Goal: Task Accomplishment & Management: Manage account settings

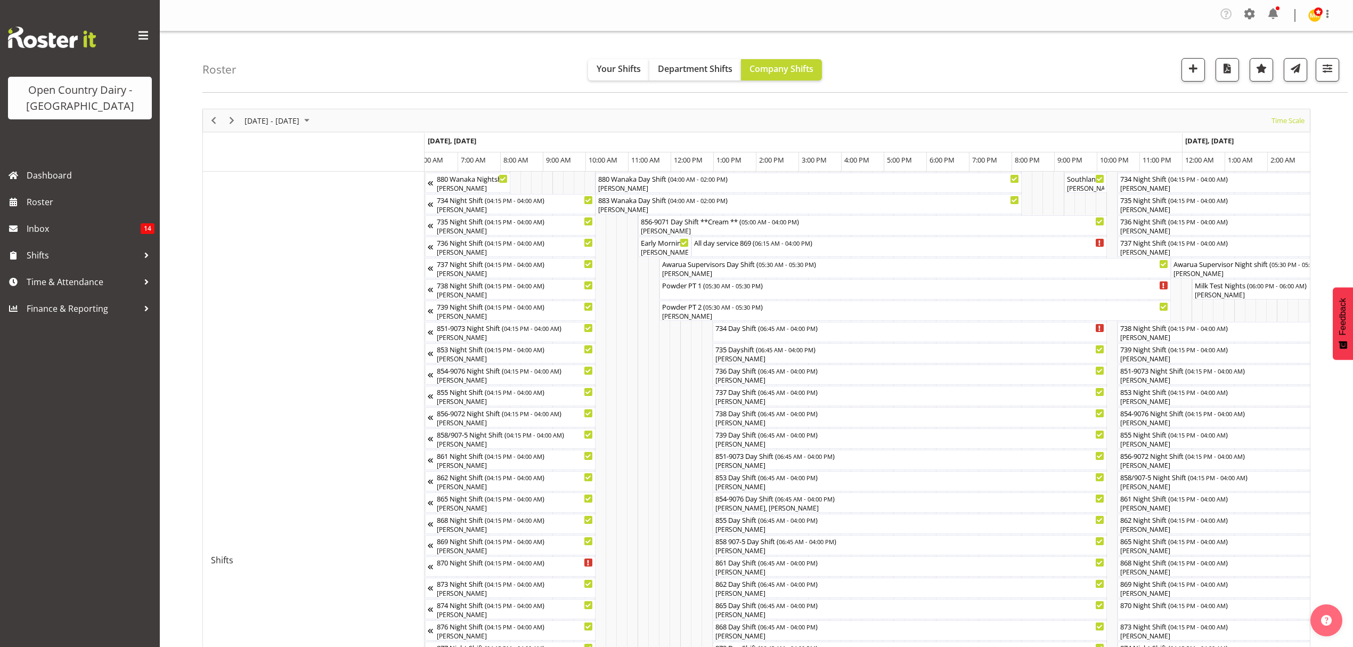
scroll to position [0, 5378]
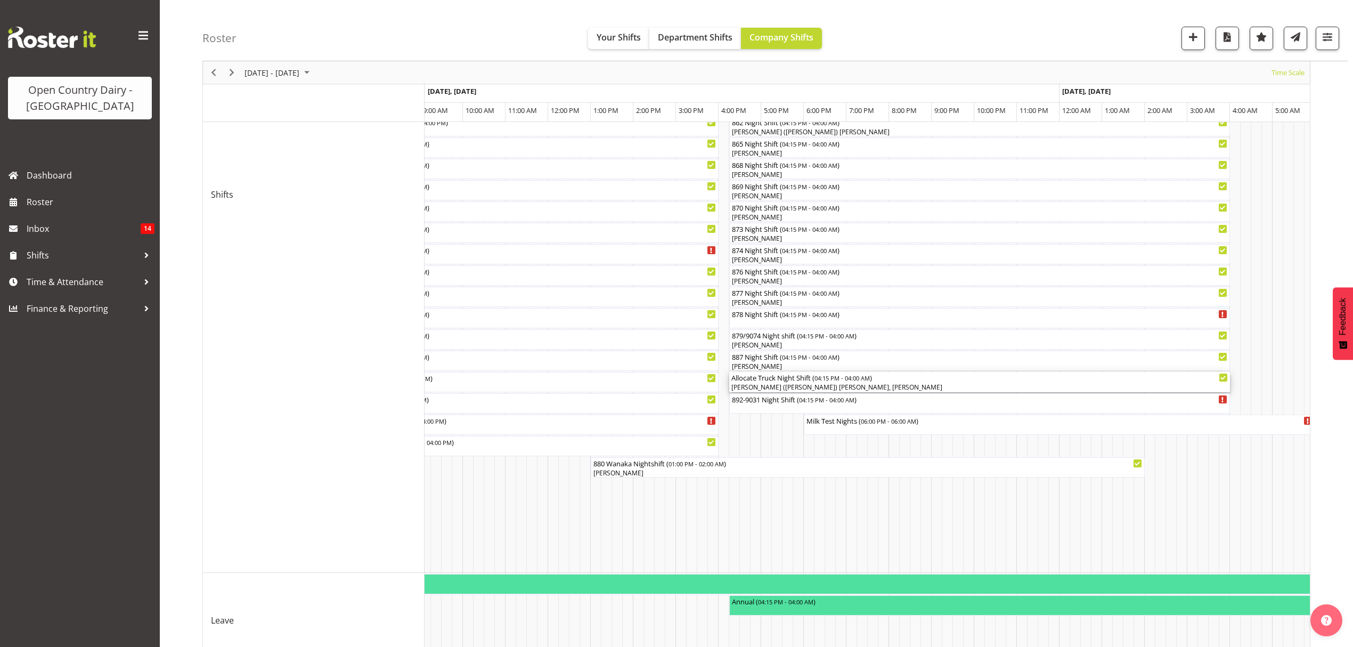
click at [817, 387] on div "[PERSON_NAME] ([PERSON_NAME]) [PERSON_NAME], [PERSON_NAME]" at bounding box center [979, 387] width 496 height 10
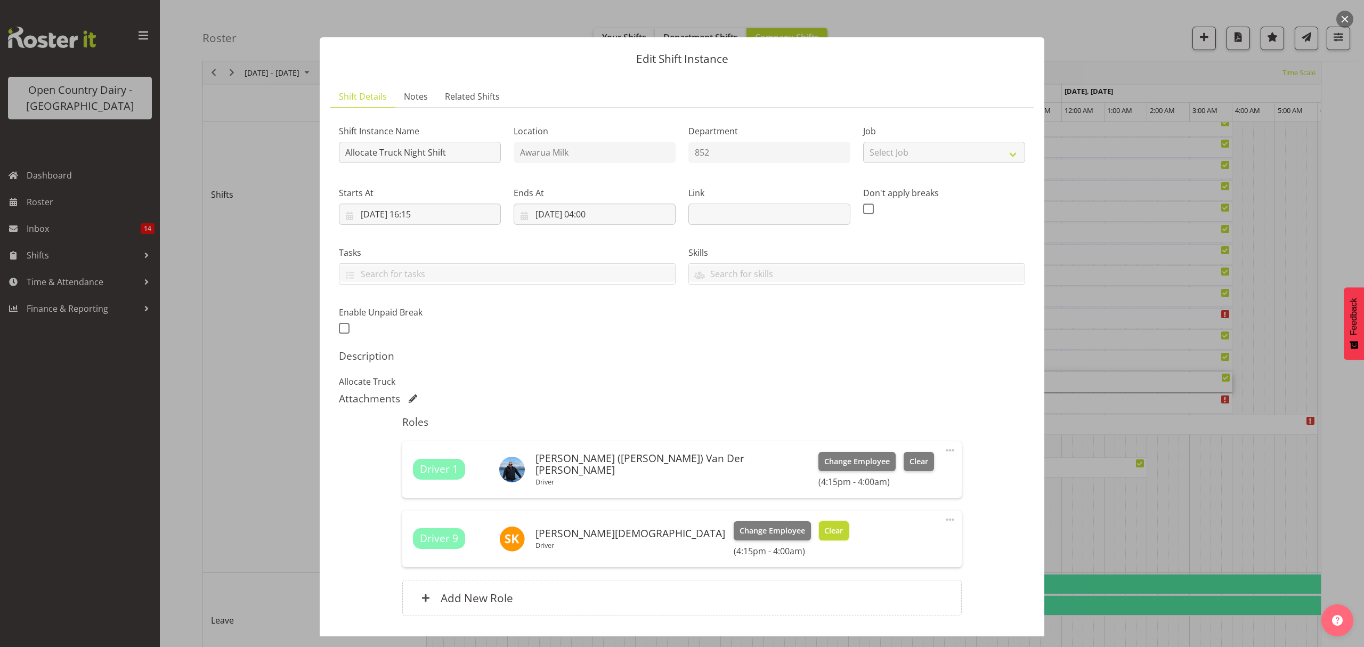
click at [819, 527] on button "Clear" at bounding box center [834, 530] width 30 height 19
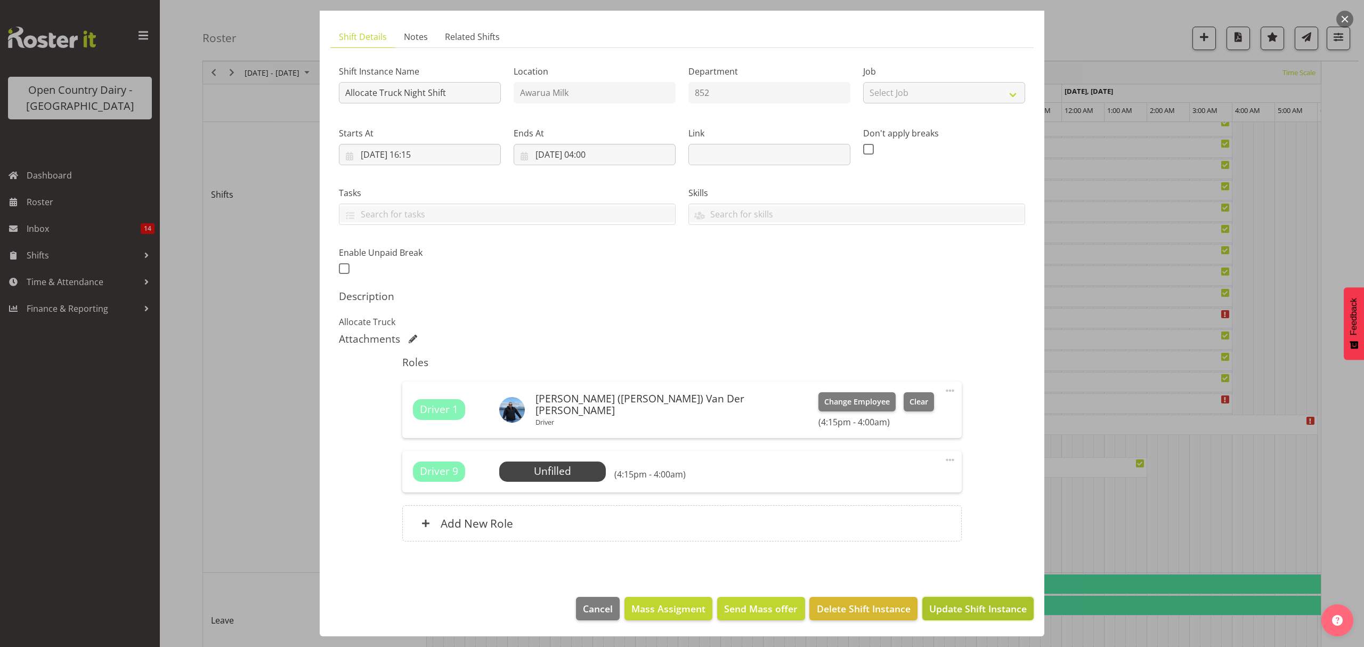
click at [966, 610] on span "Update Shift Instance" at bounding box center [977, 608] width 97 height 14
click at [966, 610] on footer "Cancel Mass Assigment Send Mass offer Delete Shift Instance Update Shift Instan…" at bounding box center [682, 611] width 724 height 50
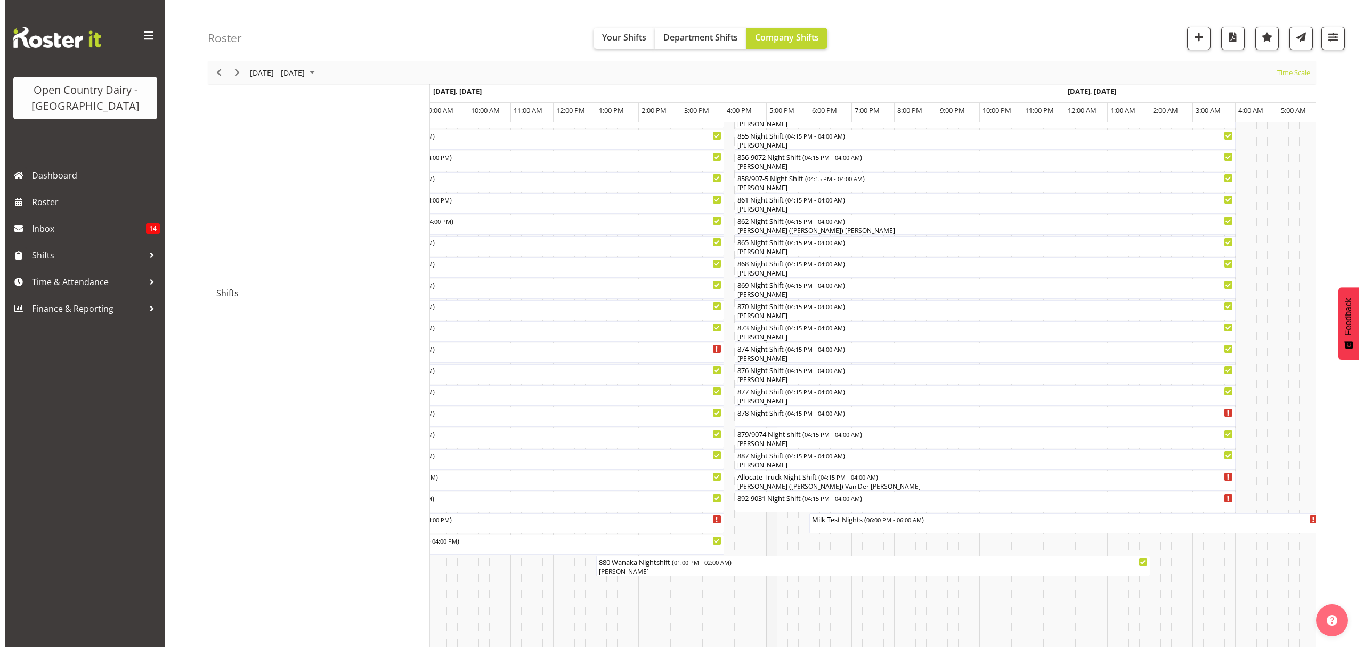
scroll to position [355, 0]
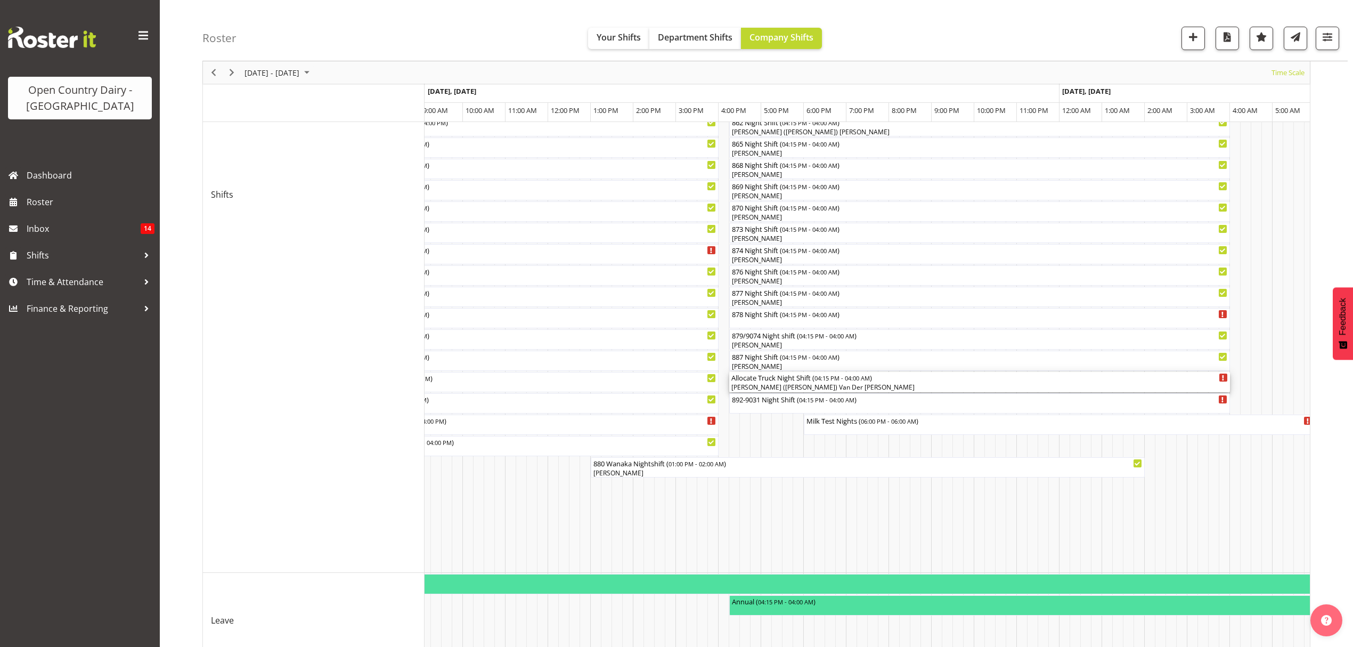
click at [748, 381] on div "Allocate Truck Night Shift ( 04:15 PM - 04:00 AM )" at bounding box center [979, 377] width 496 height 11
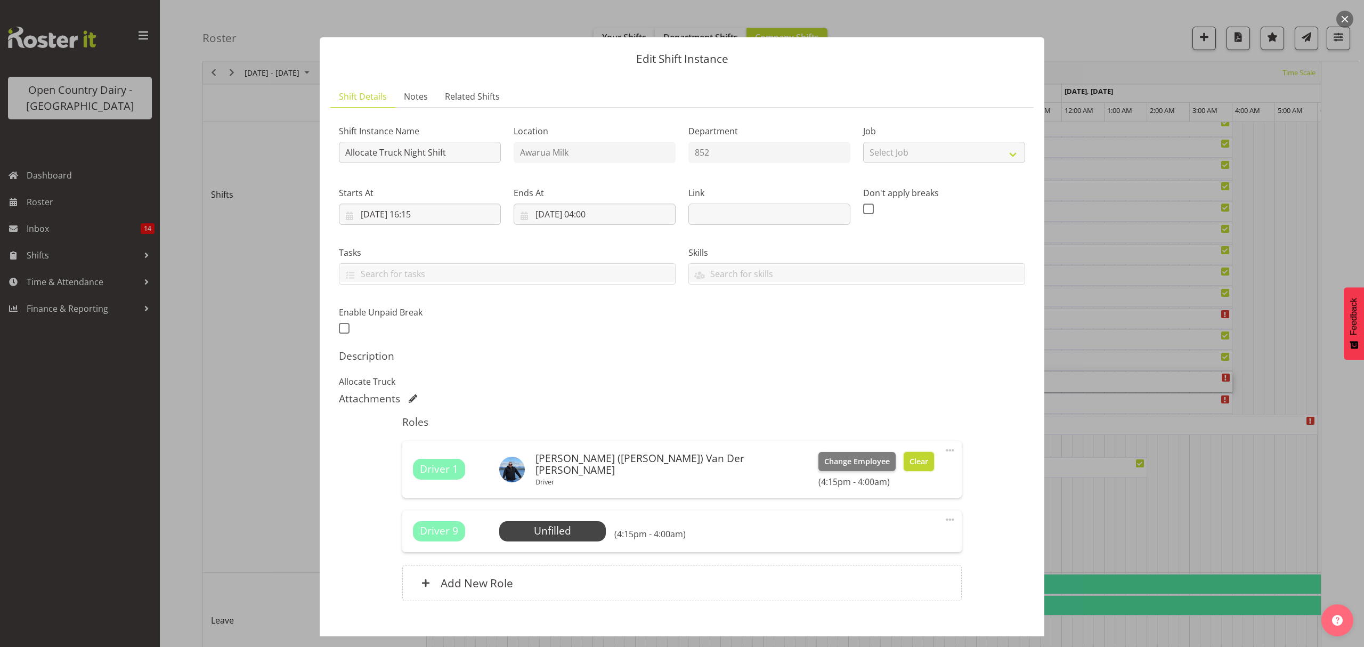
click at [909, 463] on span "Clear" at bounding box center [918, 461] width 19 height 12
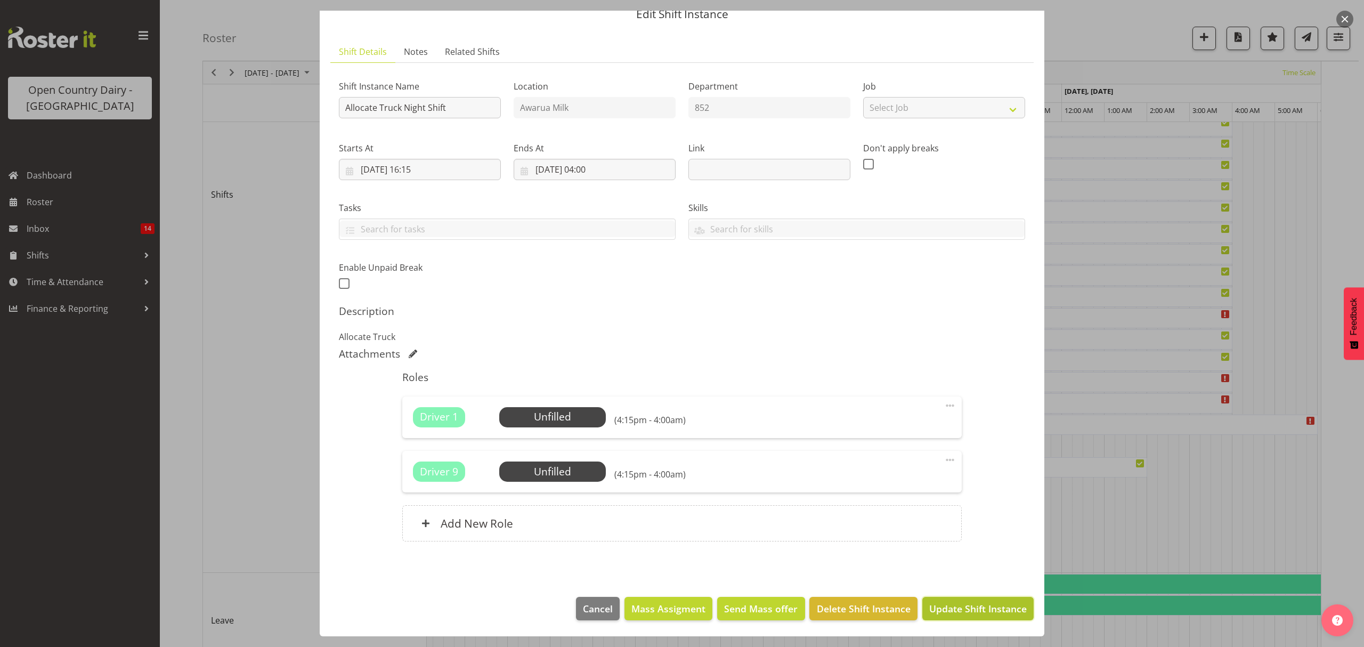
click at [970, 607] on span "Update Shift Instance" at bounding box center [977, 608] width 97 height 14
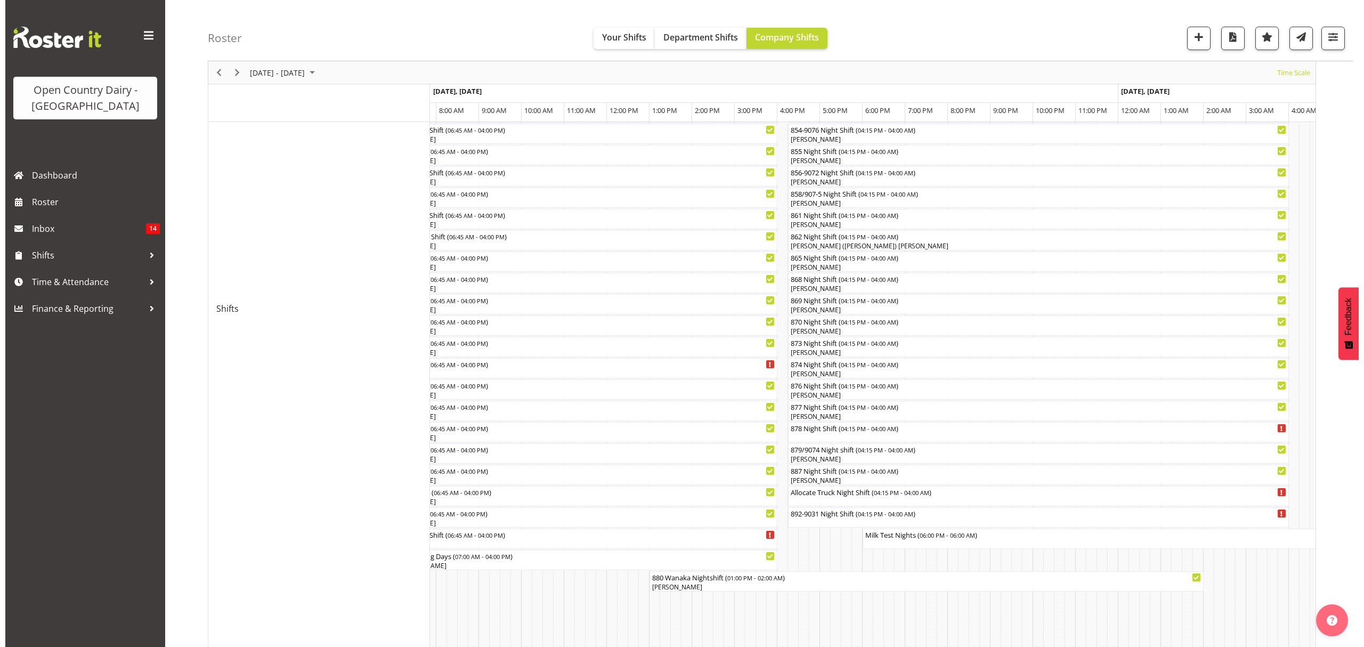
scroll to position [73, 0]
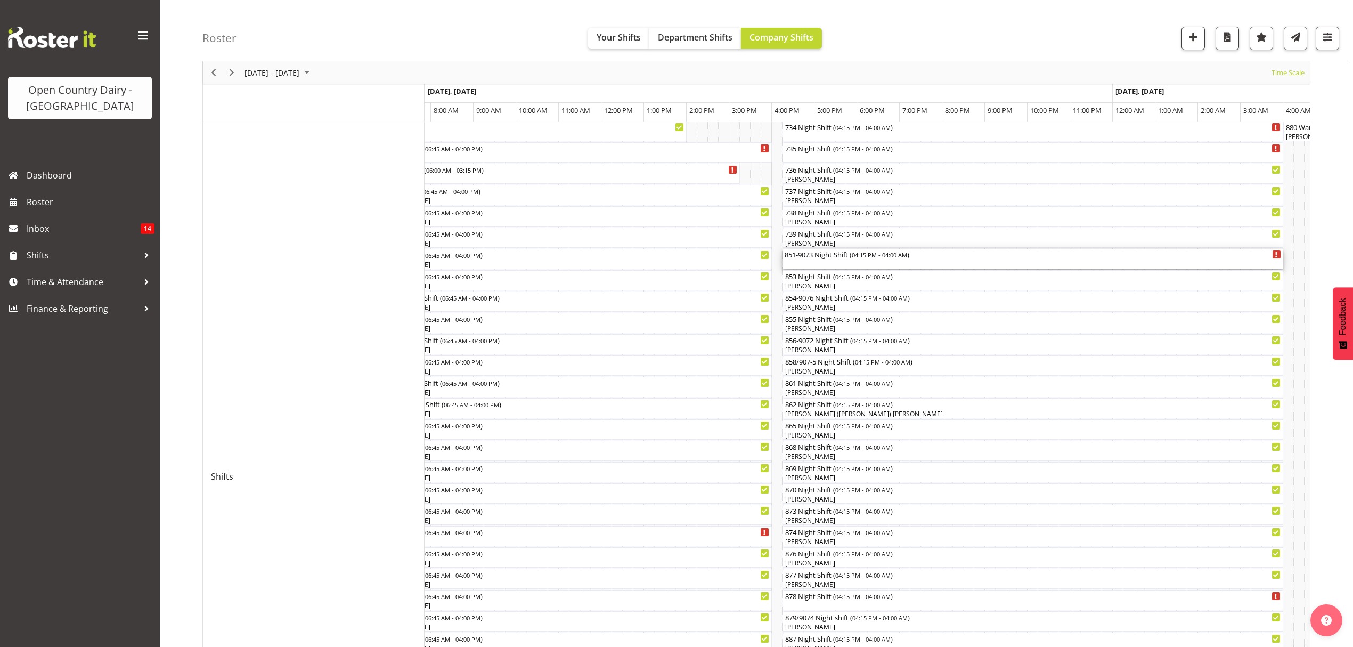
click at [823, 255] on div "851-9073 Night Shift ( 04:15 PM - 04:00 AM )" at bounding box center [1033, 254] width 496 height 11
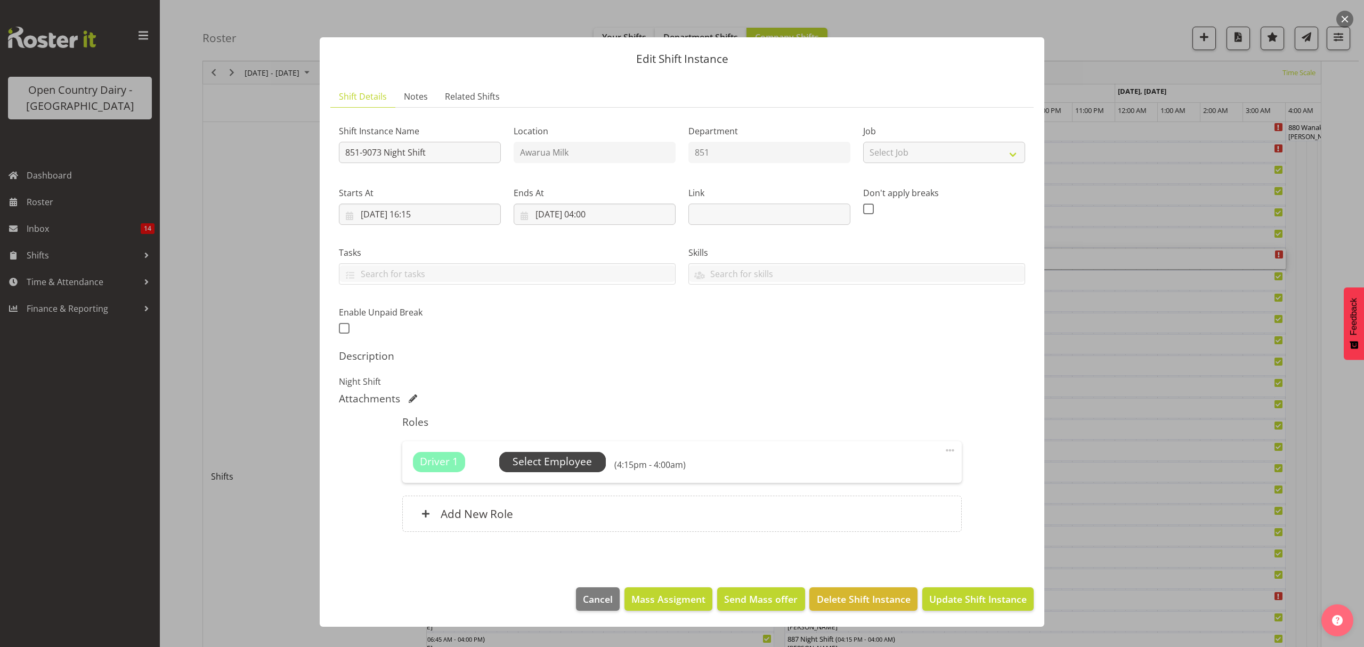
click at [533, 461] on span "Select Employee" at bounding box center [551, 461] width 79 height 15
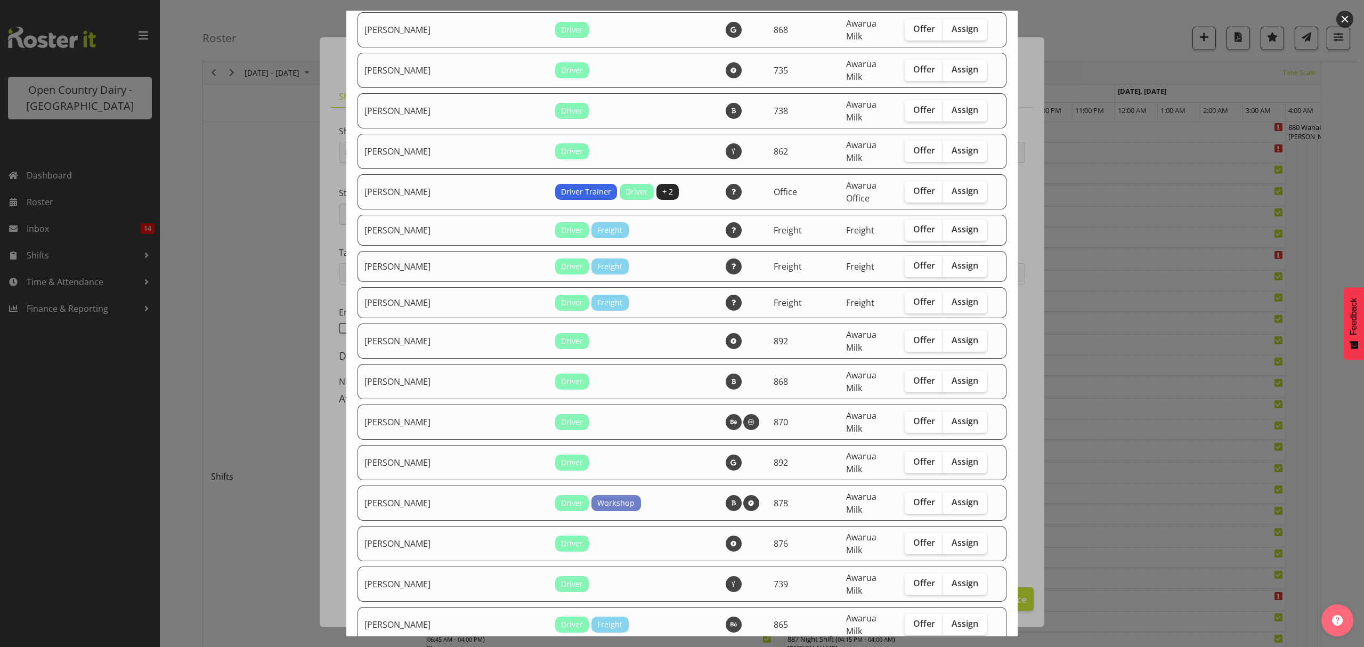
scroll to position [1562, 0]
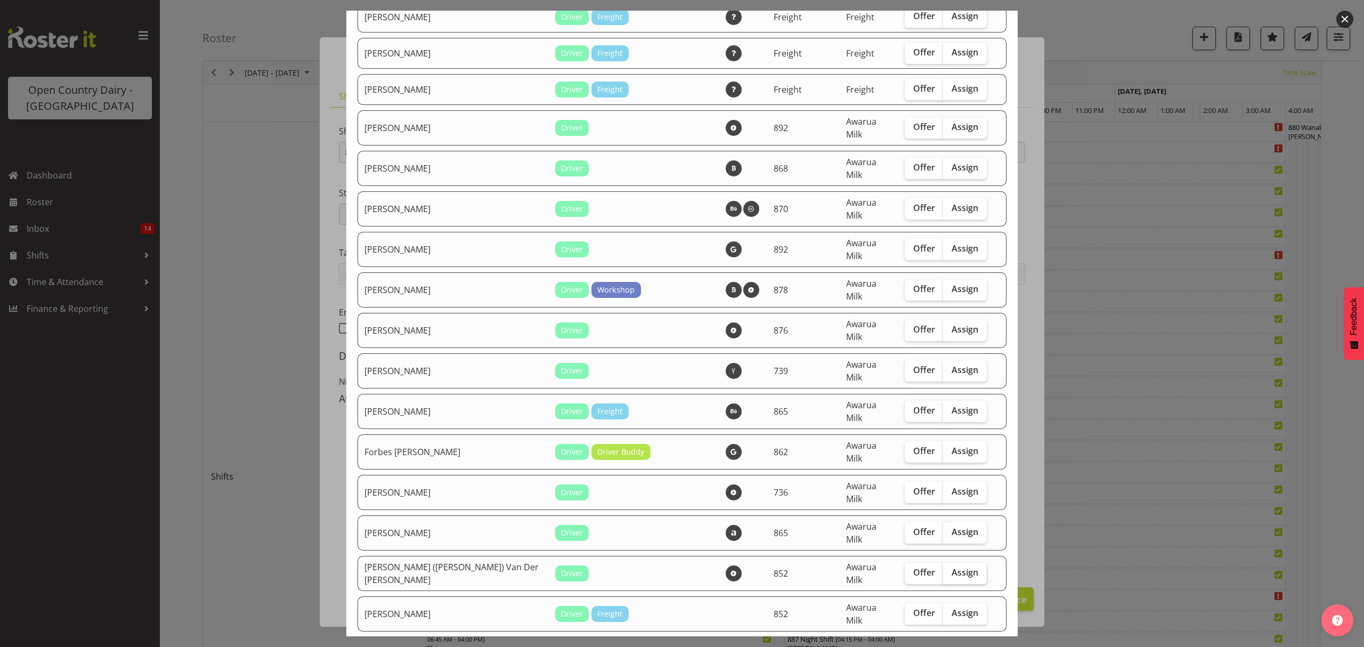
click at [951, 567] on span "Assign" at bounding box center [964, 572] width 27 height 11
click at [949, 569] on input "Assign" at bounding box center [946, 572] width 7 height 7
checkbox input "true"
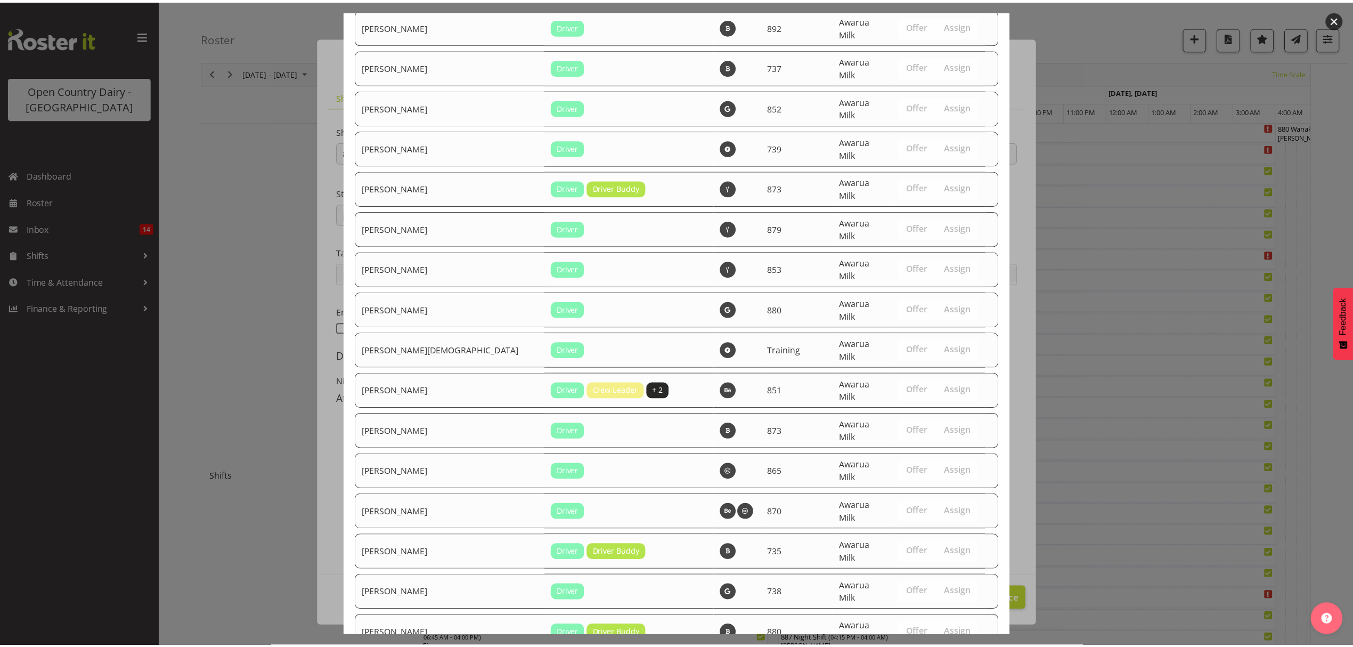
scroll to position [3722, 0]
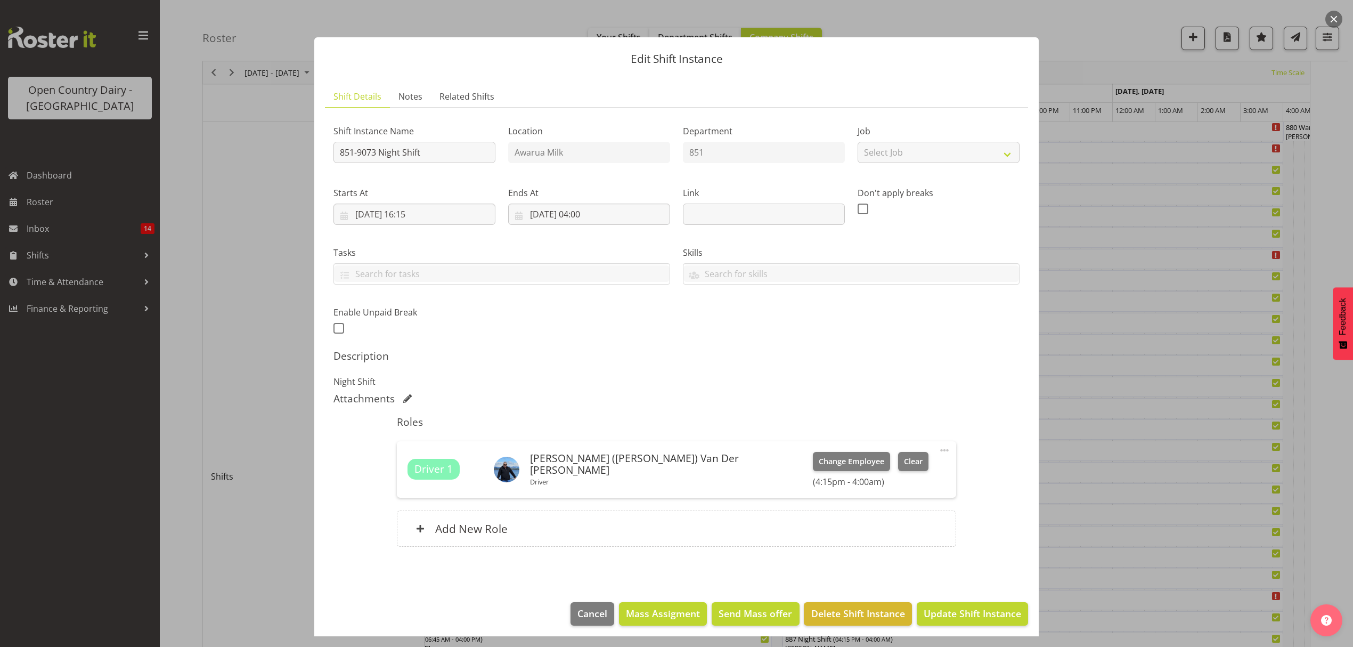
scroll to position [6, 0]
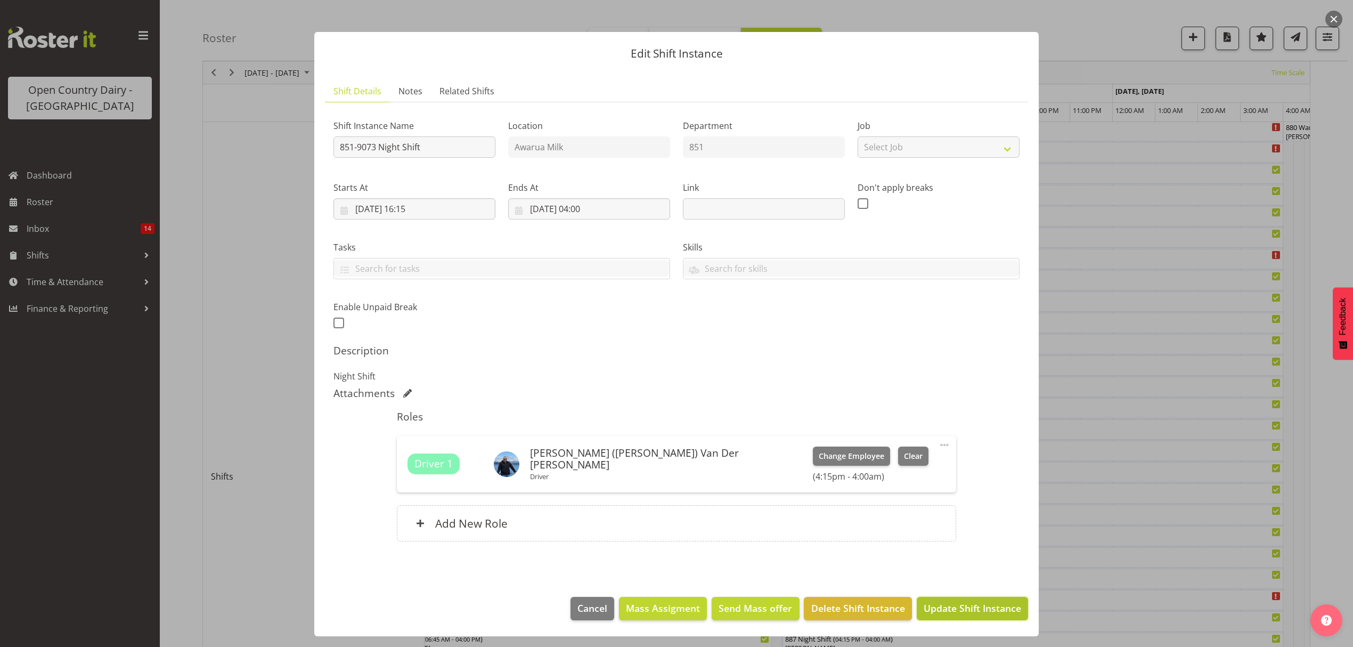
click at [944, 601] on span "Update Shift Instance" at bounding box center [972, 608] width 97 height 14
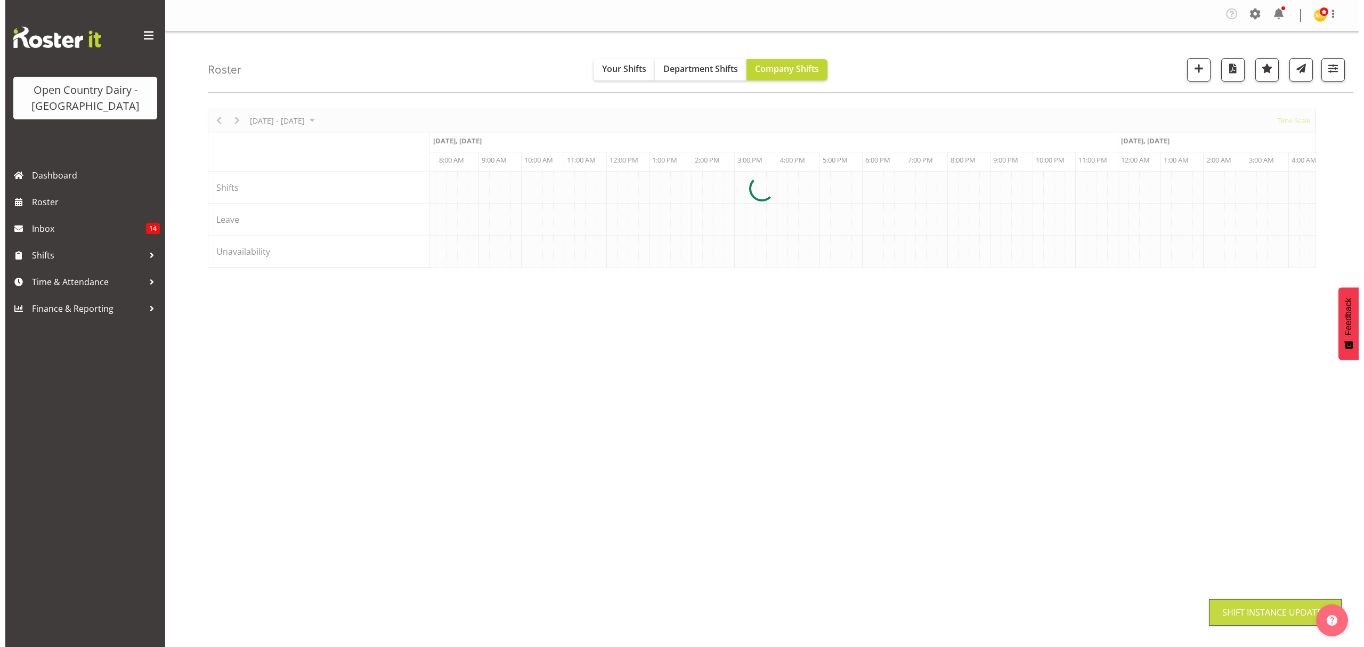
scroll to position [0, 0]
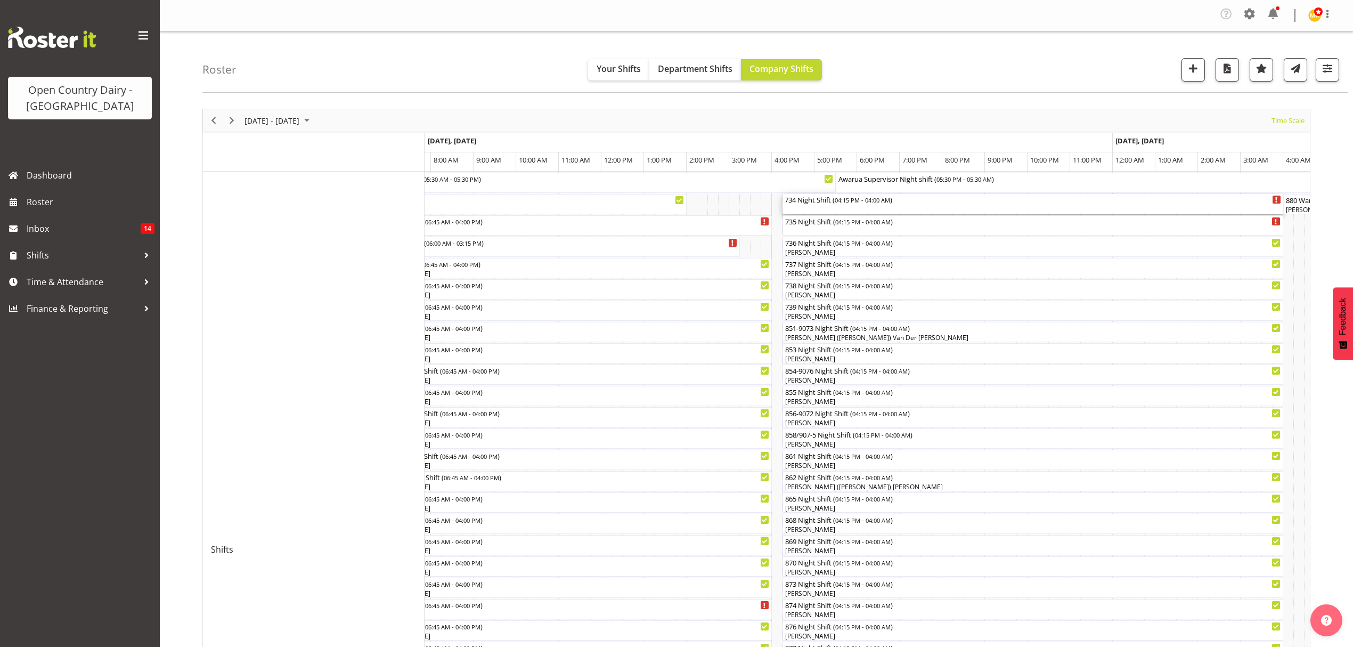
click at [795, 201] on div "734 Night Shift ( 04:15 PM - 04:00 AM )" at bounding box center [1033, 199] width 496 height 11
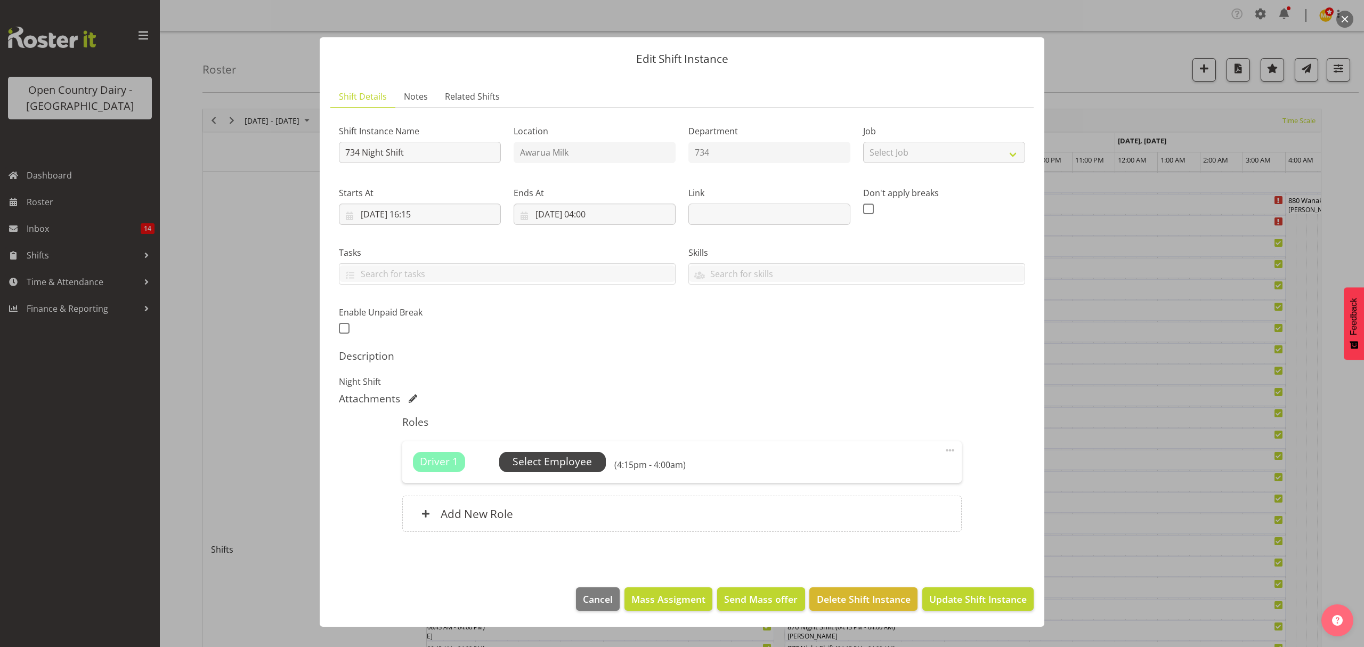
click at [550, 460] on span "Select Employee" at bounding box center [551, 461] width 79 height 15
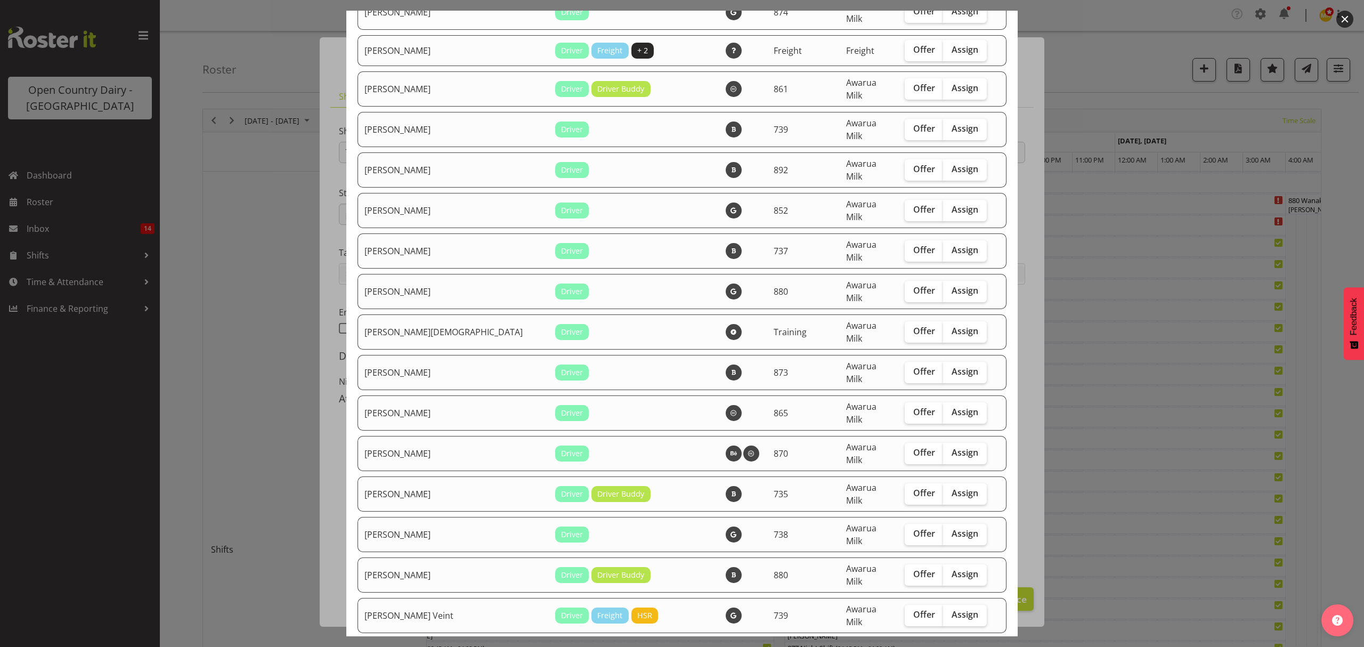
scroll to position [1769, 0]
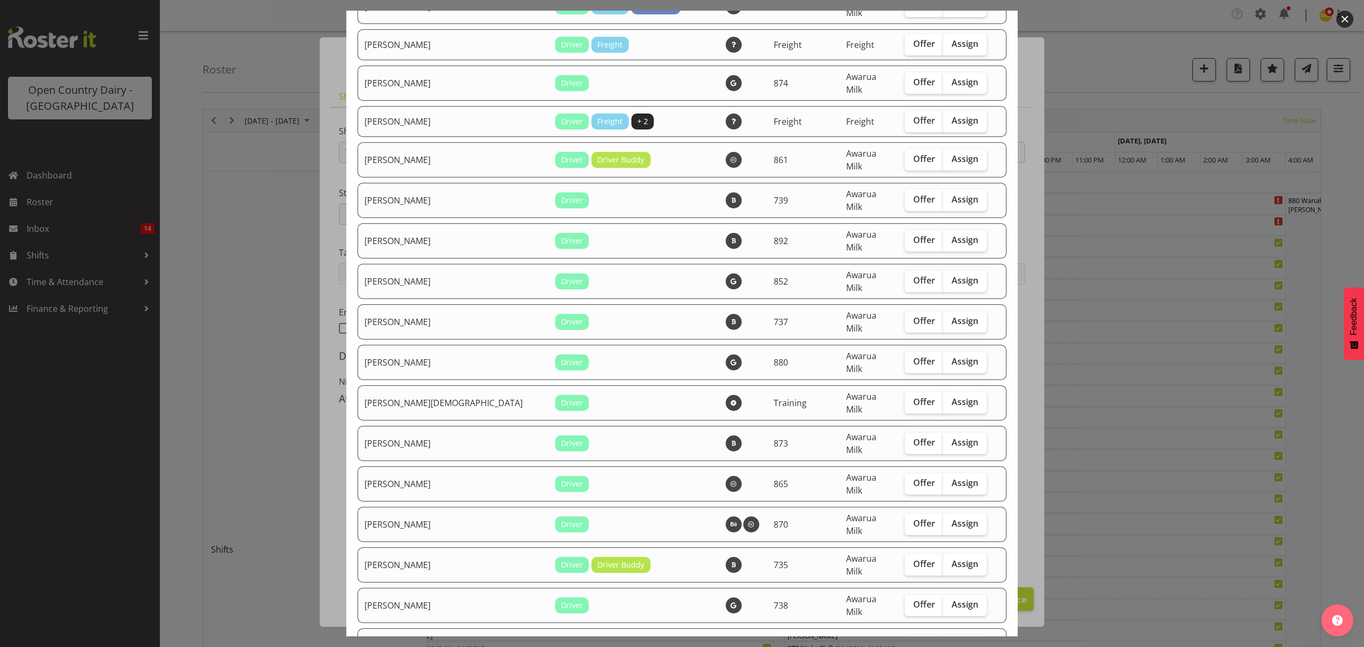
click at [386, 385] on td "[PERSON_NAME][DEMOGRAPHIC_DATA]" at bounding box center [452, 402] width 191 height 35
click at [943, 392] on label "Assign" at bounding box center [965, 402] width 44 height 21
click at [943, 398] on input "Assign" at bounding box center [946, 401] width 7 height 7
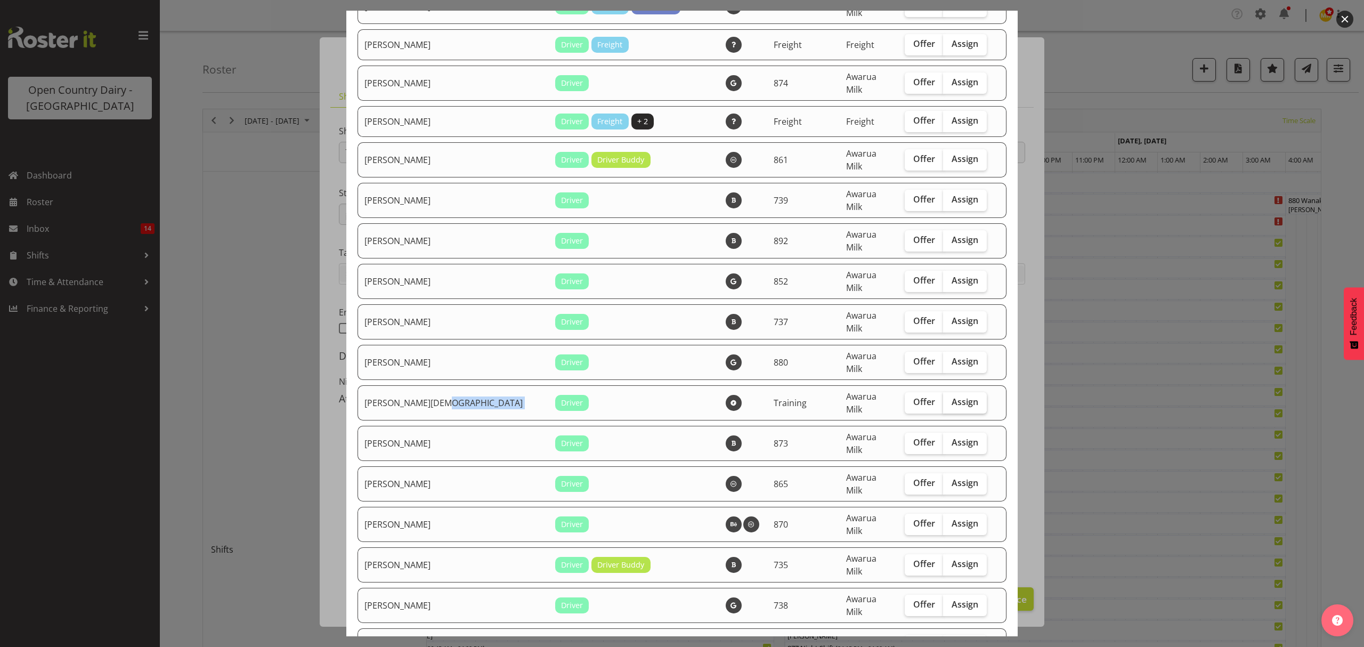
click at [943, 392] on label "Assign" at bounding box center [965, 402] width 44 height 21
click at [943, 398] on input "Assign" at bounding box center [946, 401] width 7 height 7
click at [951, 396] on span "Assign" at bounding box center [964, 401] width 27 height 11
click at [943, 398] on input "Assign" at bounding box center [946, 401] width 7 height 7
click at [951, 396] on span "Assign" at bounding box center [964, 401] width 27 height 11
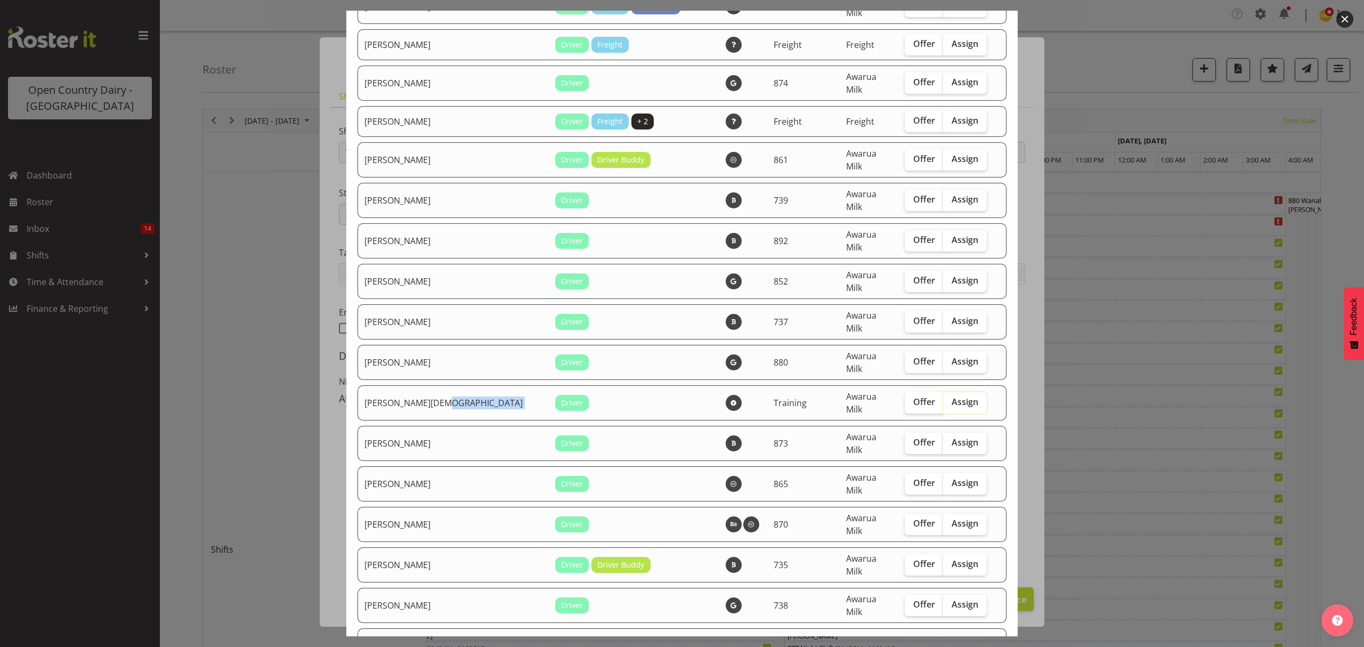
click at [943, 398] on input "Assign" at bounding box center [946, 401] width 7 height 7
click at [951, 396] on span "Assign" at bounding box center [964, 401] width 27 height 11
click at [944, 398] on input "Assign" at bounding box center [946, 401] width 7 height 7
checkbox input "true"
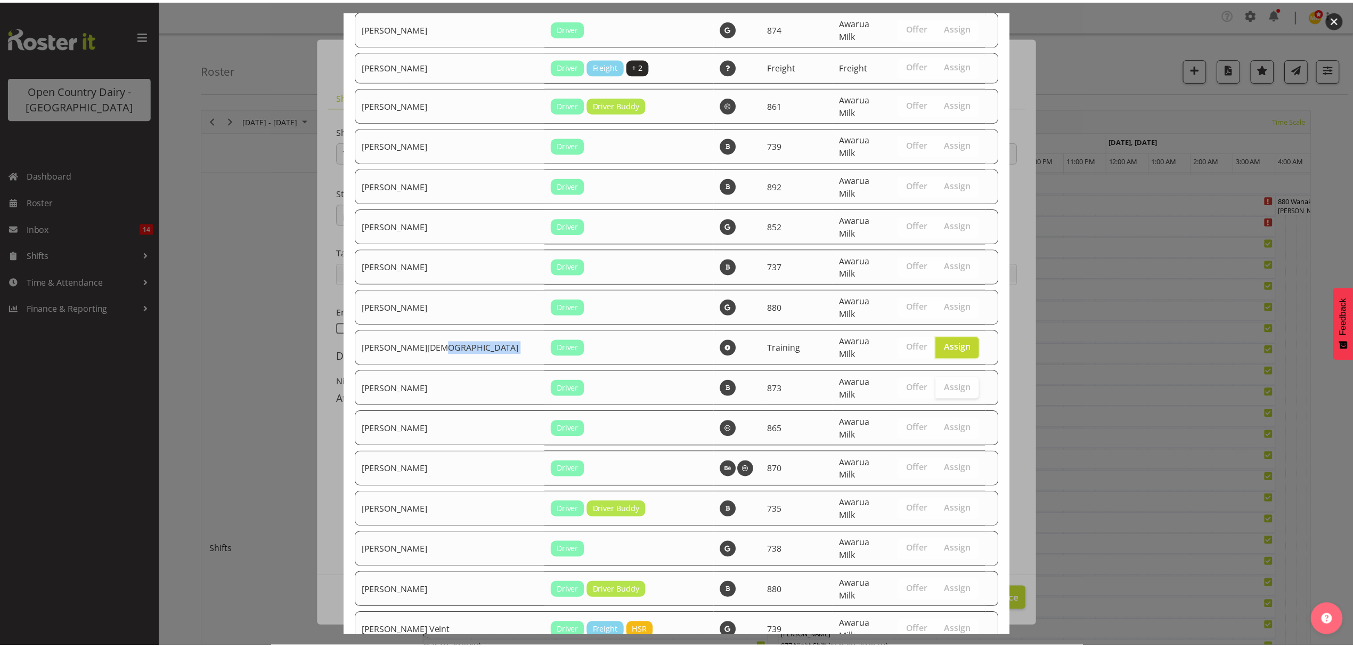
scroll to position [1911, 0]
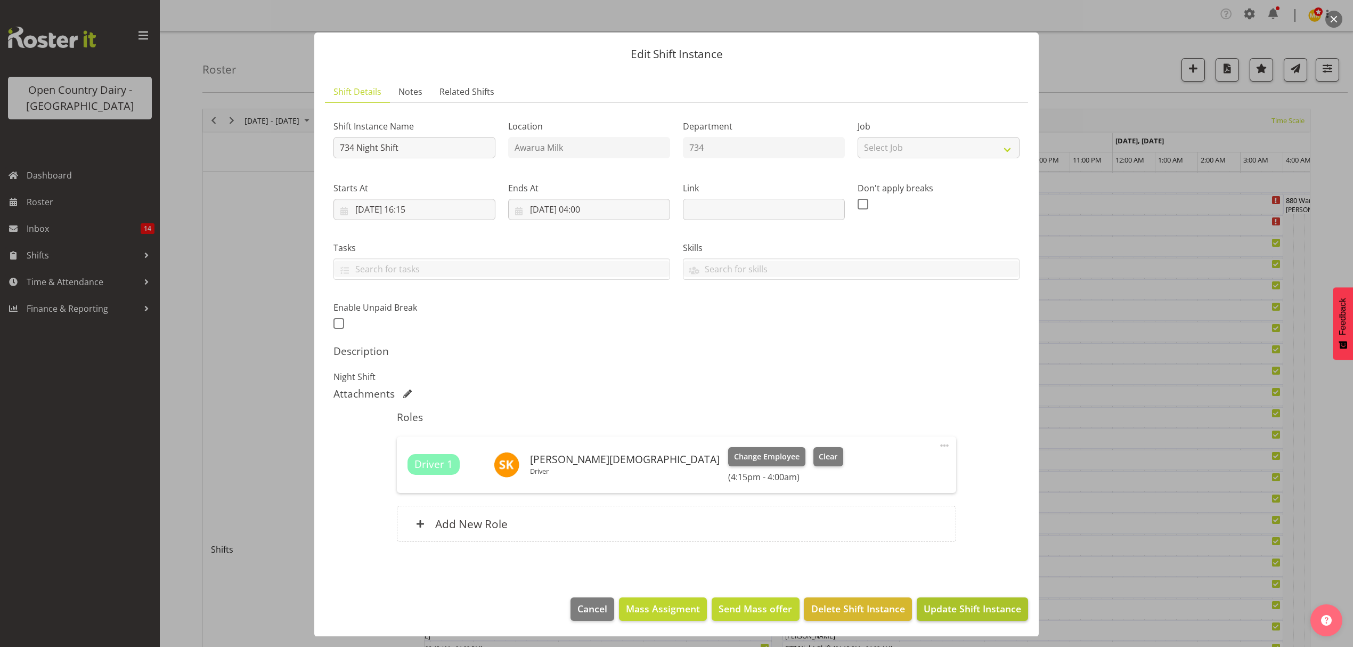
scroll to position [6, 0]
click at [947, 611] on span "Update Shift Instance" at bounding box center [972, 608] width 97 height 14
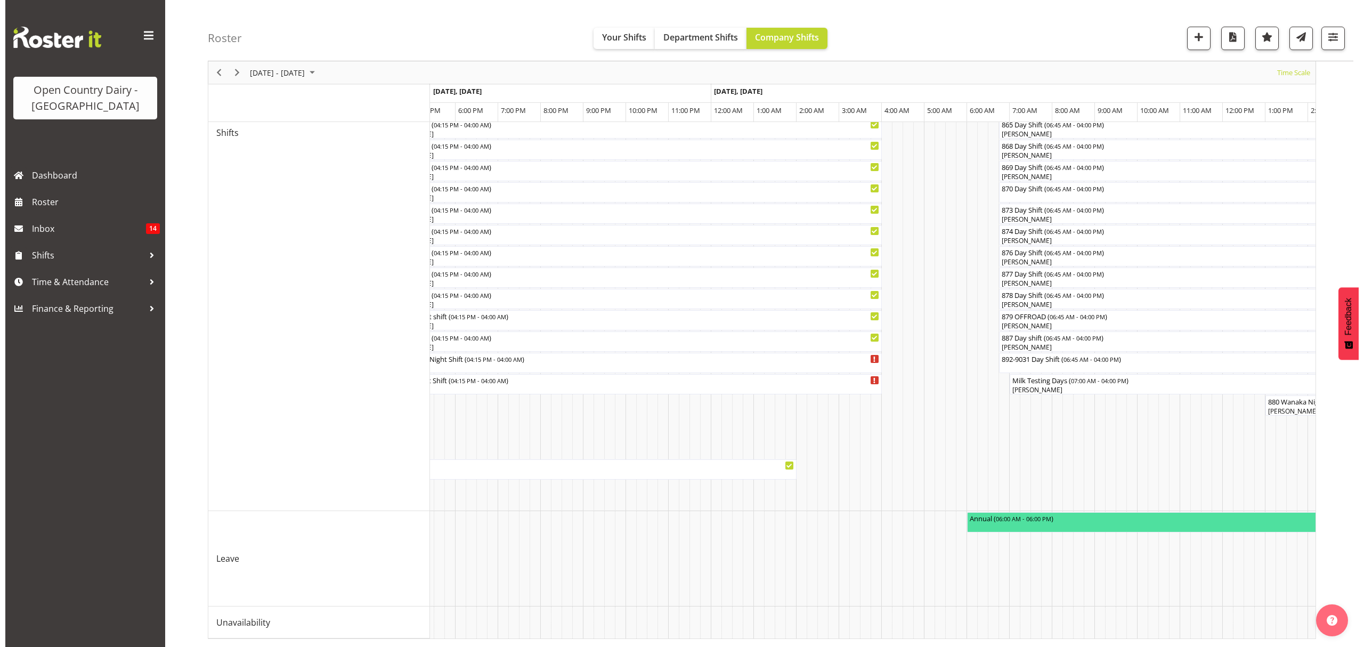
scroll to position [0, 5081]
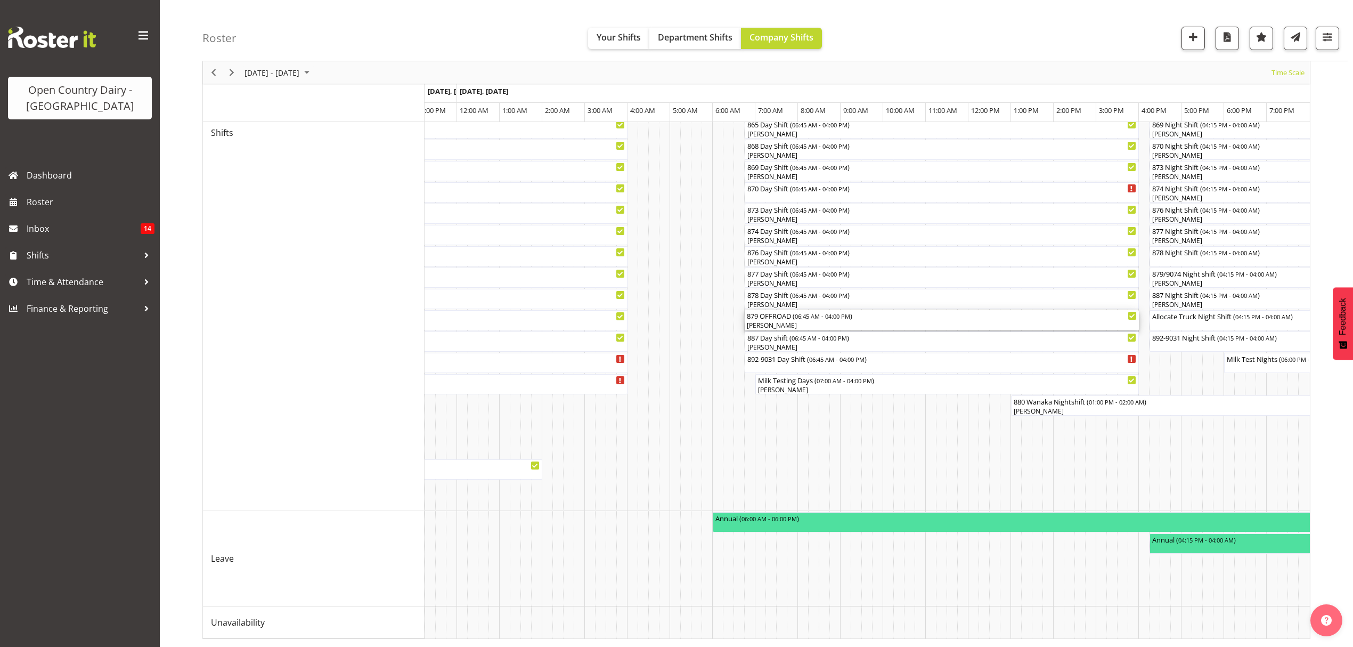
click at [785, 310] on div "879 OFFROAD ( 06:45 AM - 04:00 PM )" at bounding box center [942, 315] width 390 height 11
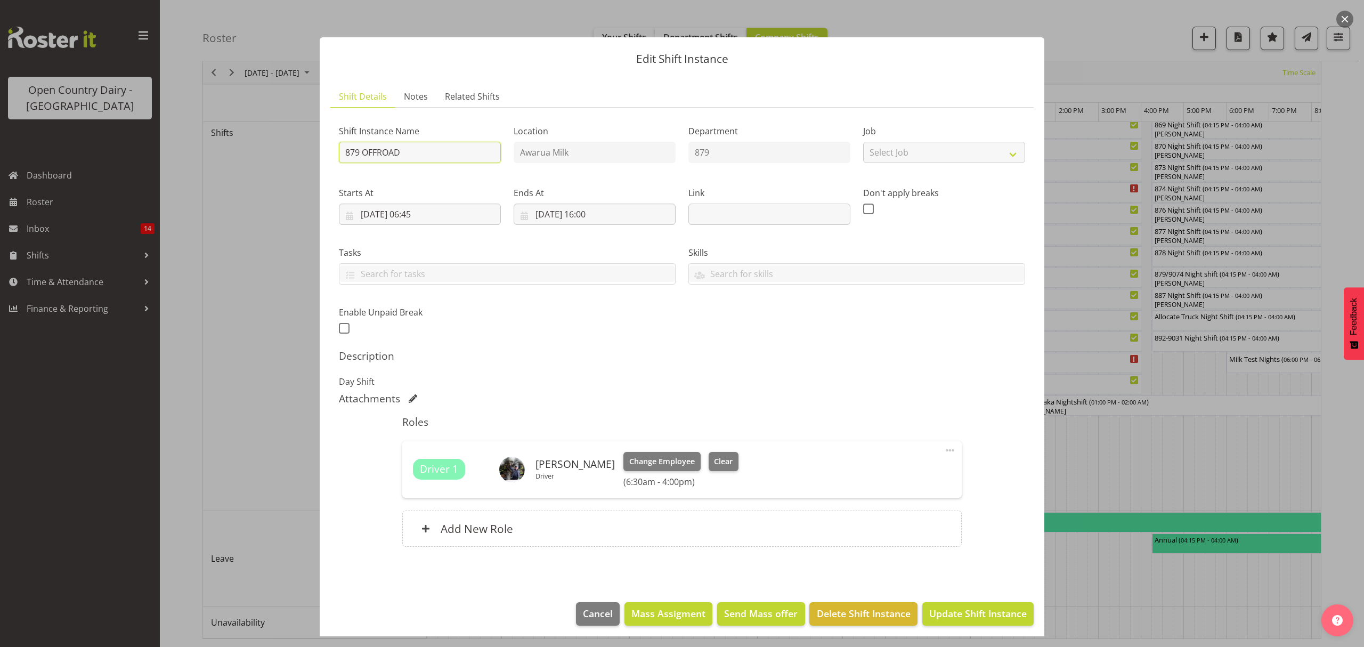
drag, startPoint x: 363, startPoint y: 150, endPoint x: 442, endPoint y: 158, distance: 78.6
click at [442, 158] on input "879 OFFROAD" at bounding box center [420, 152] width 162 height 21
type input "879/9074 Day shift"
click at [936, 616] on span "Update Shift Instance" at bounding box center [977, 613] width 97 height 14
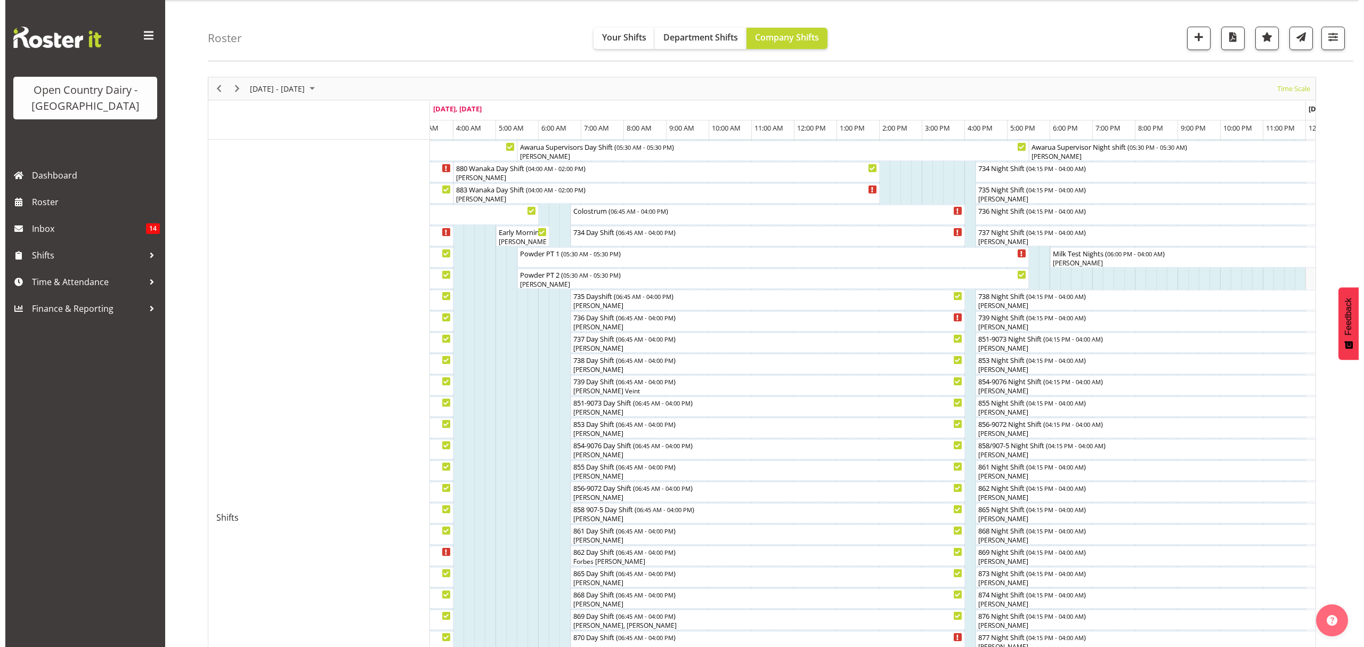
scroll to position [2, 0]
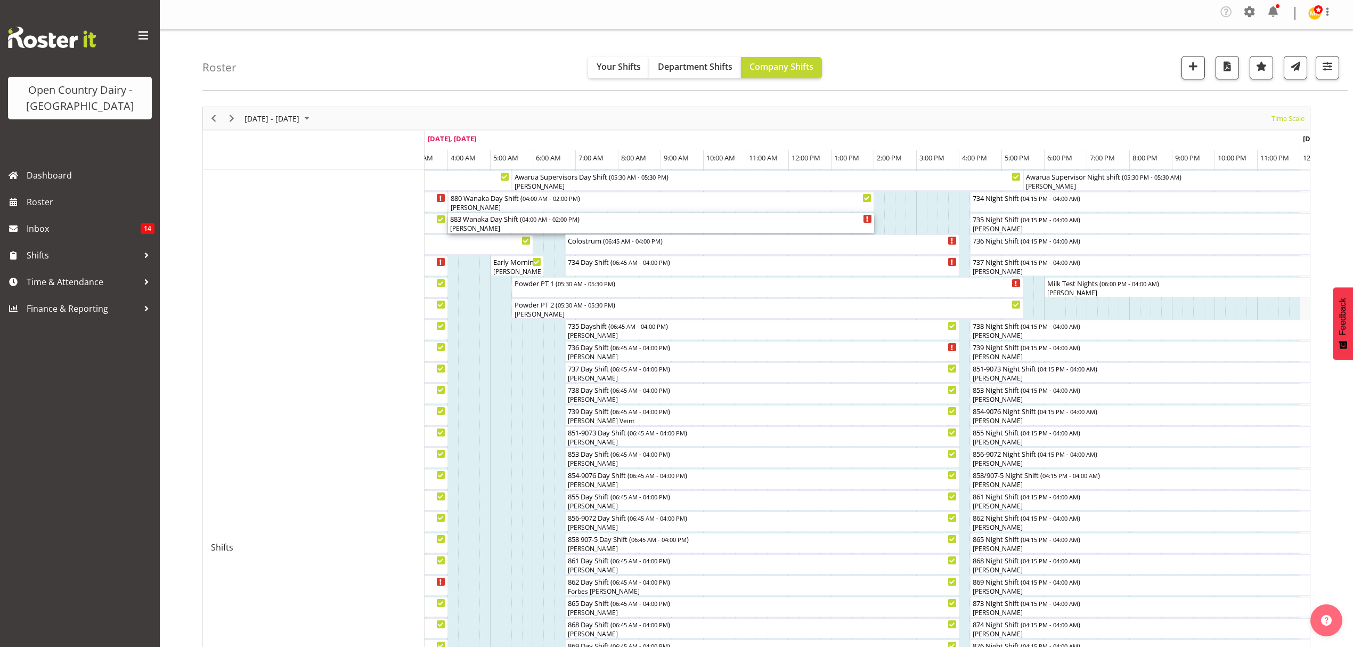
click at [530, 223] on span "04:00 AM - 02:00 PM" at bounding box center [549, 219] width 55 height 9
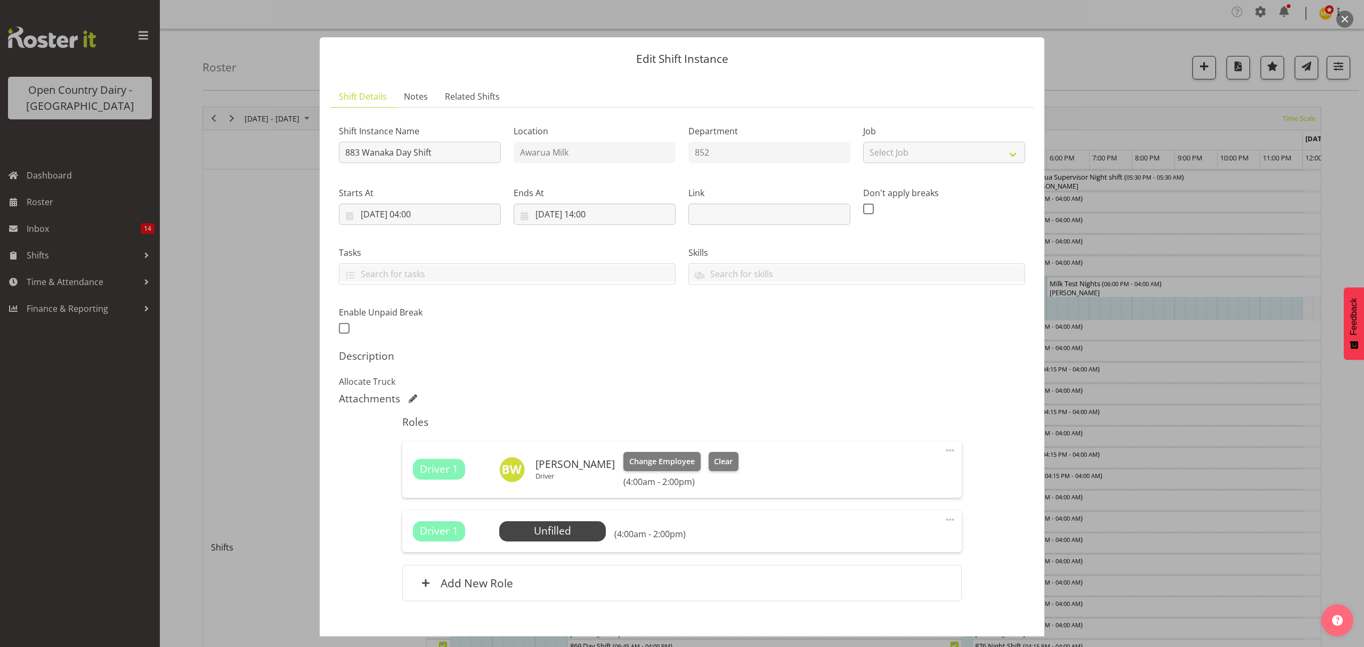
click at [945, 519] on span at bounding box center [949, 519] width 13 height 13
click at [859, 583] on link "Delete" at bounding box center [905, 583] width 102 height 19
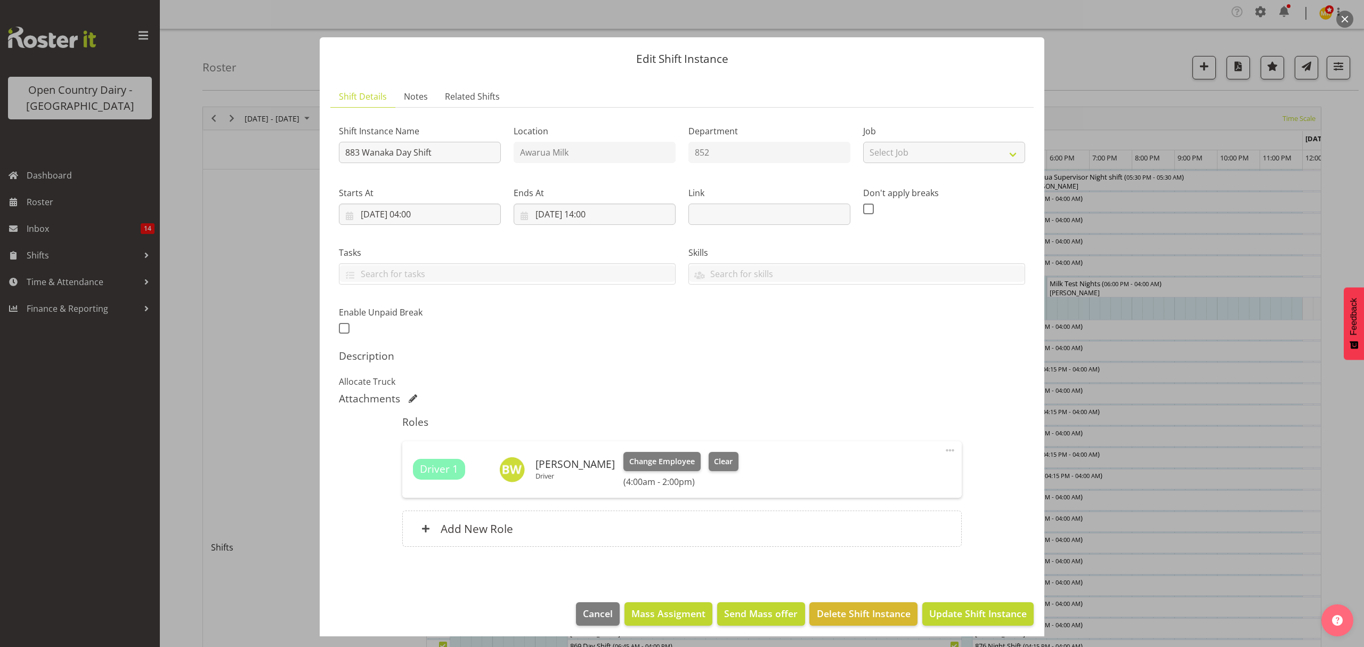
scroll to position [6, 0]
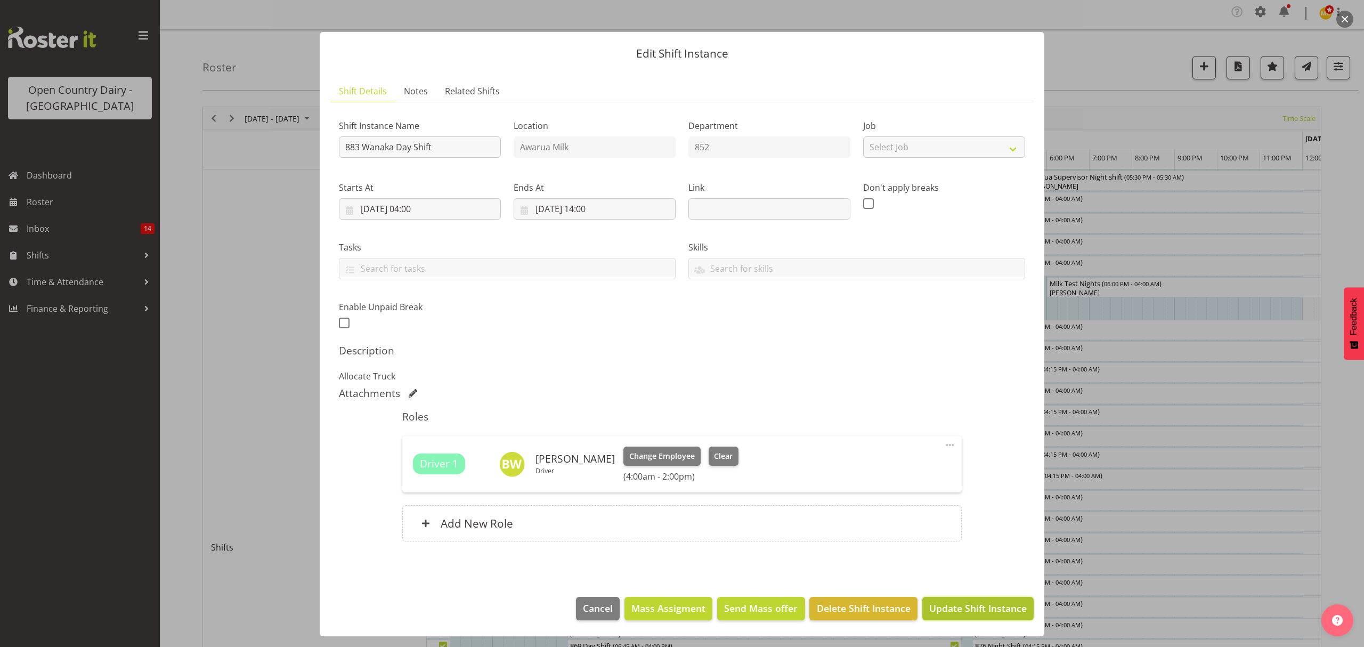
click at [946, 605] on span "Update Shift Instance" at bounding box center [977, 608] width 97 height 14
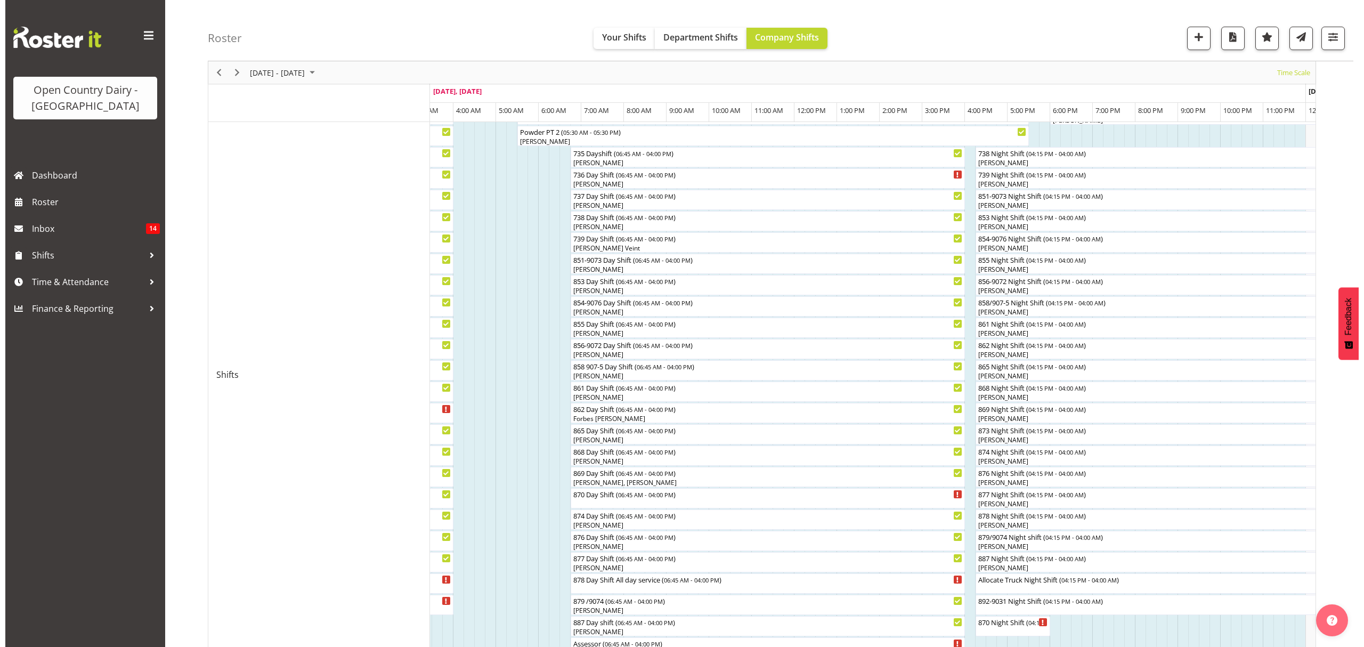
scroll to position [213, 0]
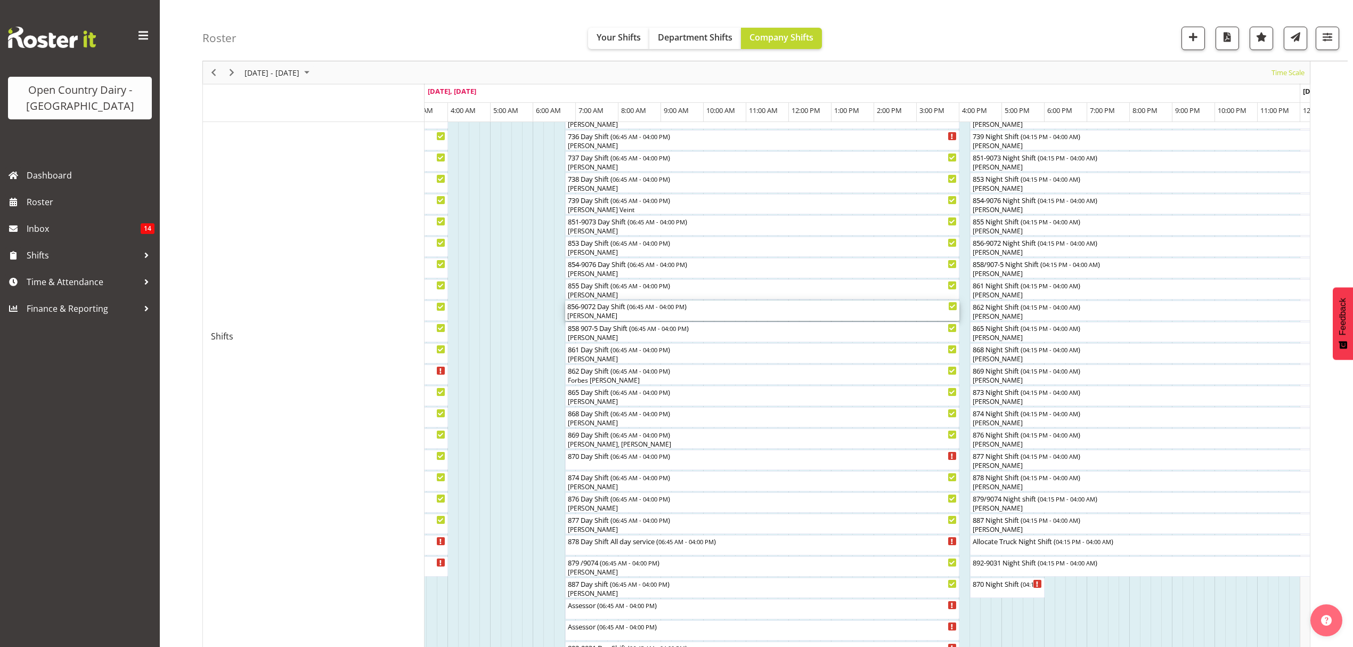
click at [597, 312] on div "[PERSON_NAME]" at bounding box center [762, 316] width 390 height 10
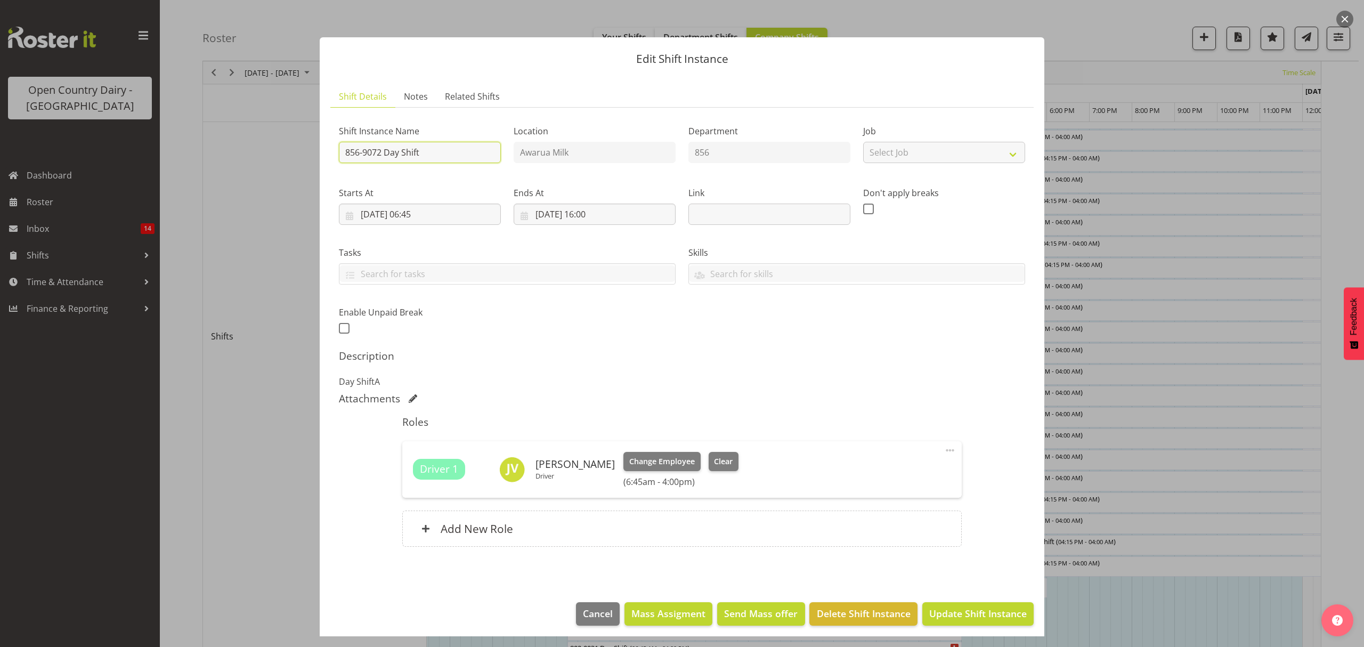
click at [373, 150] on input "856-9072 Day Shift" at bounding box center [420, 152] width 162 height 21
click at [376, 150] on input "856-9072 Day Shift" at bounding box center [420, 152] width 162 height 21
click at [378, 150] on input "856-9072 Day Shift" at bounding box center [420, 152] width 162 height 21
type input "856-9071 Day Shift"
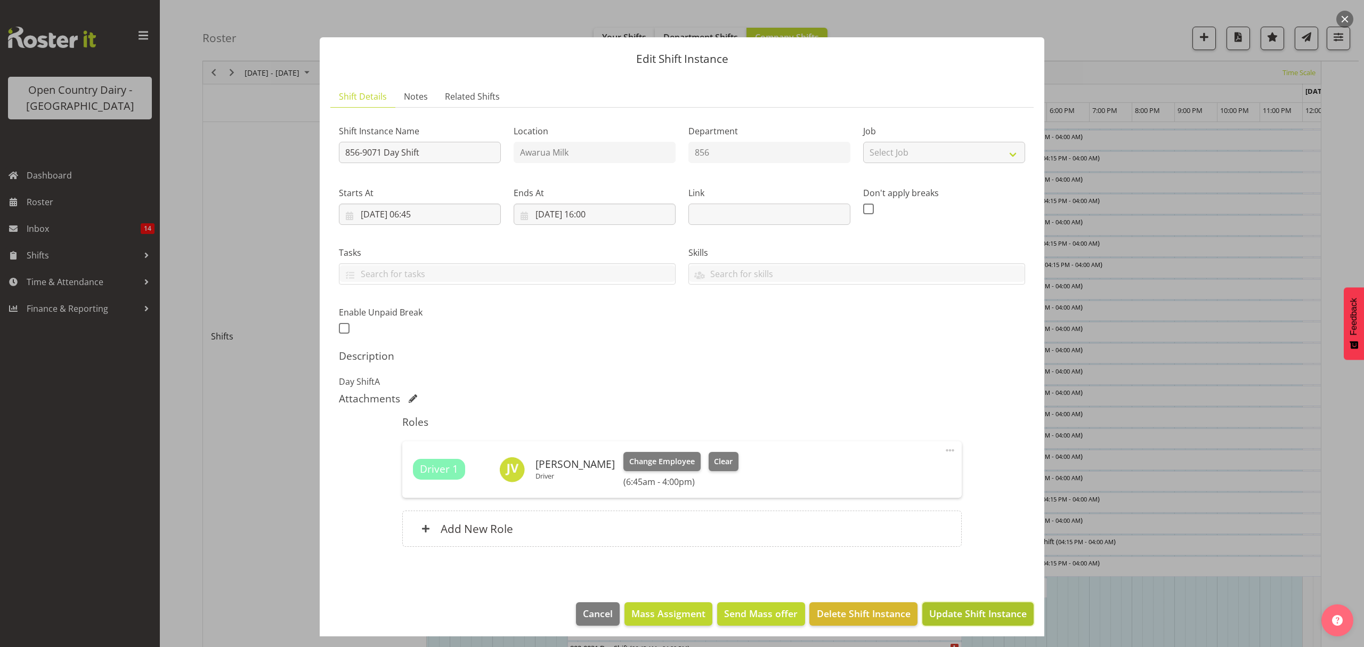
click at [955, 612] on span "Update Shift Instance" at bounding box center [977, 613] width 97 height 14
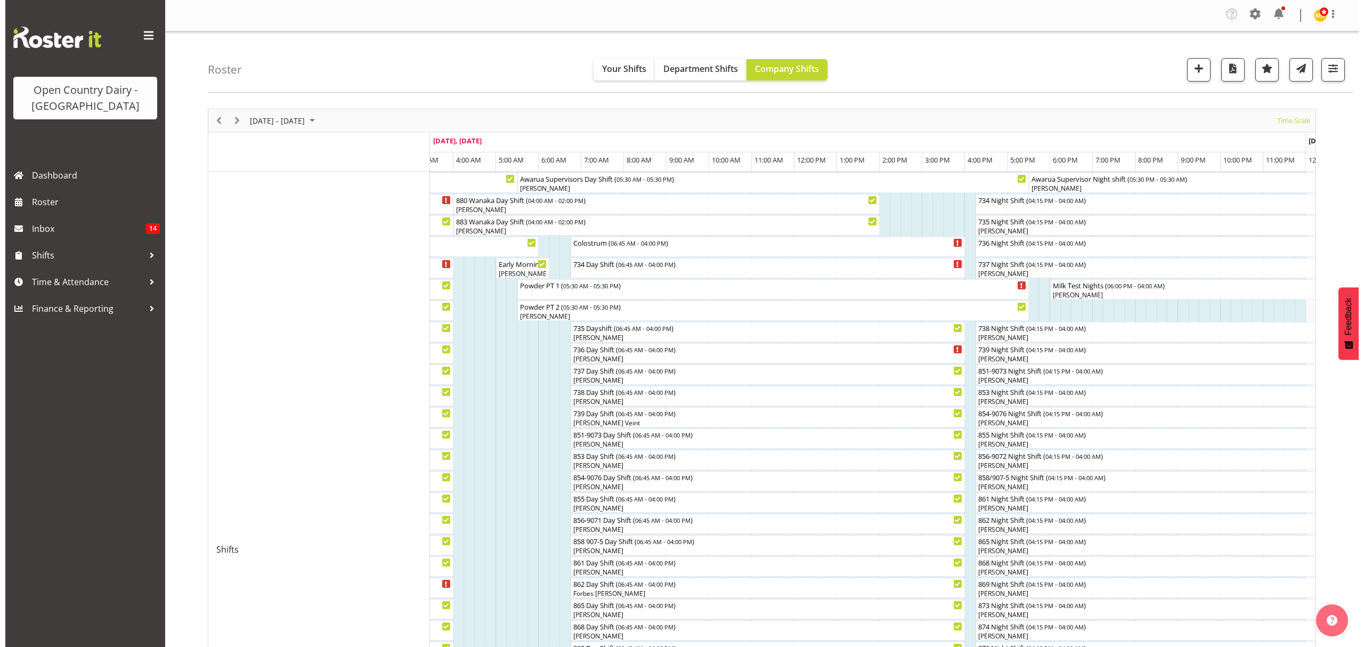
scroll to position [71, 0]
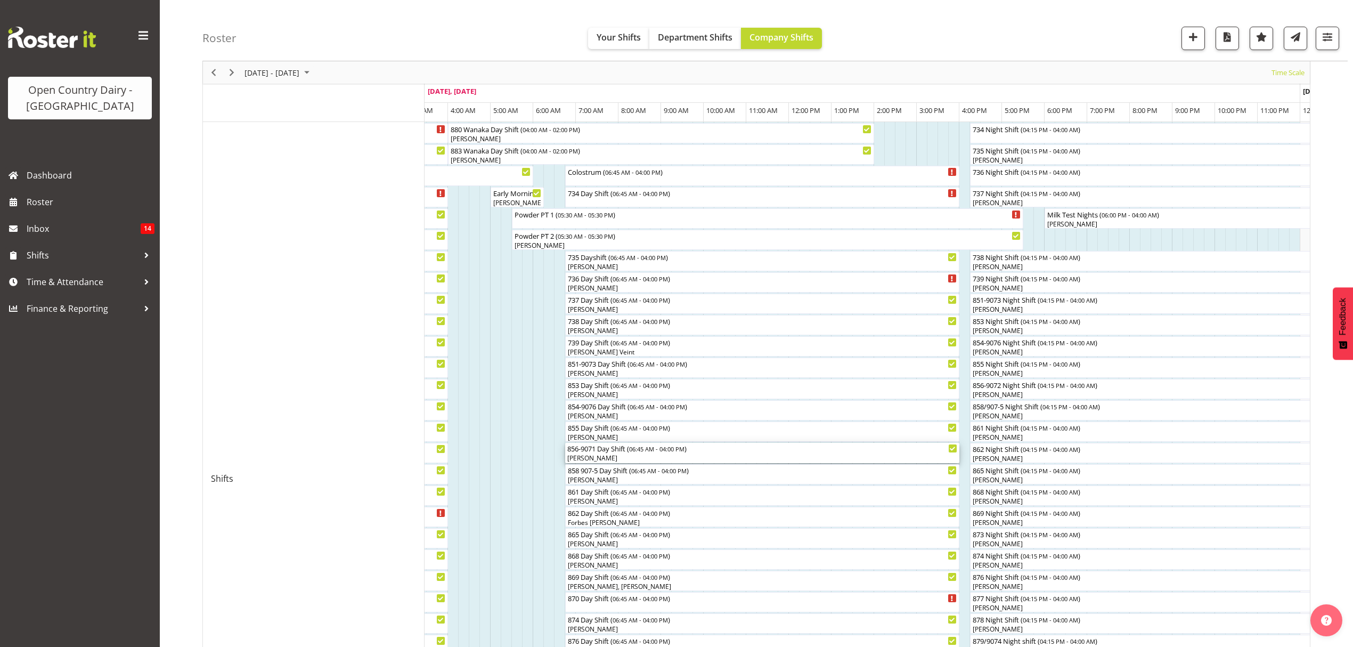
click at [580, 445] on div "856-9071 Day Shift ( 06:45 AM - 04:00 PM )" at bounding box center [762, 448] width 390 height 11
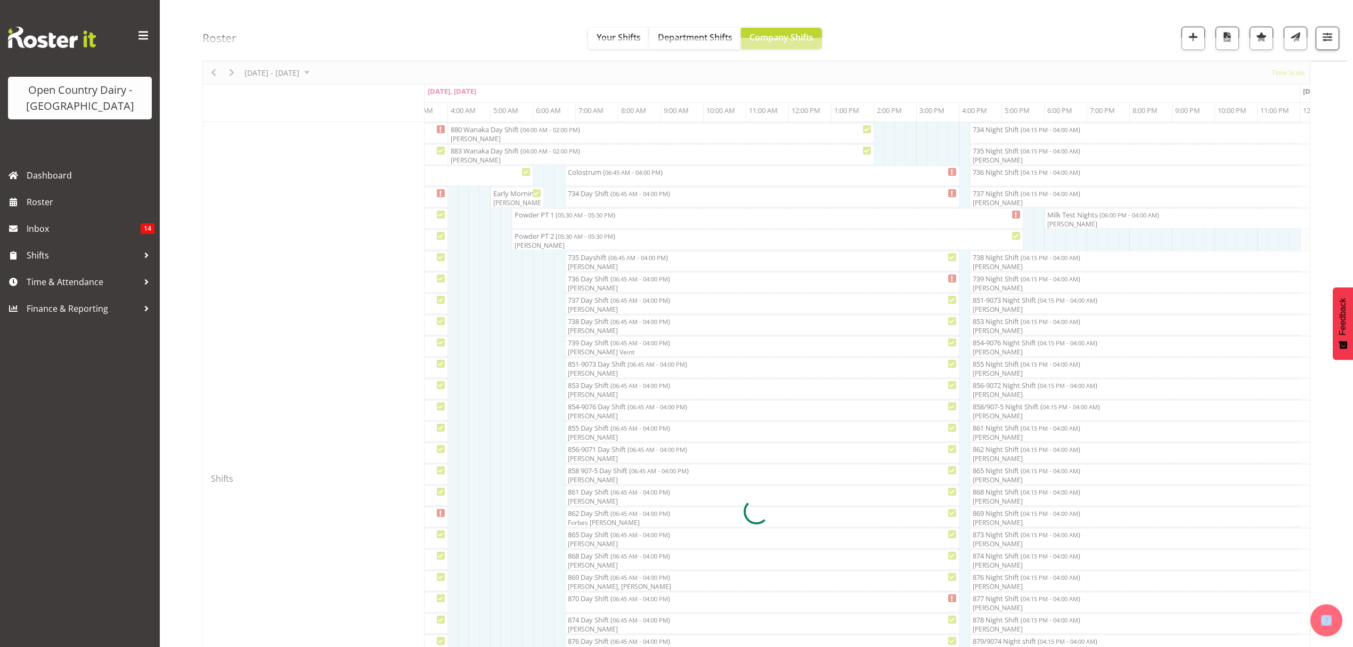
click at [580, 445] on div at bounding box center [756, 511] width 1108 height 946
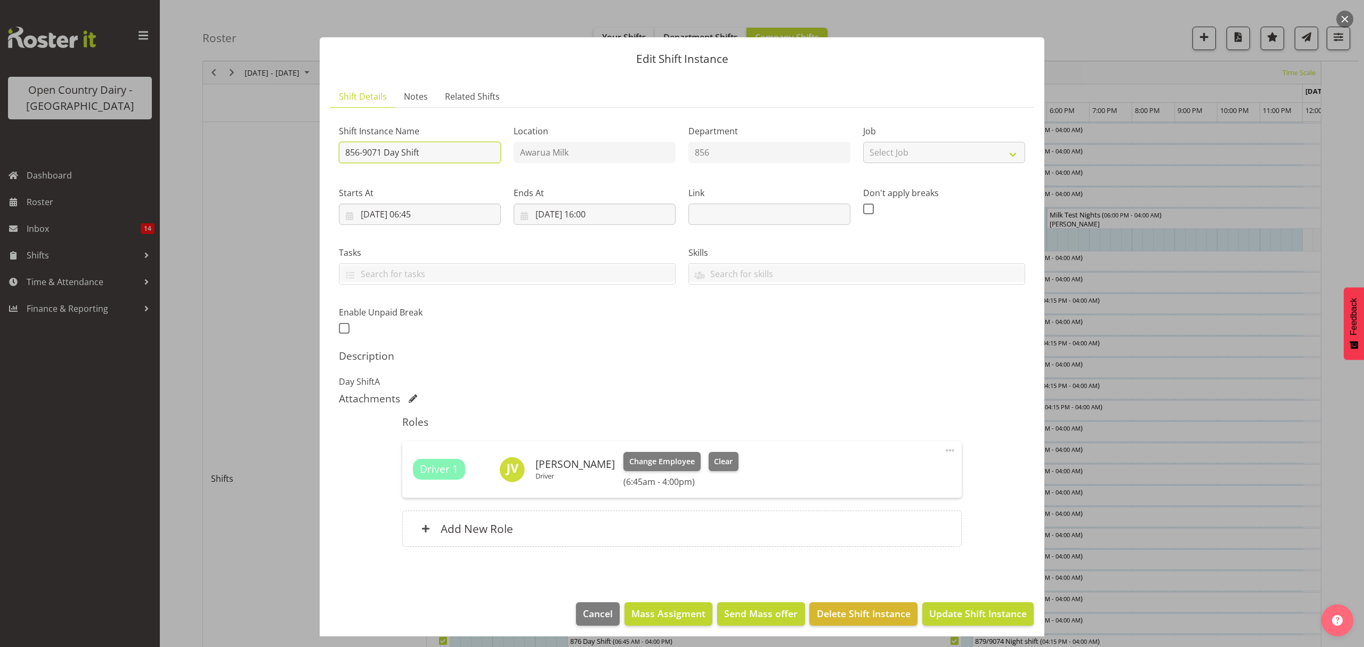
click at [442, 150] on input "856-9071 Day Shift" at bounding box center [420, 152] width 162 height 21
type input "856-9071 Day Shift CREAM"
click at [423, 218] on input "[DATE] 06:45" at bounding box center [420, 213] width 162 height 21
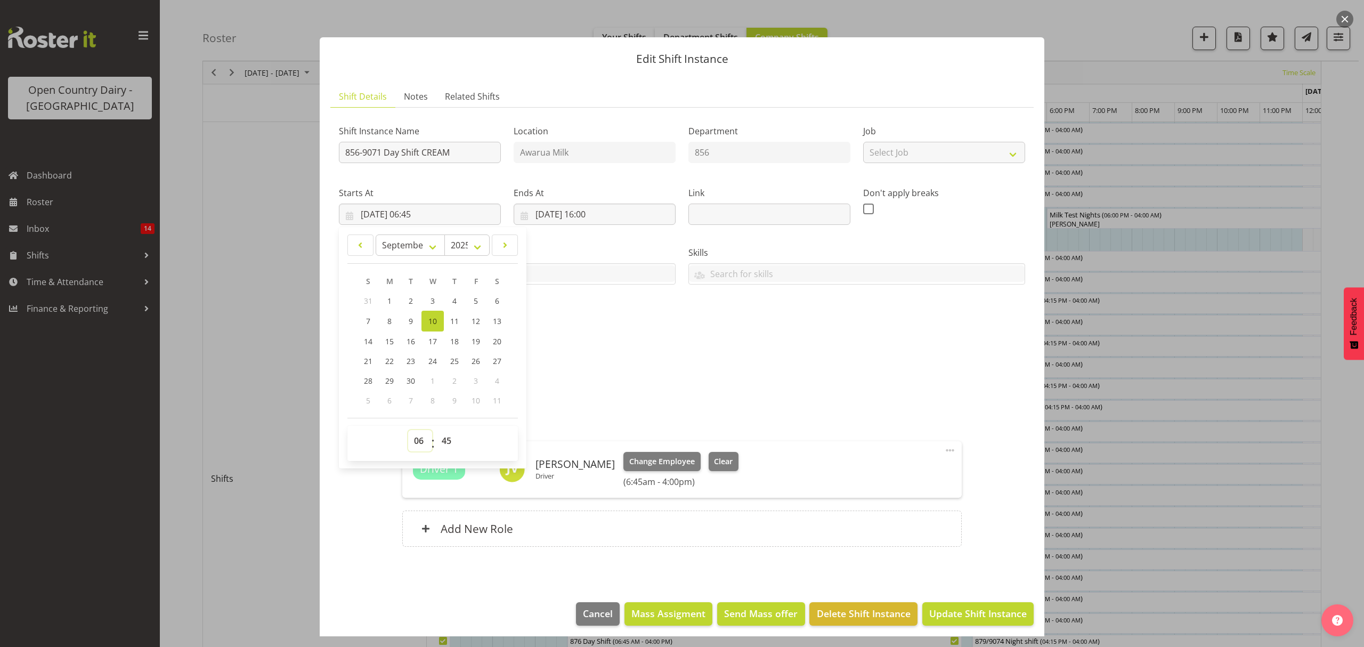
click at [413, 438] on select "00 01 02 03 04 05 06 07 08 09 10 11 12 13 14 15 16 17 18 19 20 21 22 23" at bounding box center [420, 440] width 24 height 21
click at [414, 442] on select "00 01 02 03 04 05 06 07 08 09 10 11 12 13 14 15 16 17 18 19 20 21 22 23" at bounding box center [420, 440] width 24 height 21
click at [418, 448] on select "00 01 02 03 04 05 06 07 08 09 10 11 12 13 14 15 16 17 18 19 20 21 22 23" at bounding box center [420, 440] width 24 height 21
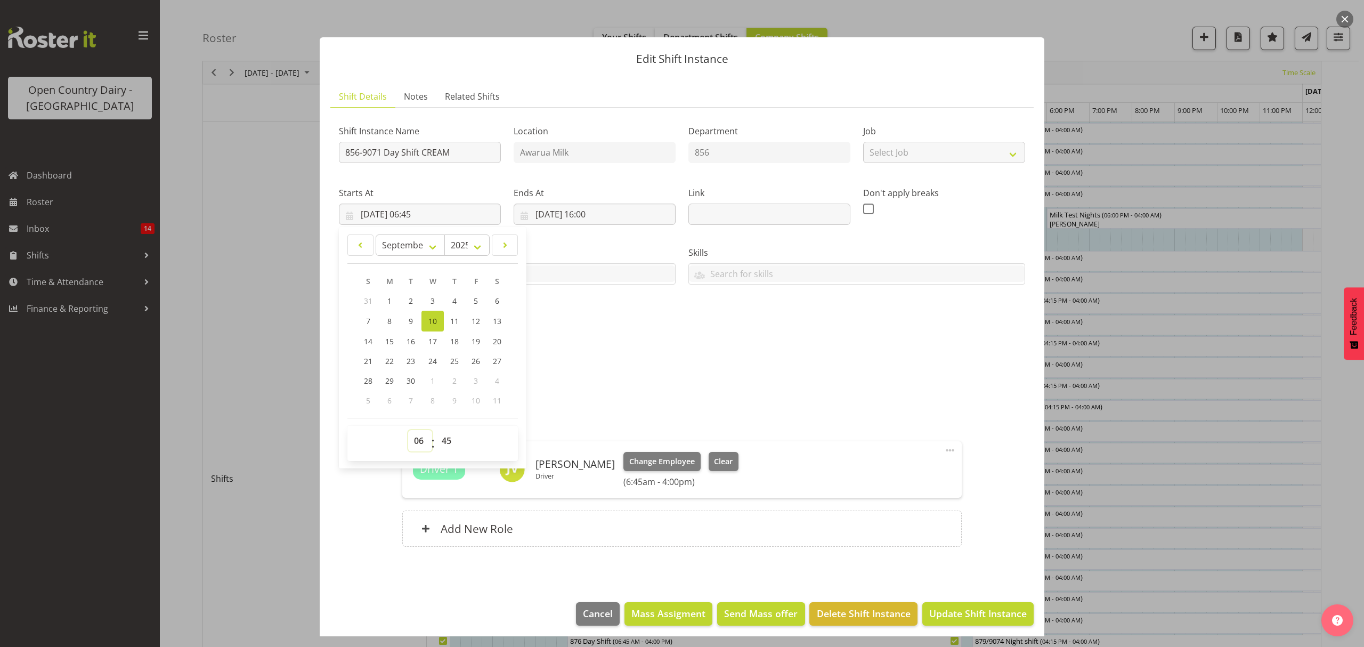
select select "5"
click at [408, 430] on select "00 01 02 03 04 05 06 07 08 09 10 11 12 13 14 15 16 17 18 19 20 21 22 23" at bounding box center [420, 440] width 24 height 21
type input "[DATE] 05:45"
click at [450, 441] on select "00 01 02 03 04 05 06 07 08 09 10 11 12 13 14 15 16 17 18 19 20 21 22 23 24 25 2…" at bounding box center [448, 440] width 24 height 21
select select "0"
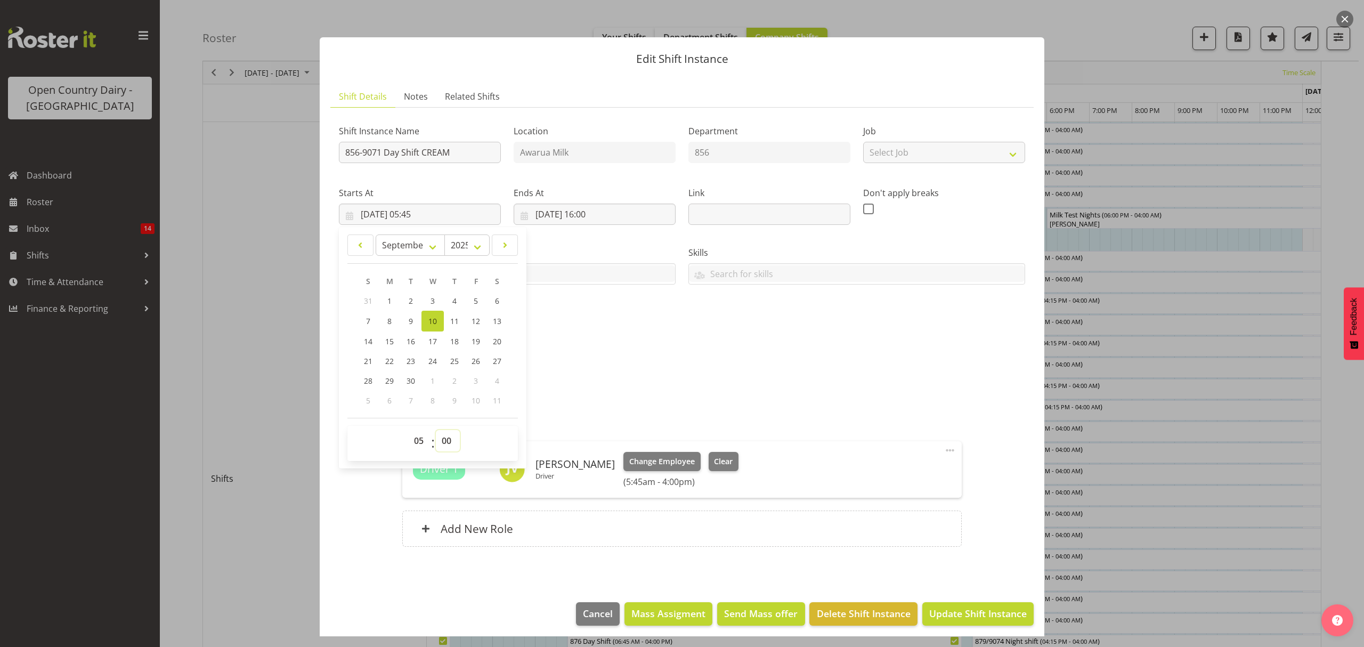
click at [436, 430] on select "00 01 02 03 04 05 06 07 08 09 10 11 12 13 14 15 16 17 18 19 20 21 22 23 24 25 2…" at bounding box center [448, 440] width 24 height 21
type input "[DATE] 05:00"
click at [869, 378] on p "Day ShiftA" at bounding box center [682, 381] width 686 height 13
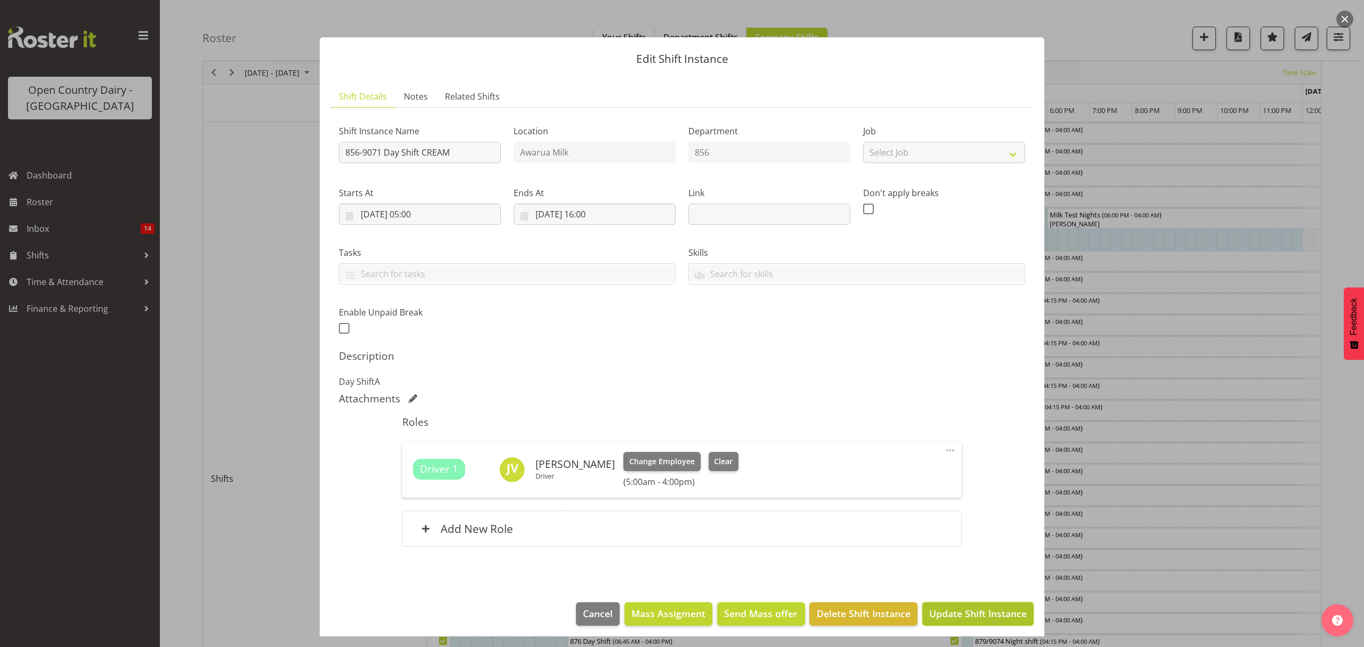
click at [967, 619] on span "Update Shift Instance" at bounding box center [977, 613] width 97 height 14
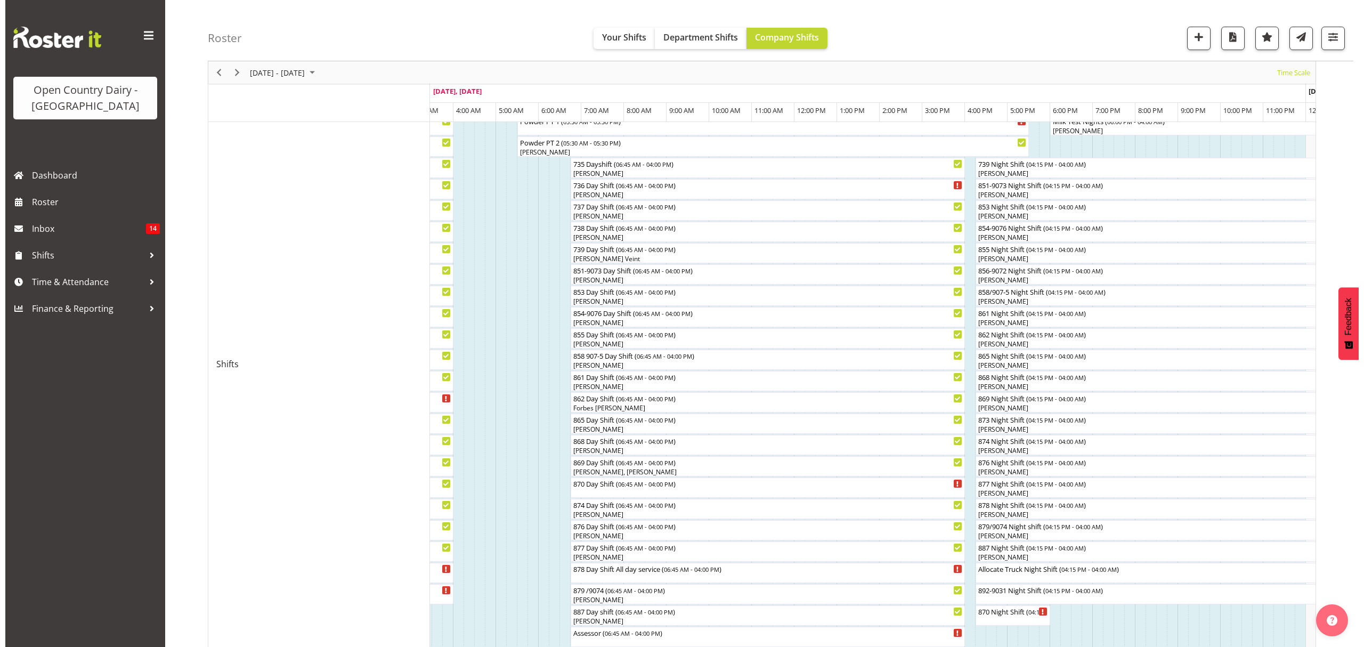
scroll to position [213, 0]
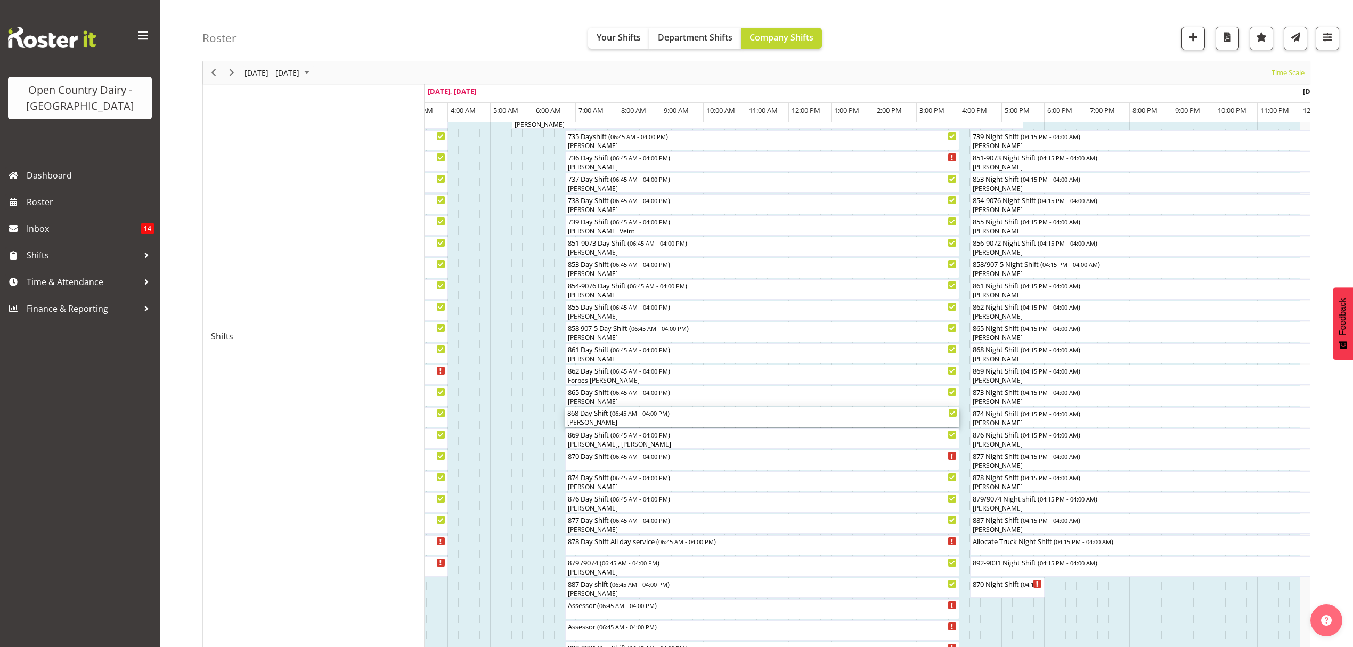
click at [580, 416] on div "868 Day Shift ( 06:45 AM - 04:00 PM )" at bounding box center [762, 412] width 390 height 11
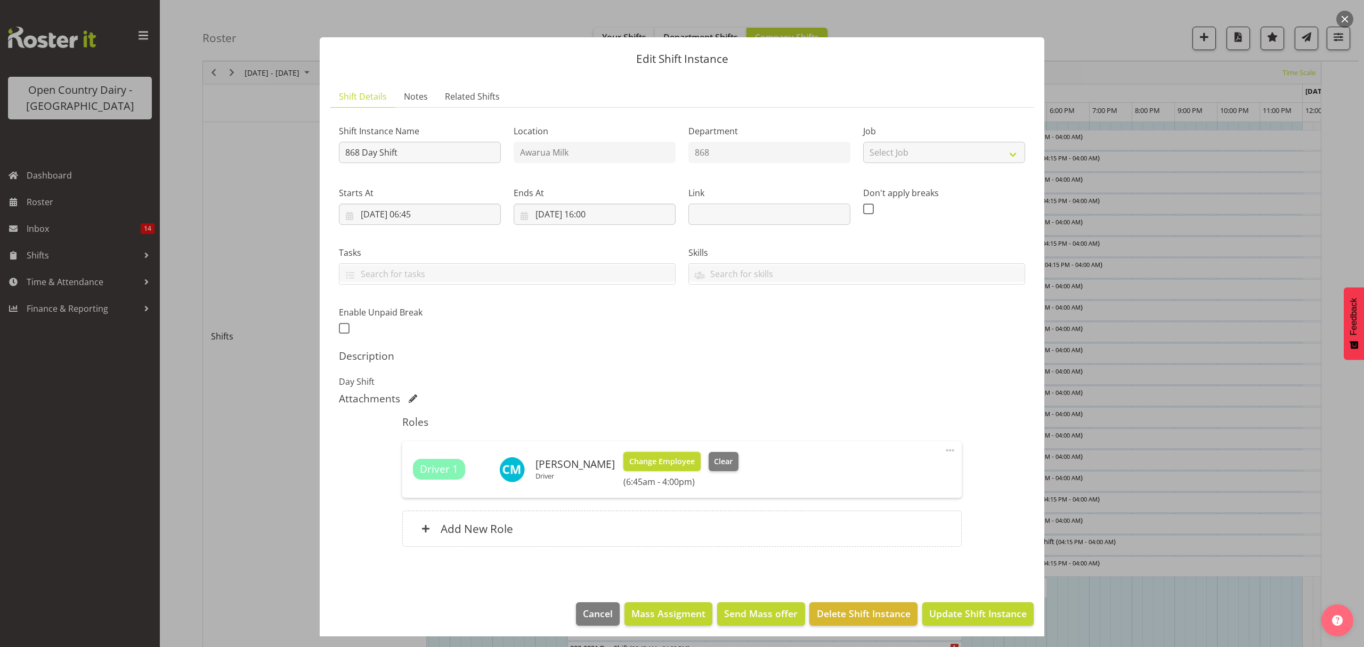
click at [672, 466] on span "Change Employee" at bounding box center [662, 461] width 66 height 12
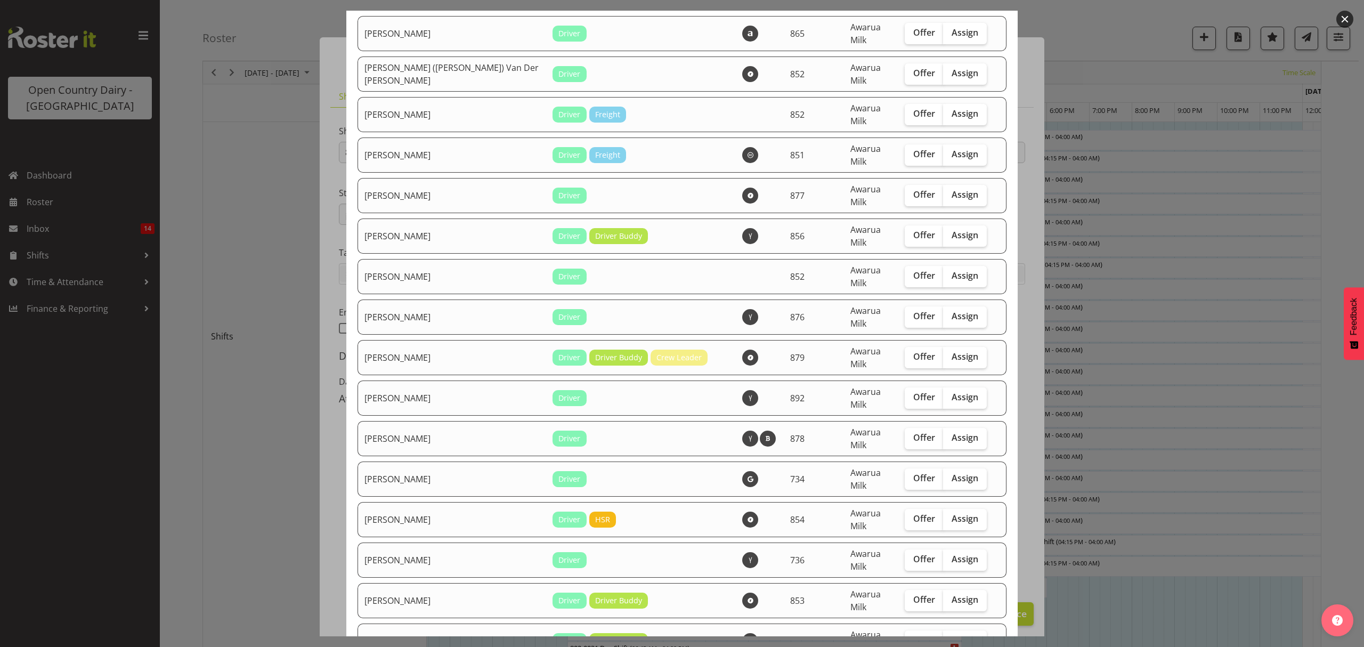
scroll to position [994, 0]
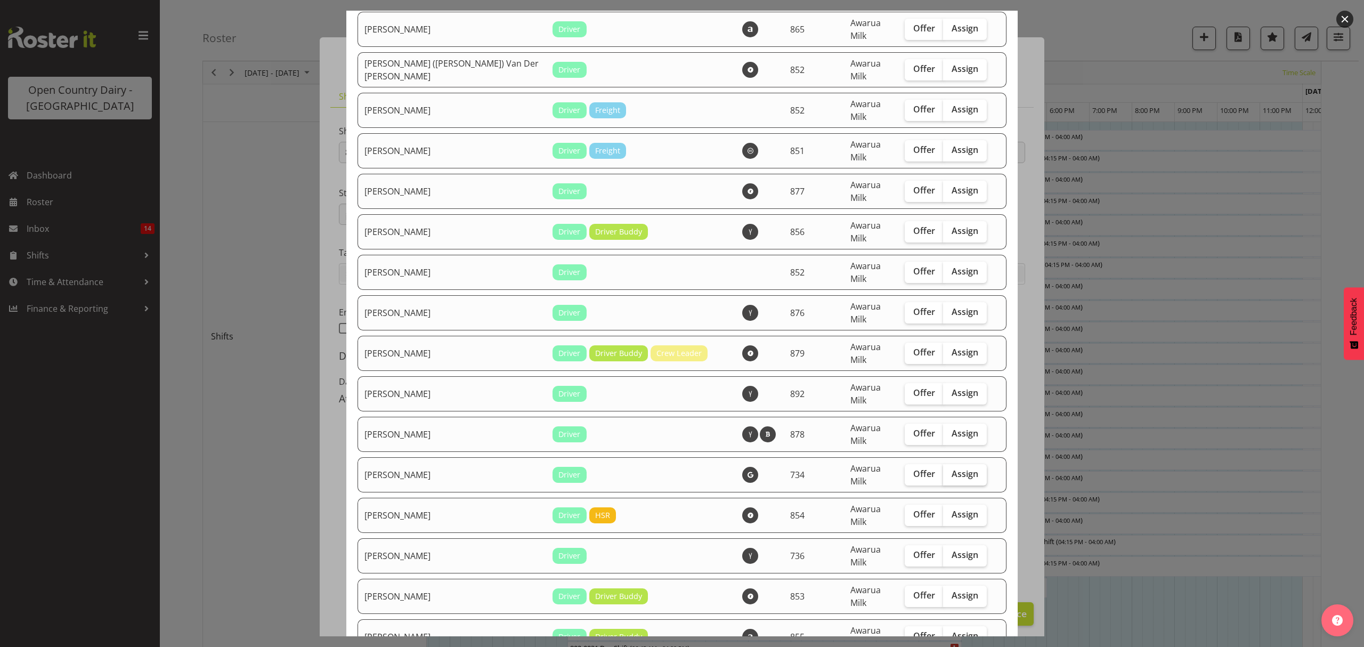
click at [951, 468] on span "Assign" at bounding box center [964, 473] width 27 height 11
click at [944, 470] on input "Assign" at bounding box center [946, 473] width 7 height 7
checkbox input "true"
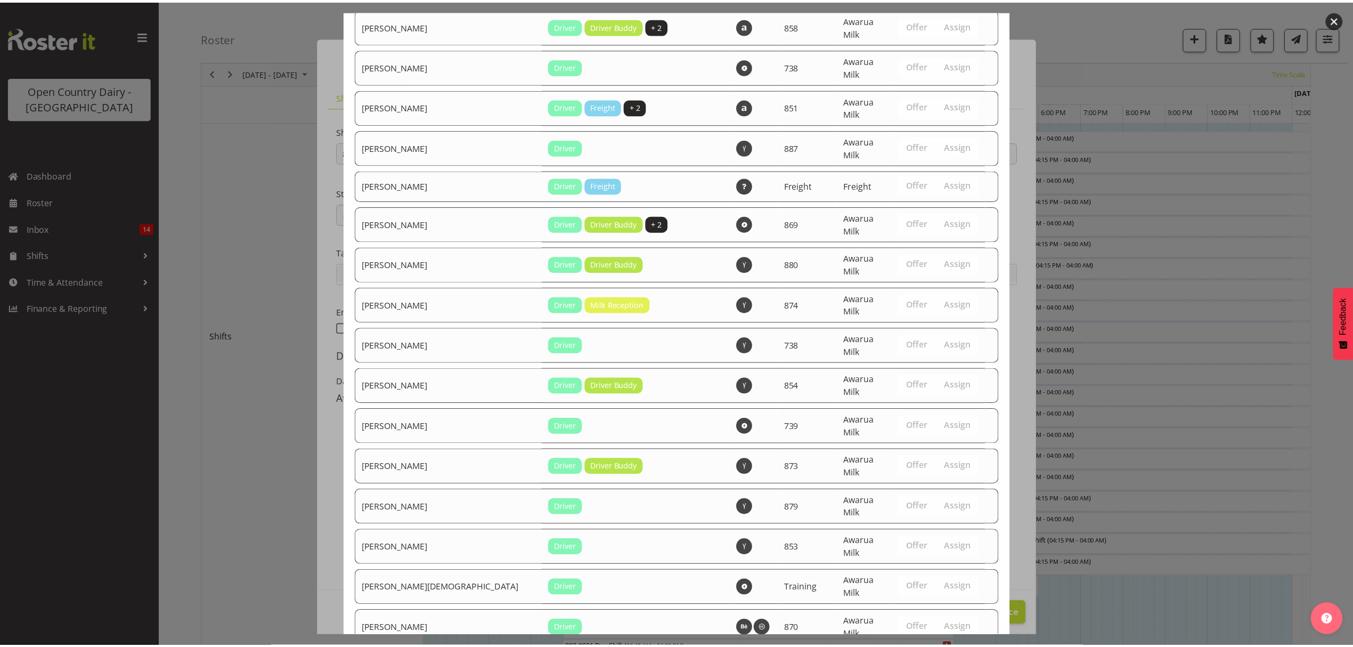
scroll to position [1658, 0]
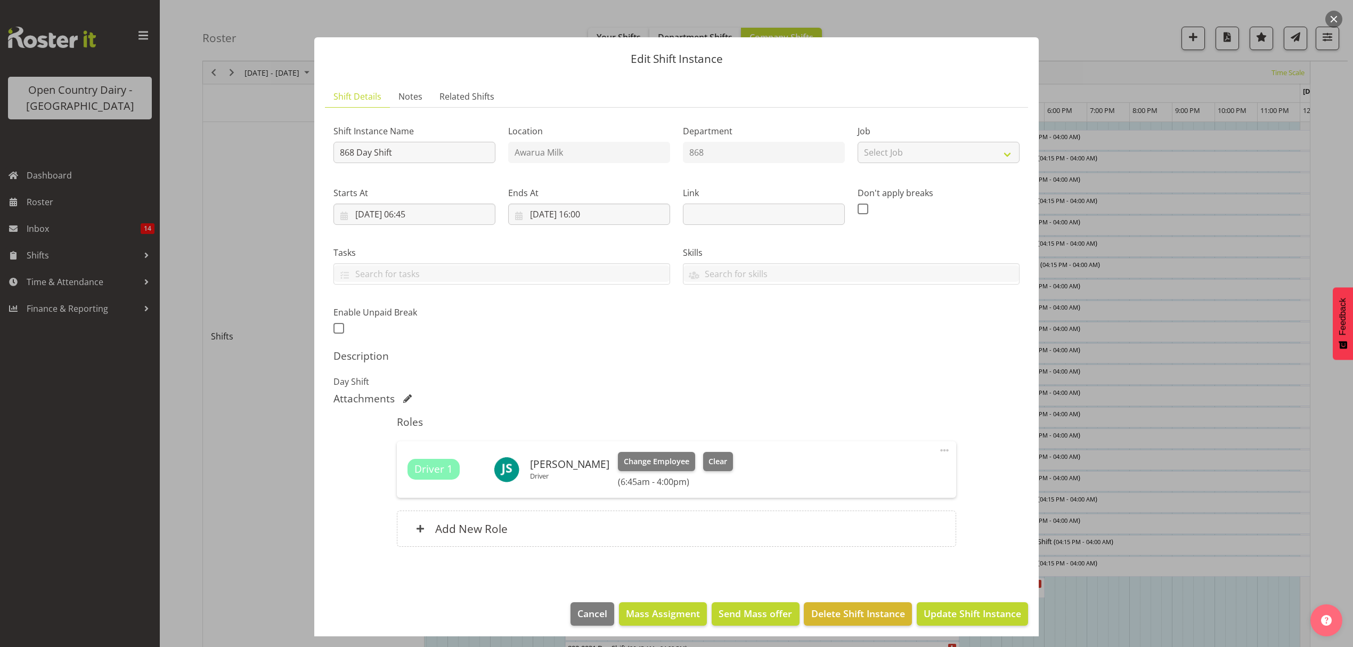
scroll to position [6, 0]
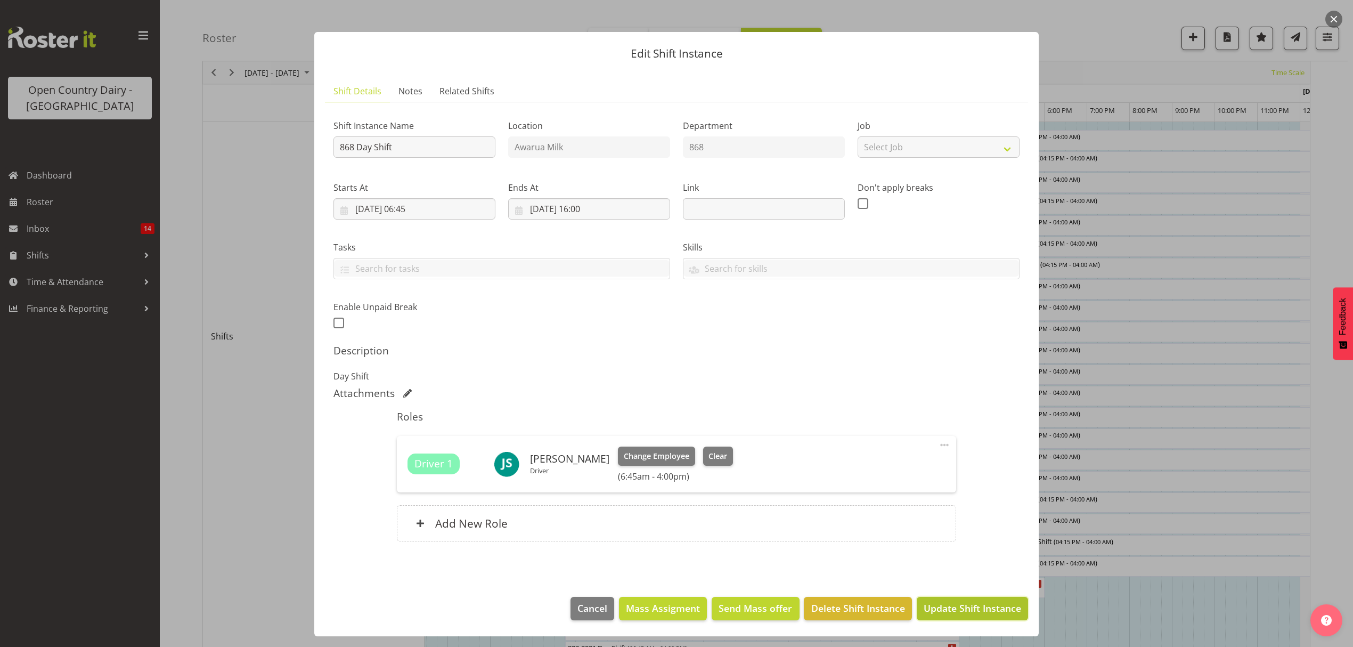
click at [941, 600] on button "Update Shift Instance" at bounding box center [972, 608] width 111 height 23
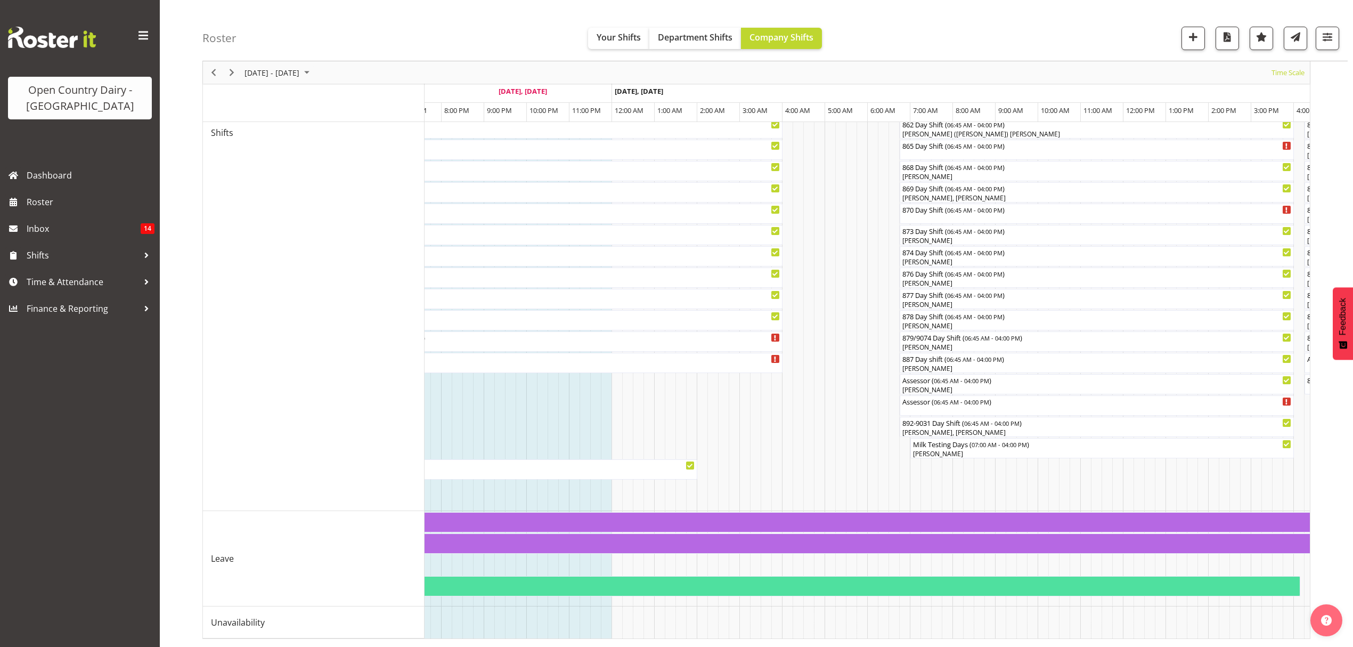
scroll to position [0, 2952]
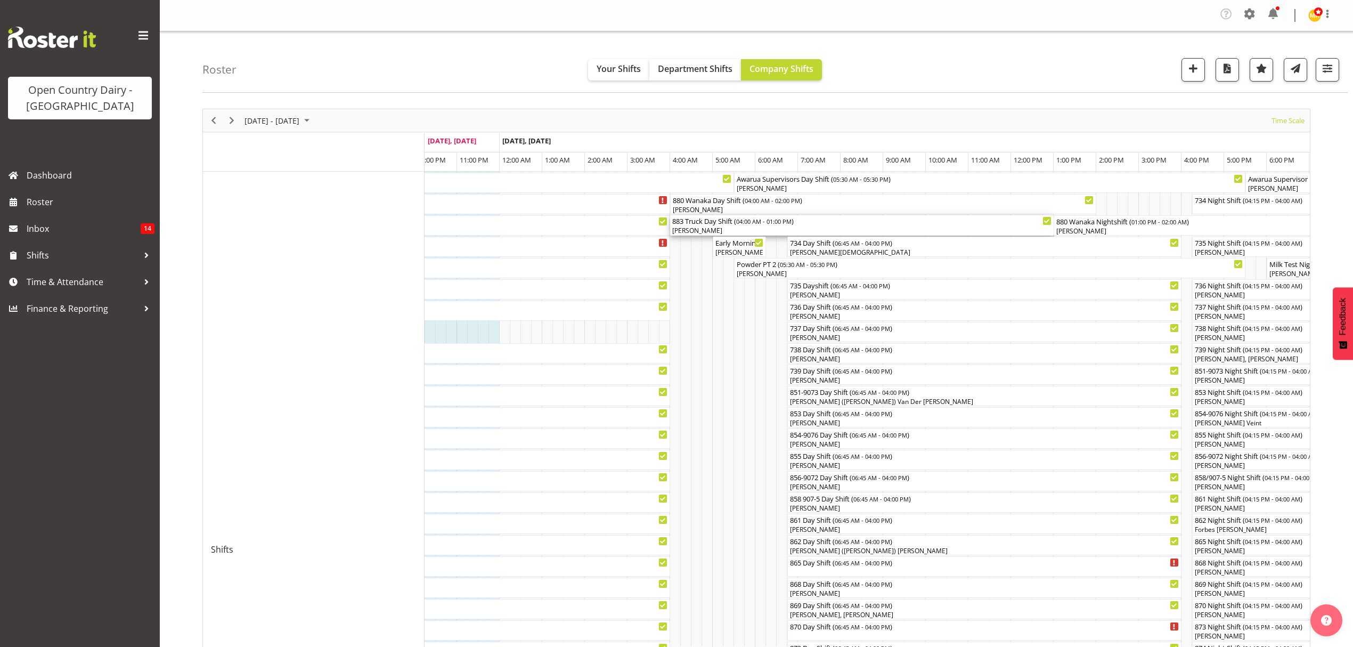
click at [697, 221] on div "883 Truck Day Shift ( 04:00 AM - 01:00 PM )" at bounding box center [861, 220] width 379 height 11
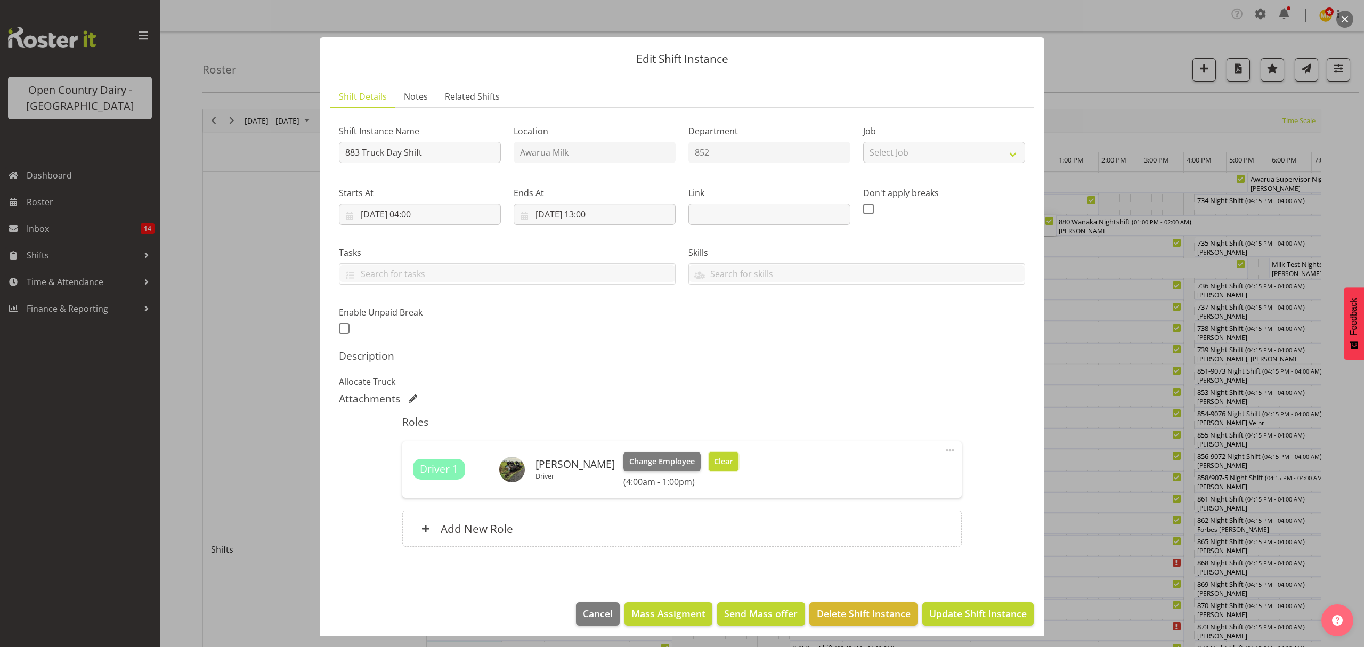
click at [714, 459] on span "Clear" at bounding box center [723, 461] width 19 height 12
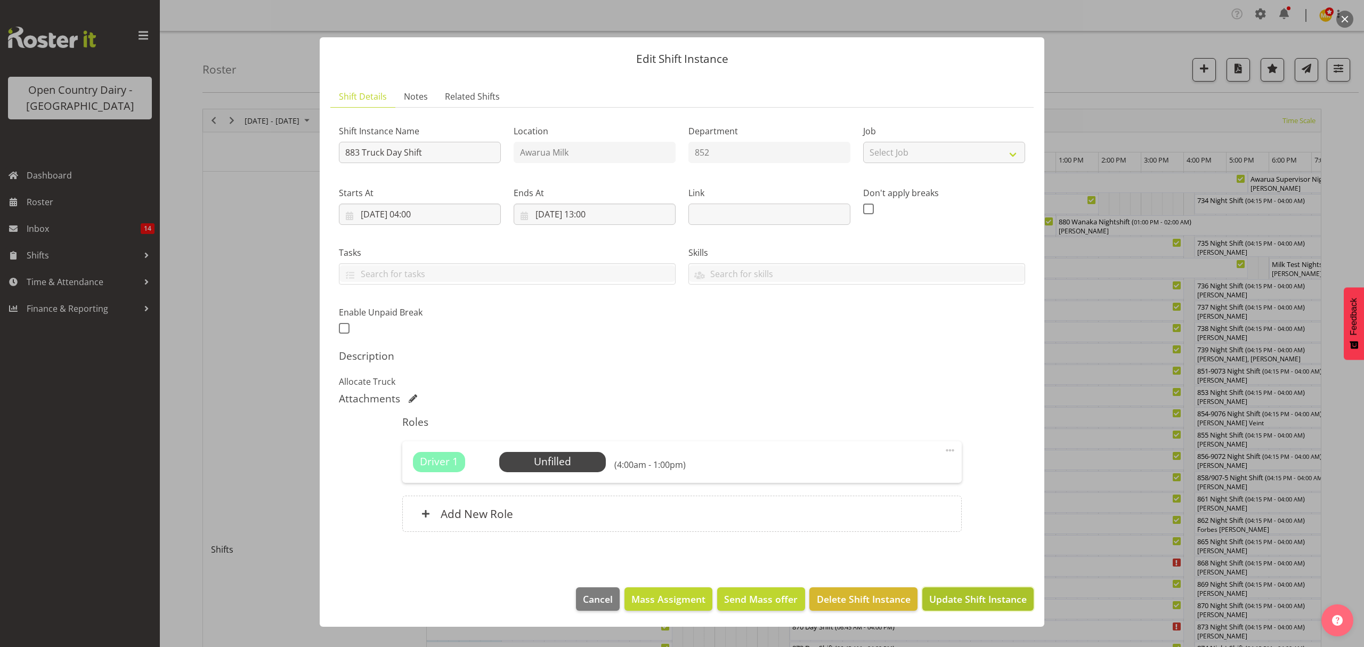
click at [952, 597] on span "Update Shift Instance" at bounding box center [977, 599] width 97 height 14
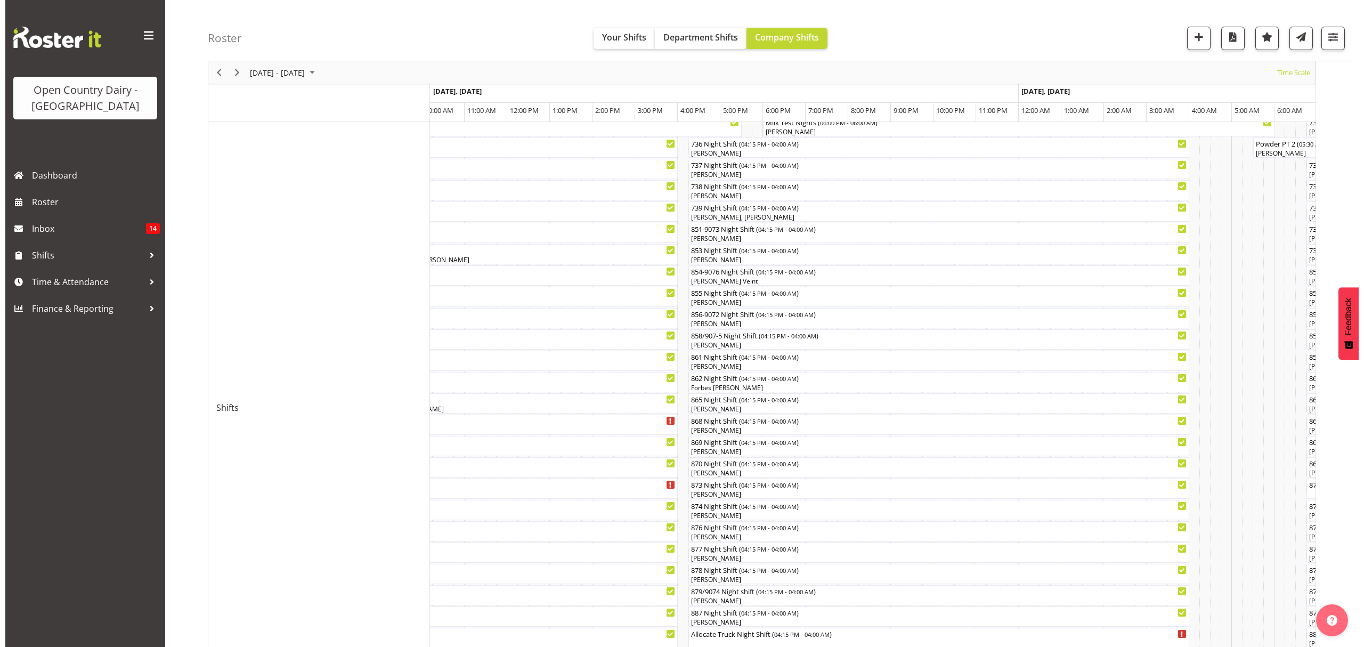
scroll to position [213, 0]
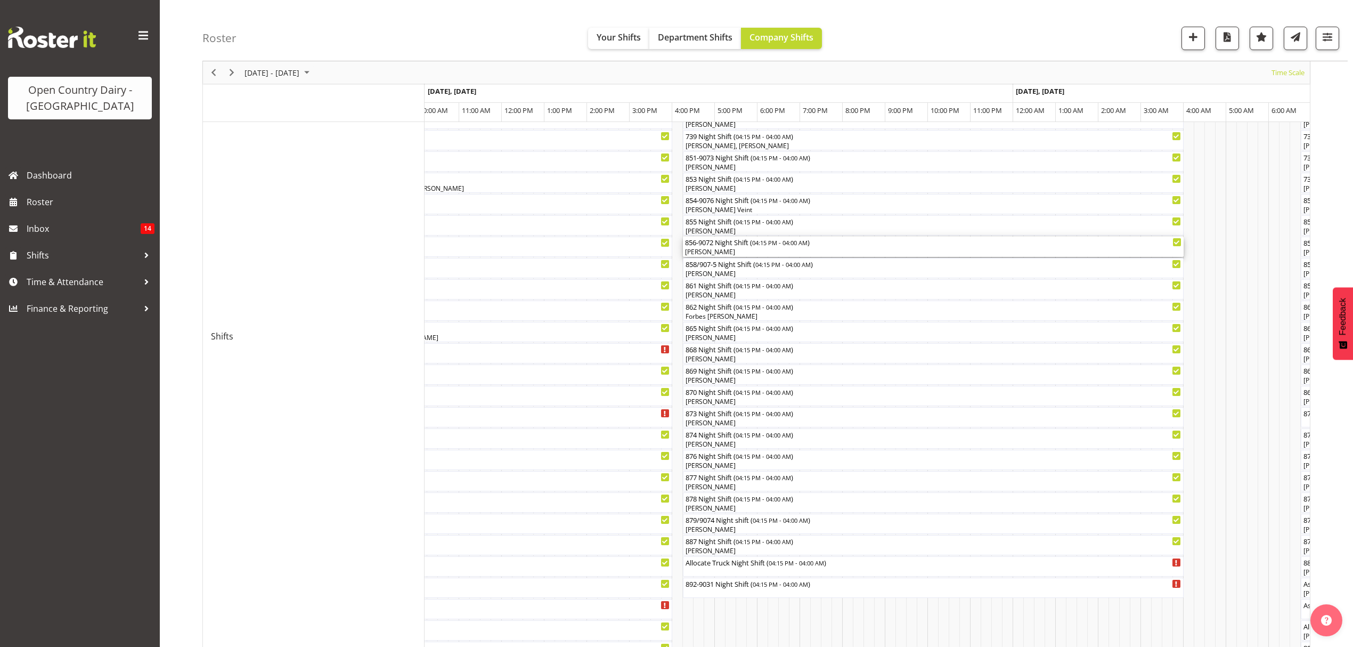
click at [710, 241] on div "856-9072 Night Shift ( 04:15 PM - 04:00 AM )" at bounding box center [933, 241] width 496 height 11
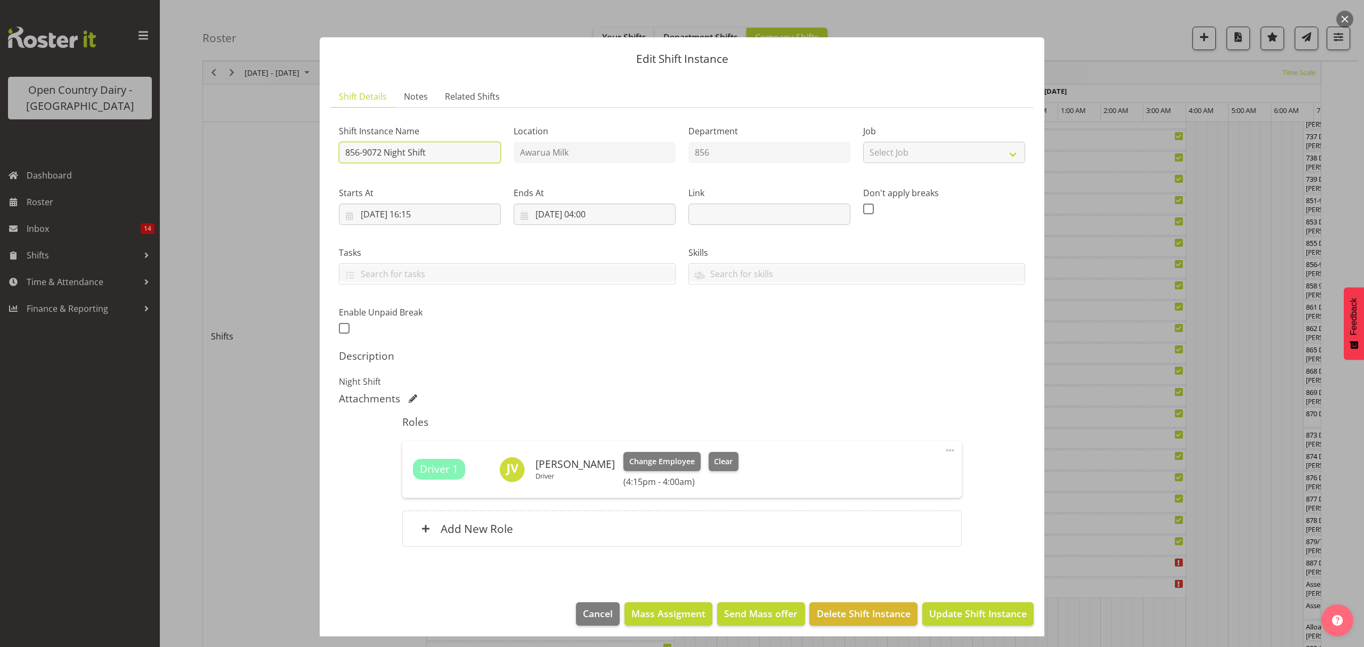
click at [376, 152] on input "856-9072 Night Shift" at bounding box center [420, 152] width 162 height 21
type input "856-9071 Night Shift"
click at [937, 620] on span "Update Shift Instance" at bounding box center [977, 613] width 97 height 14
click at [937, 621] on div "Edit Shift Instance Shift Details Notes Related Shifts Shift Instance Name 856-…" at bounding box center [682, 323] width 746 height 625
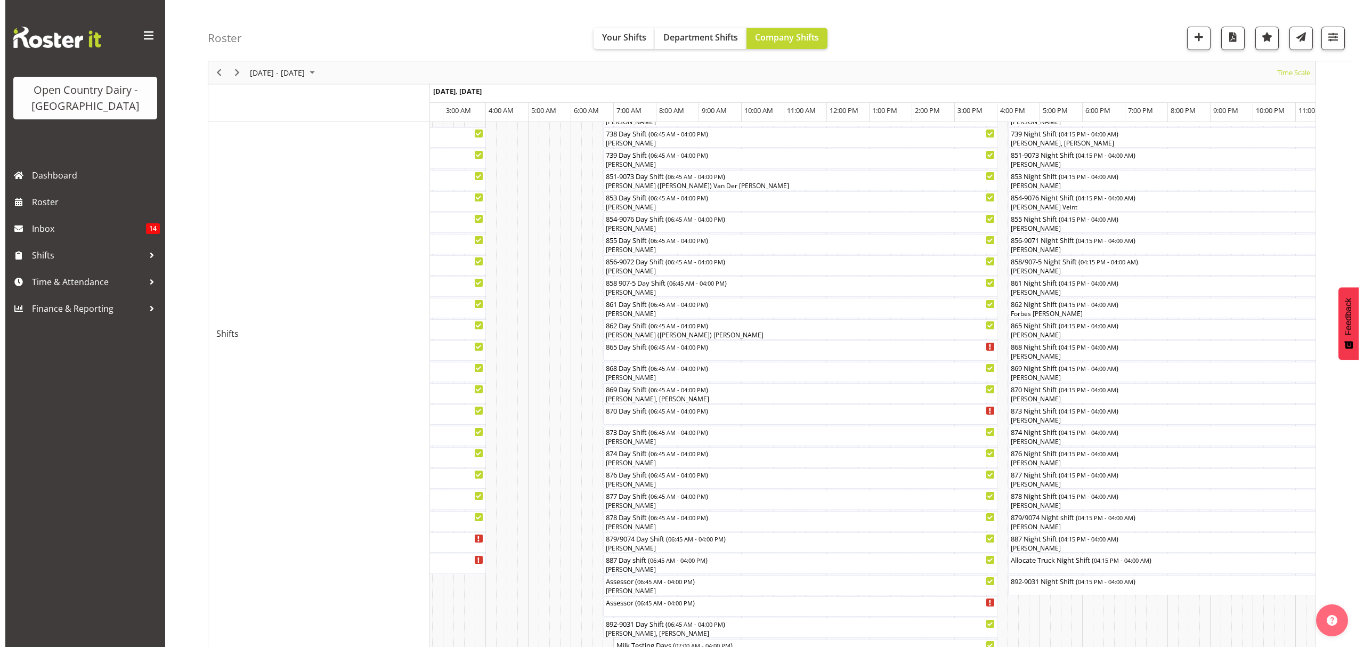
scroll to position [215, 0]
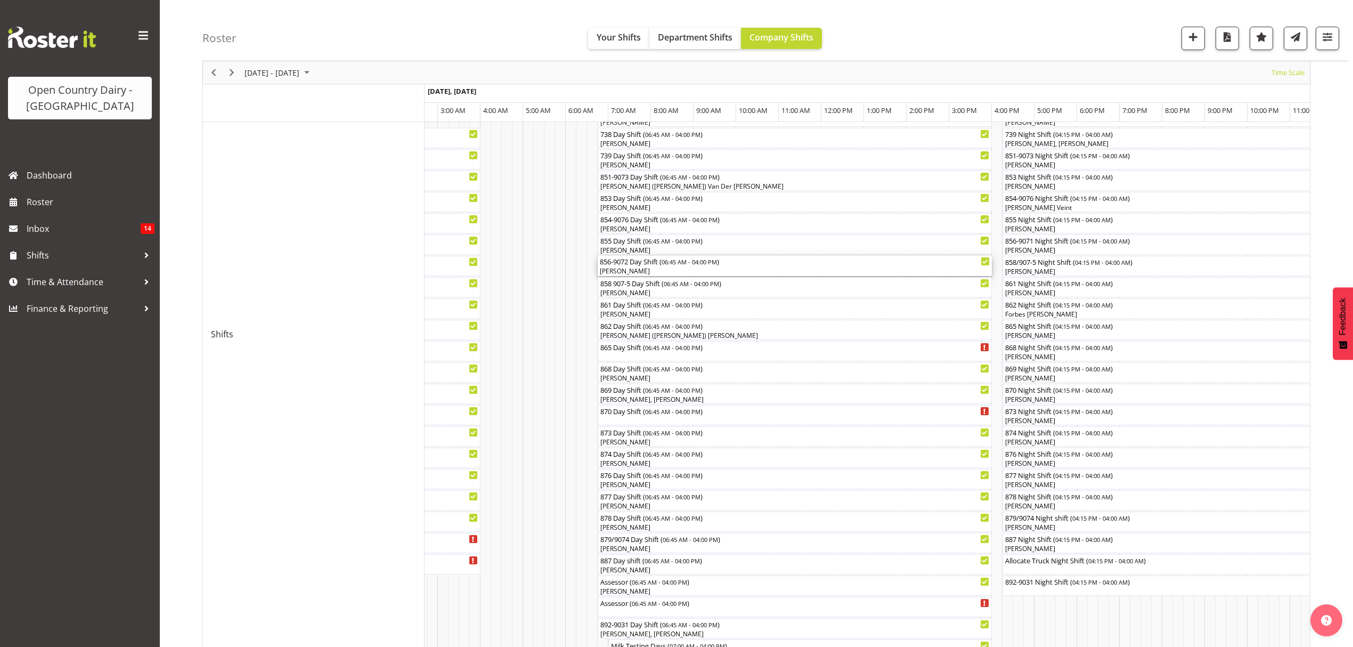
click at [618, 268] on div "[PERSON_NAME]" at bounding box center [795, 271] width 390 height 10
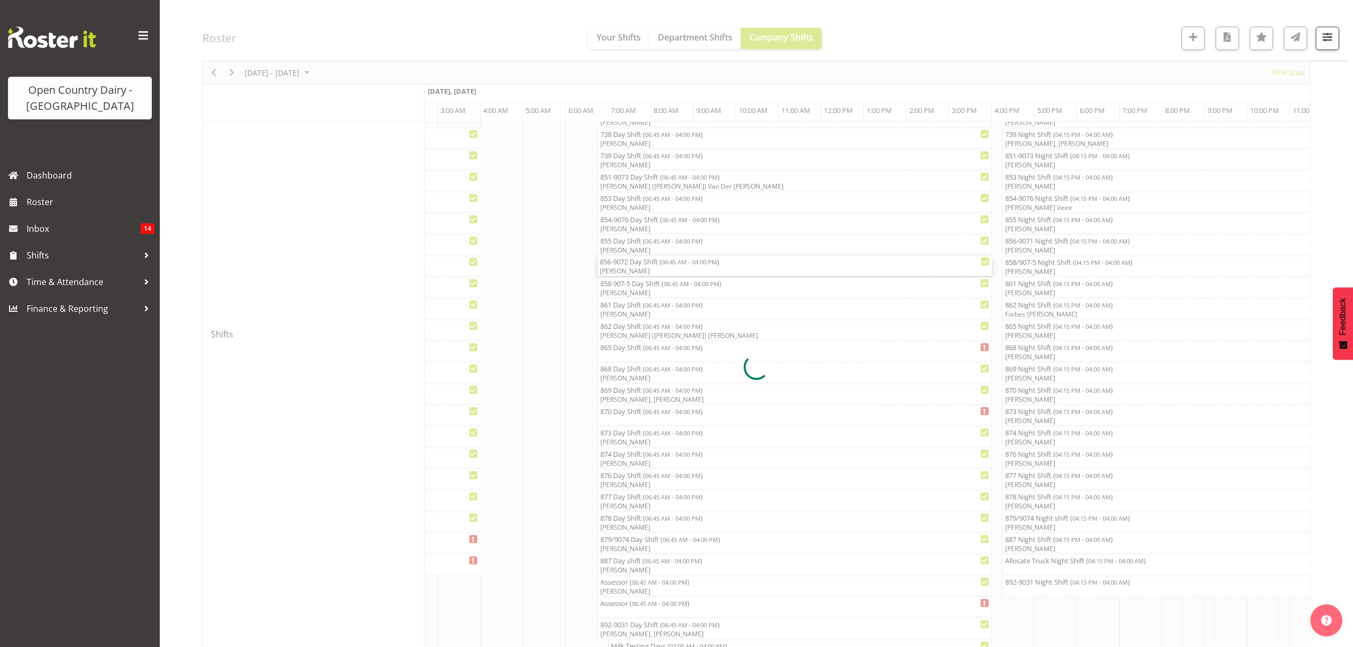
select select "8"
select select "2025"
select select "6"
select select "45"
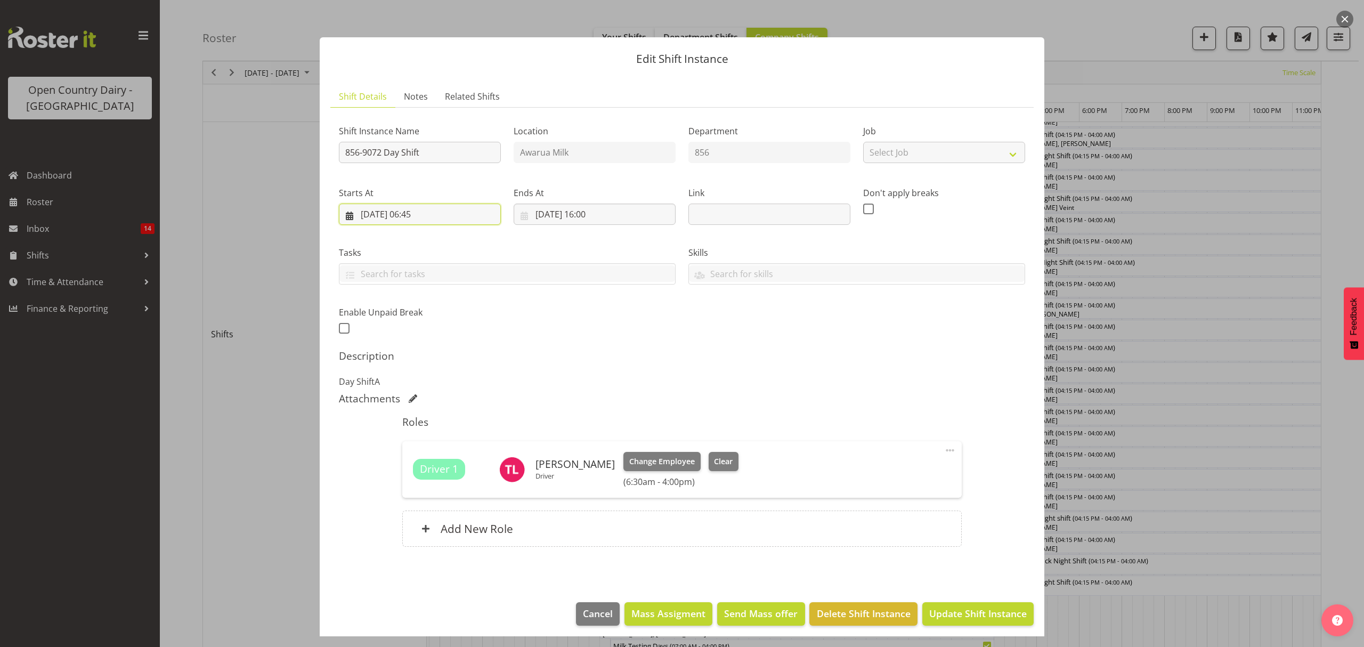
click at [415, 216] on input "[DATE] 06:45" at bounding box center [420, 213] width 162 height 21
click at [415, 438] on select "00 01 02 03 04 05 06 07 08 09 10 11 12 13 14 15 16 17 18 19 20 21 22 23" at bounding box center [420, 440] width 24 height 21
select select "5"
click at [408, 430] on select "00 01 02 03 04 05 06 07 08 09 10 11 12 13 14 15 16 17 18 19 20 21 22 23" at bounding box center [420, 440] width 24 height 21
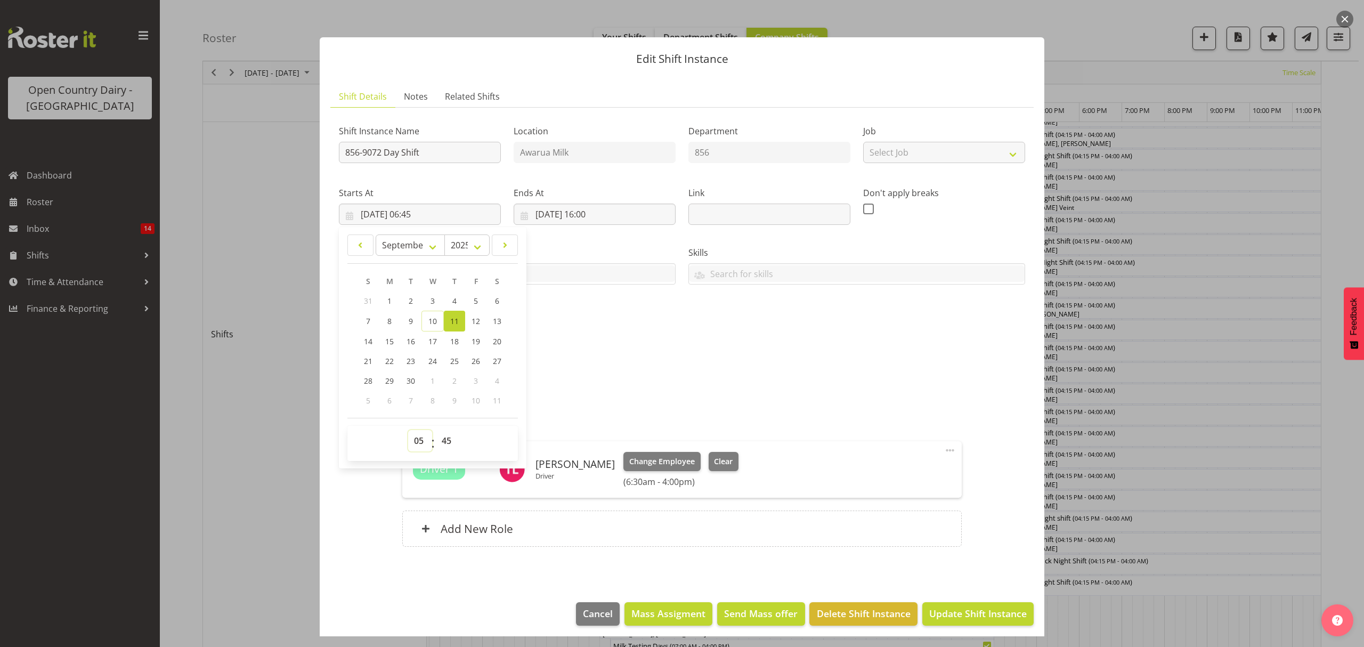
type input "[DATE] 05:45"
click at [450, 446] on select "00 01 02 03 04 05 06 07 08 09 10 11 12 13 14 15 16 17 18 19 20 21 22 23 24 25 2…" at bounding box center [448, 440] width 24 height 21
click at [436, 430] on select "00 01 02 03 04 05 06 07 08 09 10 11 12 13 14 15 16 17 18 19 20 21 22 23 24 25 2…" at bounding box center [448, 440] width 24 height 21
click at [450, 86] on link "Related Shifts" at bounding box center [472, 97] width 72 height 22
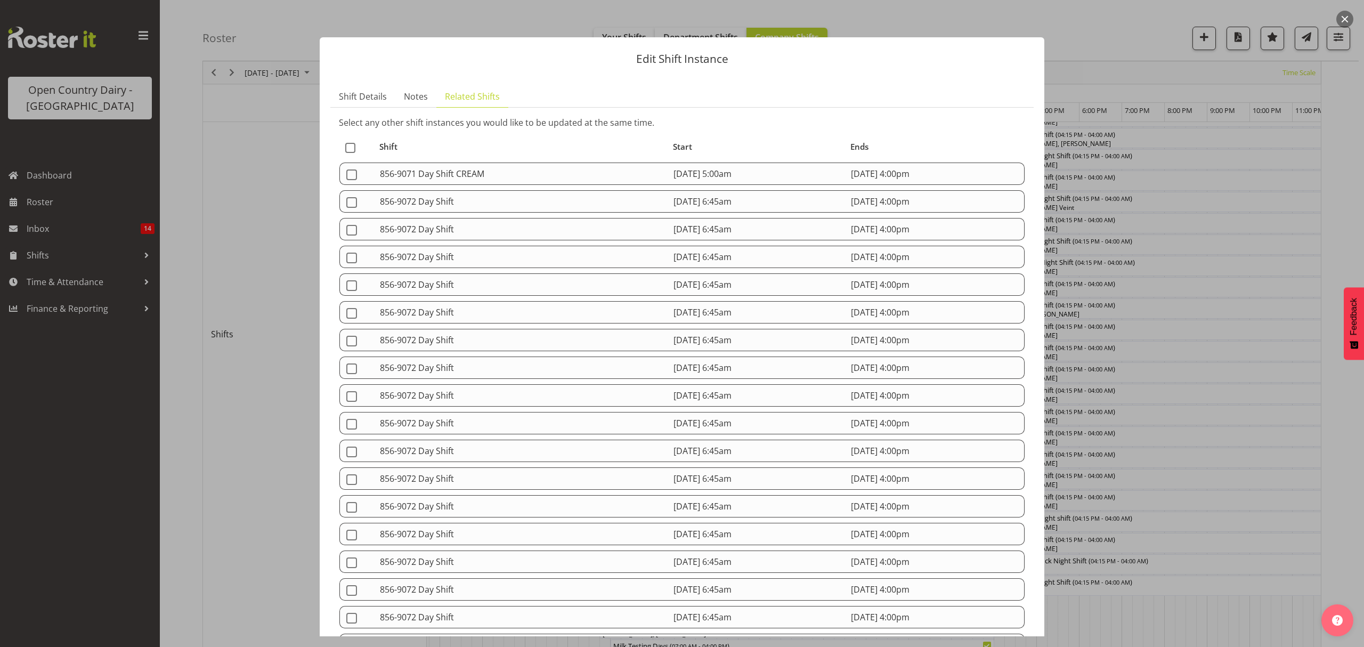
click at [1200, 337] on div at bounding box center [682, 323] width 1364 height 647
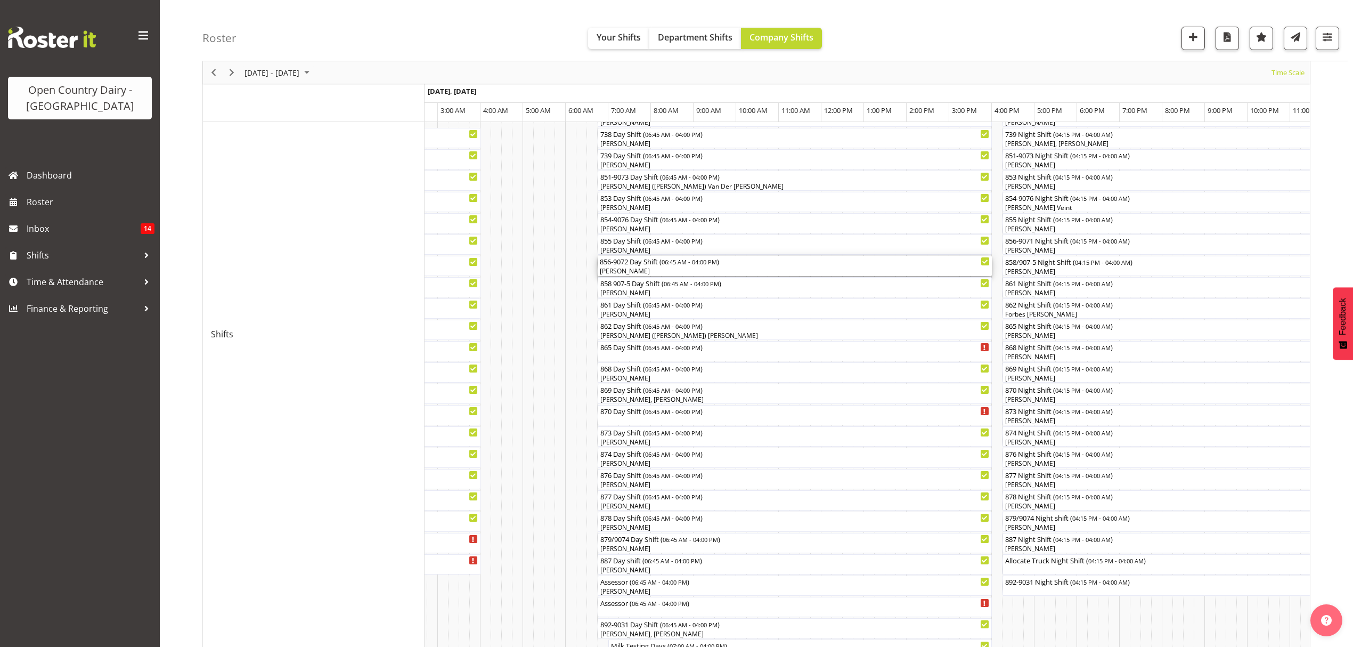
click at [623, 267] on div "[PERSON_NAME]" at bounding box center [795, 271] width 390 height 10
click at [0, 0] on div at bounding box center [0, 0] width 0 height 0
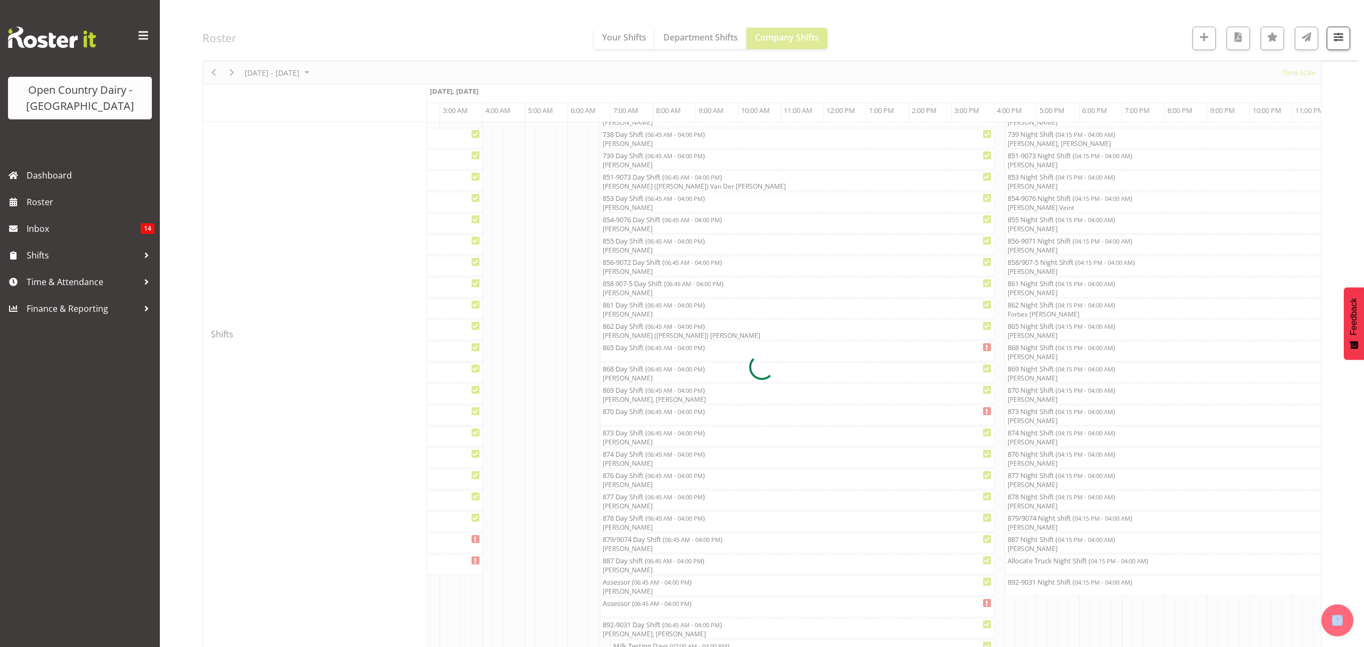
select select "8"
select select "2025"
select select "6"
select select "45"
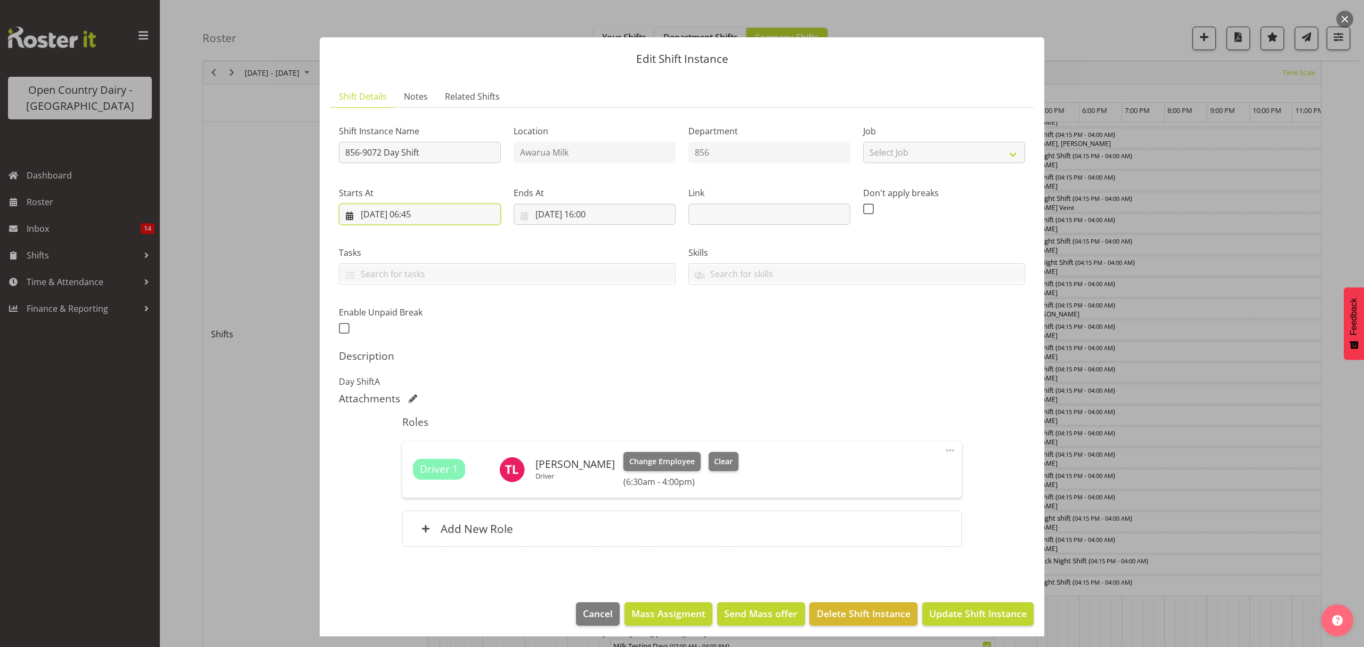
click at [421, 216] on input "[DATE] 06:45" at bounding box center [420, 213] width 162 height 21
click at [415, 446] on select "00 01 02 03 04 05 06 07 08 09 10 11 12 13 14 15 16 17 18 19 20 21 22 23" at bounding box center [420, 440] width 24 height 21
click at [423, 435] on select "00 01 02 03 04 05 06 07 08 09 10 11 12 13 14 15 16 17 18 19 20 21 22 23" at bounding box center [420, 440] width 24 height 21
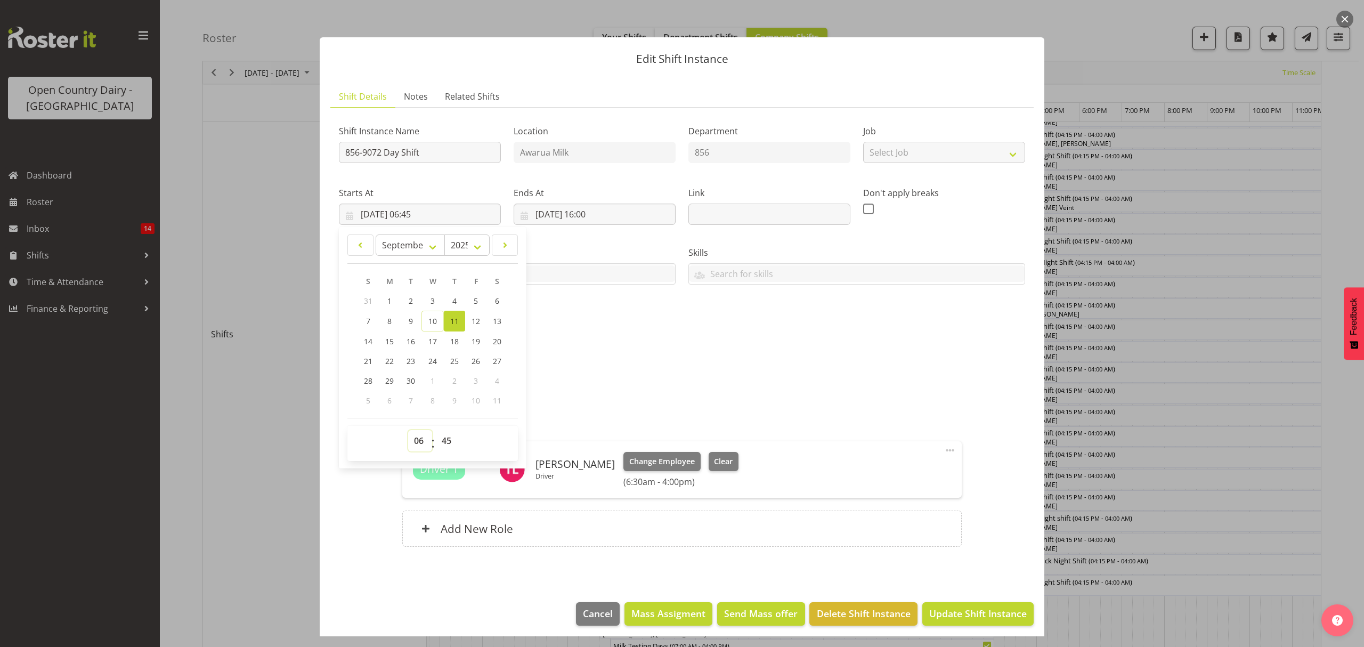
select select "5"
click at [408, 430] on select "00 01 02 03 04 05 06 07 08 09 10 11 12 13 14 15 16 17 18 19 20 21 22 23" at bounding box center [420, 440] width 24 height 21
type input "[DATE] 05:45"
click at [448, 446] on select "00 01 02 03 04 05 06 07 08 09 10 11 12 13 14 15 16 17 18 19 20 21 22 23 24 25 2…" at bounding box center [448, 440] width 24 height 21
select select "0"
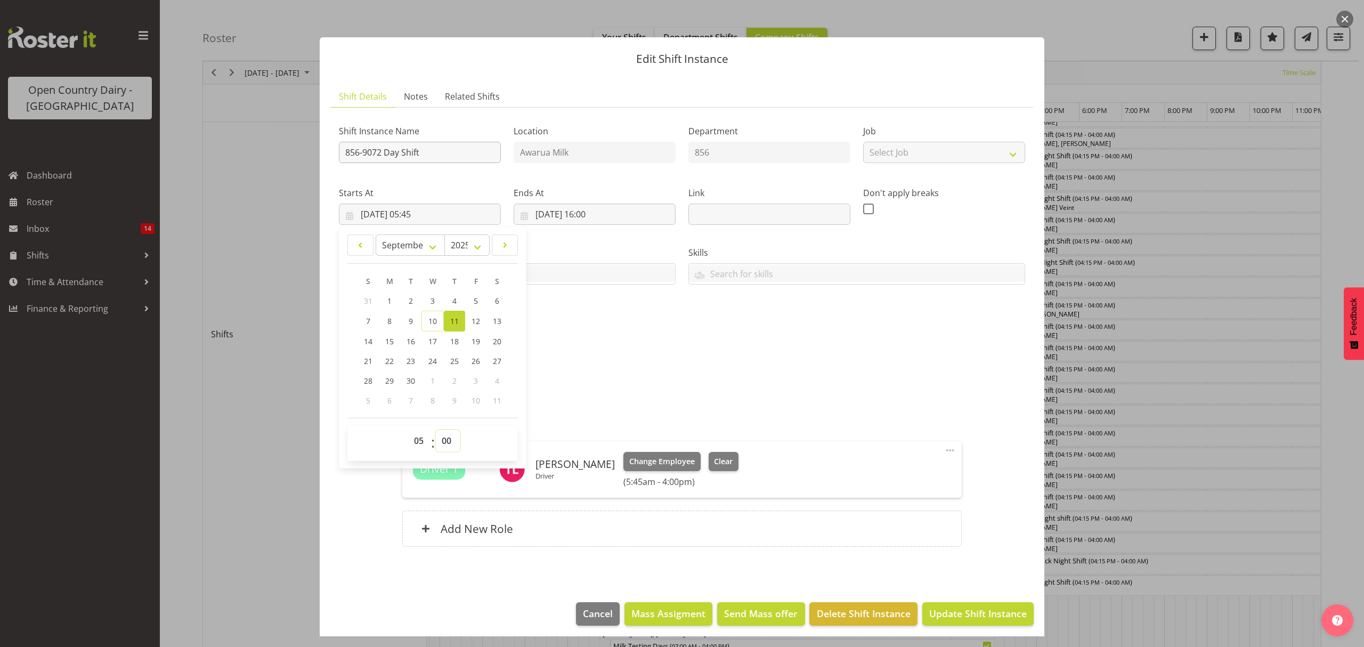
click at [436, 430] on select "00 01 02 03 04 05 06 07 08 09 10 11 12 13 14 15 16 17 18 19 20 21 22 23 24 25 2…" at bounding box center [448, 440] width 24 height 21
click at [445, 84] on section "Shift Details Notes Related Shifts Shift Instance Name 856-9072 Day Shift Locat…" at bounding box center [682, 333] width 724 height 516
type input "[DATE] 05:00"
click at [431, 151] on input "856-9072 Day Shift" at bounding box center [420, 152] width 162 height 21
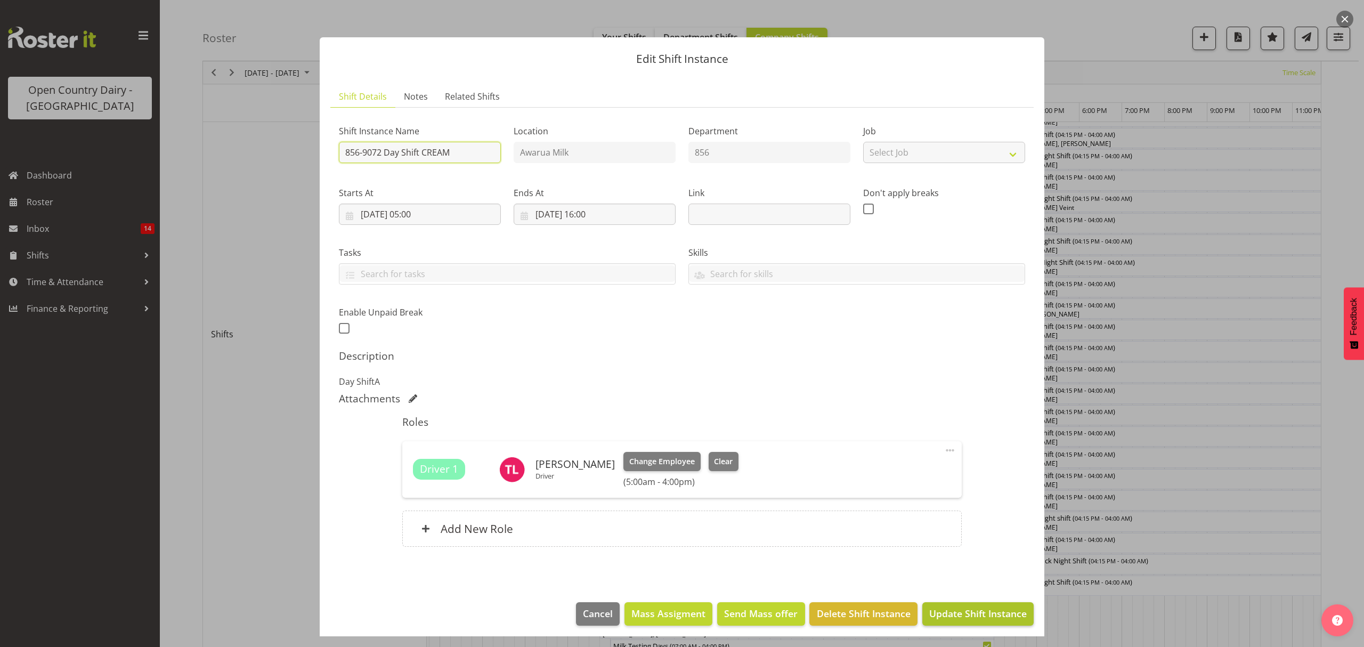
type input "856-9072 Day Shift CREAM"
click at [945, 615] on span "Update Shift Instance" at bounding box center [977, 613] width 97 height 14
click at [945, 615] on div "Edit Shift Instance Shift Details Notes Related Shifts Shift Instance Name 856-…" at bounding box center [682, 323] width 746 height 625
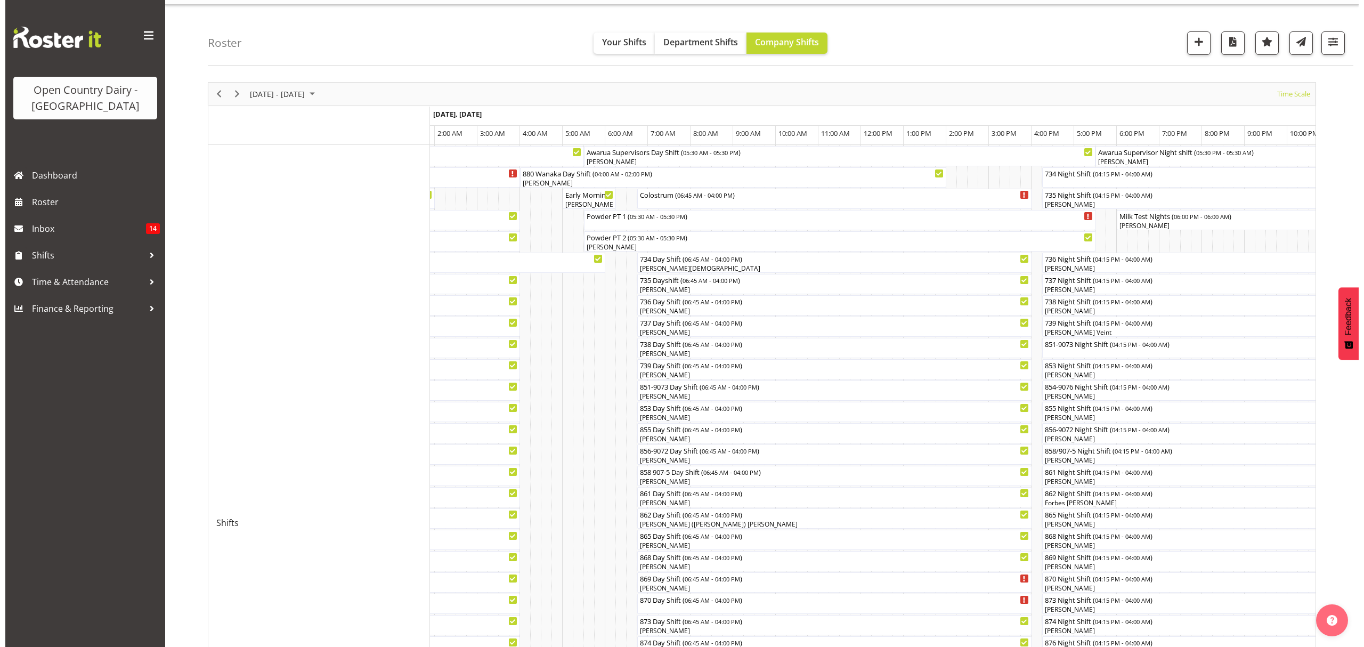
scroll to position [2, 0]
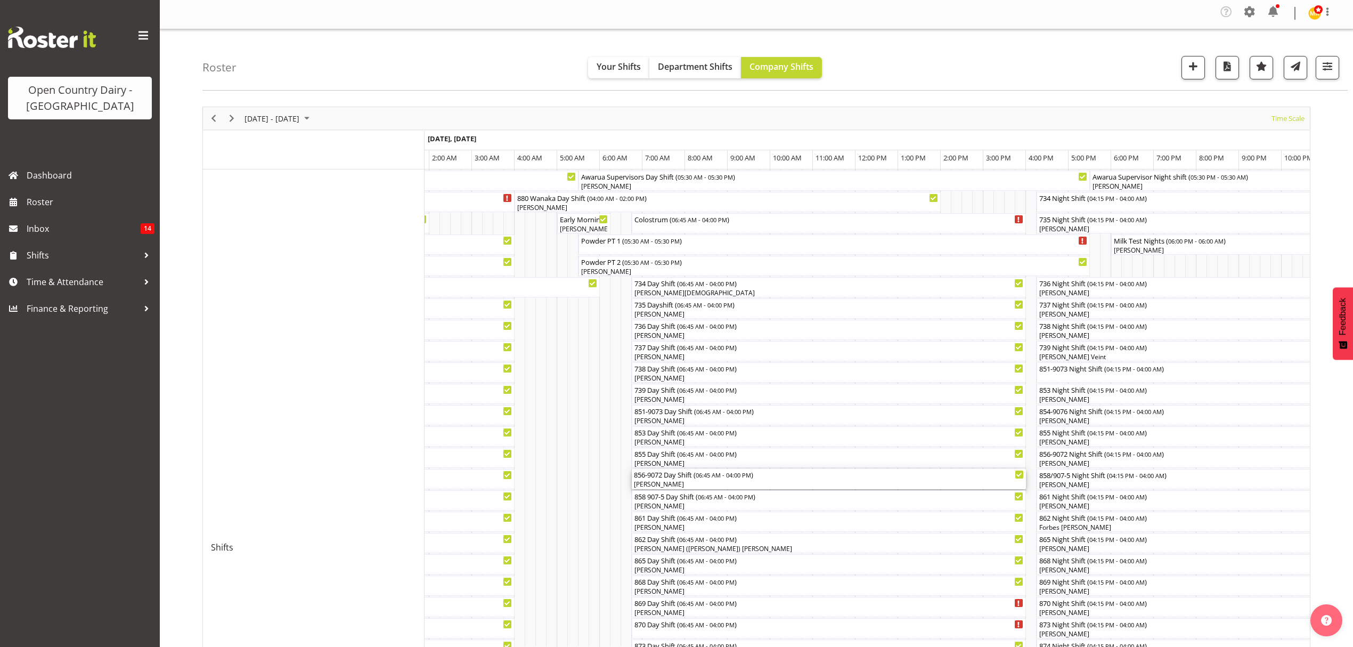
click at [662, 480] on div "856-9072 Day Shift ( 06:45 AM - 04:00 PM ) [PERSON_NAME]" at bounding box center [829, 479] width 390 height 20
click at [0, 0] on div at bounding box center [0, 0] width 0 height 0
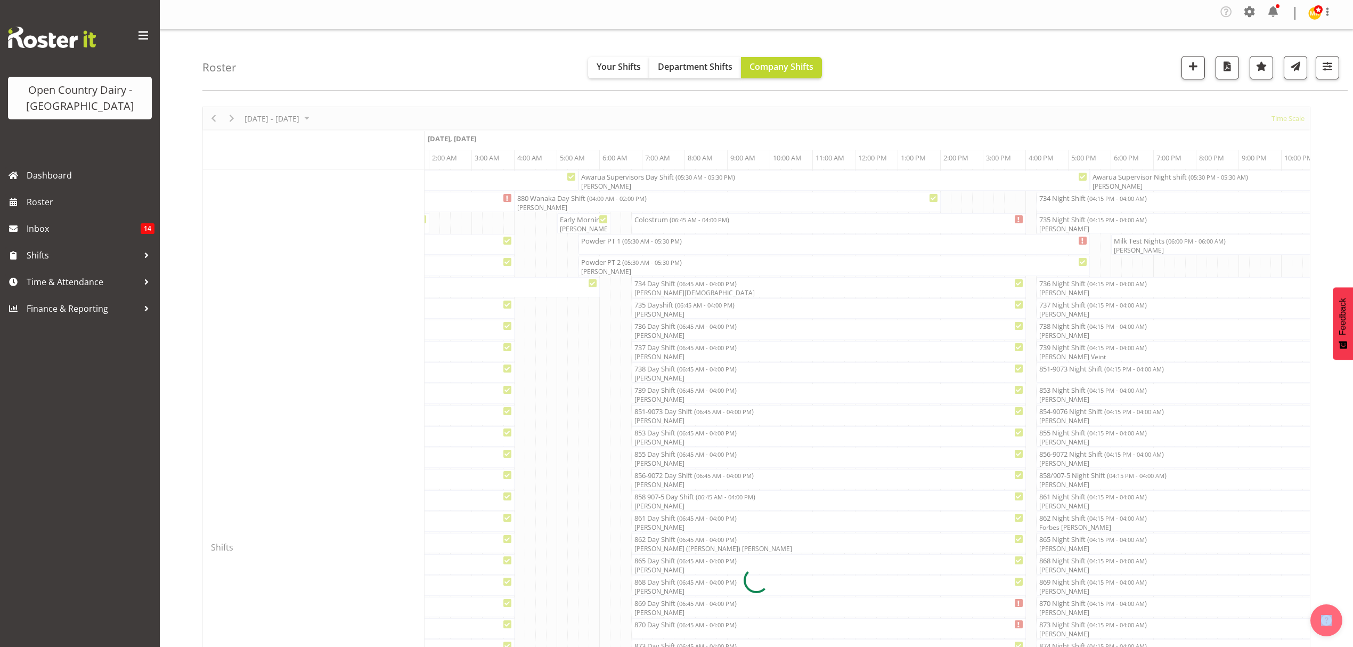
select select "8"
select select "2025"
select select "6"
select select "45"
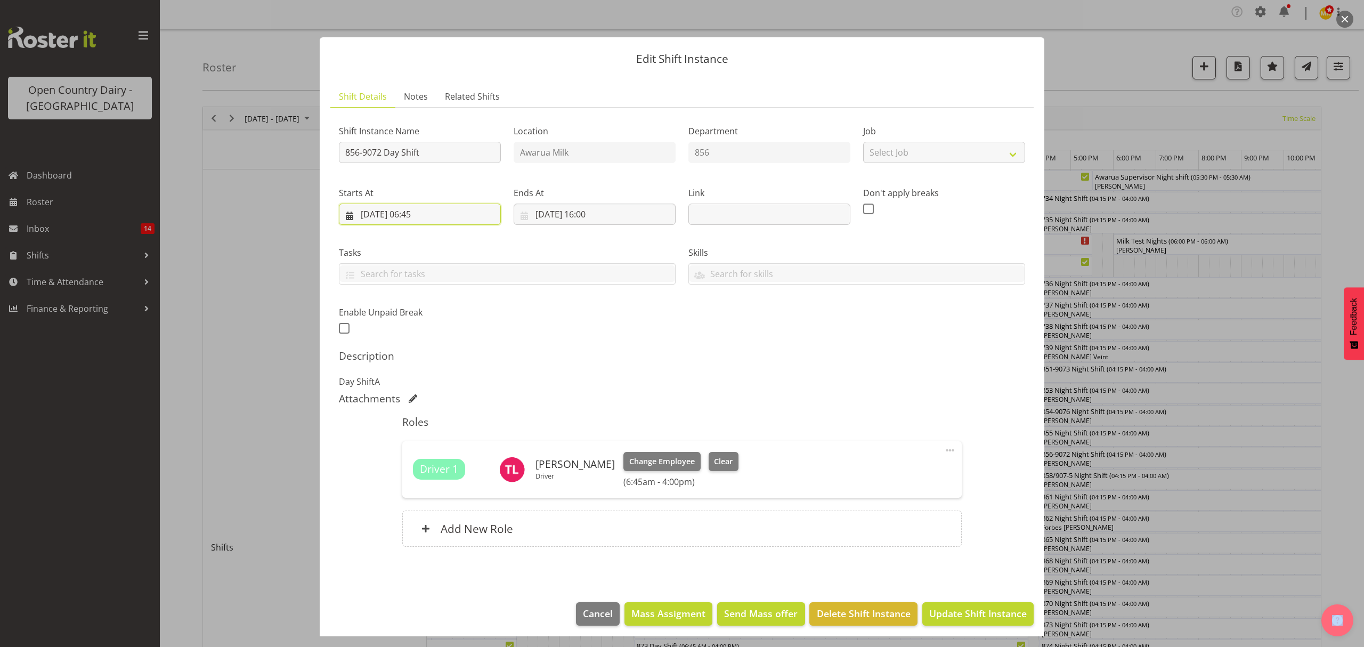
click at [416, 217] on input "[DATE] 06:45" at bounding box center [420, 213] width 162 height 21
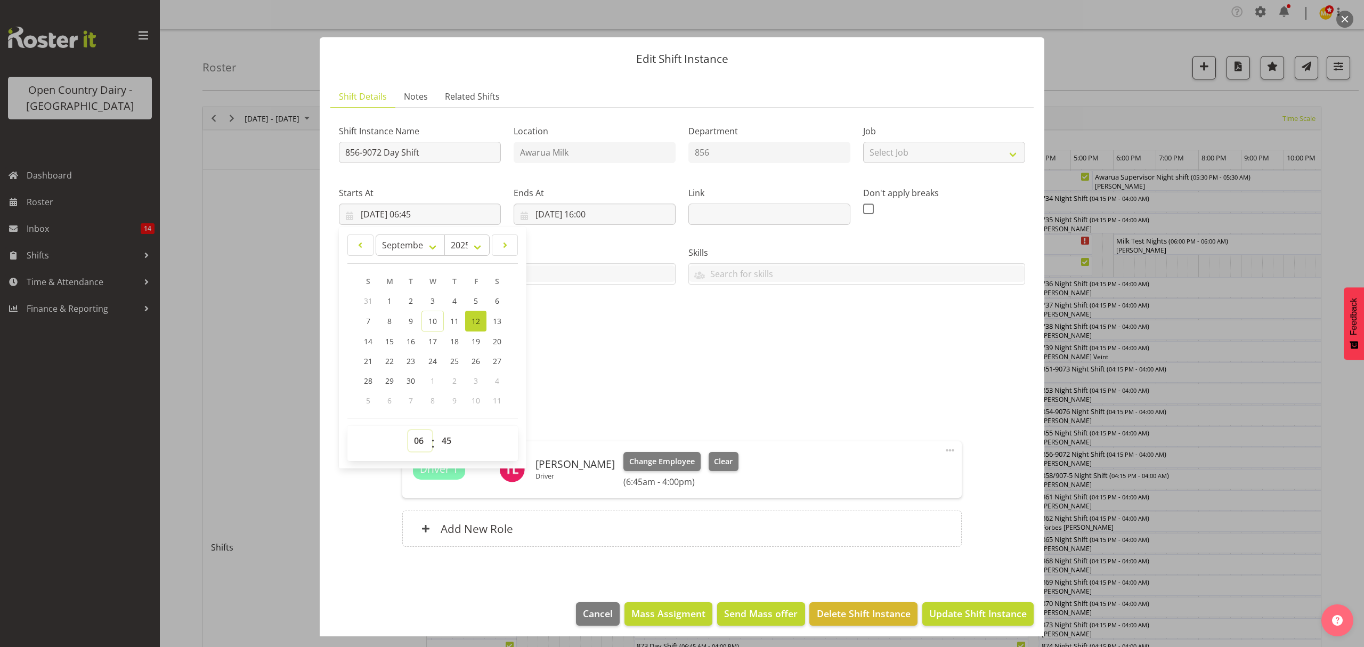
click at [419, 442] on select "00 01 02 03 04 05 06 07 08 09 10 11 12 13 14 15 16 17 18 19 20 21 22 23" at bounding box center [420, 440] width 24 height 21
select select "5"
click at [408, 430] on select "00 01 02 03 04 05 06 07 08 09 10 11 12 13 14 15 16 17 18 19 20 21 22 23" at bounding box center [420, 440] width 24 height 21
type input "[DATE] 05:45"
click at [415, 178] on div "Starts At [DATE] 05:45 January February March April May June July August Septem…" at bounding box center [419, 202] width 175 height 60
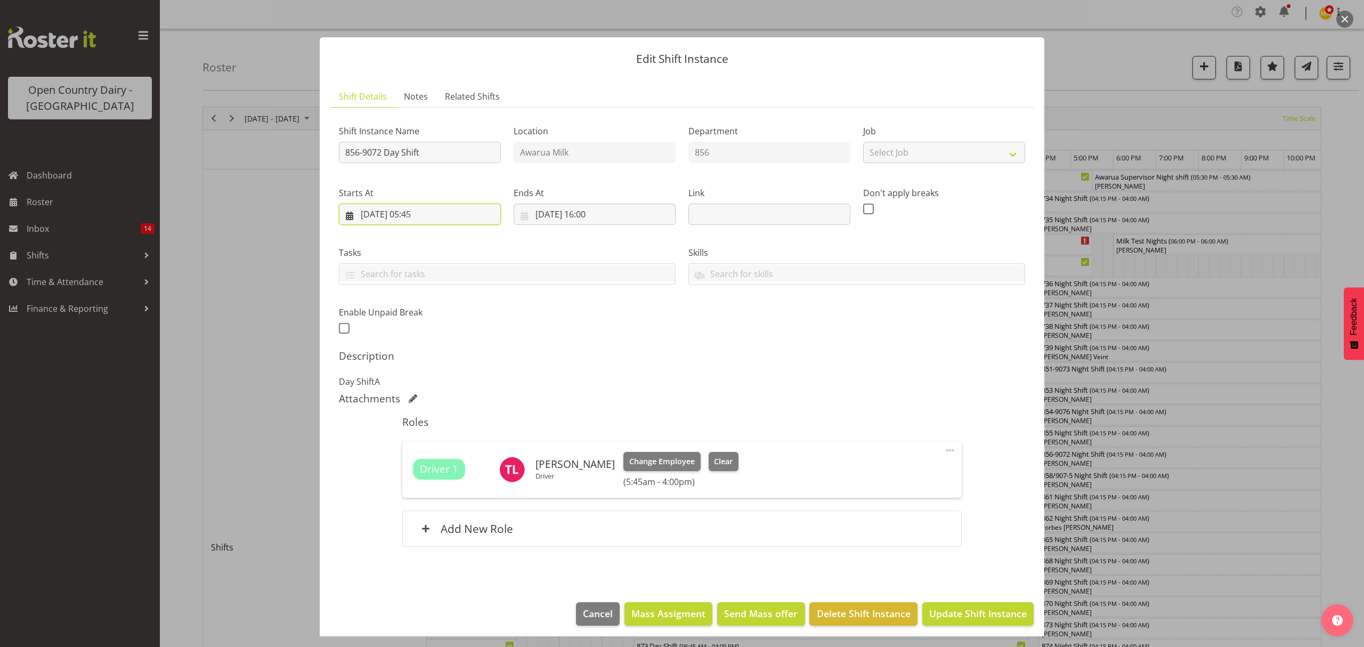
click at [426, 211] on input "[DATE] 05:45" at bounding box center [420, 213] width 162 height 21
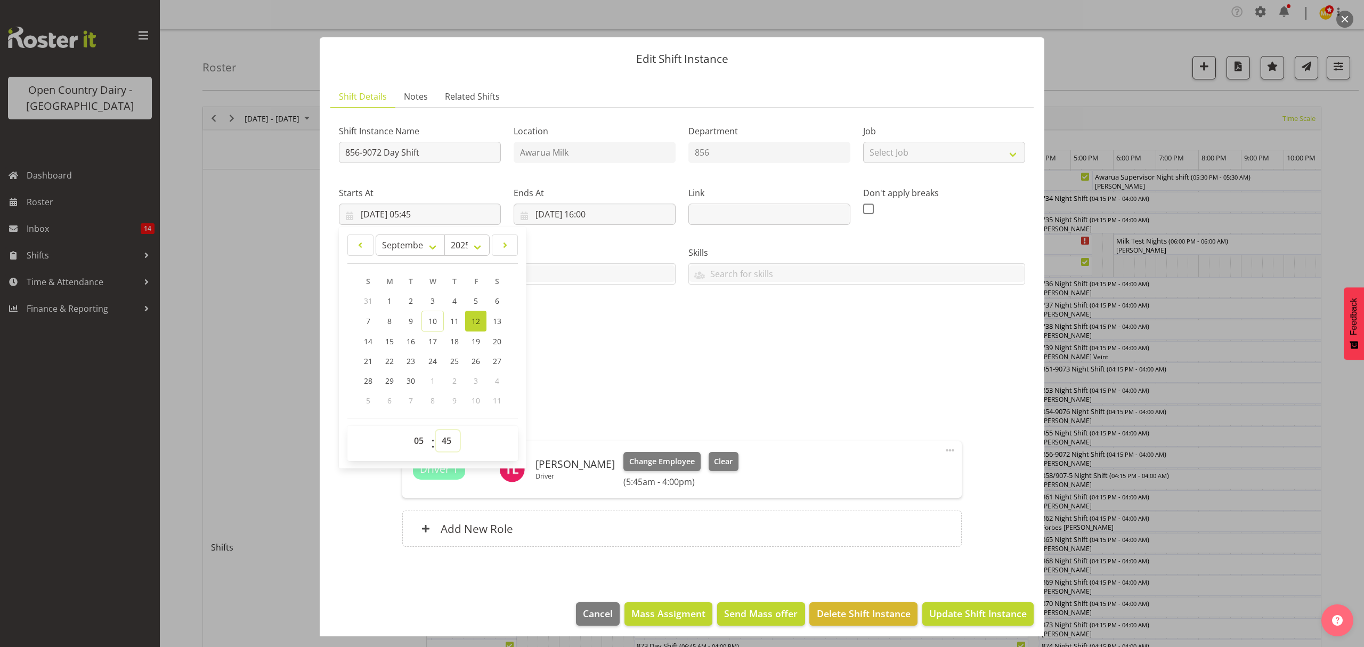
click at [450, 435] on select "00 01 02 03 04 05 06 07 08 09 10 11 12 13 14 15 16 17 18 19 20 21 22 23 24 25 2…" at bounding box center [448, 440] width 24 height 21
click at [452, 442] on select "00 01 02 03 04 05 06 07 08 09 10 11 12 13 14 15 16 17 18 19 20 21 22 23 24 25 2…" at bounding box center [448, 440] width 24 height 21
select select "0"
click at [436, 430] on select "00 01 02 03 04 05 06 07 08 09 10 11 12 13 14 15 16 17 18 19 20 21 22 23 24 25 2…" at bounding box center [448, 440] width 24 height 21
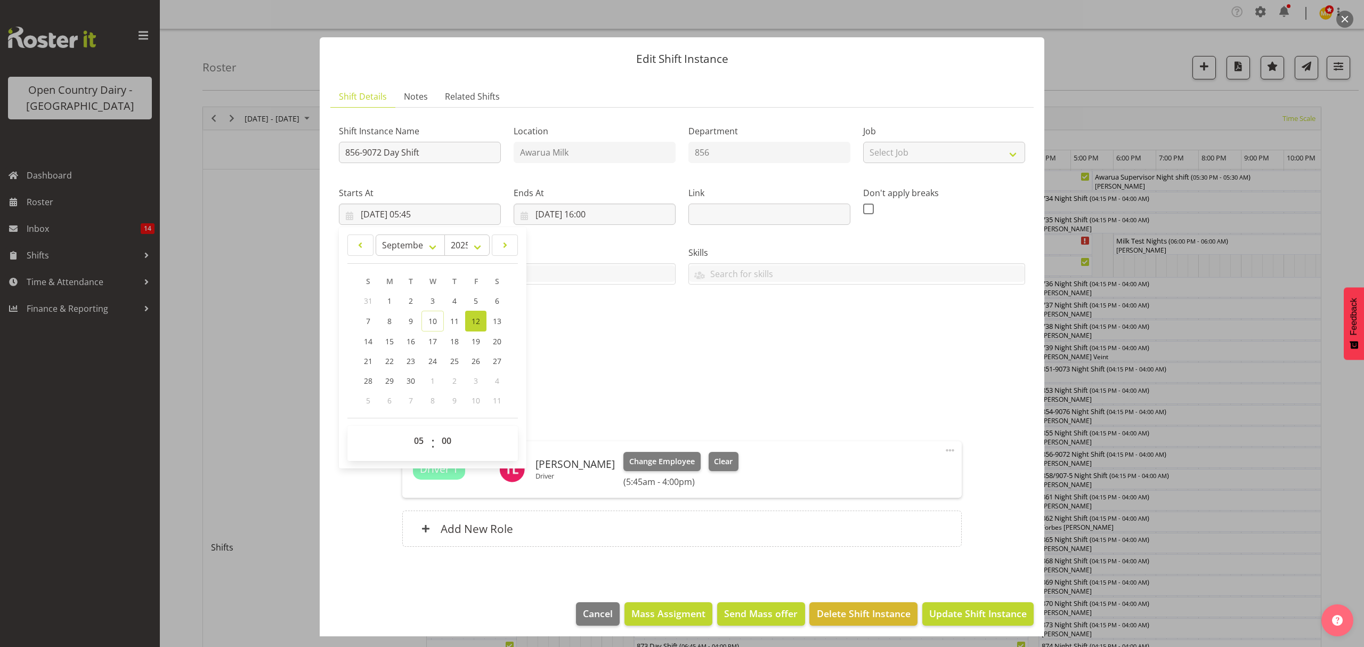
click at [446, 83] on section "Shift Details Notes Related Shifts Shift Instance Name 856-9072 Day Shift Locat…" at bounding box center [682, 333] width 724 height 516
type input "[DATE] 05:00"
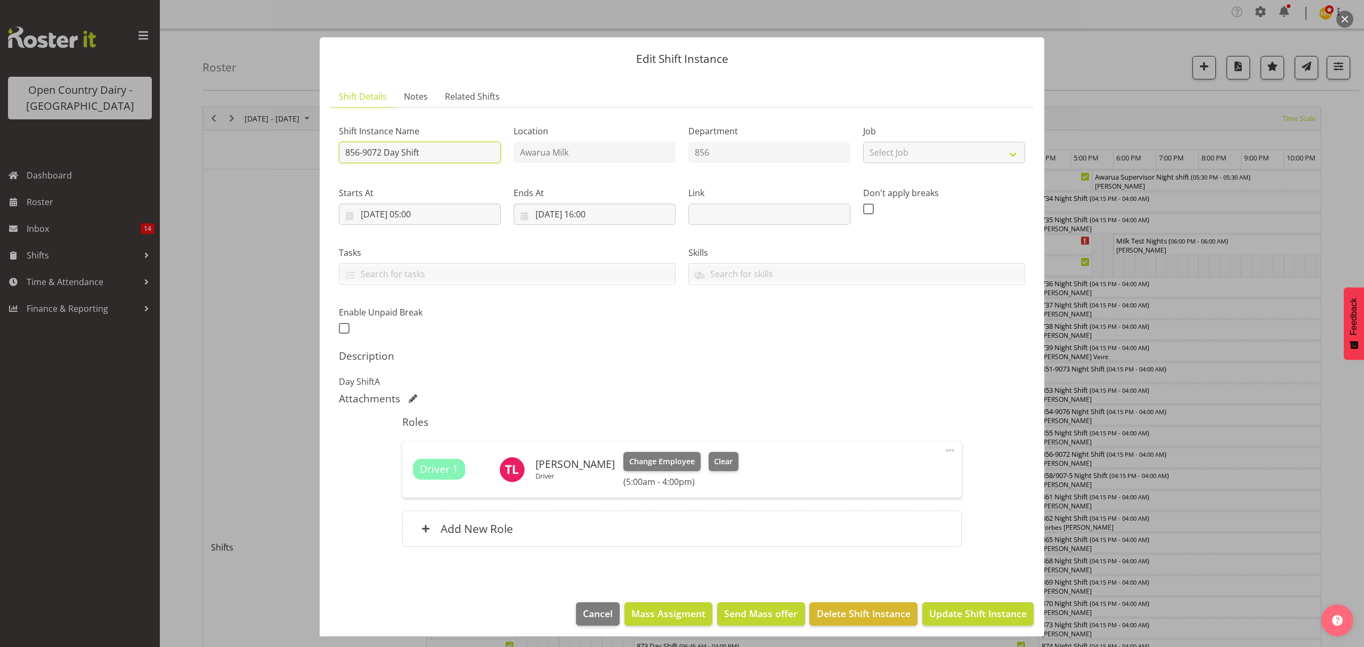
click at [436, 158] on input "856-9072 Day Shift" at bounding box center [420, 152] width 162 height 21
type input "856-9072 Day Shift CREAM"
click at [933, 617] on span "Update Shift Instance" at bounding box center [977, 613] width 97 height 14
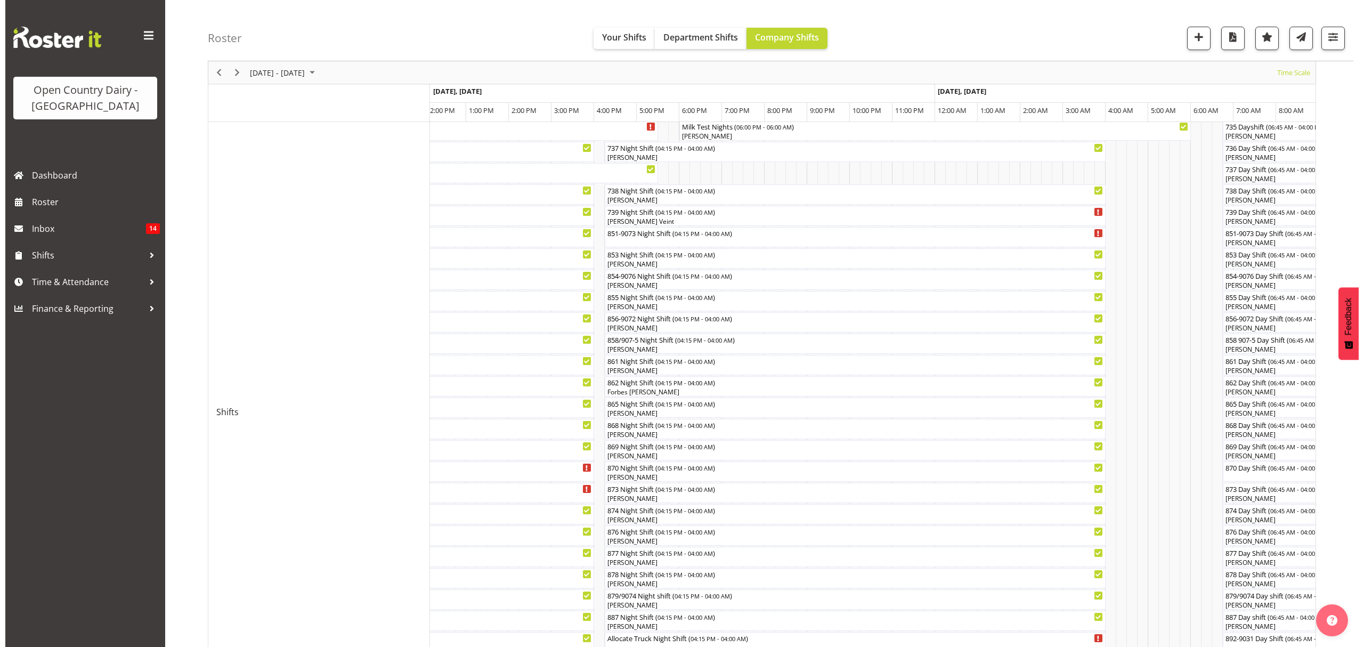
scroll to position [142, 0]
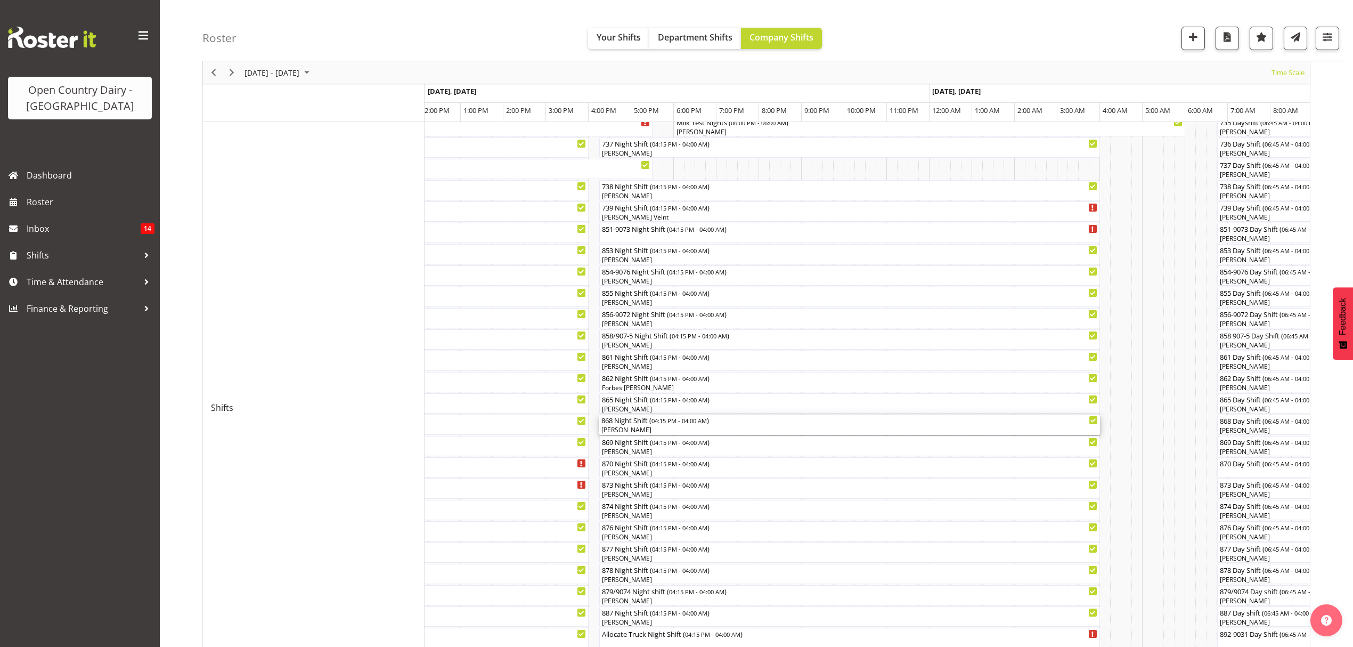
click at [631, 431] on div "[PERSON_NAME]" at bounding box center [849, 430] width 496 height 10
click at [0, 0] on div at bounding box center [0, 0] width 0 height 0
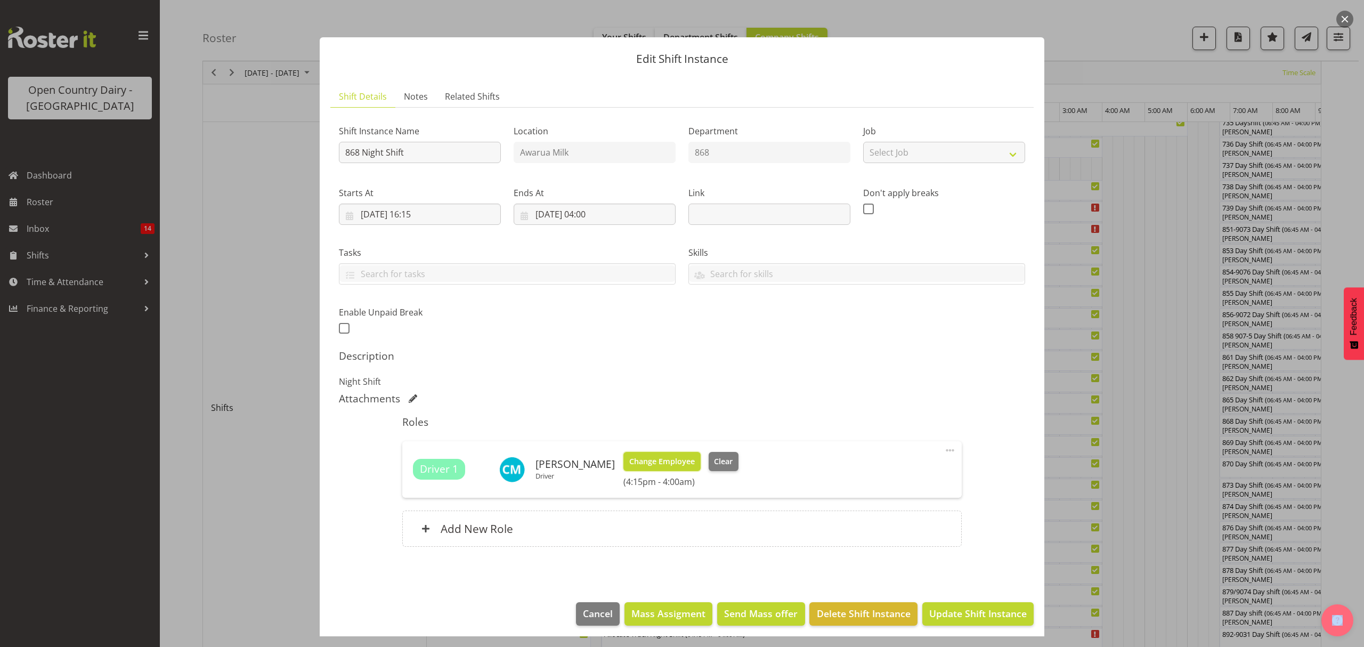
click at [660, 461] on span "Change Employee" at bounding box center [662, 461] width 66 height 12
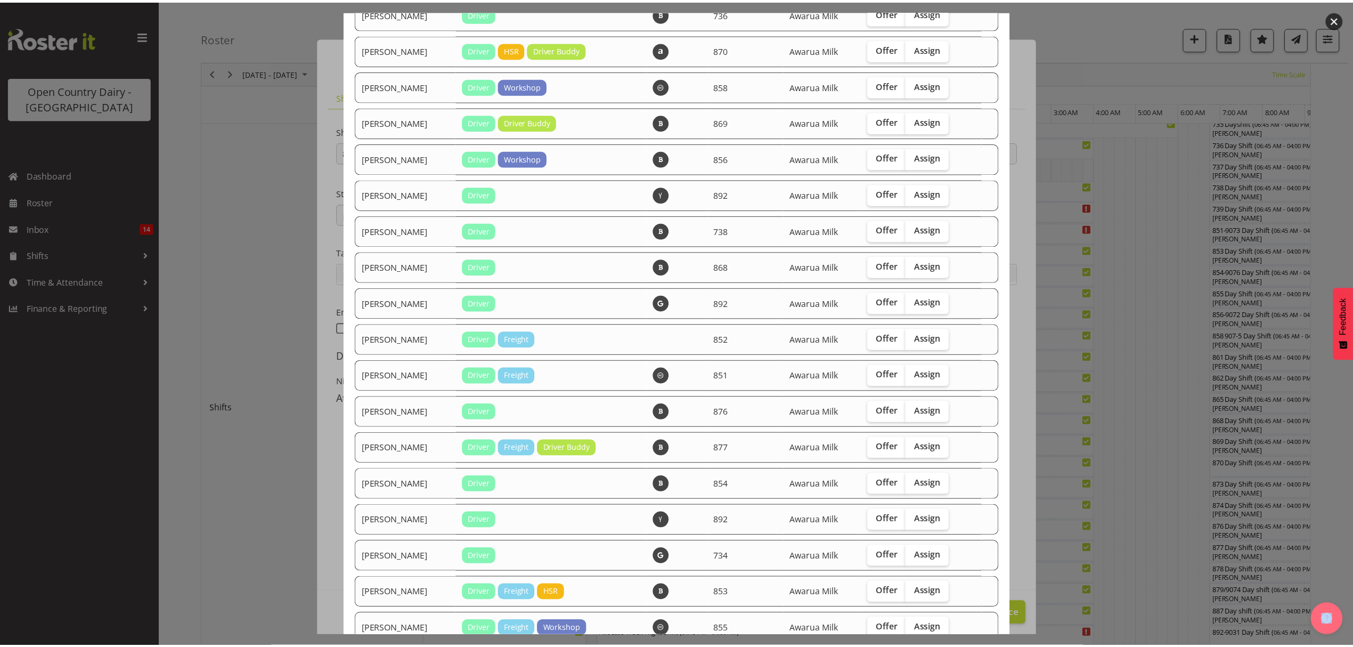
scroll to position [213, 0]
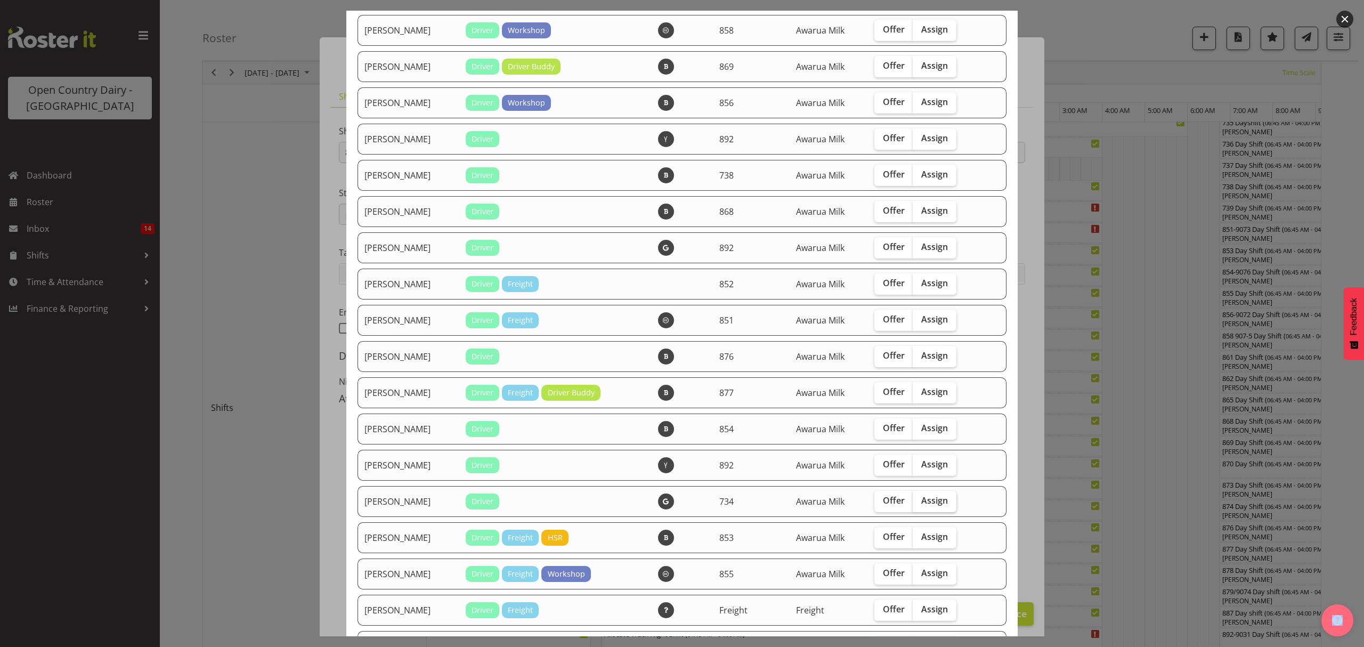
click at [938, 497] on span "Assign" at bounding box center [934, 500] width 27 height 11
click at [919, 497] on input "Assign" at bounding box center [915, 500] width 7 height 7
checkbox input "true"
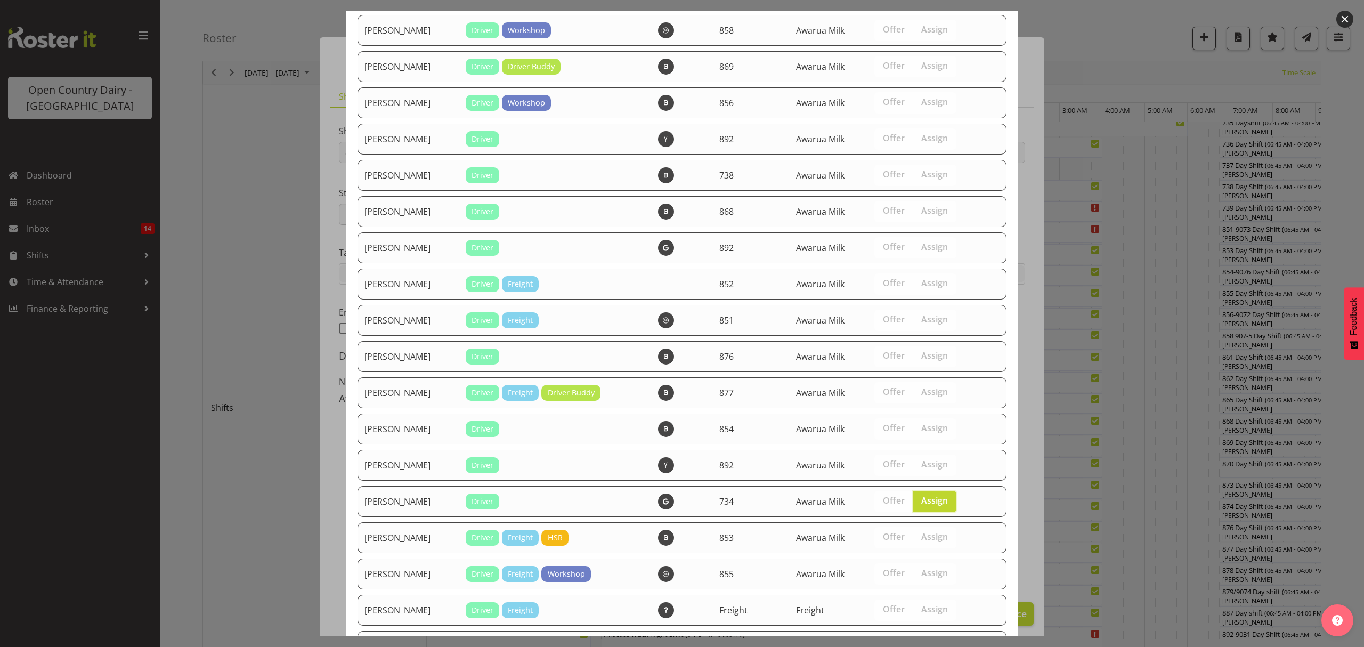
click at [1132, 459] on div at bounding box center [682, 323] width 1364 height 647
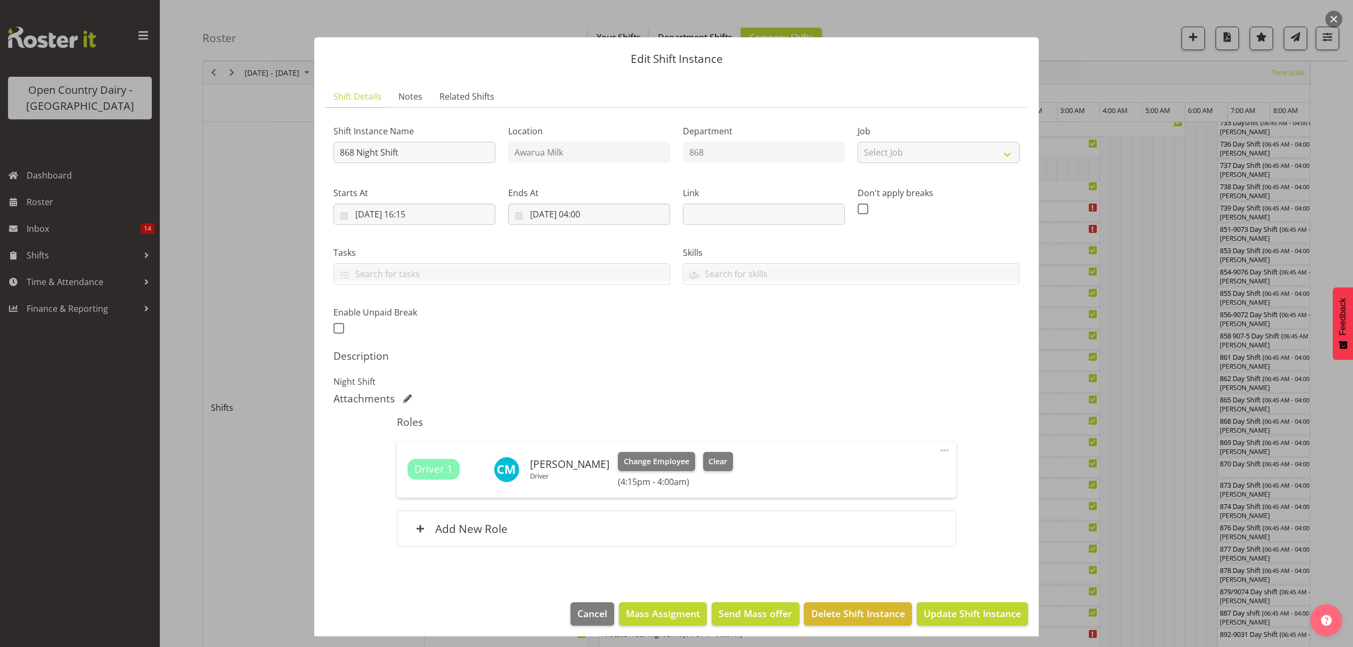
click at [1142, 548] on div at bounding box center [676, 323] width 1353 height 647
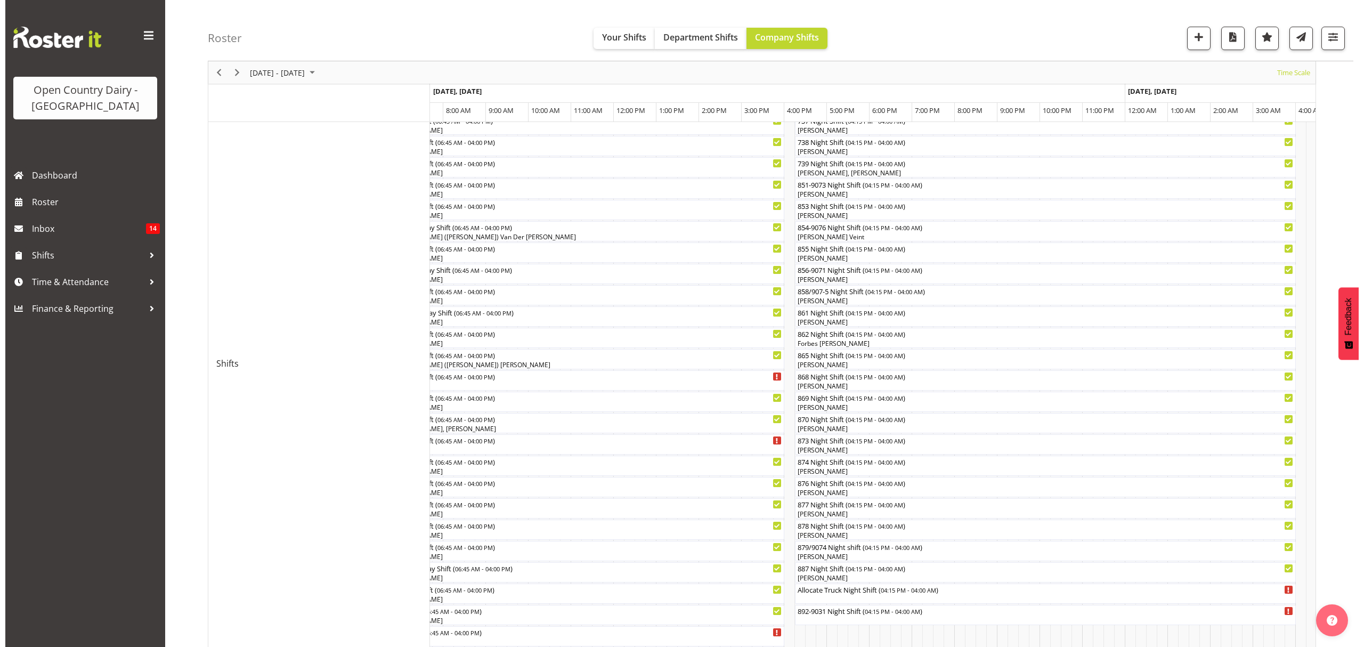
scroll to position [215, 0]
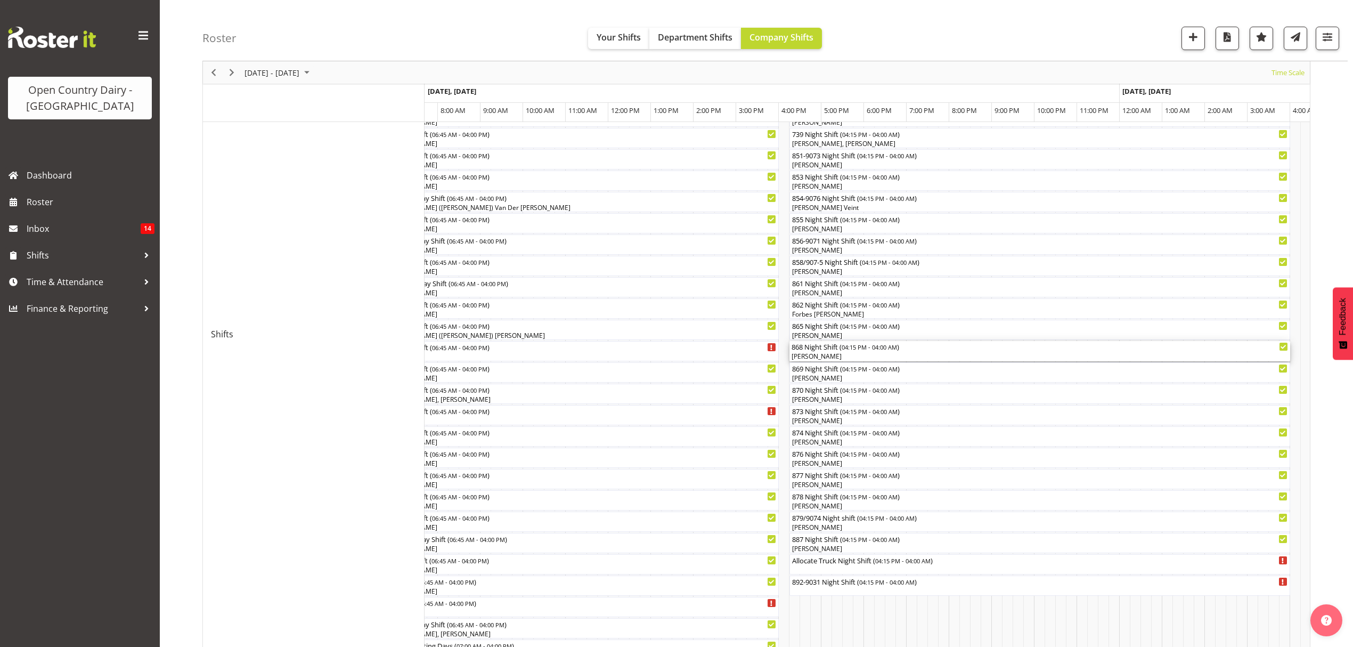
click at [810, 354] on div "[PERSON_NAME]" at bounding box center [1039, 357] width 496 height 10
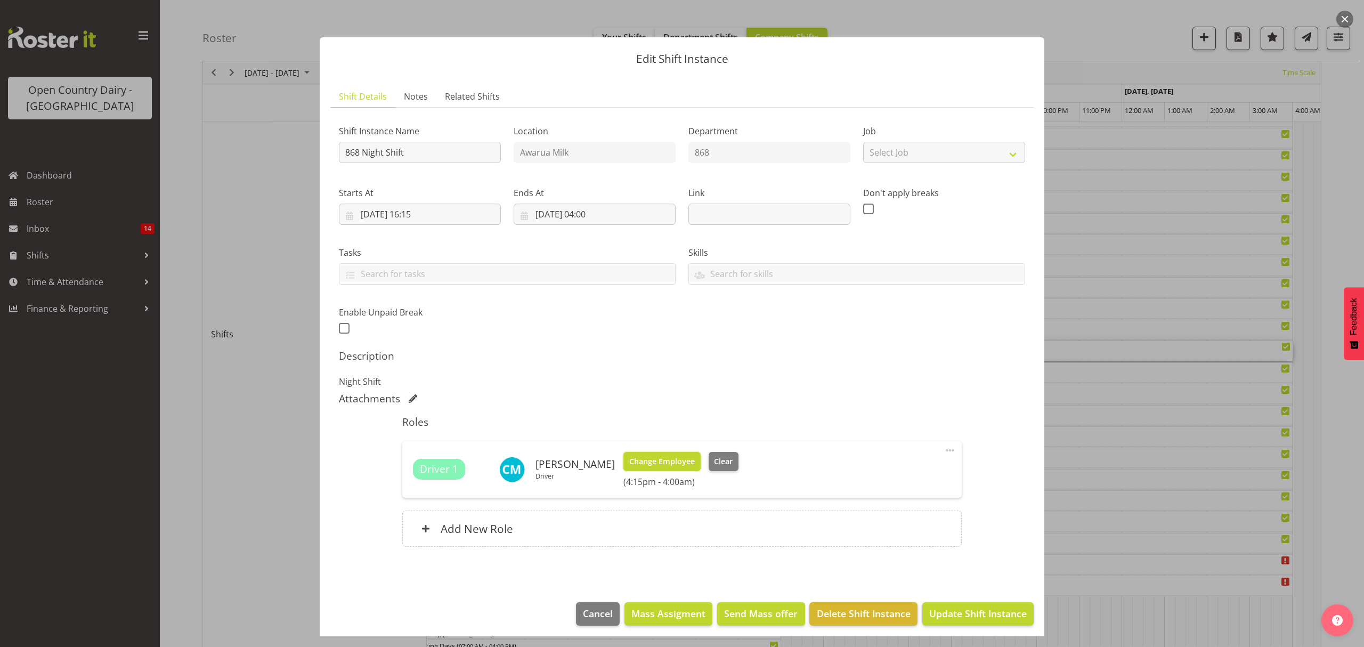
click at [650, 462] on span "Change Employee" at bounding box center [662, 461] width 66 height 12
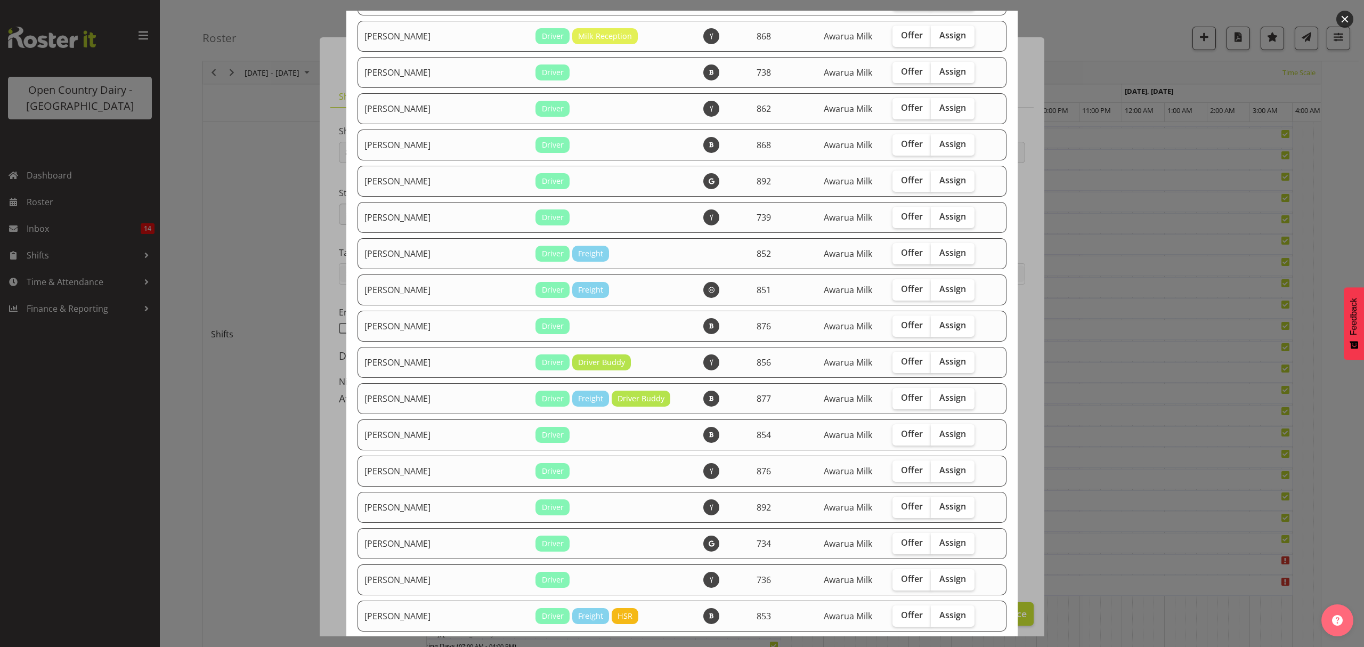
scroll to position [568, 0]
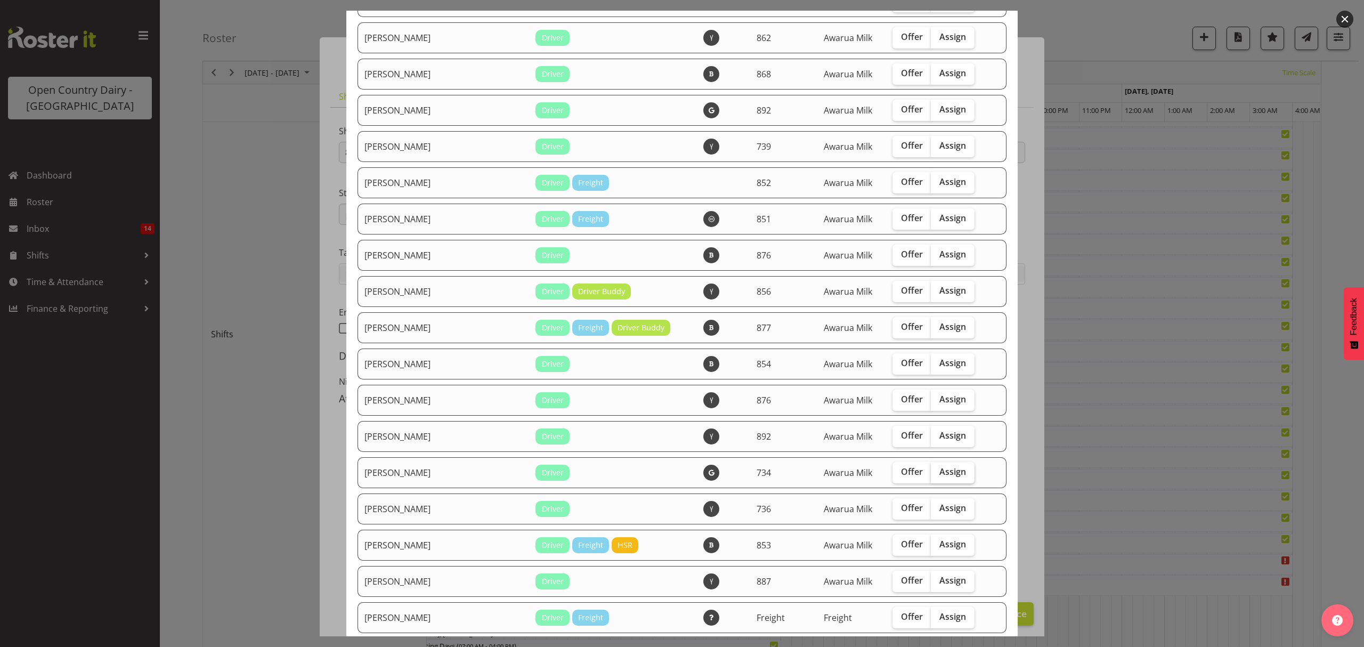
click at [939, 476] on span "Assign" at bounding box center [952, 471] width 27 height 11
click at [933, 475] on input "Assign" at bounding box center [933, 471] width 7 height 7
checkbox input "true"
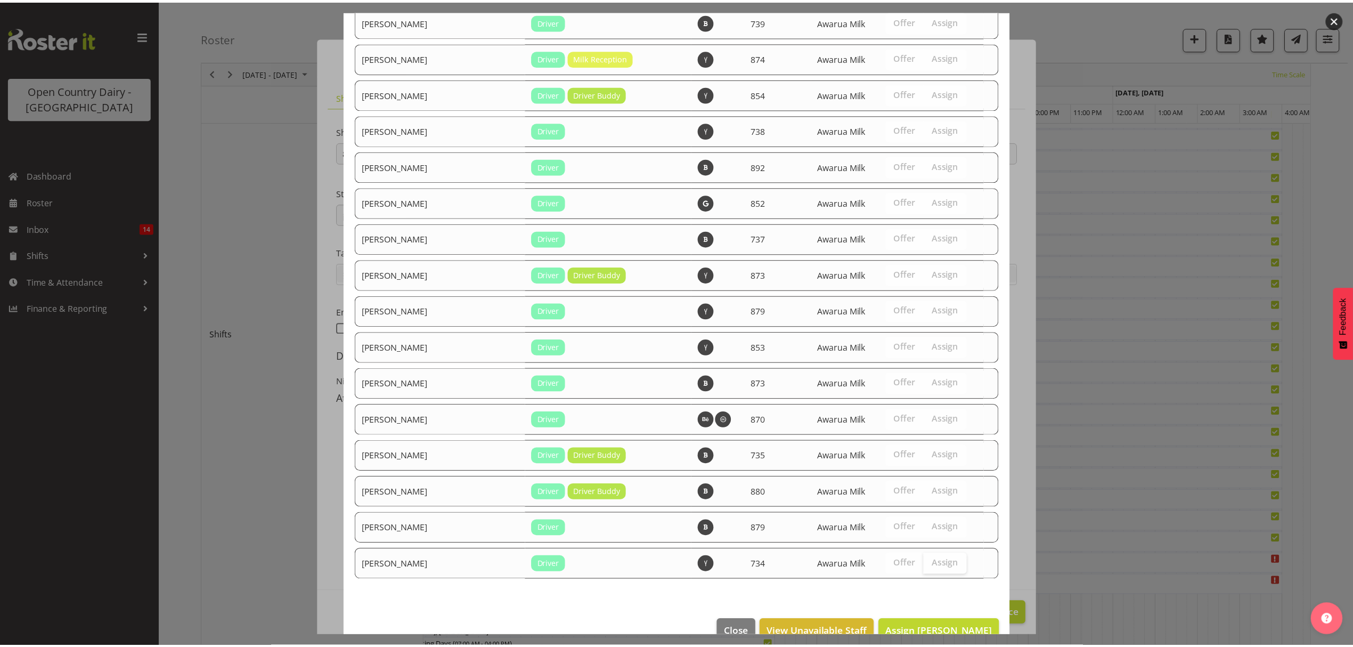
scroll to position [1259, 0]
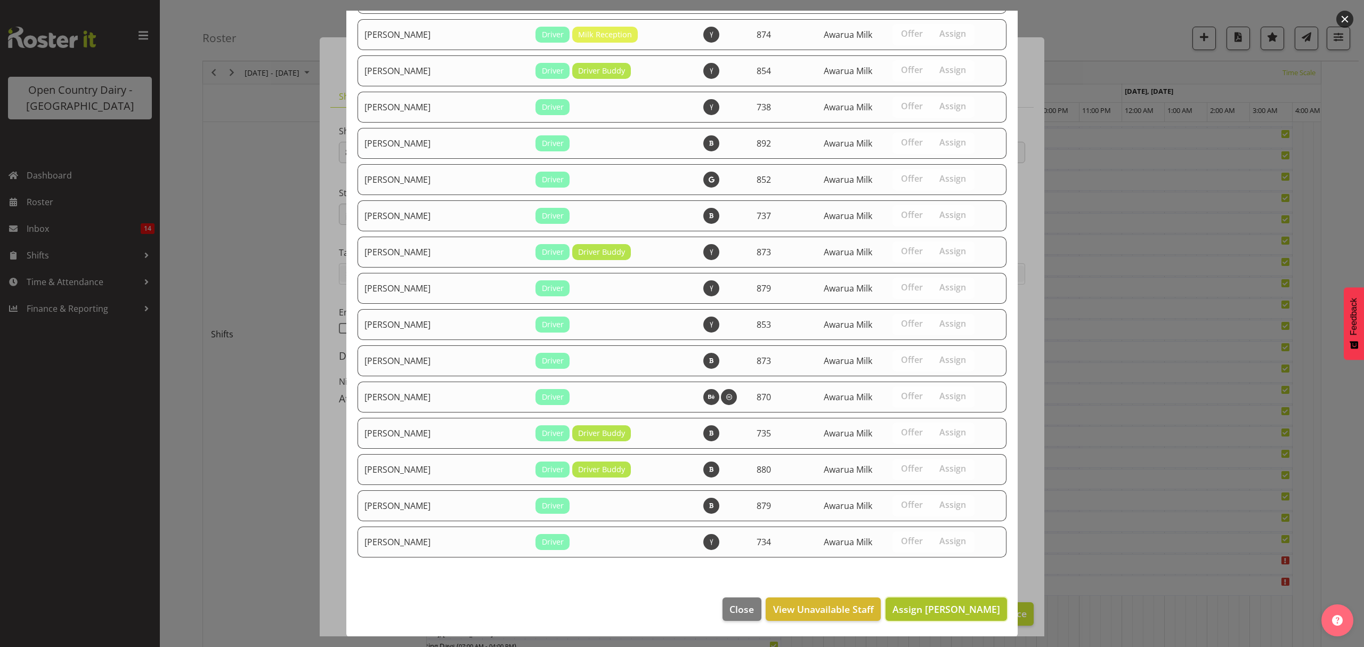
click at [925, 606] on span "Assign [PERSON_NAME]" at bounding box center [946, 608] width 108 height 13
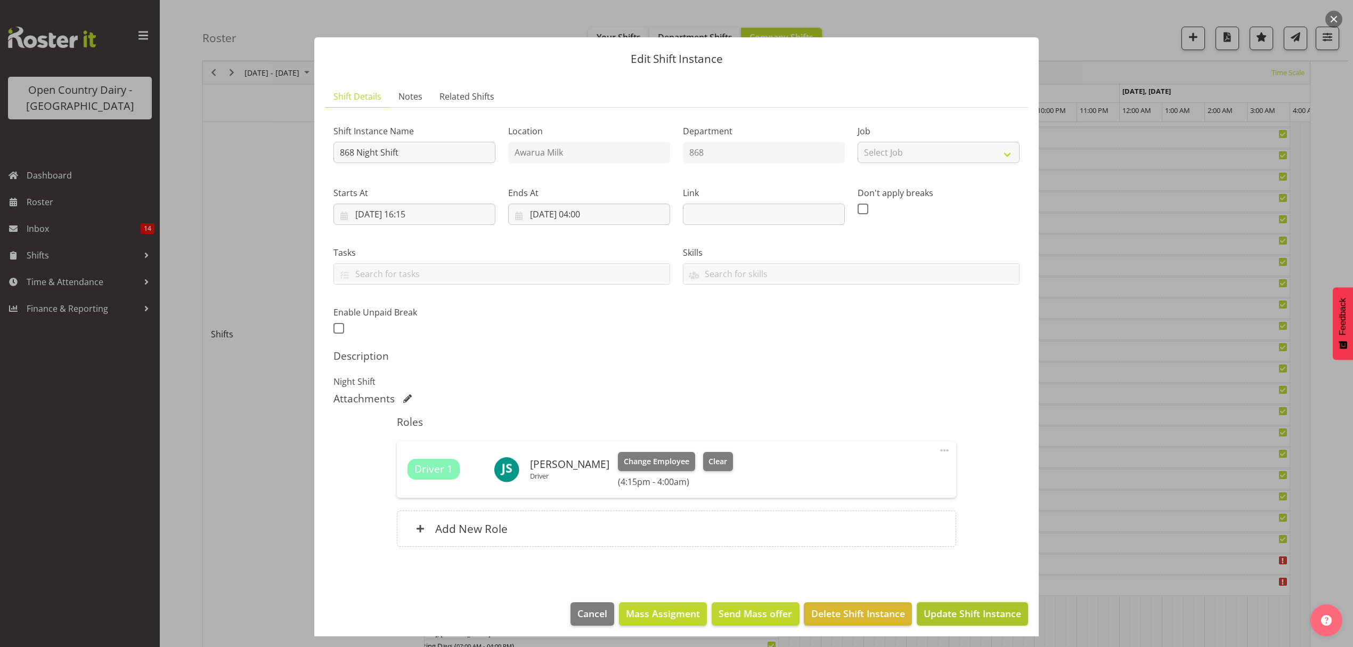
click at [946, 614] on span "Update Shift Instance" at bounding box center [972, 613] width 97 height 14
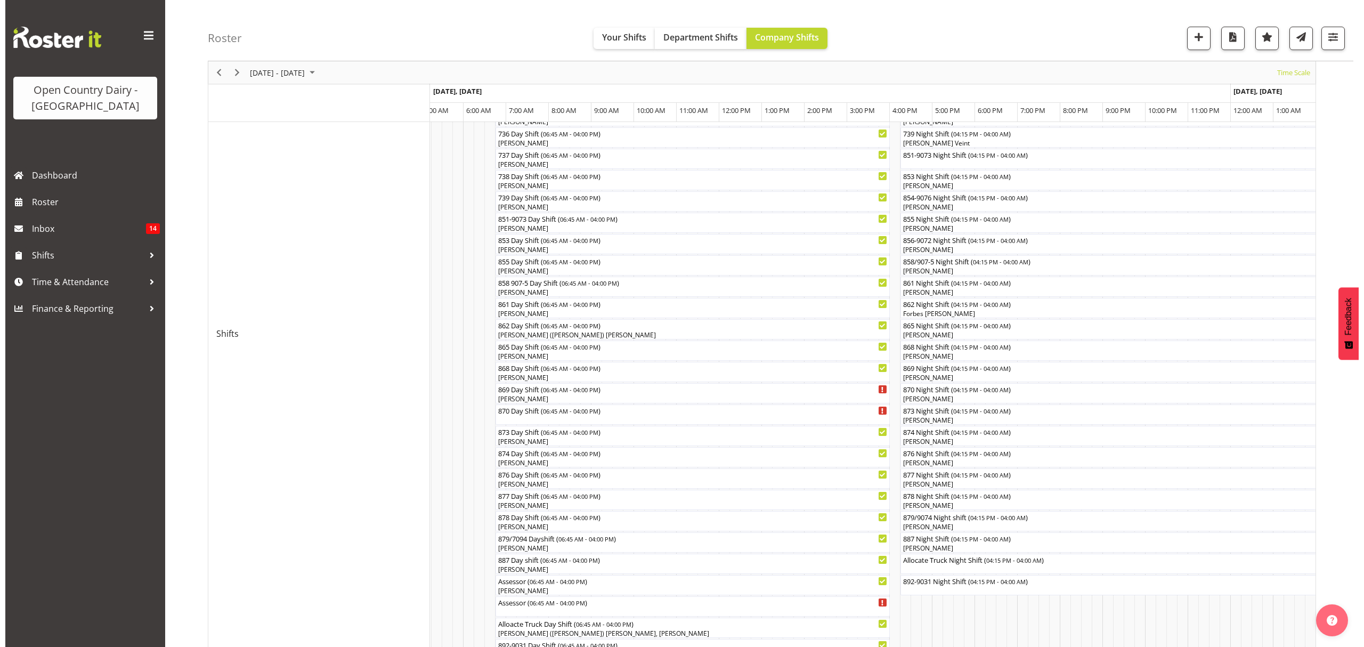
scroll to position [215, 0]
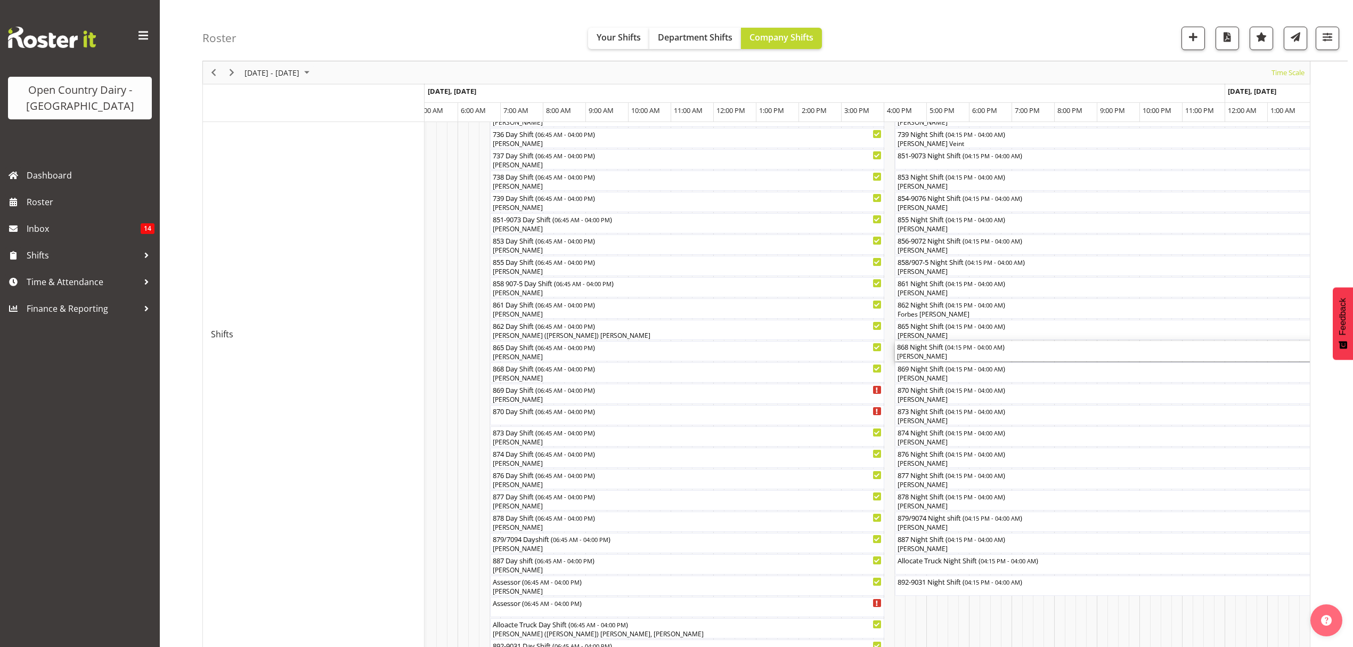
click at [940, 356] on div "[PERSON_NAME]" at bounding box center [1145, 357] width 496 height 10
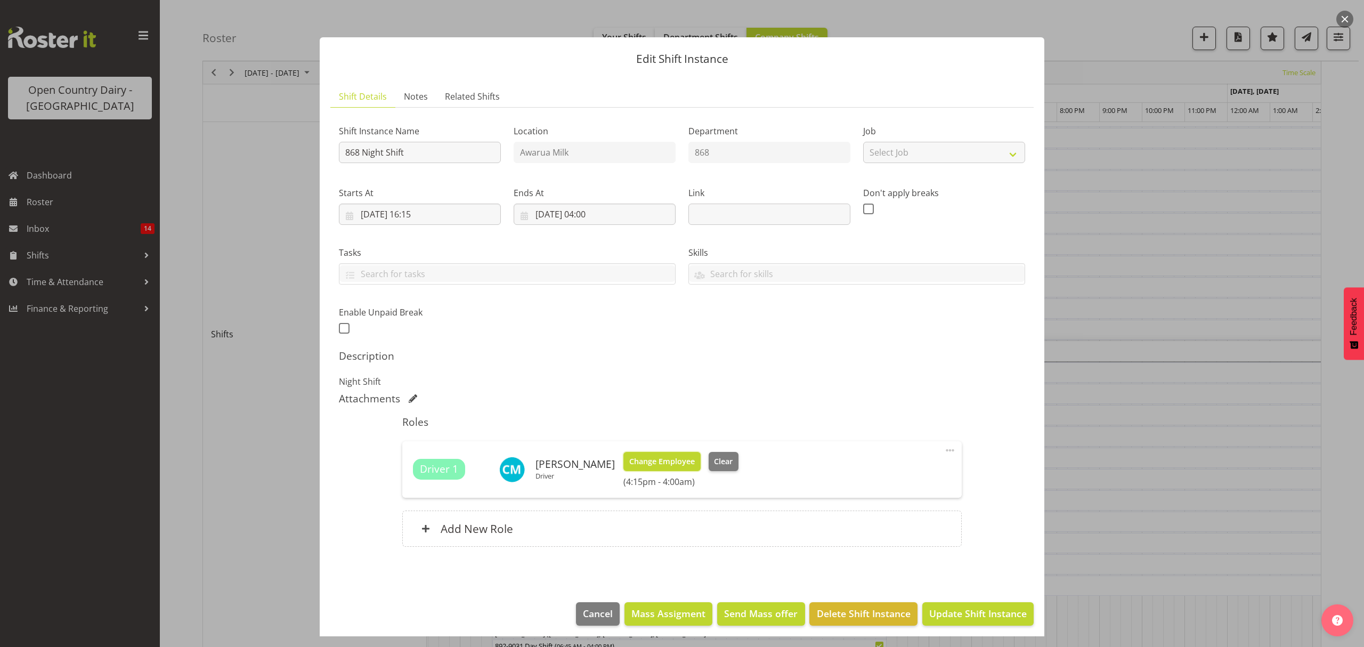
click at [667, 462] on span "Change Employee" at bounding box center [662, 461] width 66 height 12
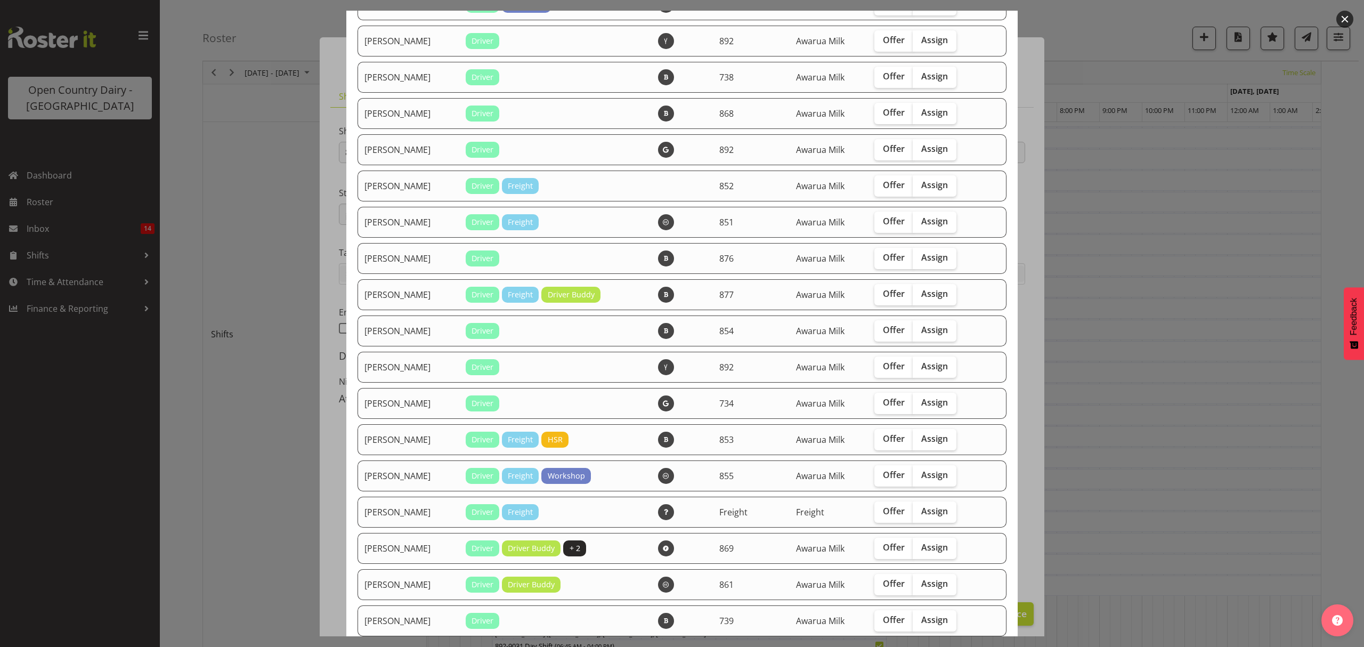
scroll to position [355, 0]
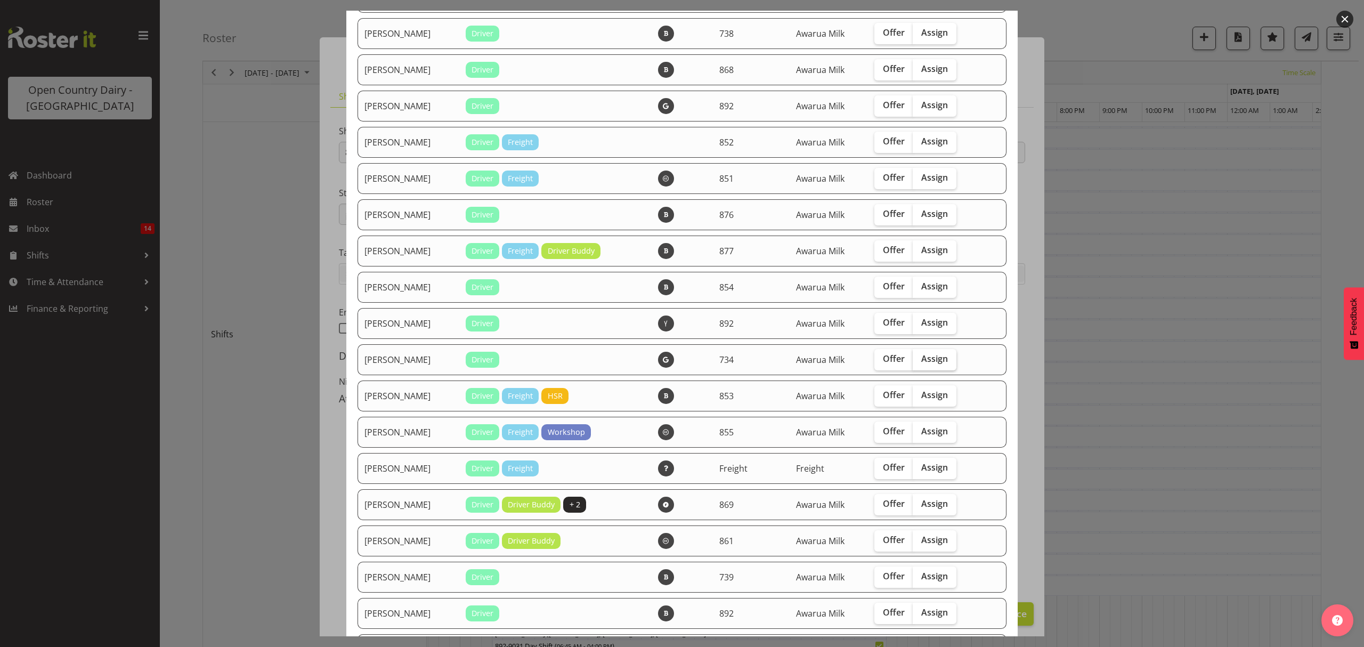
click at [932, 357] on span "Assign" at bounding box center [934, 358] width 27 height 11
click at [919, 357] on input "Assign" at bounding box center [915, 358] width 7 height 7
click at [932, 357] on span "Assign" at bounding box center [934, 358] width 27 height 11
click at [919, 357] on input "Assign" at bounding box center [915, 358] width 7 height 7
click at [935, 357] on span "Assign" at bounding box center [934, 358] width 27 height 11
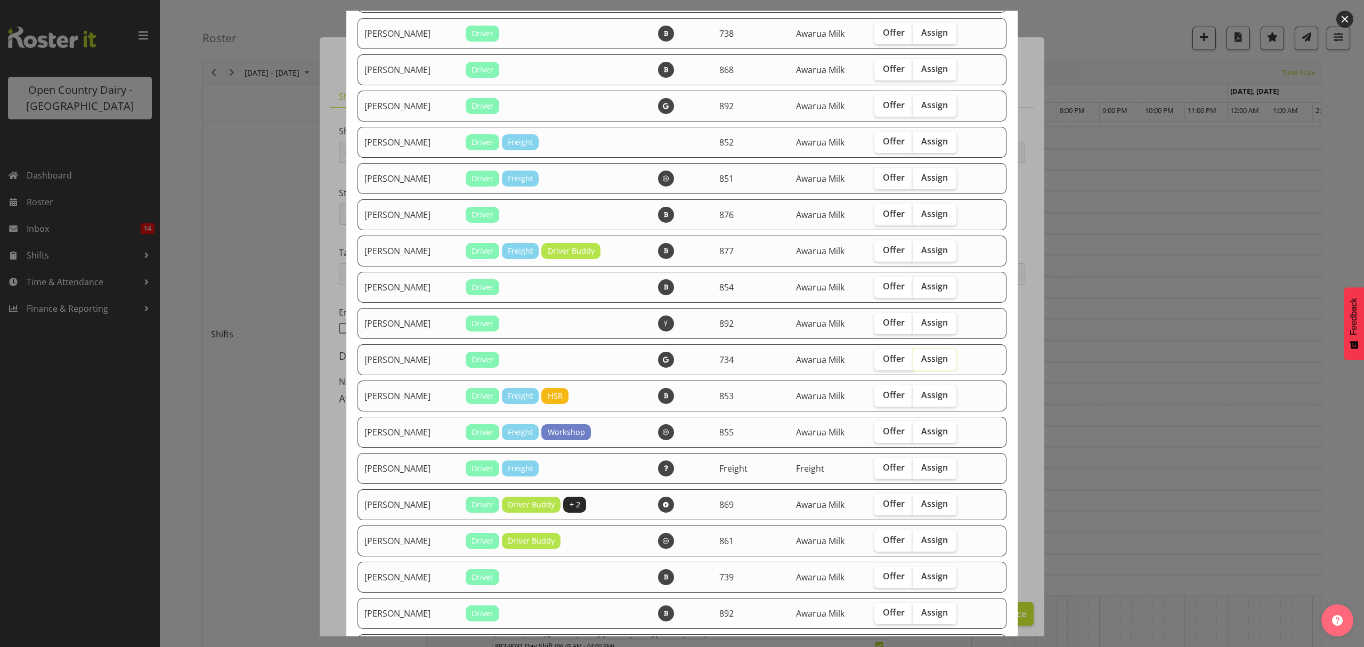
click at [919, 357] on input "Assign" at bounding box center [915, 358] width 7 height 7
checkbox input "true"
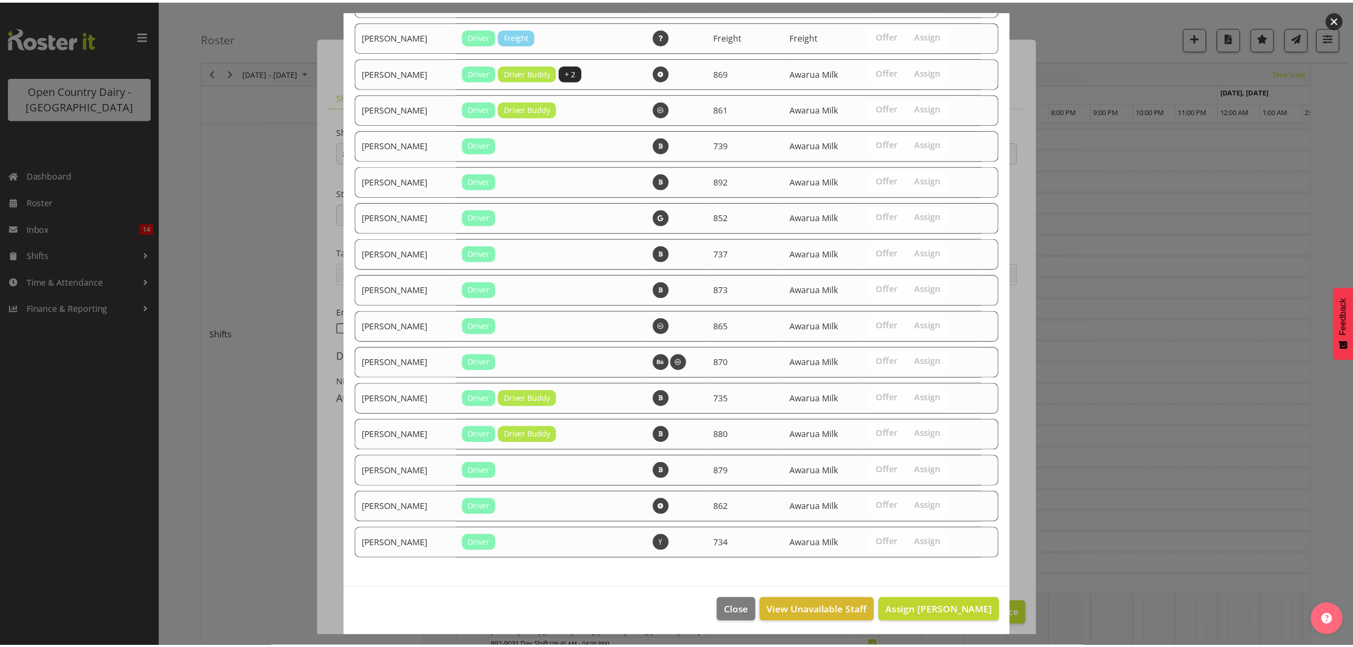
scroll to position [788, 0]
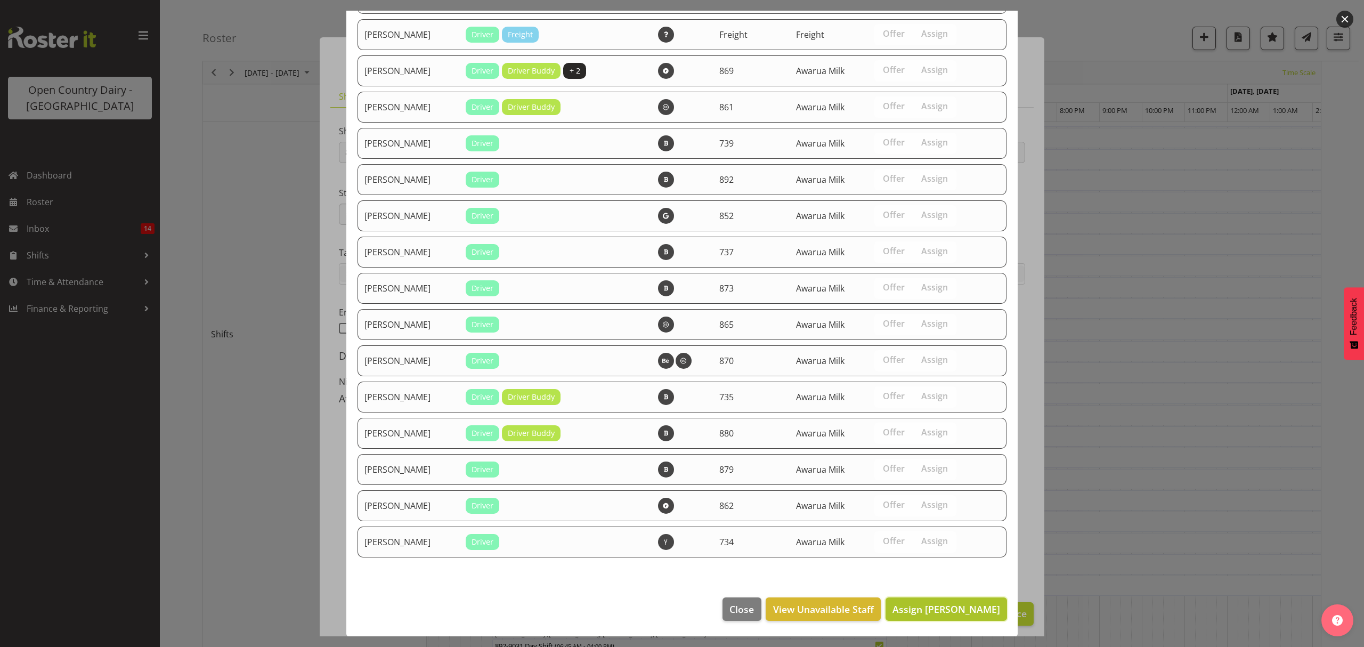
click at [946, 608] on span "Assign [PERSON_NAME]" at bounding box center [946, 608] width 108 height 13
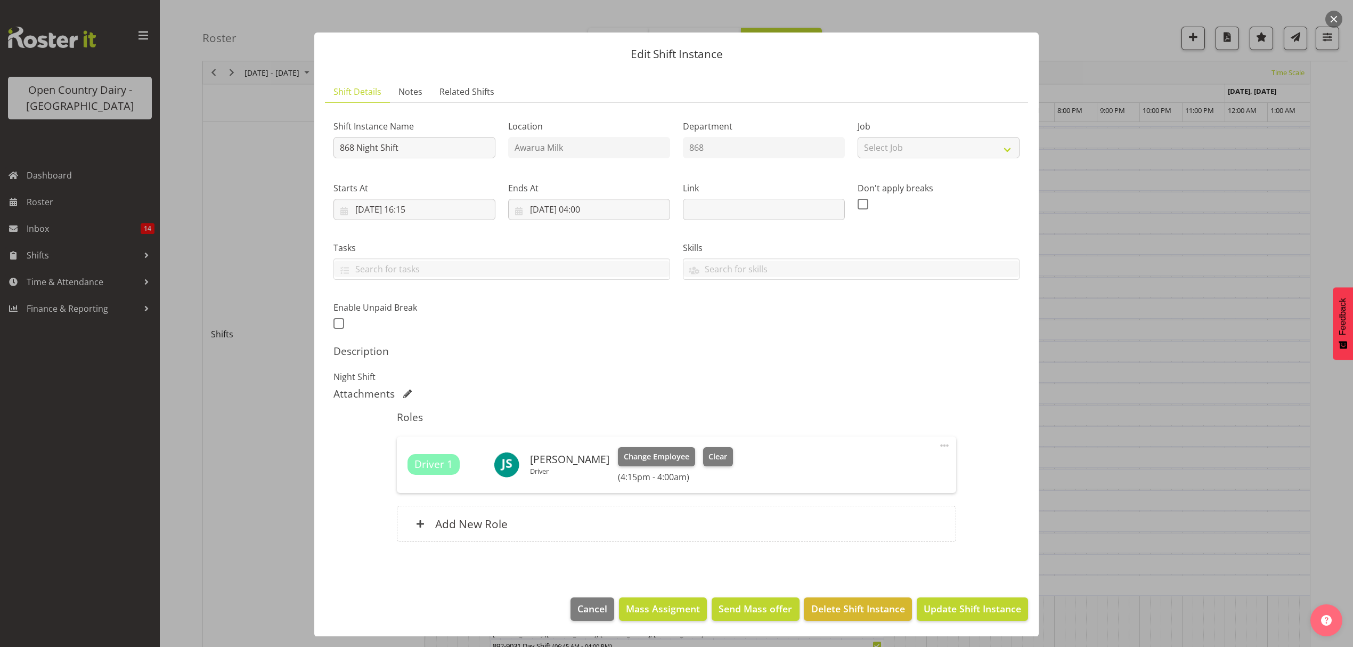
scroll to position [6, 0]
click at [955, 604] on span "Update Shift Instance" at bounding box center [972, 608] width 97 height 14
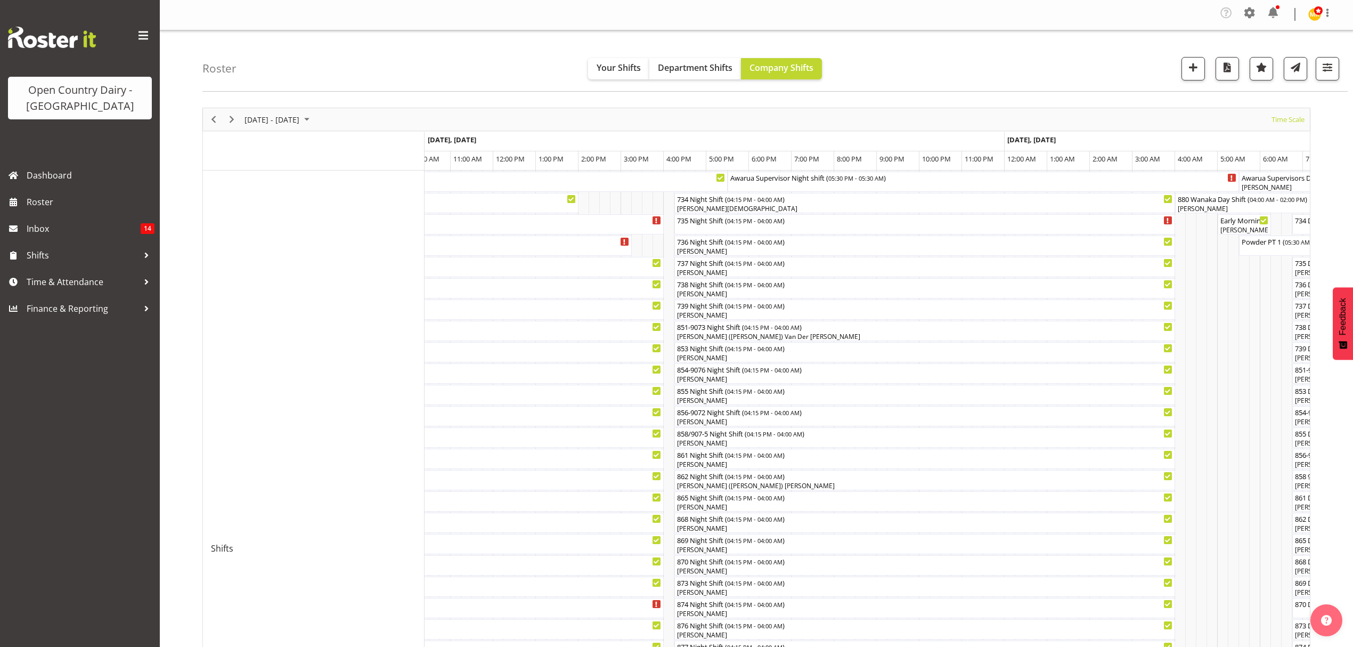
scroll to position [0, 0]
click at [754, 179] on div "Awarua Supervisor Night shift ( 05:30 PM - 05:30 AM )" at bounding box center [983, 178] width 507 height 11
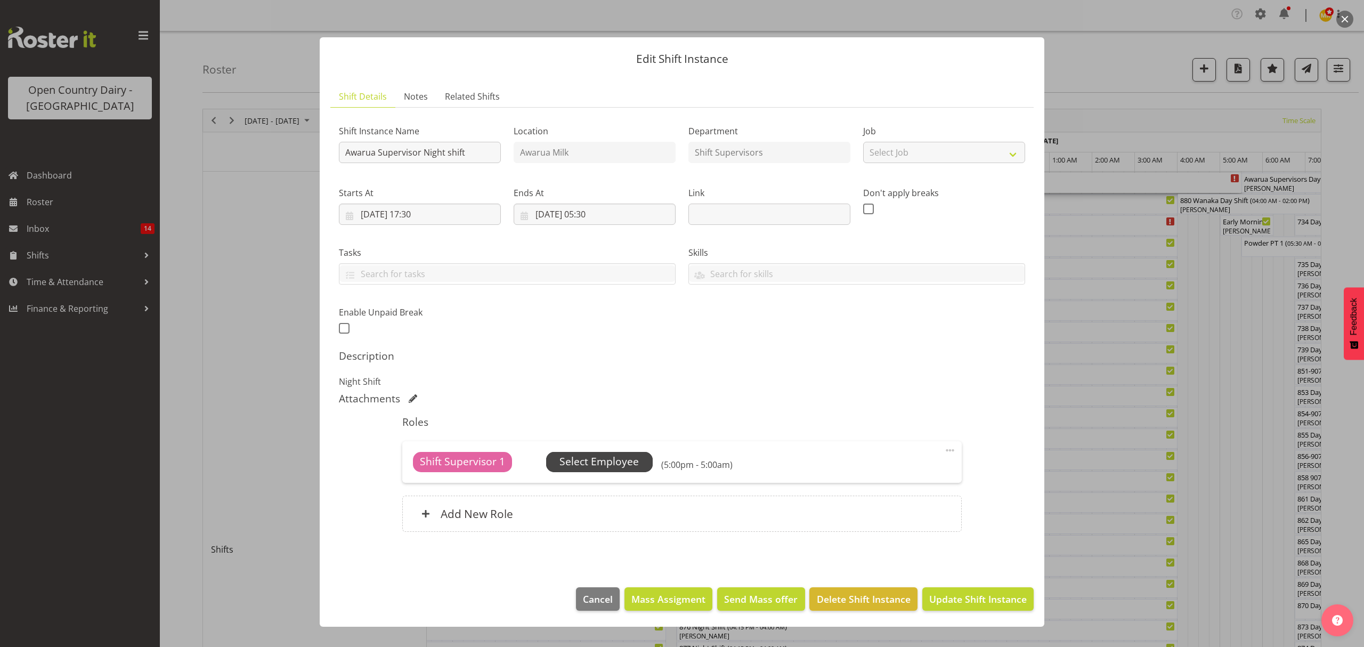
click at [599, 465] on span "Select Employee" at bounding box center [598, 461] width 79 height 15
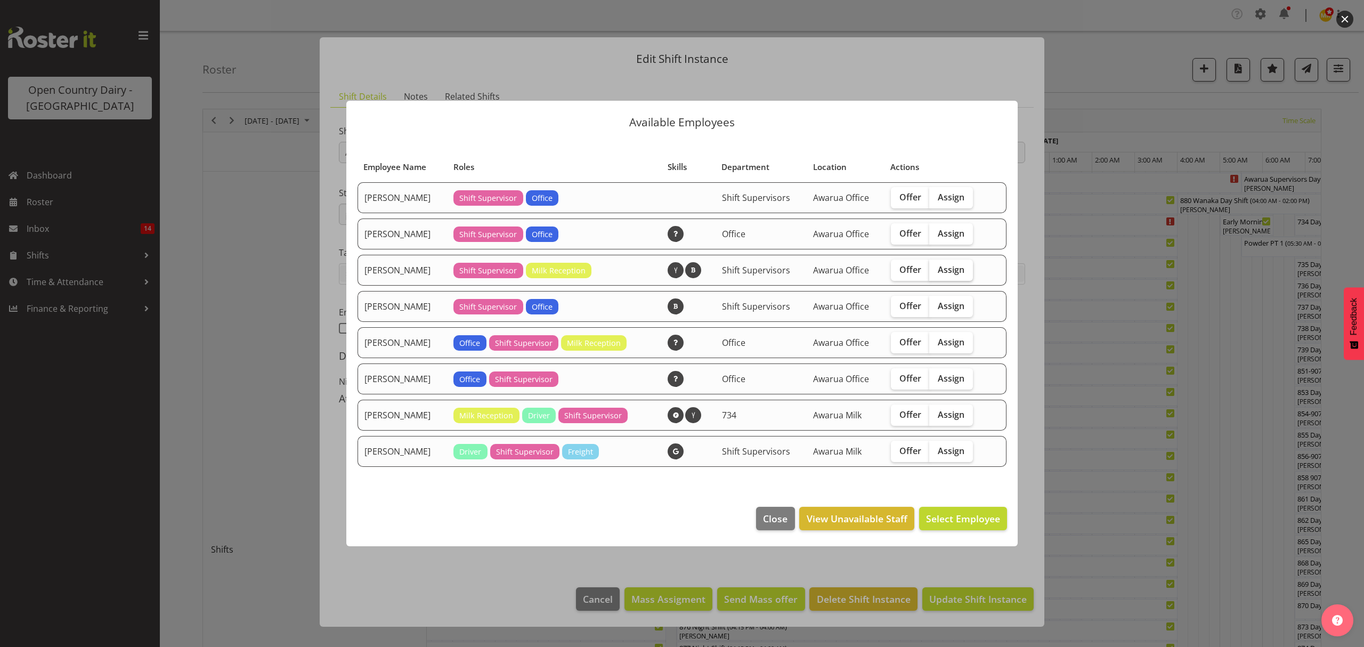
click at [951, 275] on span "Assign" at bounding box center [950, 269] width 27 height 11
click at [936, 273] on input "Assign" at bounding box center [932, 269] width 7 height 7
checkbox input "true"
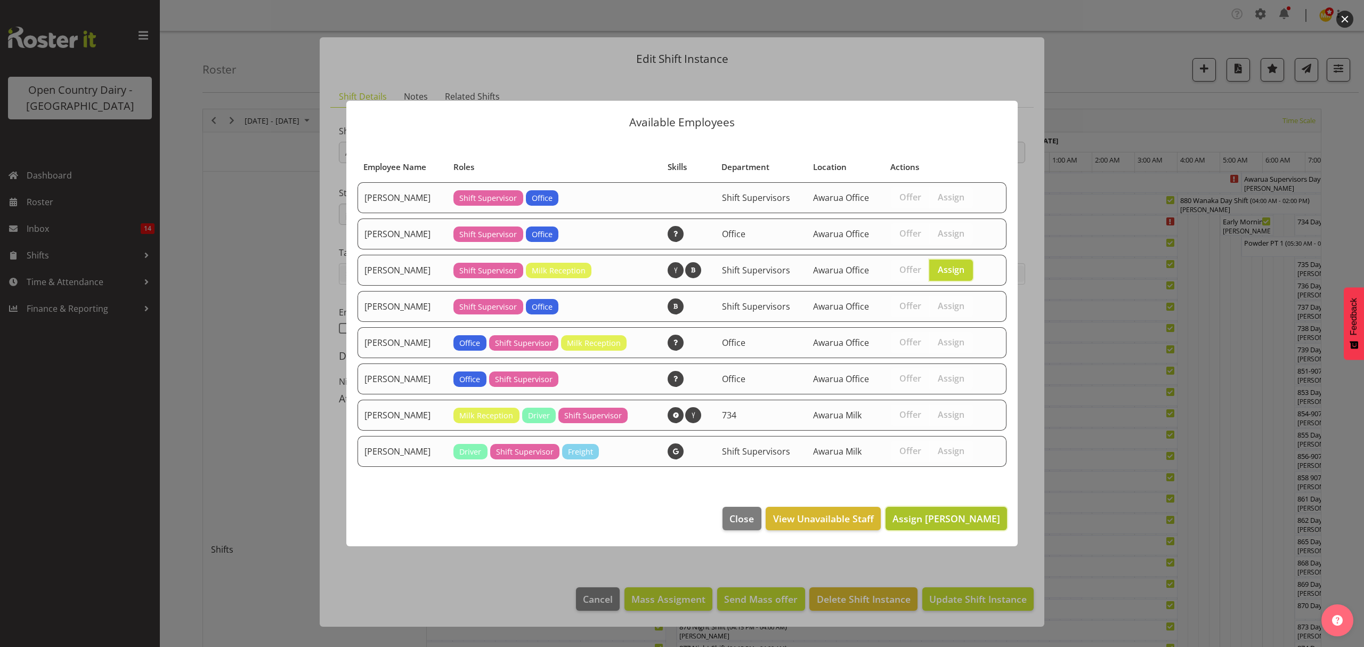
click at [938, 516] on span "Assign [PERSON_NAME]" at bounding box center [946, 518] width 108 height 13
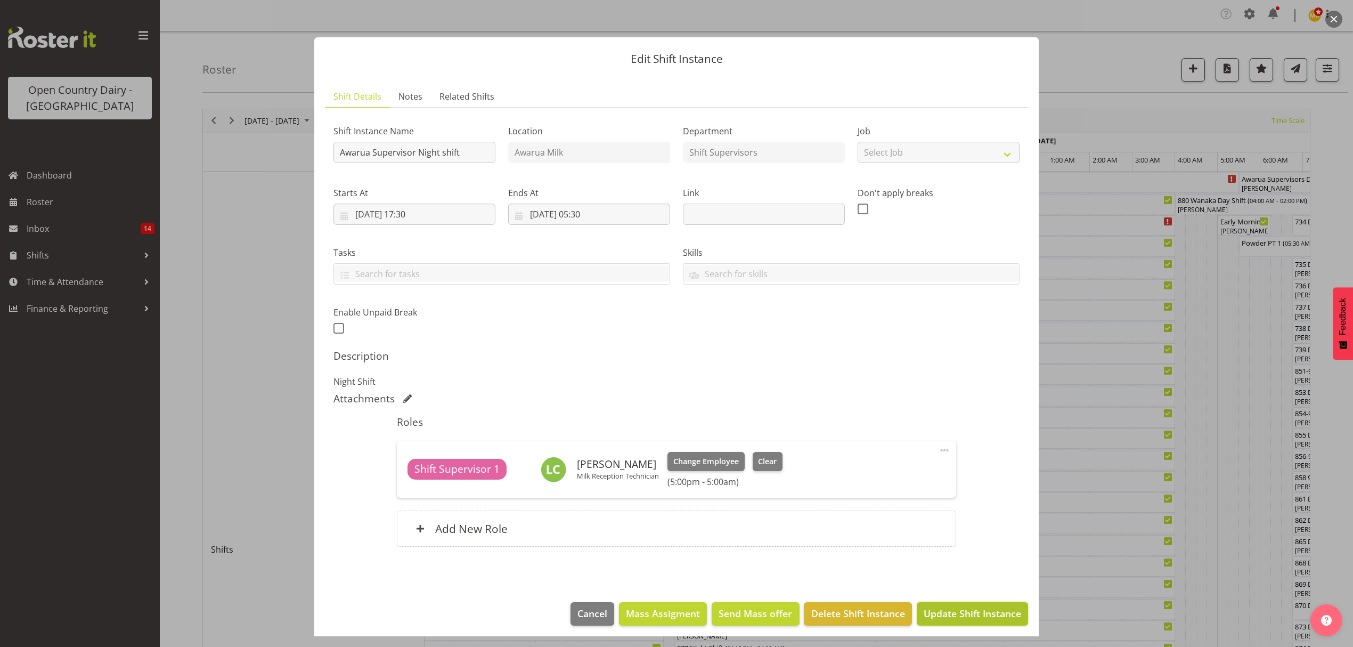
click at [927, 611] on span "Update Shift Instance" at bounding box center [972, 613] width 97 height 14
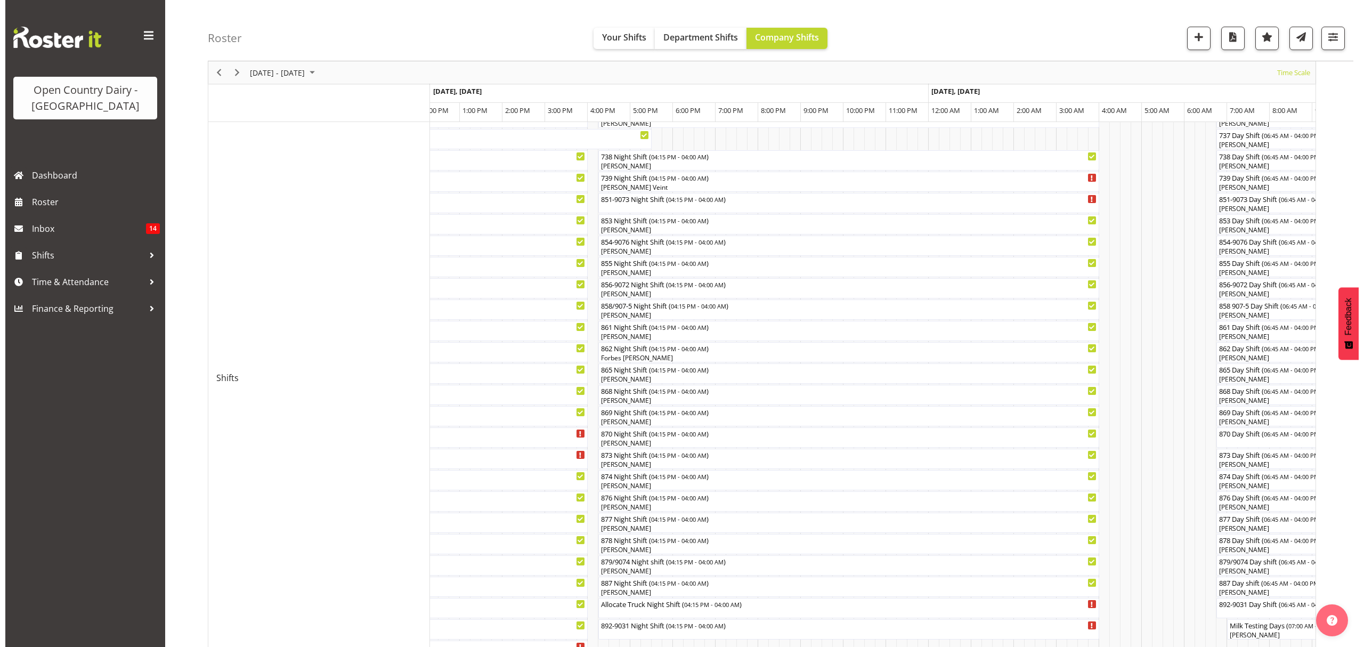
scroll to position [144, 0]
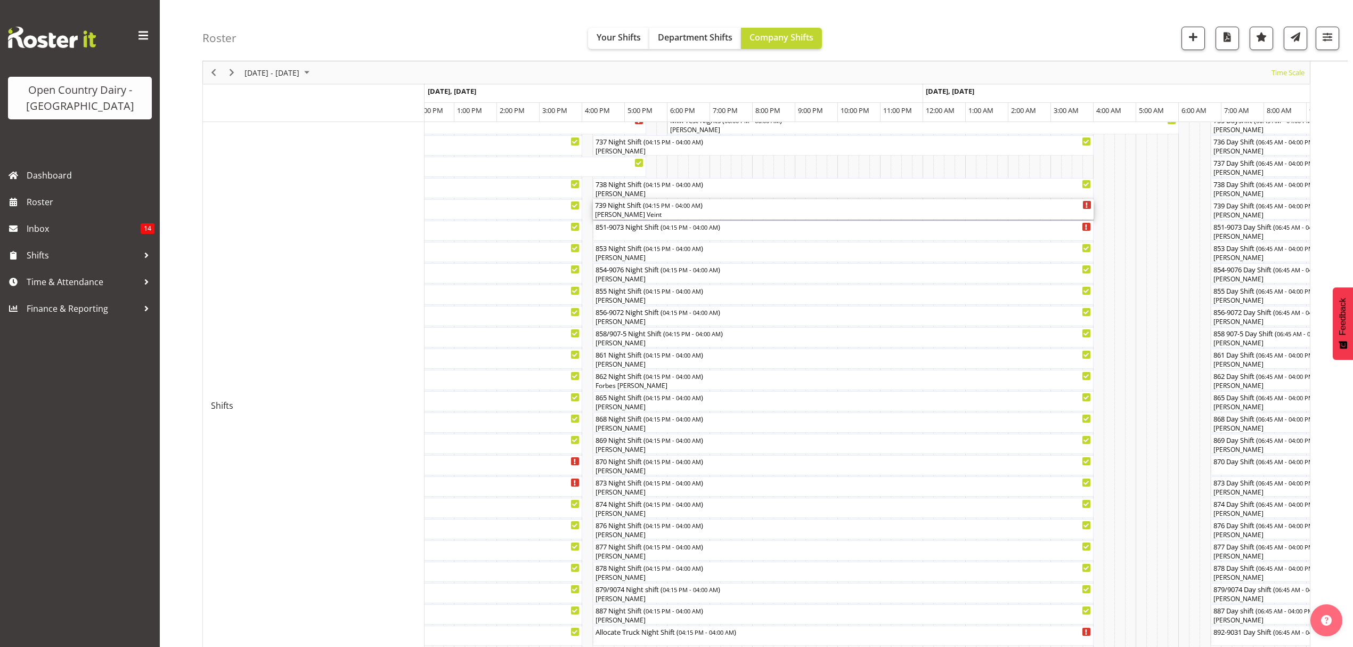
click at [616, 211] on div "[PERSON_NAME] Veint" at bounding box center [843, 215] width 496 height 10
click at [0, 0] on div at bounding box center [0, 0] width 0 height 0
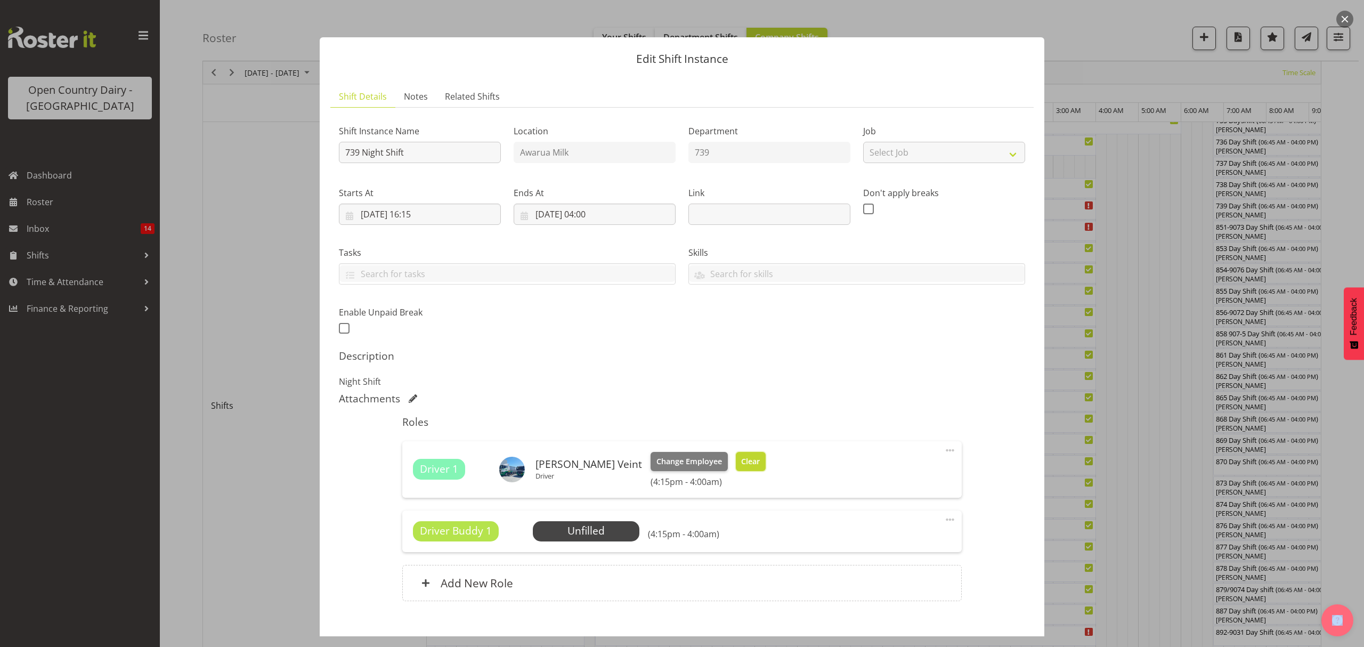
click at [741, 461] on span "Clear" at bounding box center [750, 461] width 19 height 12
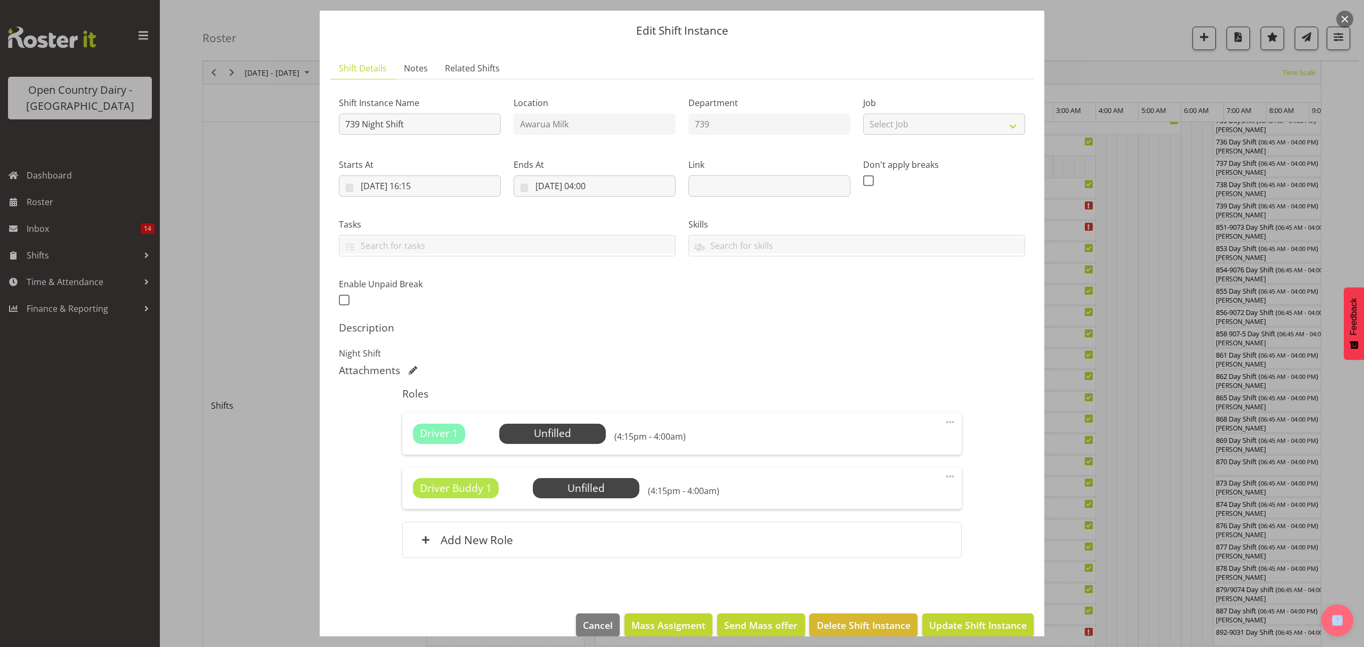
scroll to position [46, 0]
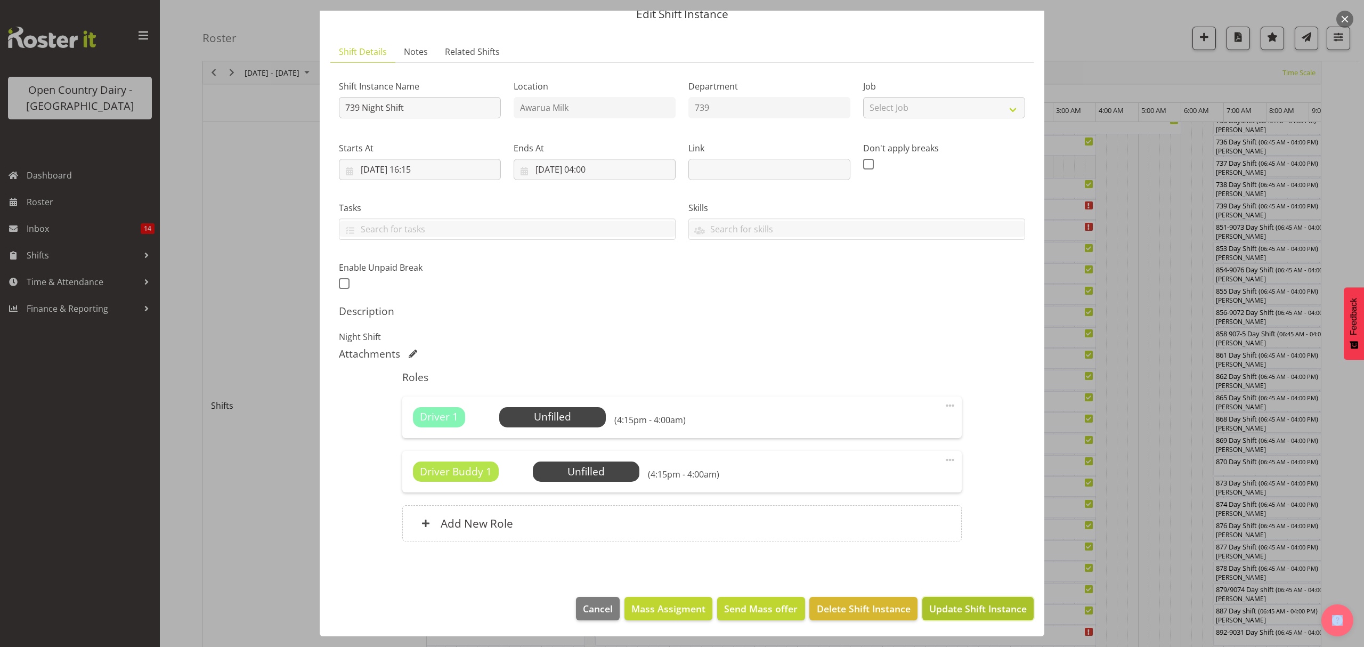
click at [947, 600] on button "Update Shift Instance" at bounding box center [977, 608] width 111 height 23
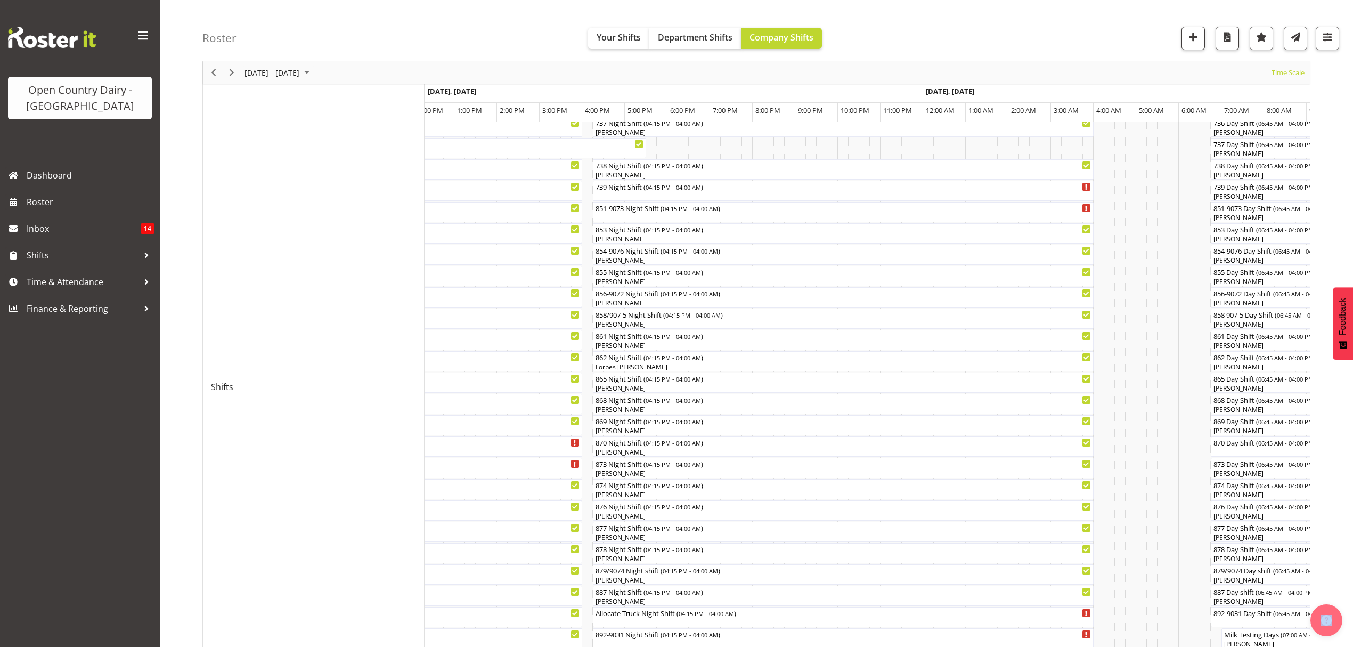
scroll to position [142, 0]
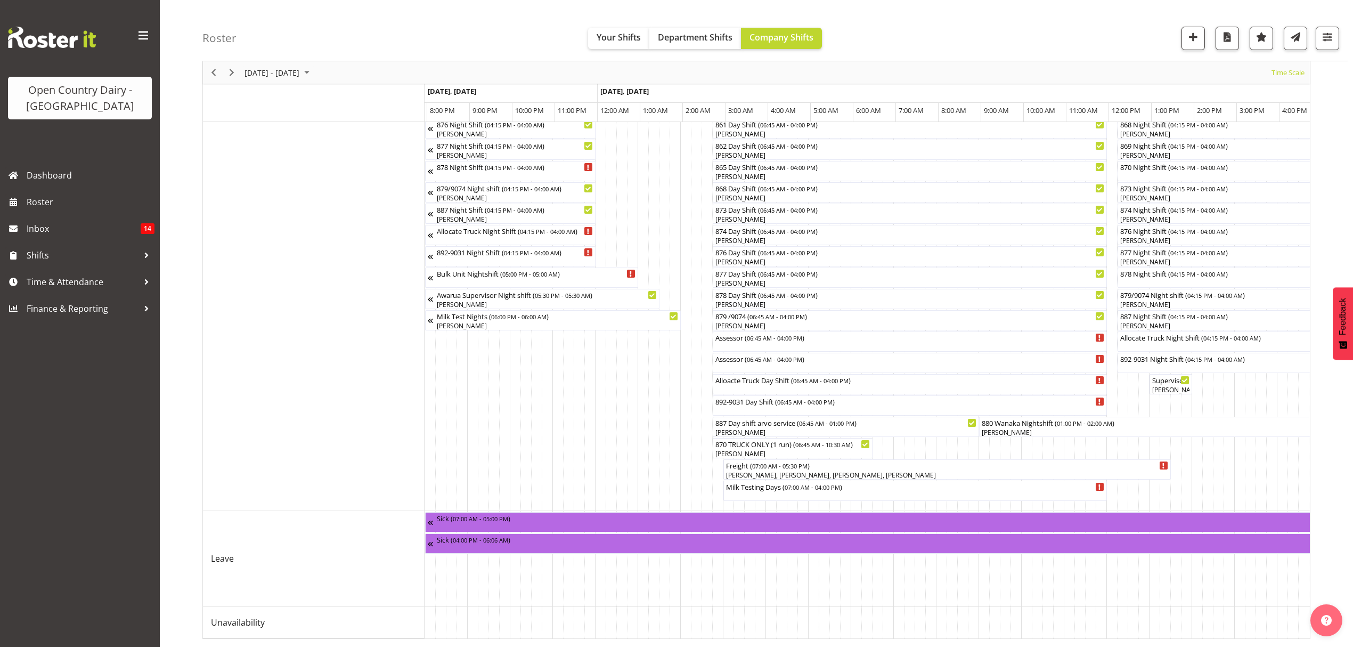
scroll to position [0, 4941]
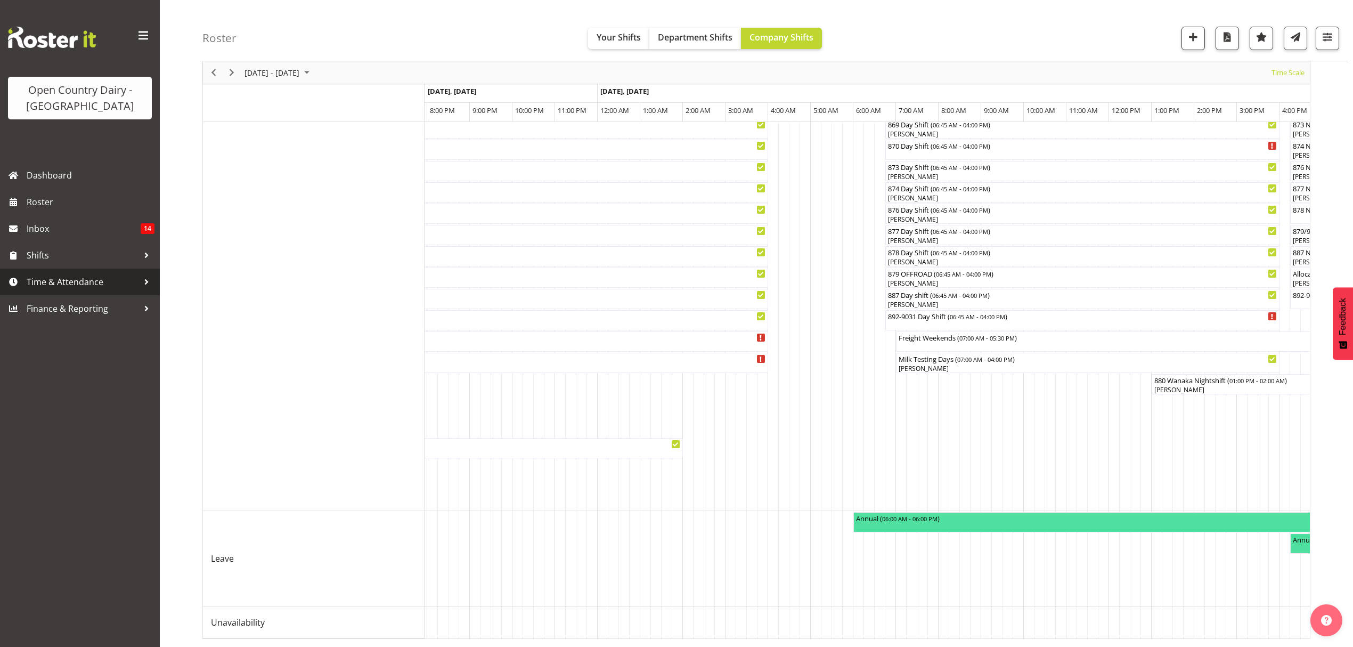
click at [52, 280] on span "Time & Attendance" at bounding box center [83, 282] width 112 height 16
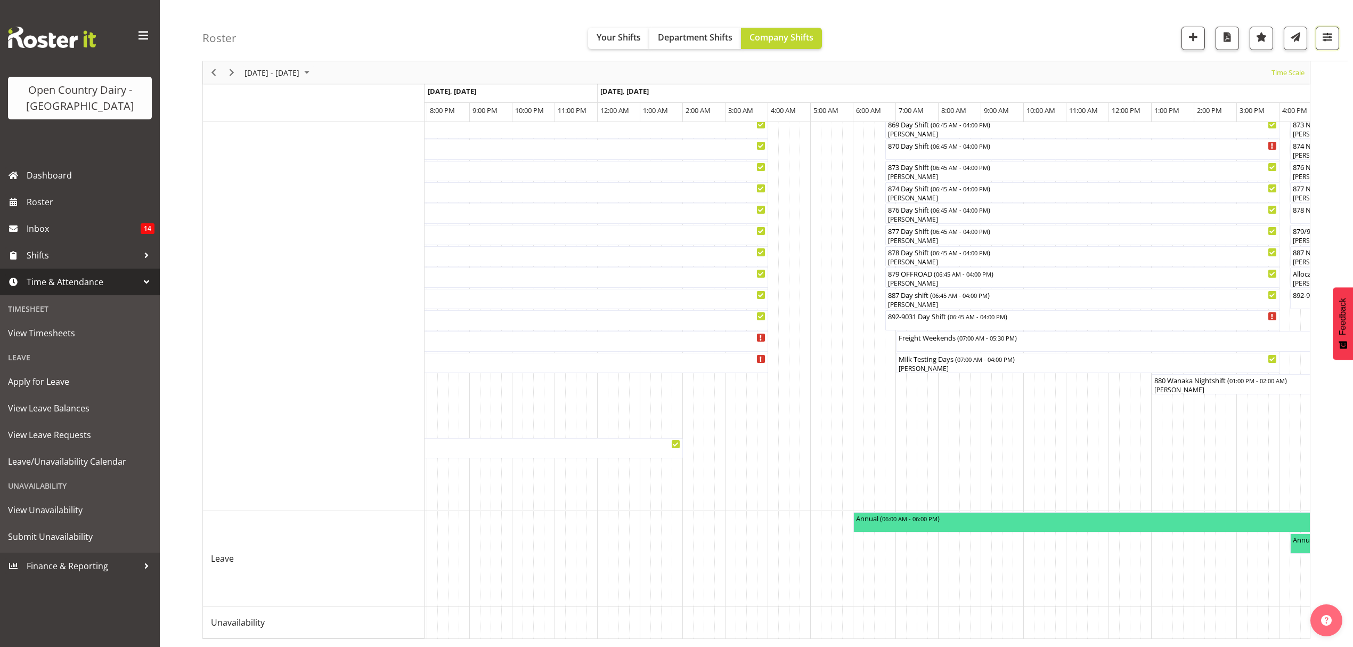
click at [1327, 50] on button "button" at bounding box center [1327, 38] width 23 height 23
click at [0, 0] on div "2 Locations Clear Awarua Milk Awarua Office Freight Waharoa Office Select All D…" at bounding box center [0, 0] width 0 height 0
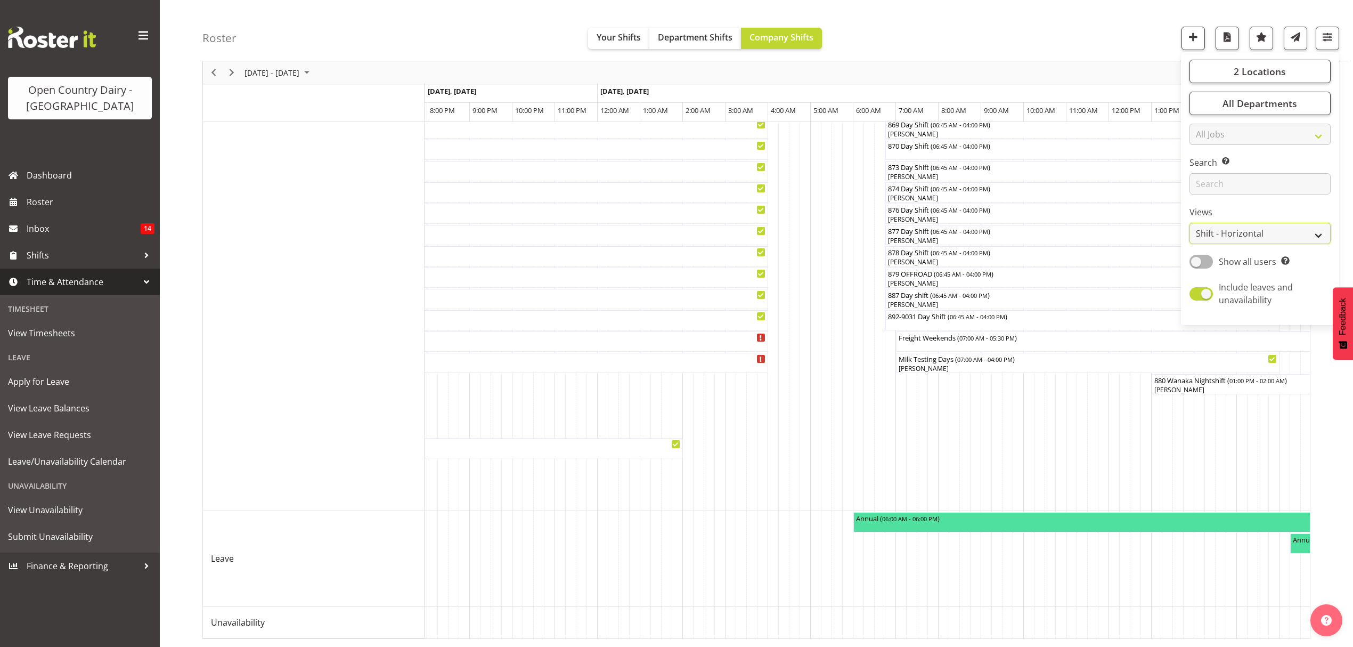
click at [1313, 231] on select "Staff Role Shift - Horizontal Shift - Vertical Staff - Location" at bounding box center [1259, 233] width 141 height 21
select select "staff"
click at [1189, 244] on select "Staff Role Shift - Horizontal Shift - Vertical Staff - Location" at bounding box center [1259, 233] width 141 height 21
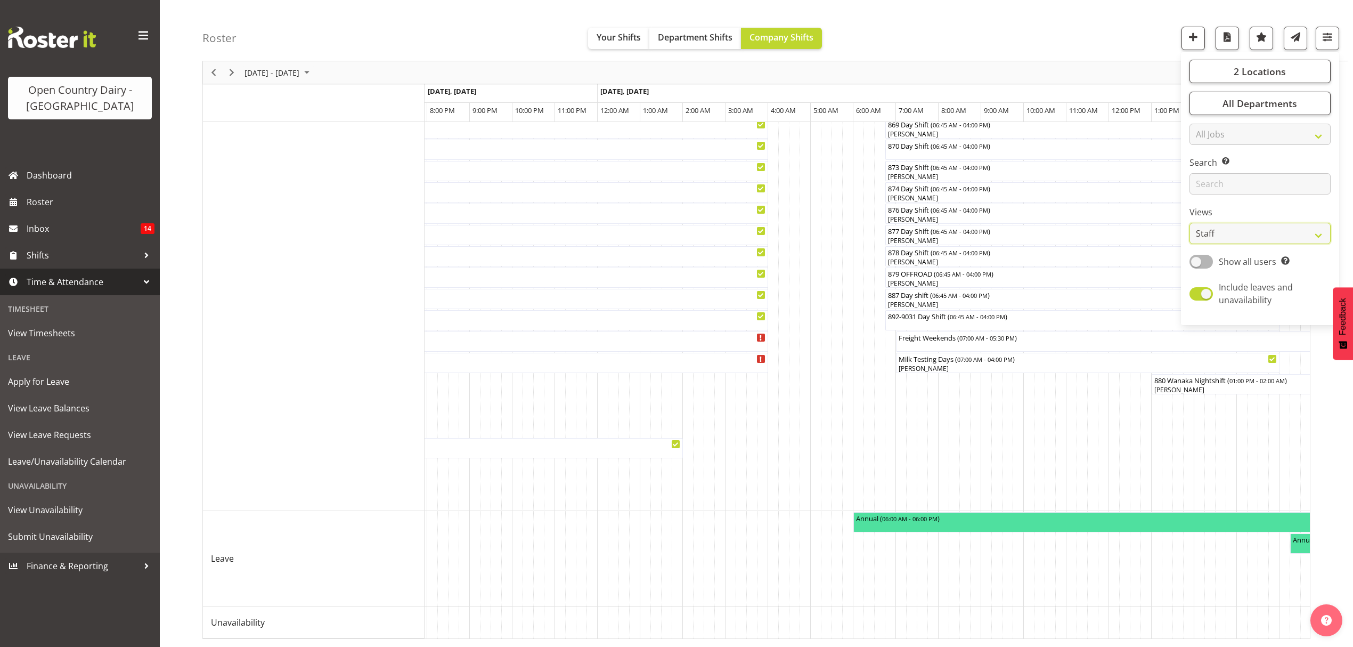
click at [1238, 244] on select "Staff Role Shift - Horizontal Shift - Vertical Staff - Location" at bounding box center [1259, 233] width 141 height 21
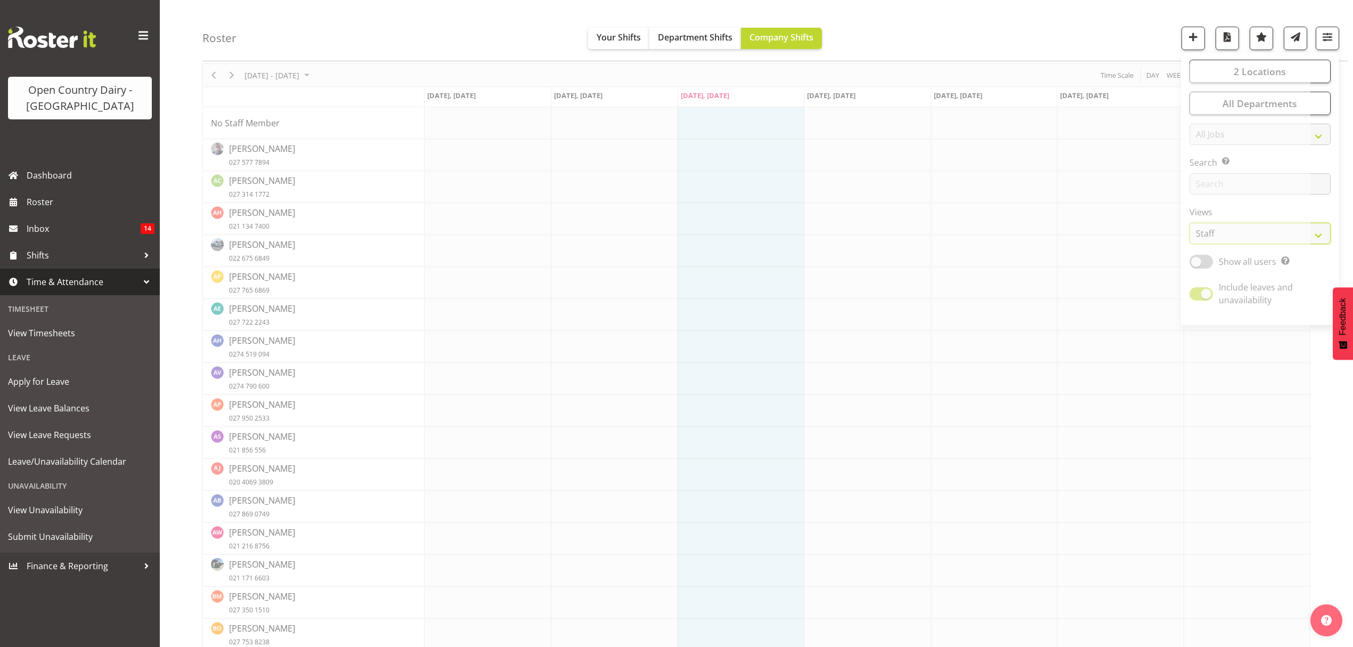
scroll to position [71, 0]
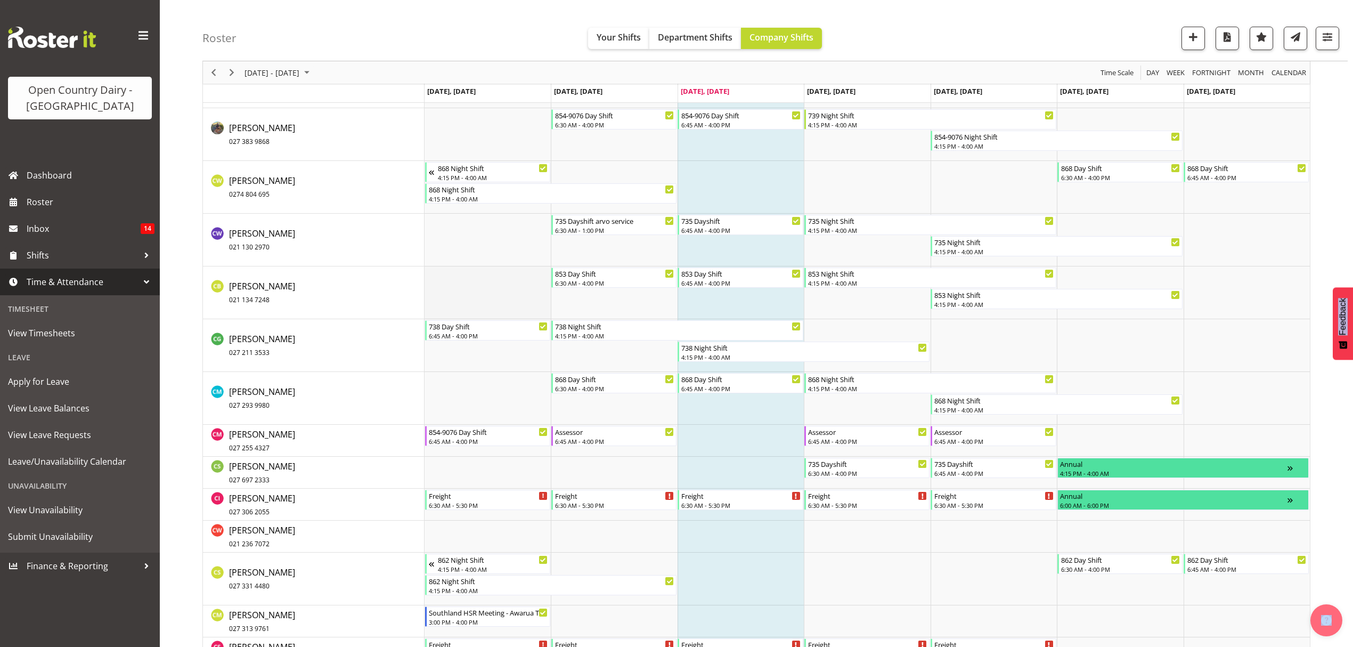
scroll to position [1917, 0]
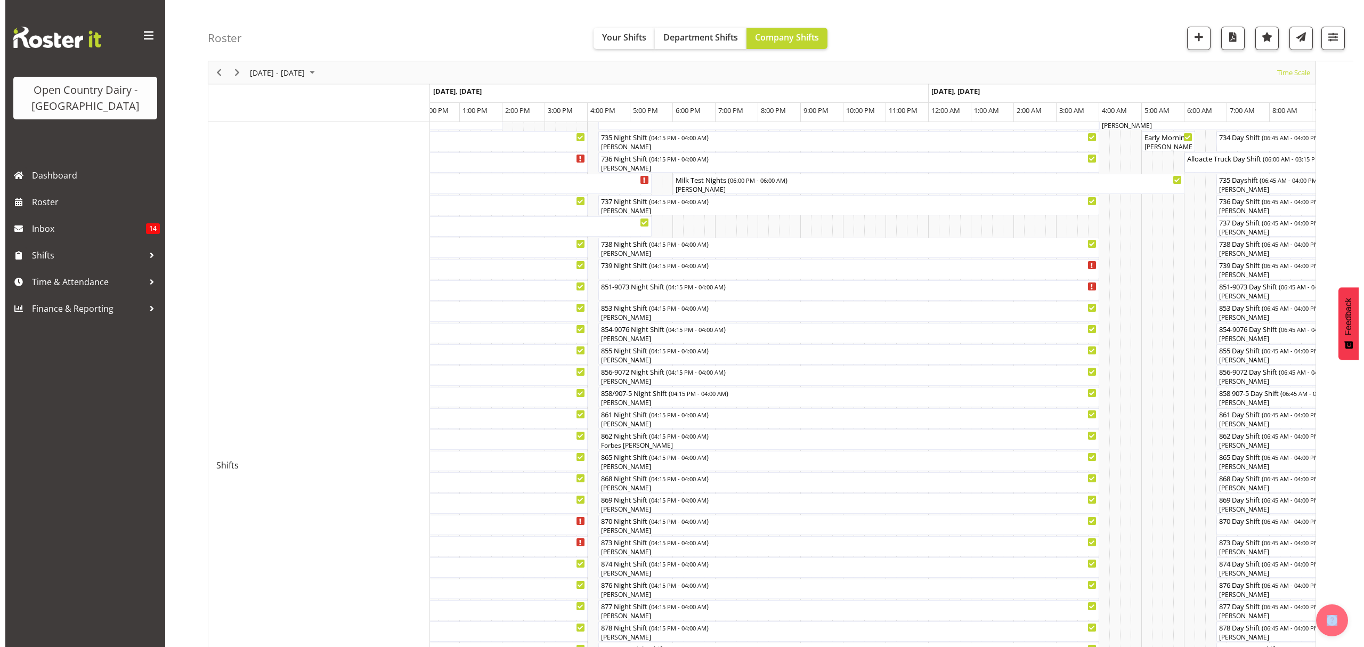
scroll to position [2, 0]
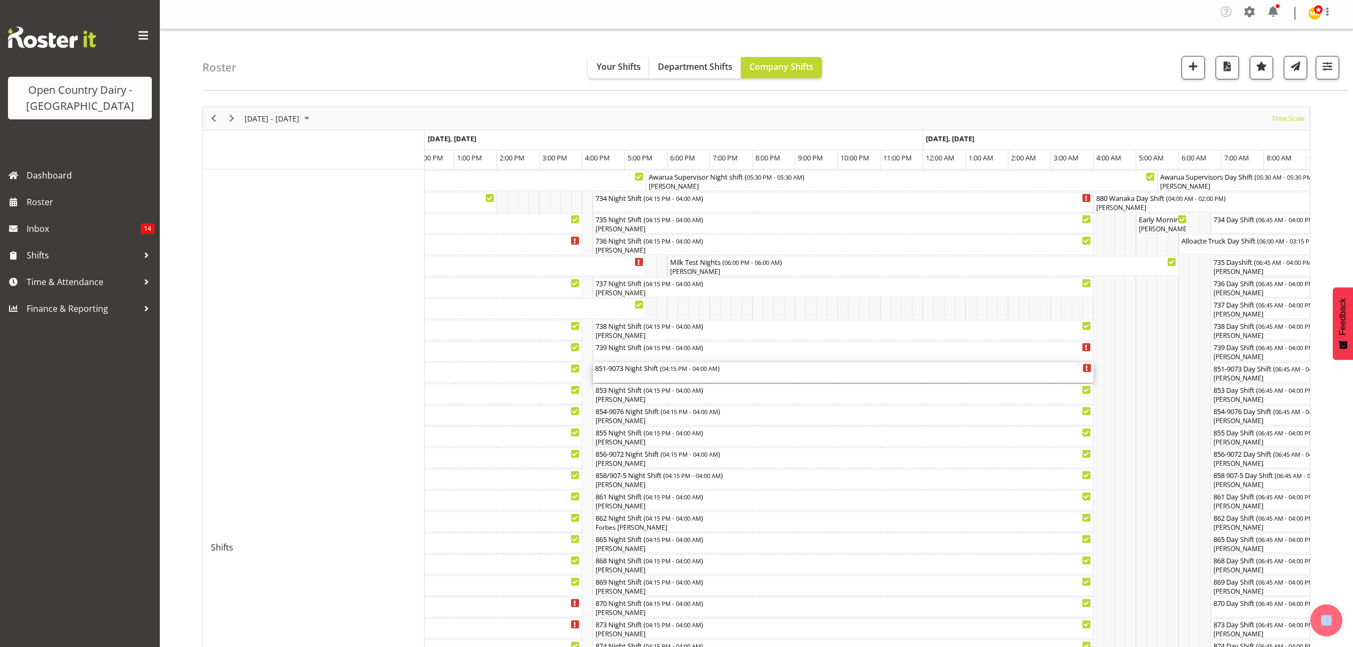
click at [610, 369] on div "851-9073 Night Shift ( 04:15 PM - 04:00 AM )" at bounding box center [843, 367] width 496 height 11
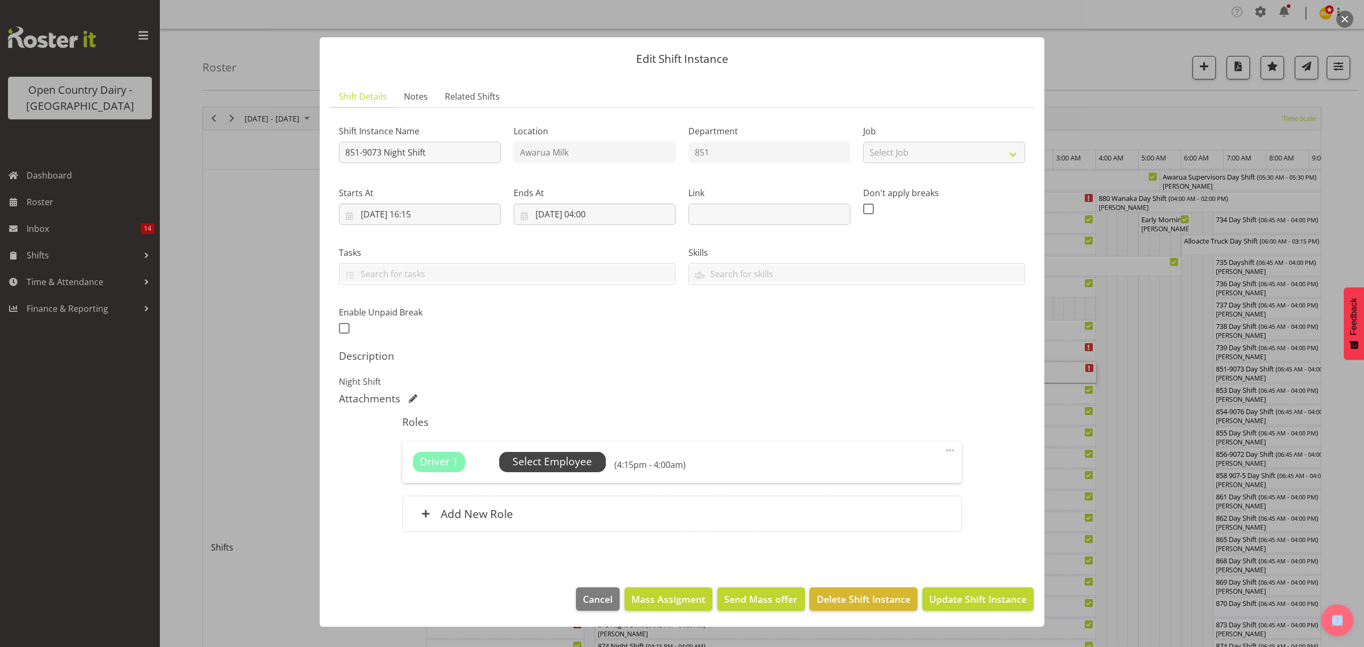
click at [561, 459] on span "Select Employee" at bounding box center [551, 461] width 79 height 15
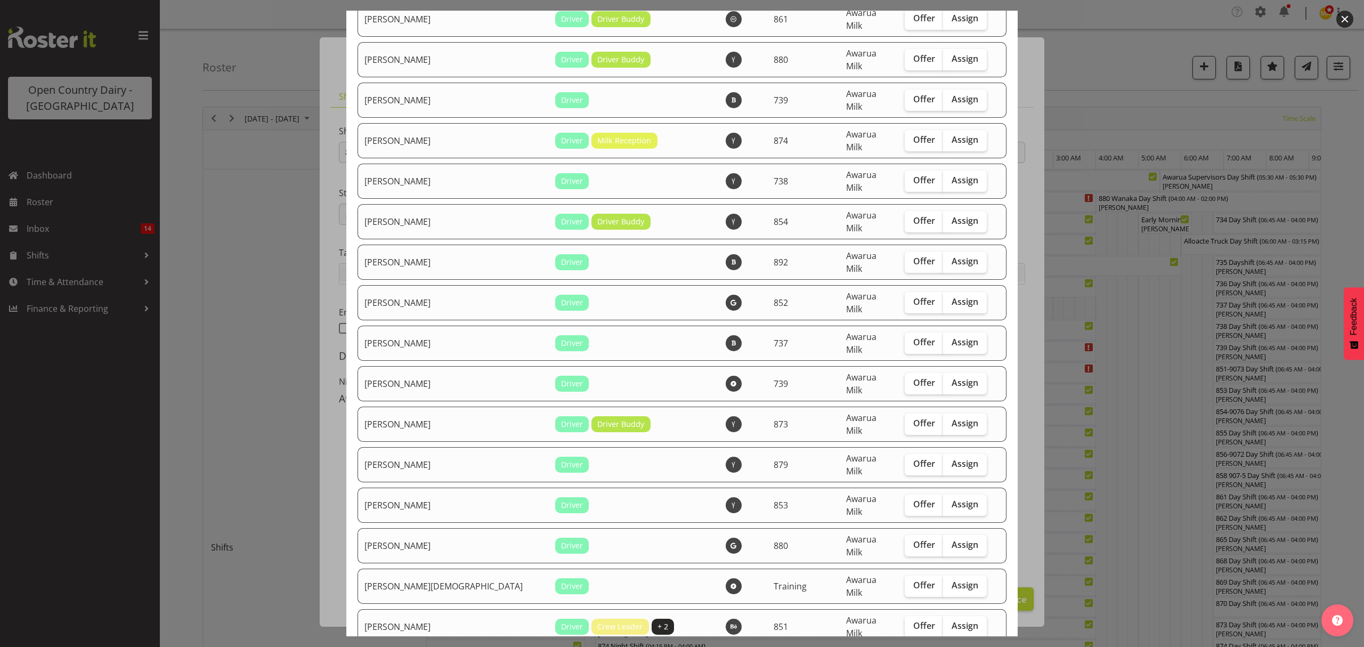
scroll to position [3622, 0]
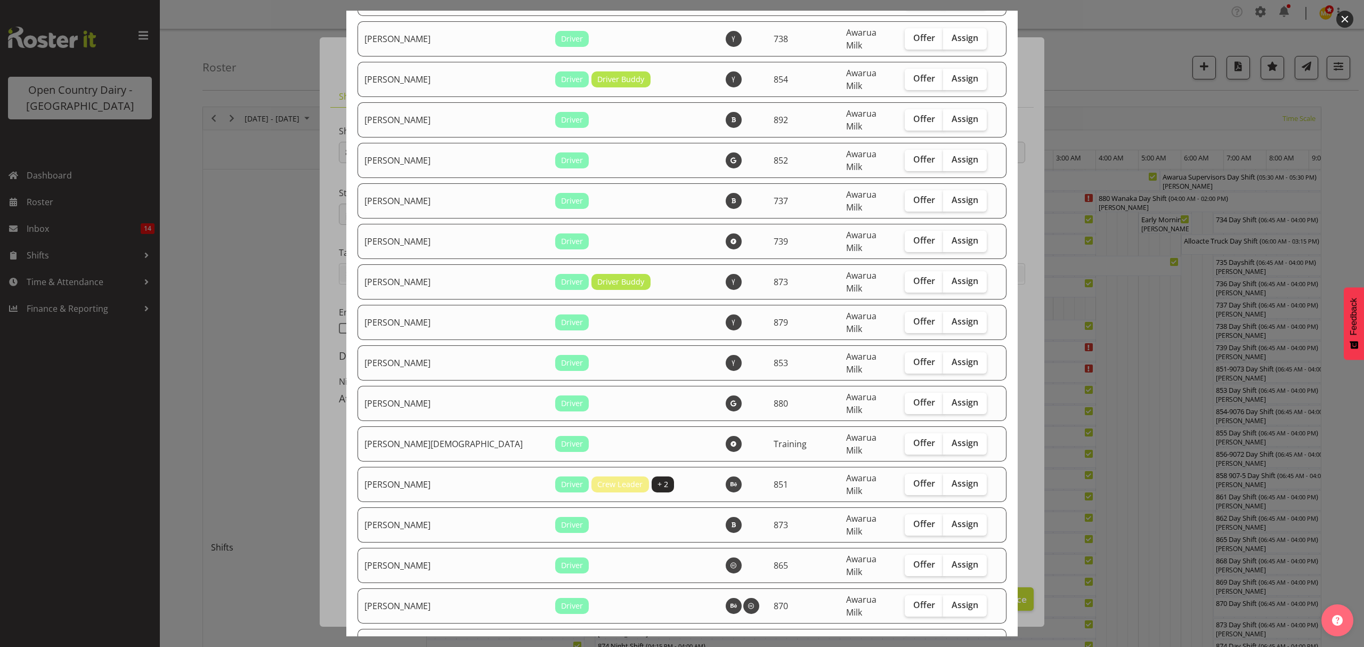
checkbox input "true"
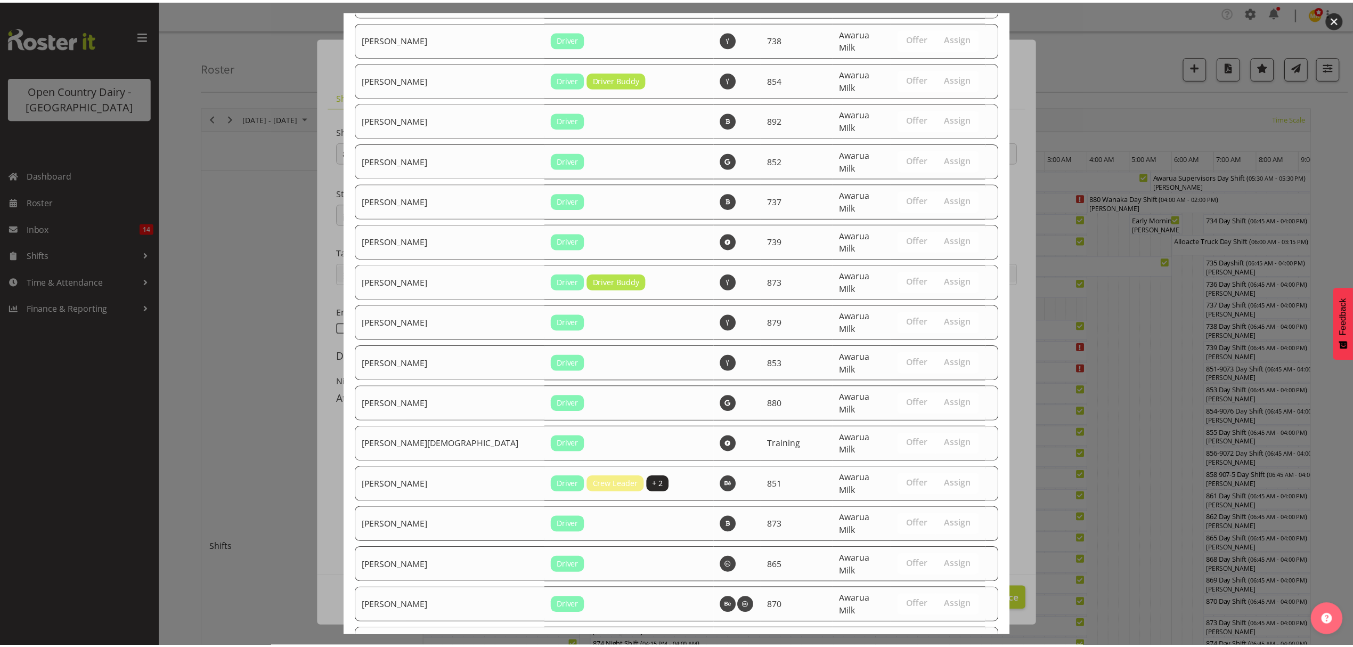
scroll to position [3758, 0]
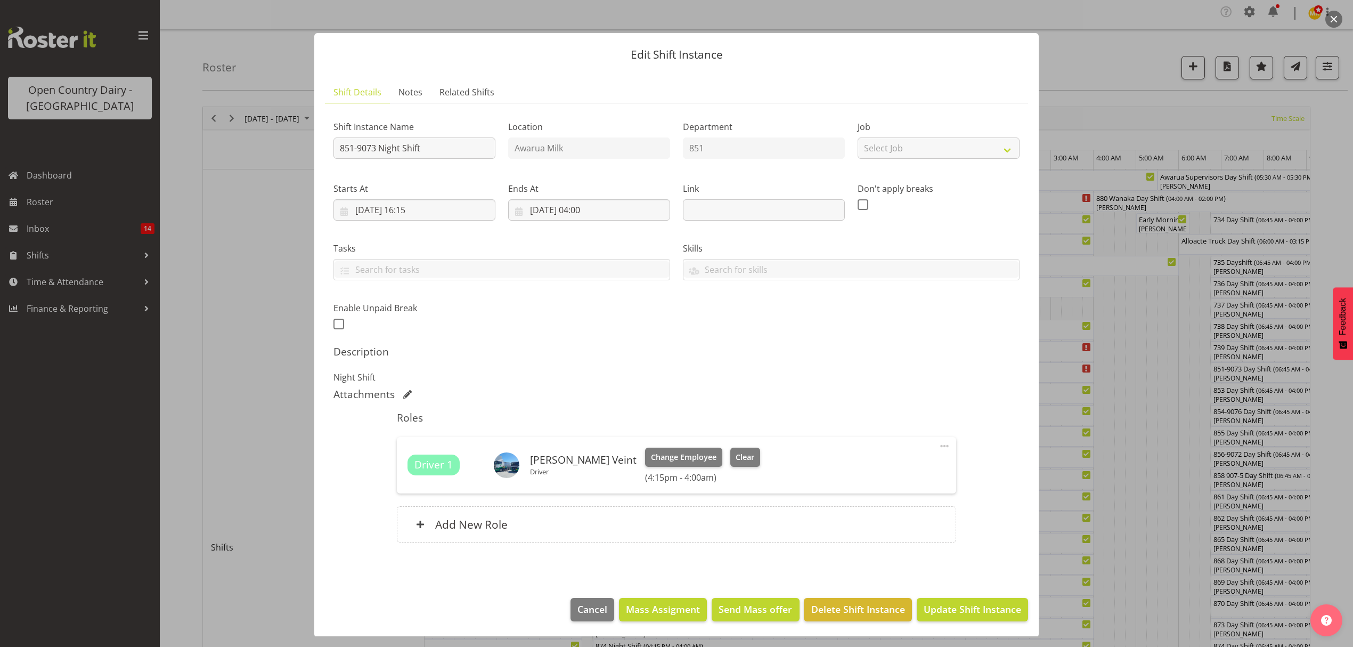
scroll to position [6, 0]
click at [957, 610] on span "Update Shift Instance" at bounding box center [972, 608] width 97 height 14
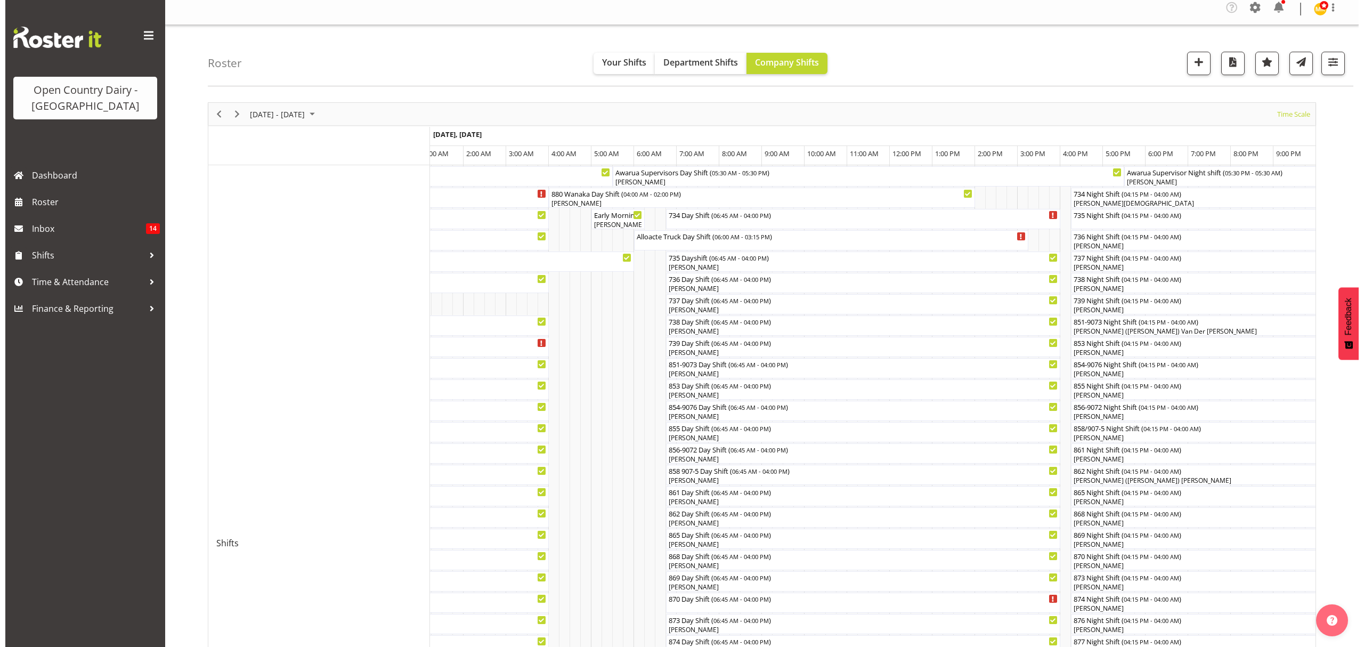
scroll to position [2, 0]
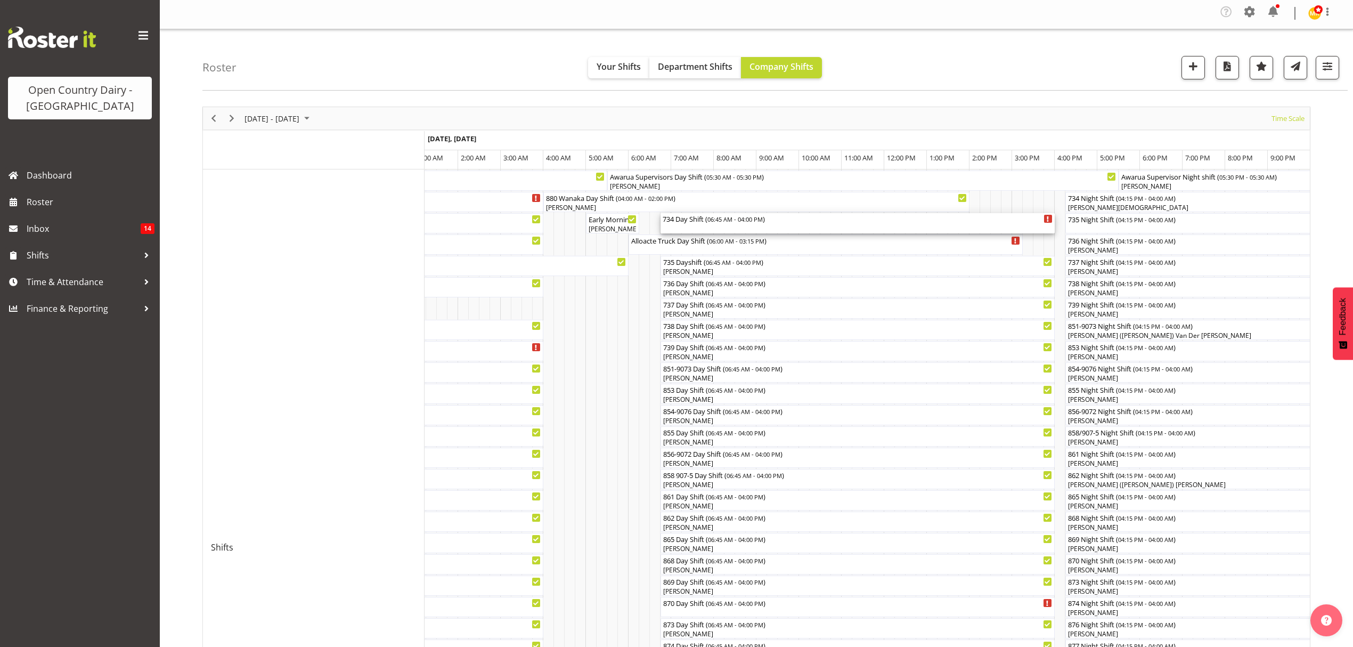
click at [674, 226] on div "734 Day Shift ( 06:45 AM - 04:00 PM )" at bounding box center [858, 223] width 390 height 20
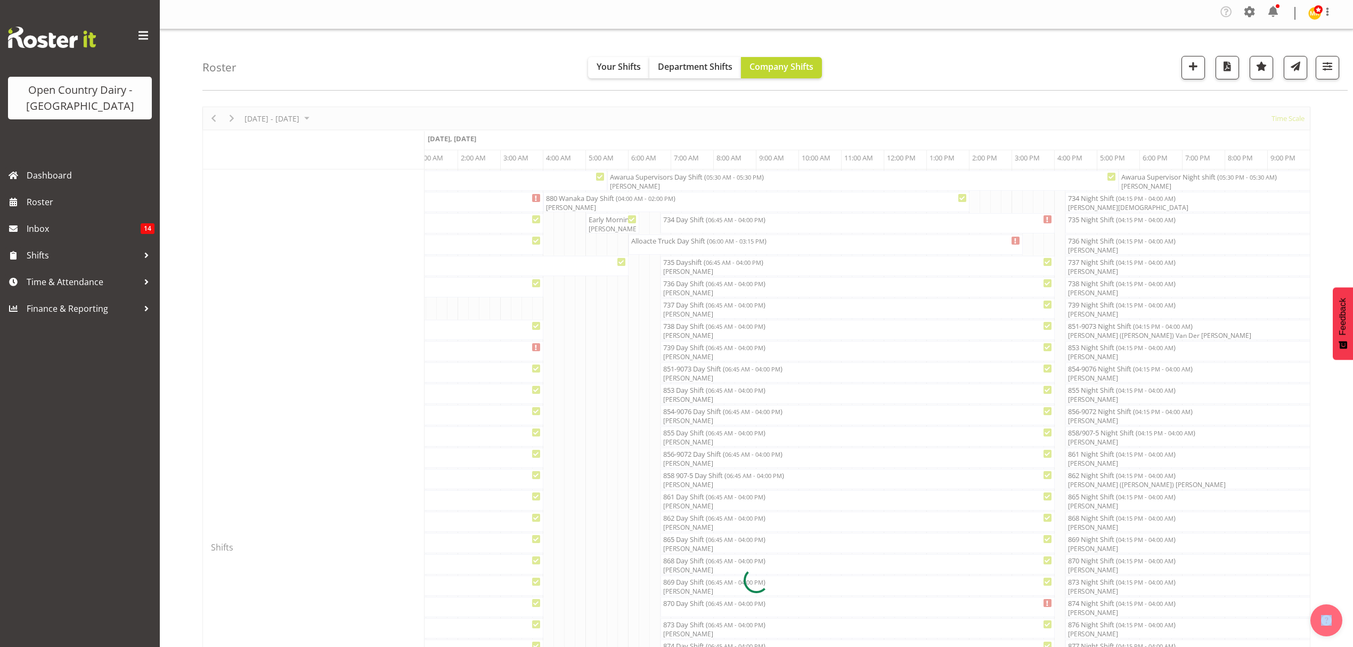
click at [674, 226] on div at bounding box center [756, 580] width 1108 height 946
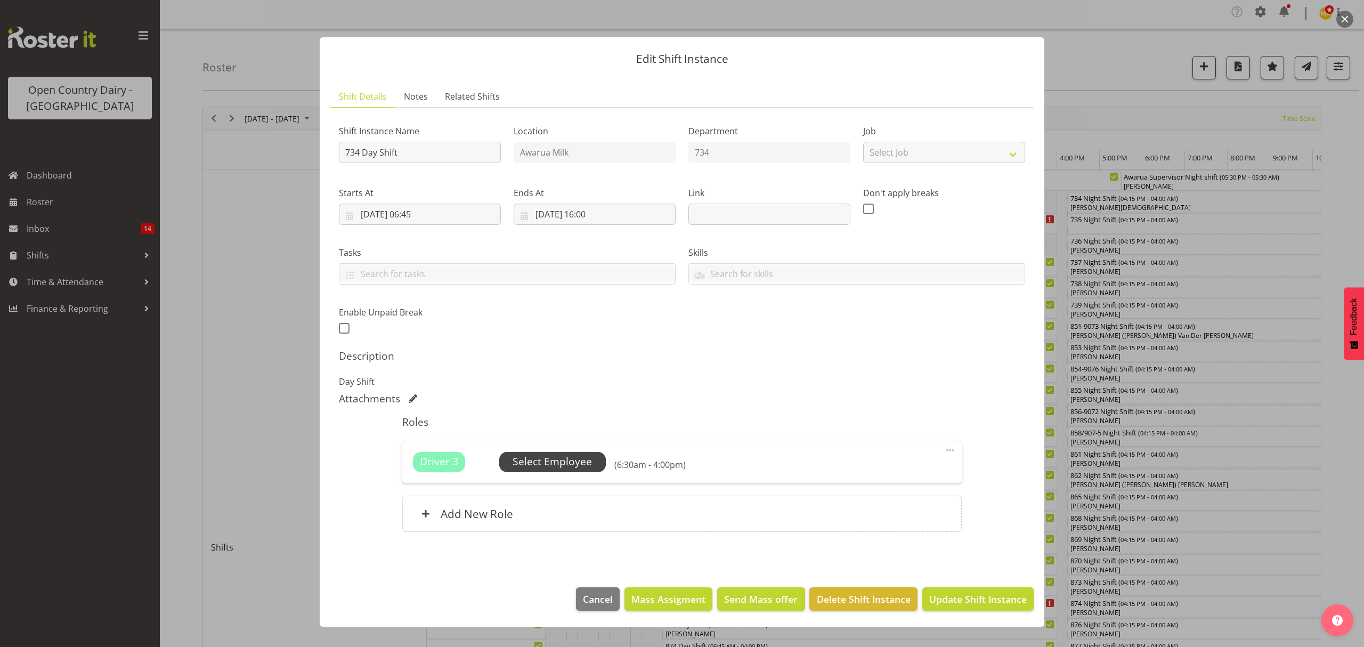
click at [542, 462] on span "Select Employee" at bounding box center [551, 461] width 79 height 15
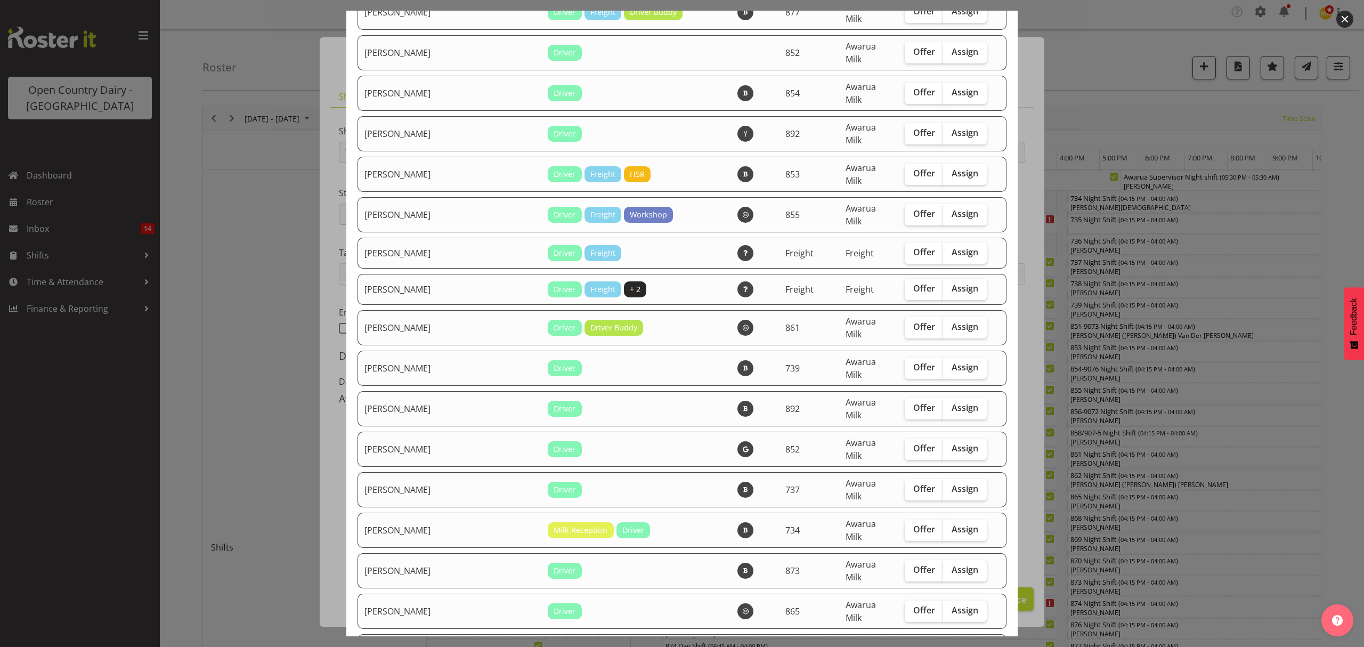
scroll to position [781, 0]
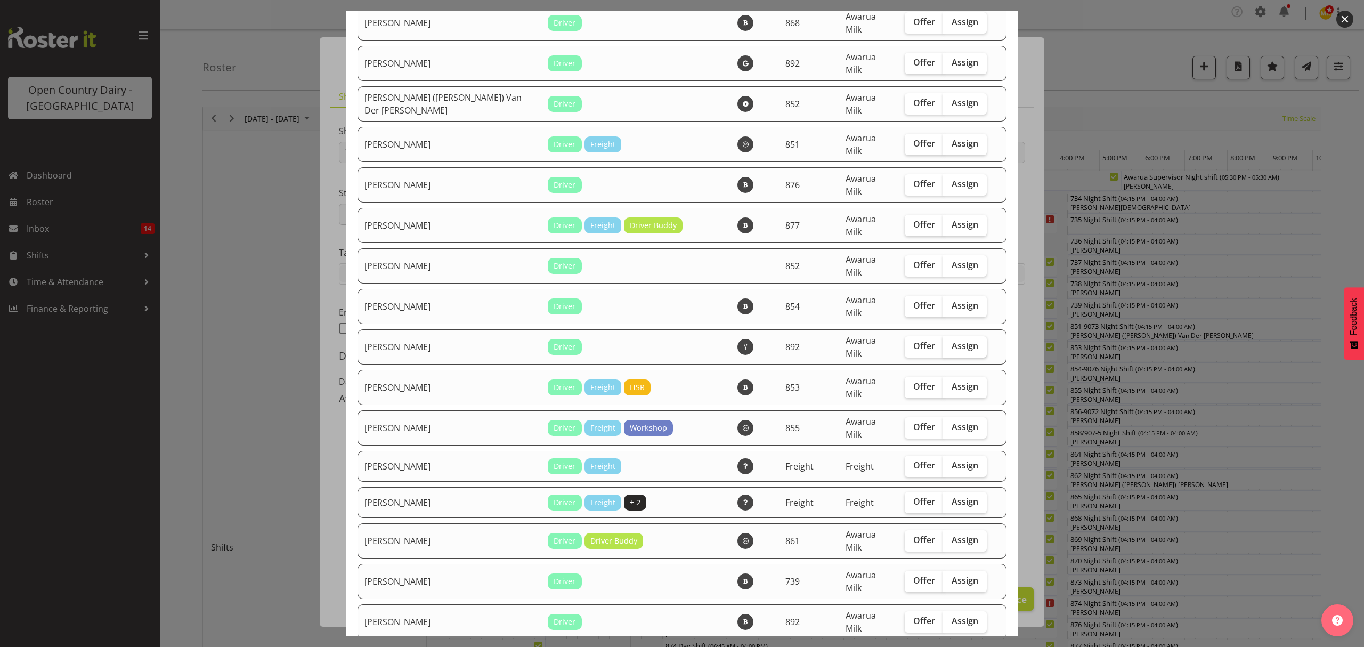
click at [951, 340] on span "Assign" at bounding box center [964, 345] width 27 height 11
click at [943, 342] on input "Assign" at bounding box center [946, 345] width 7 height 7
checkbox input "true"
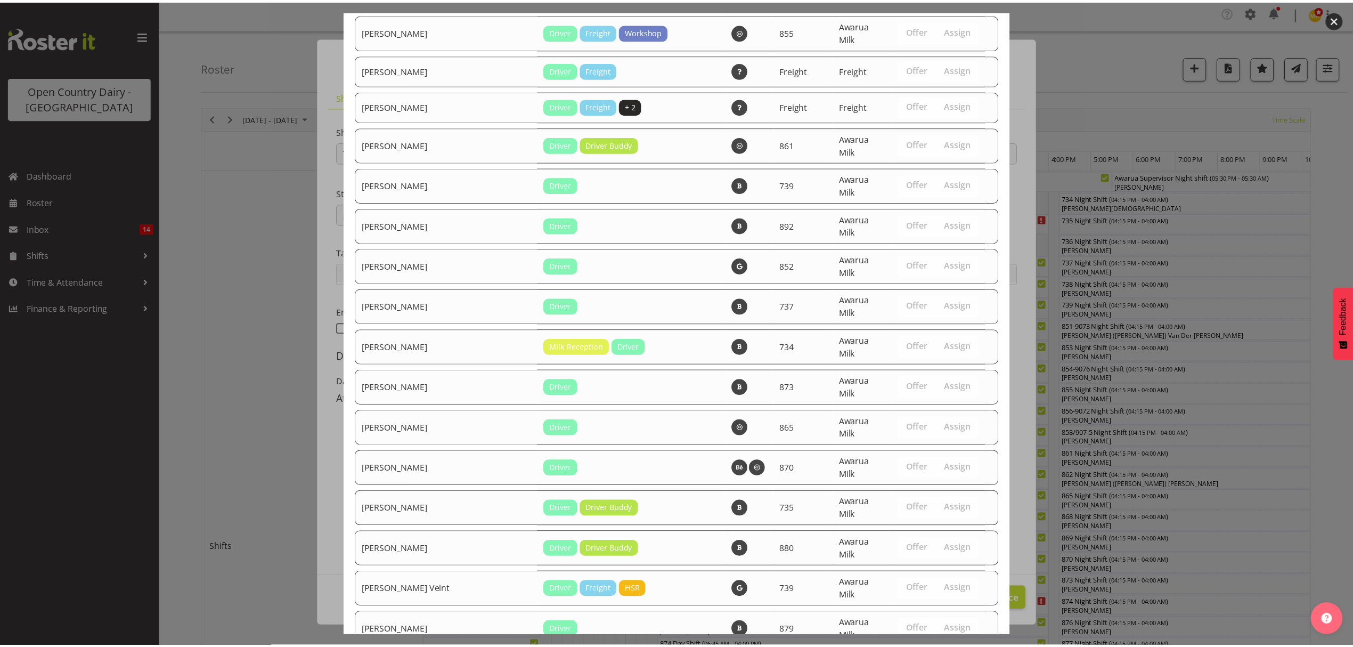
scroll to position [1223, 0]
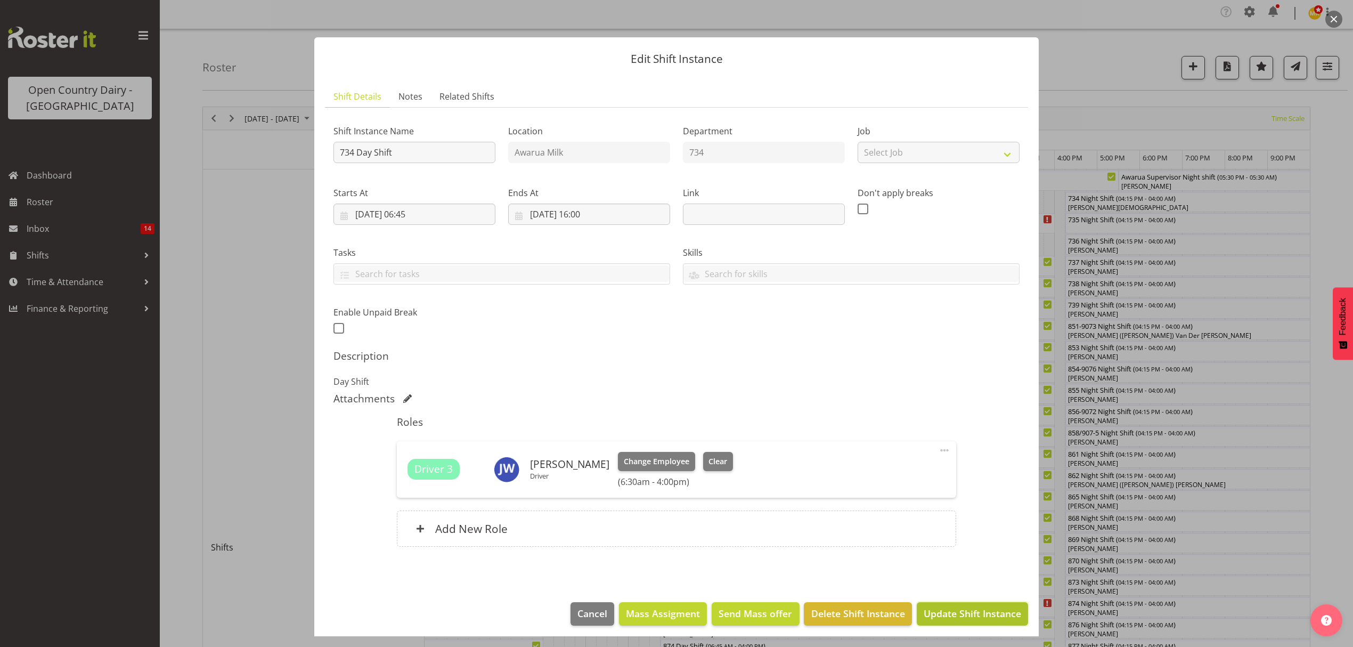
click at [958, 617] on span "Update Shift Instance" at bounding box center [972, 613] width 97 height 14
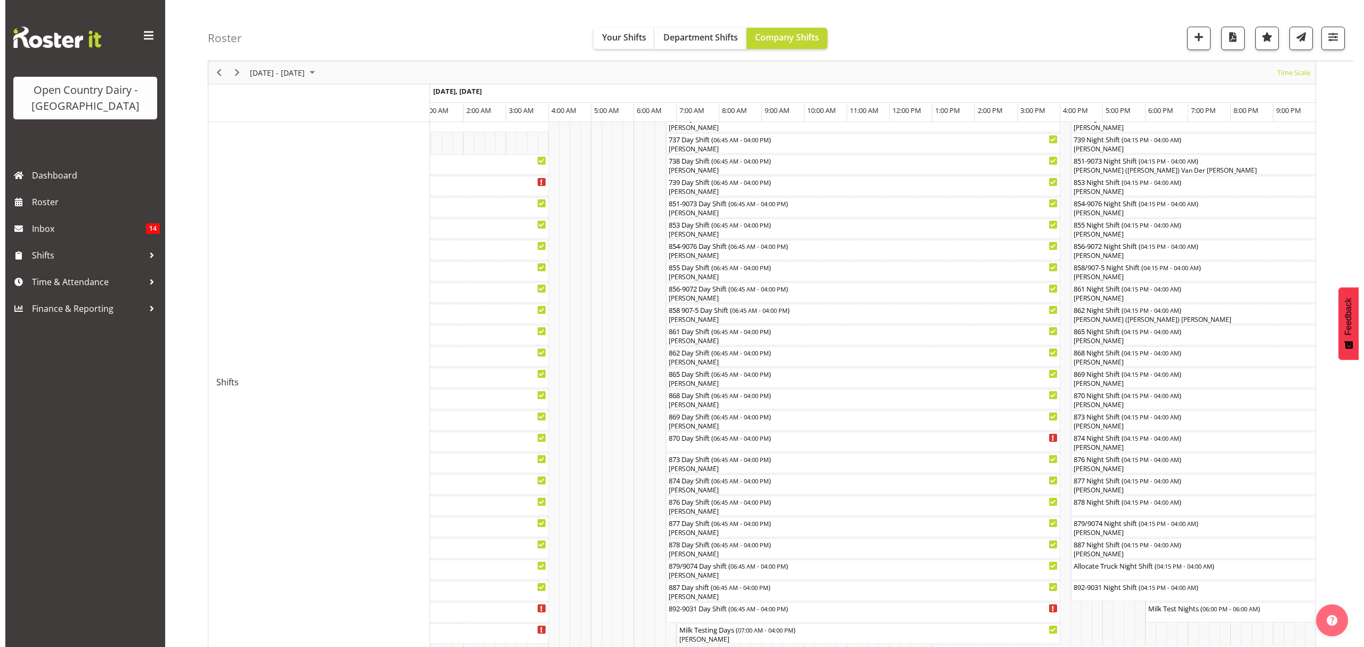
scroll to position [142, 0]
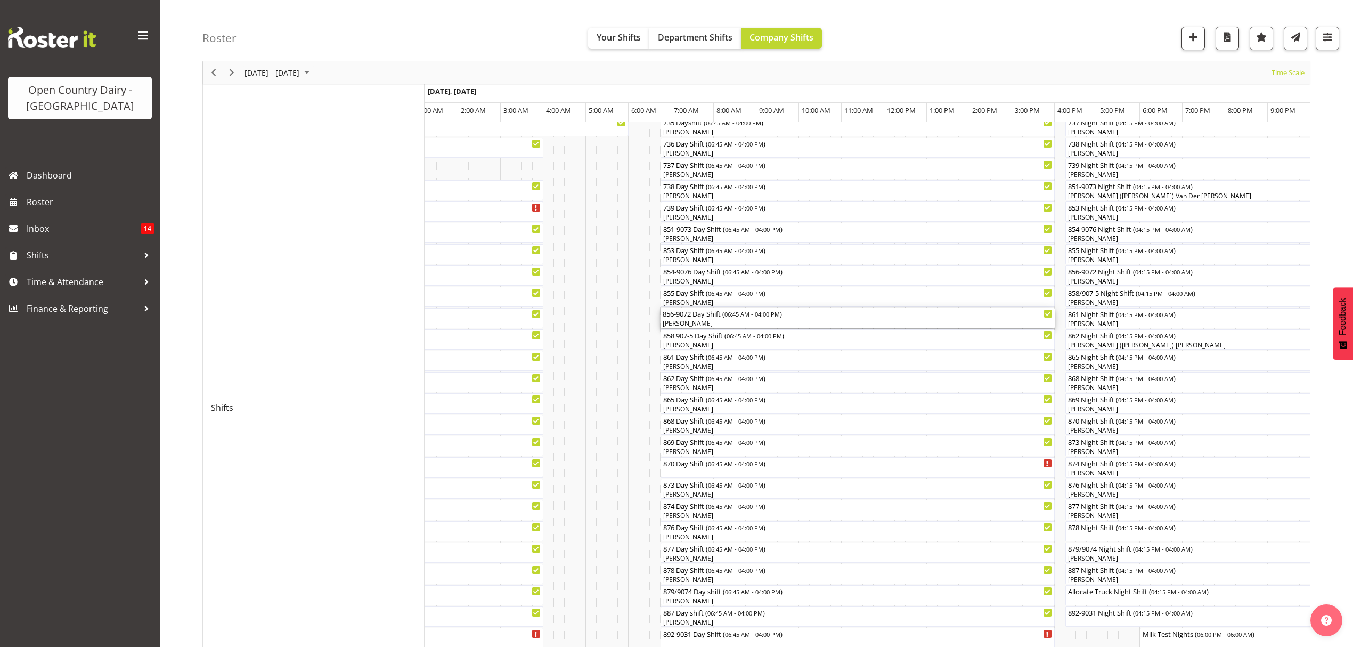
click at [685, 320] on div "[PERSON_NAME]" at bounding box center [858, 324] width 390 height 10
click at [0, 0] on div at bounding box center [0, 0] width 0 height 0
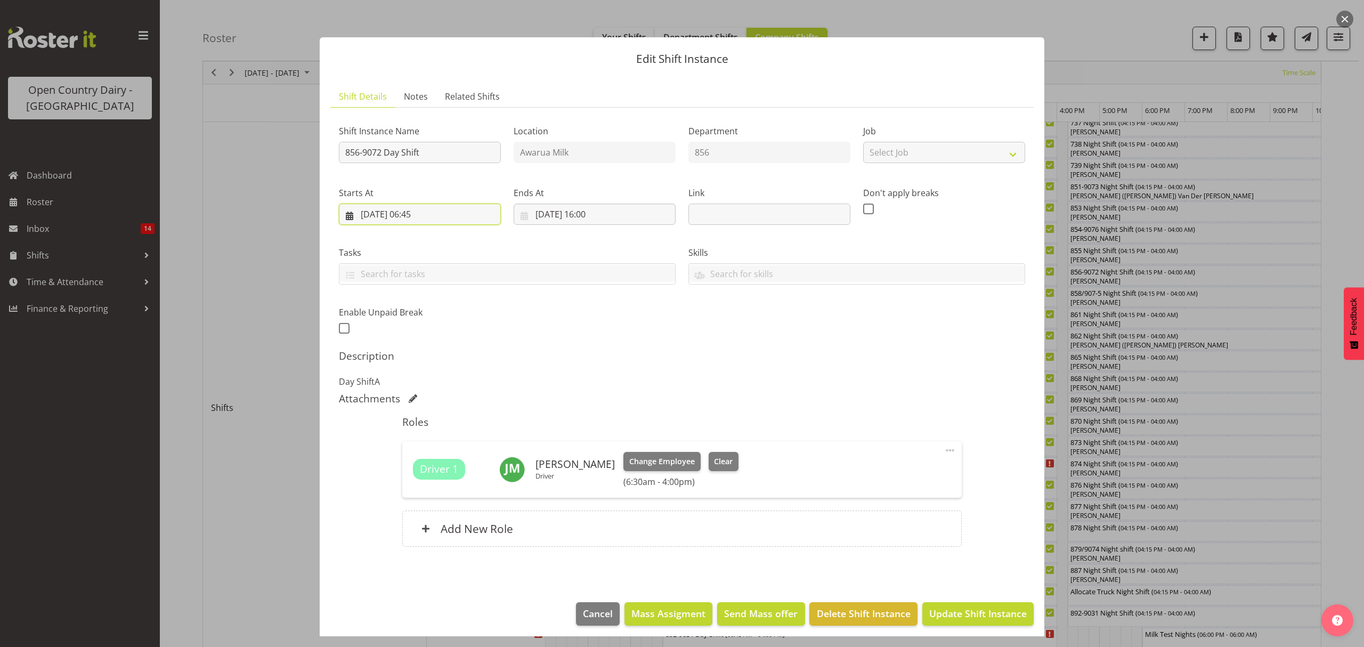
click at [420, 215] on input "[DATE] 06:45" at bounding box center [420, 213] width 162 height 21
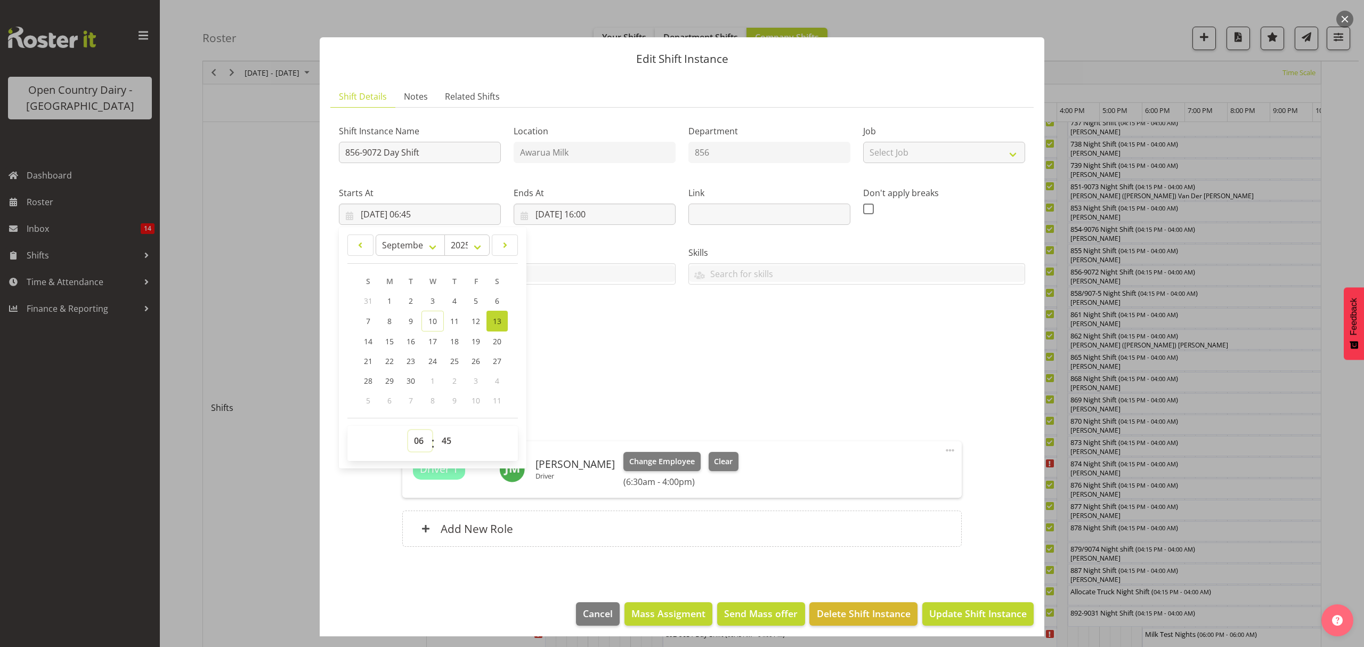
click at [416, 443] on select "00 01 02 03 04 05 06 07 08 09 10 11 12 13 14 15 16 17 18 19 20 21 22 23" at bounding box center [420, 440] width 24 height 21
drag, startPoint x: 420, startPoint y: 443, endPoint x: 419, endPoint y: 436, distance: 7.6
click at [420, 443] on select "00 01 02 03 04 05 06 07 08 09 10 11 12 13 14 15 16 17 18 19 20 21 22 23" at bounding box center [420, 440] width 24 height 21
select select "5"
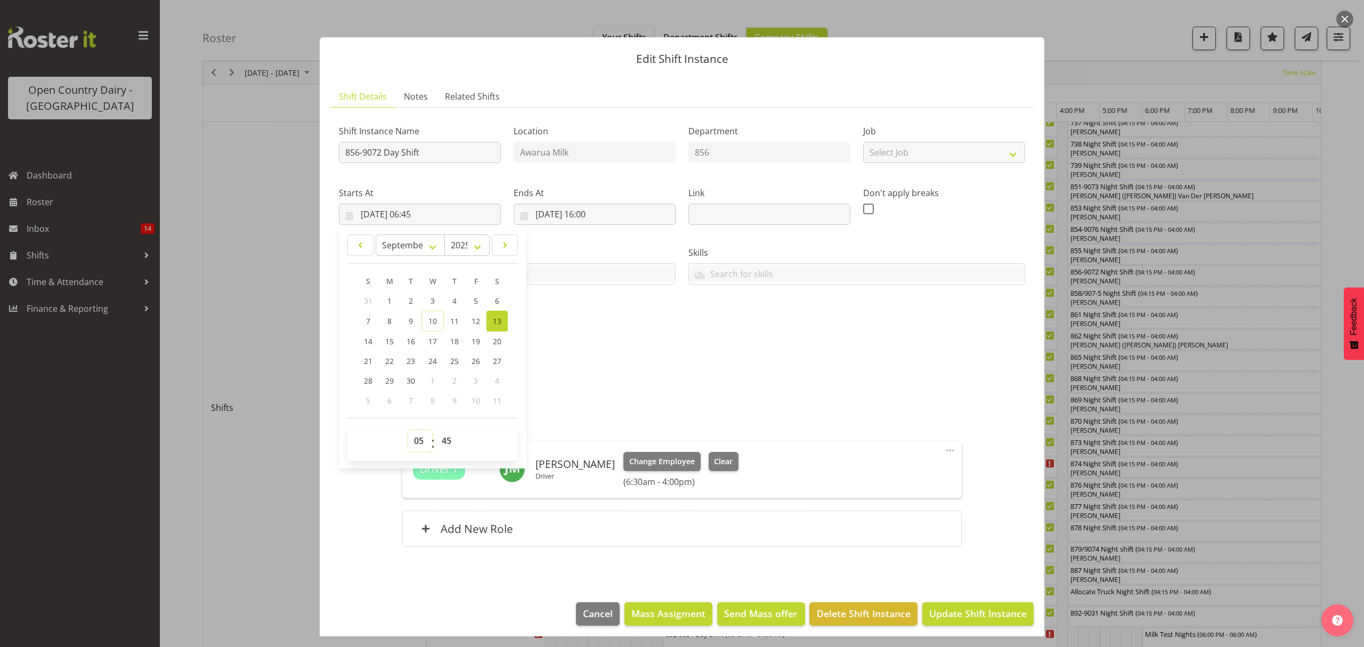
click at [408, 430] on select "00 01 02 03 04 05 06 07 08 09 10 11 12 13 14 15 16 17 18 19 20 21 22 23" at bounding box center [420, 440] width 24 height 21
type input "13/09/2025, 05:45"
click at [448, 446] on select "00 01 02 03 04 05 06 07 08 09 10 11 12 13 14 15 16 17 18 19 20 21 22 23 24 25 2…" at bounding box center [448, 440] width 24 height 21
select select "0"
click at [436, 430] on select "00 01 02 03 04 05 06 07 08 09 10 11 12 13 14 15 16 17 18 19 20 21 22 23 24 25 2…" at bounding box center [448, 440] width 24 height 21
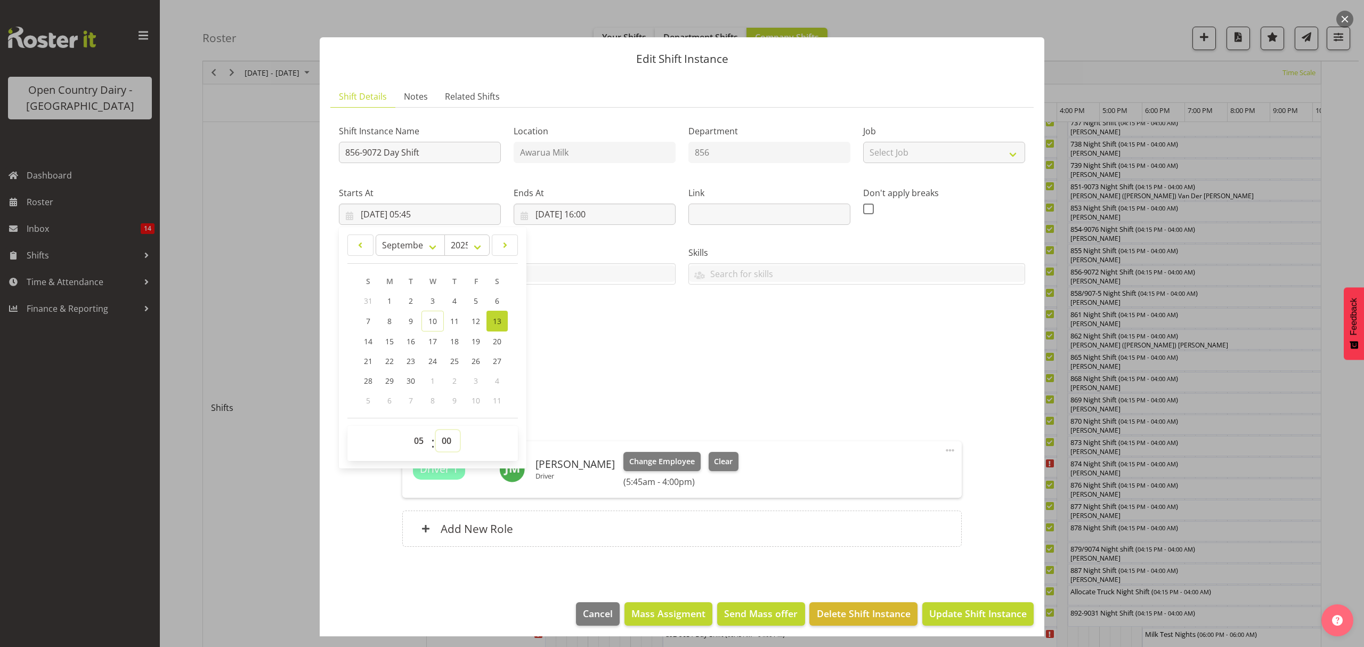
type input "13/09/2025, 05:00"
click at [429, 153] on input "856-9072 Day Shift" at bounding box center [420, 152] width 162 height 21
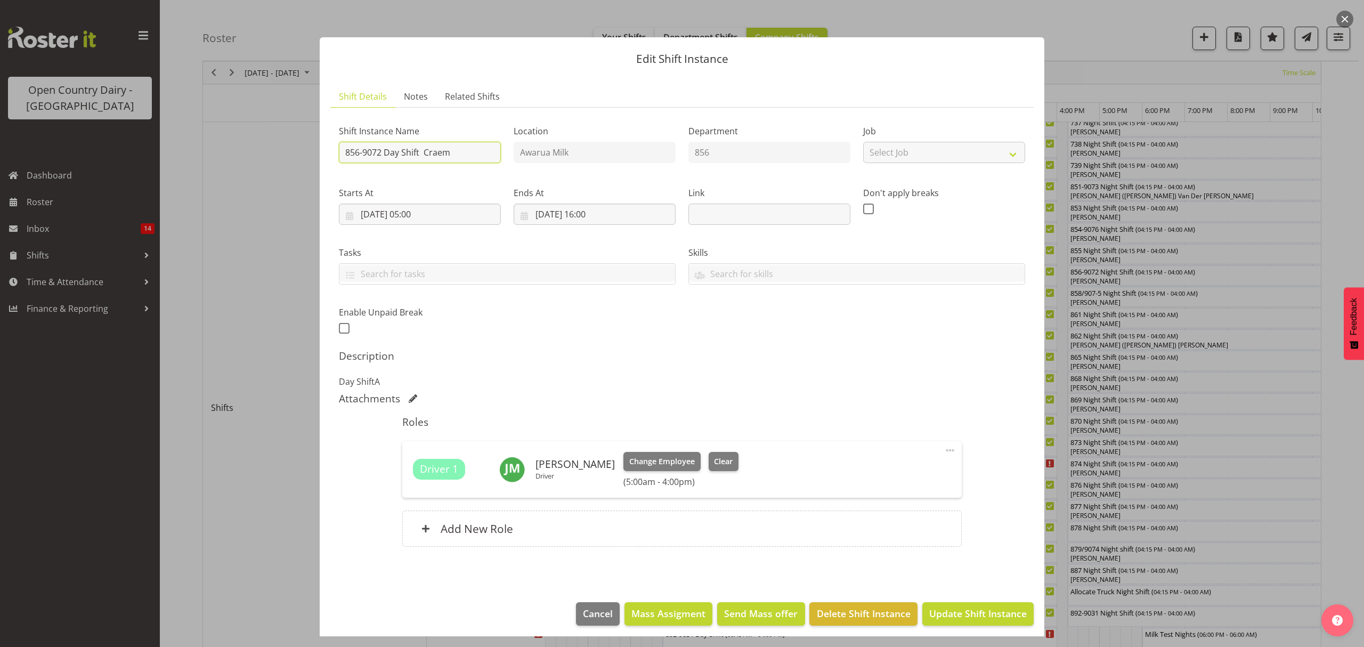
drag, startPoint x: 426, startPoint y: 150, endPoint x: 467, endPoint y: 154, distance: 41.2
click at [467, 154] on input "856-9072 Day Shift Craem" at bounding box center [420, 152] width 162 height 21
type input "856-9072 Day Shift CREAM"
click at [574, 320] on div "Shift Instance Name 856-9072 Day Shift CREAM Location Awarua Milk Department 85…" at bounding box center [681, 226] width 699 height 233
click at [982, 616] on span "Update Shift Instance" at bounding box center [977, 613] width 97 height 14
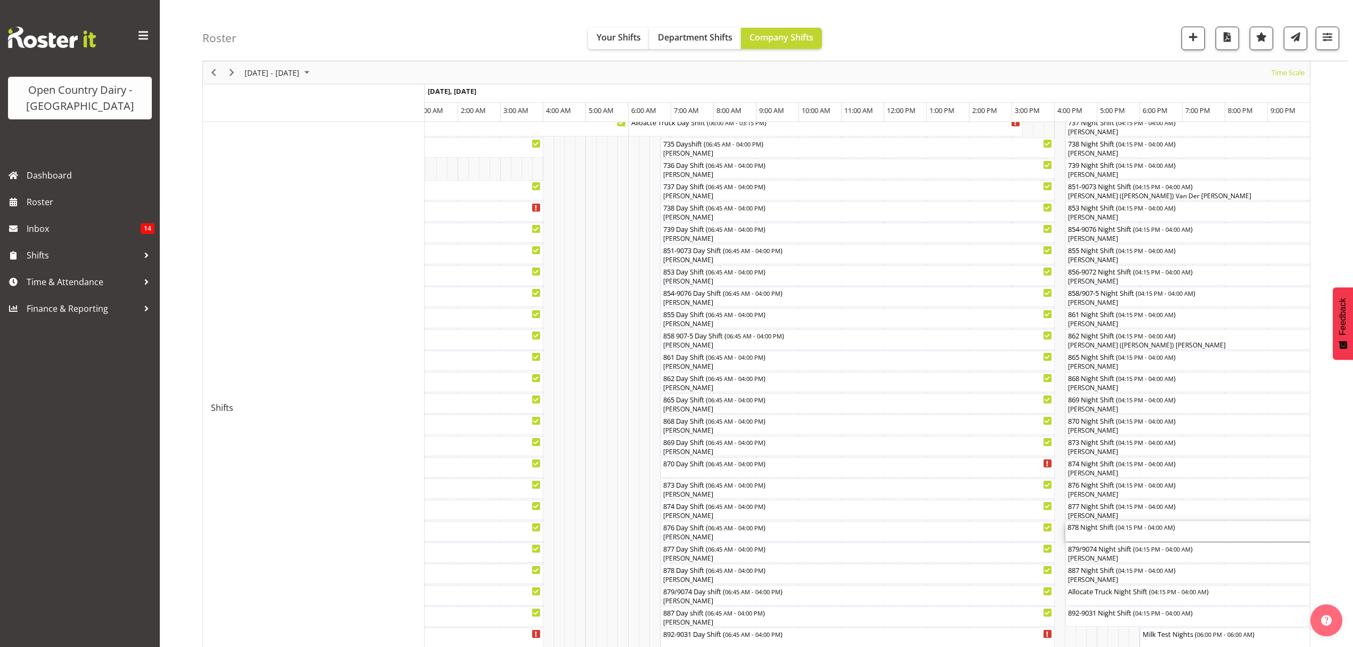
click at [1104, 528] on div "878 Night Shift ( 04:15 PM - 04:00 AM )" at bounding box center [1315, 526] width 496 height 11
click at [0, 0] on div at bounding box center [0, 0] width 0 height 0
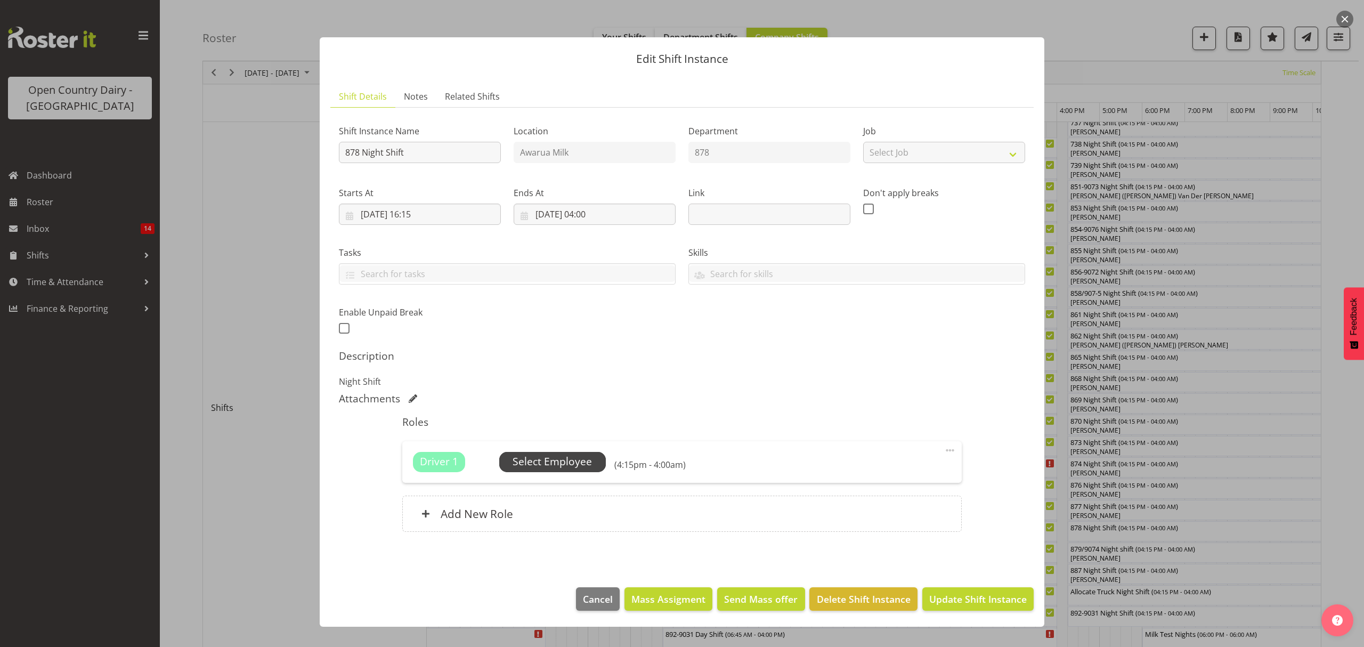
click at [540, 464] on span "Select Employee" at bounding box center [551, 461] width 79 height 15
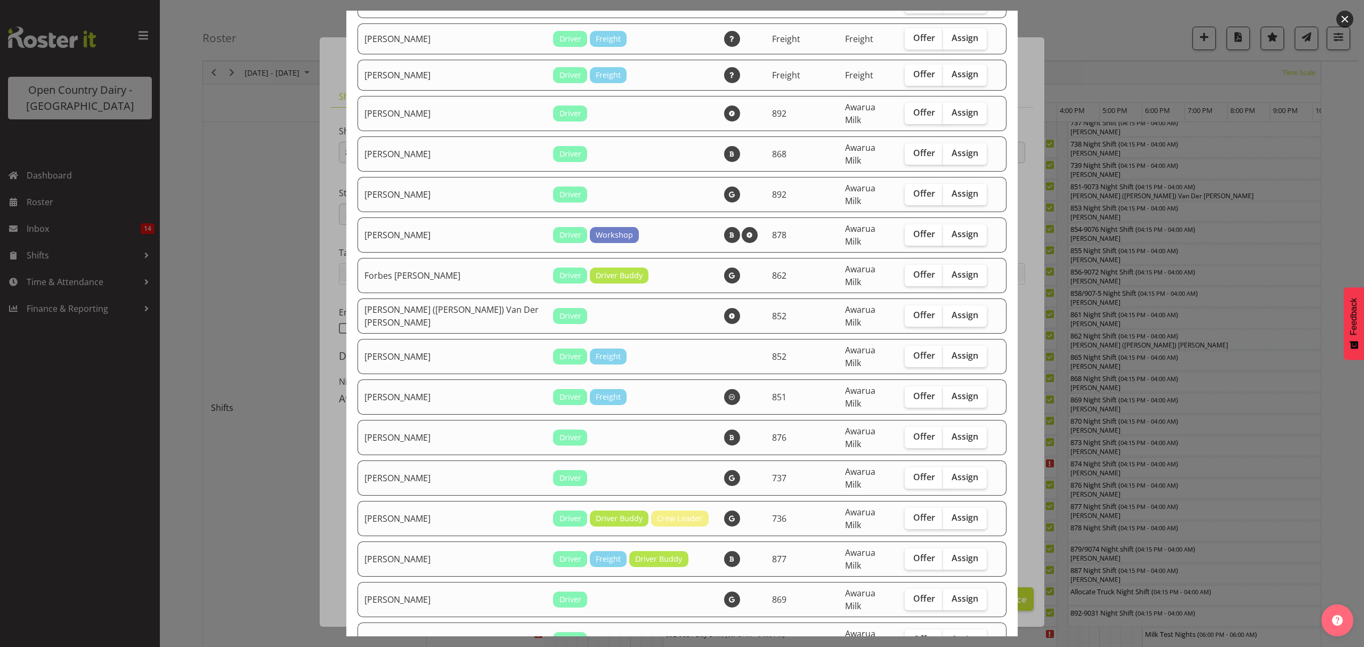
scroll to position [994, 0]
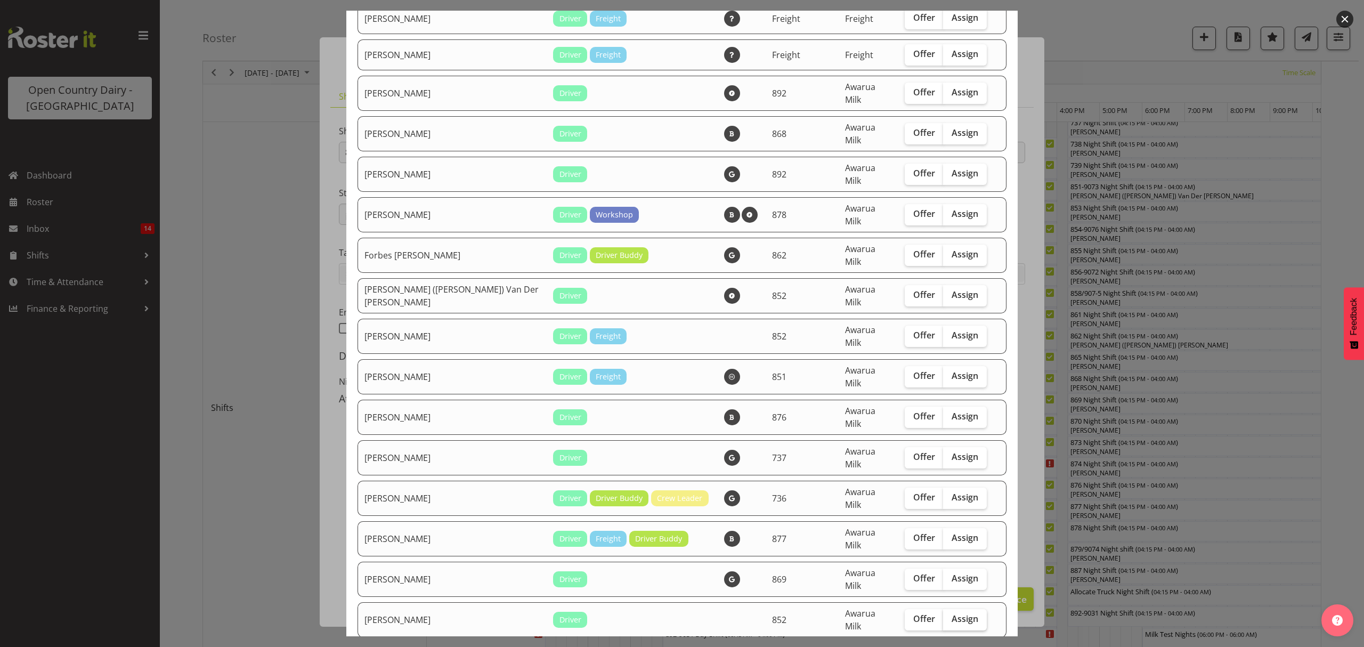
click at [953, 613] on span "Assign" at bounding box center [964, 618] width 27 height 11
click at [950, 615] on input "Assign" at bounding box center [946, 618] width 7 height 7
checkbox input "true"
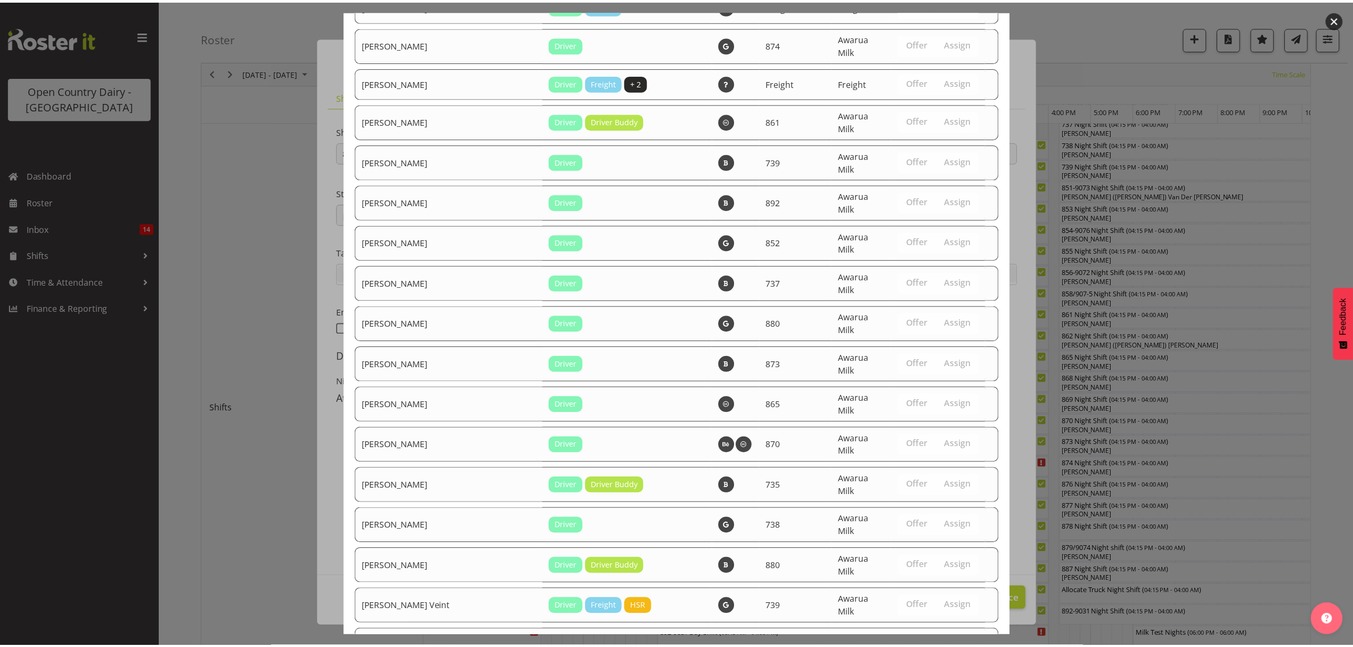
scroll to position [1911, 0]
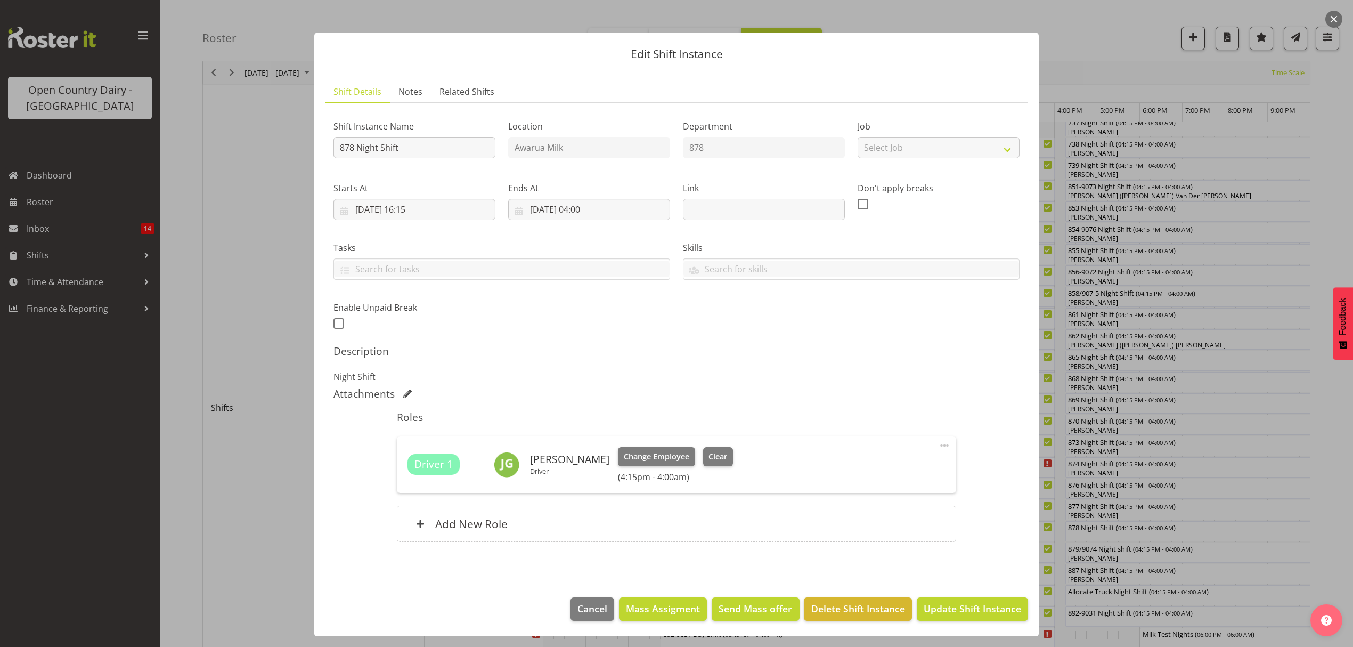
scroll to position [6, 0]
click at [971, 610] on span "Update Shift Instance" at bounding box center [972, 608] width 97 height 14
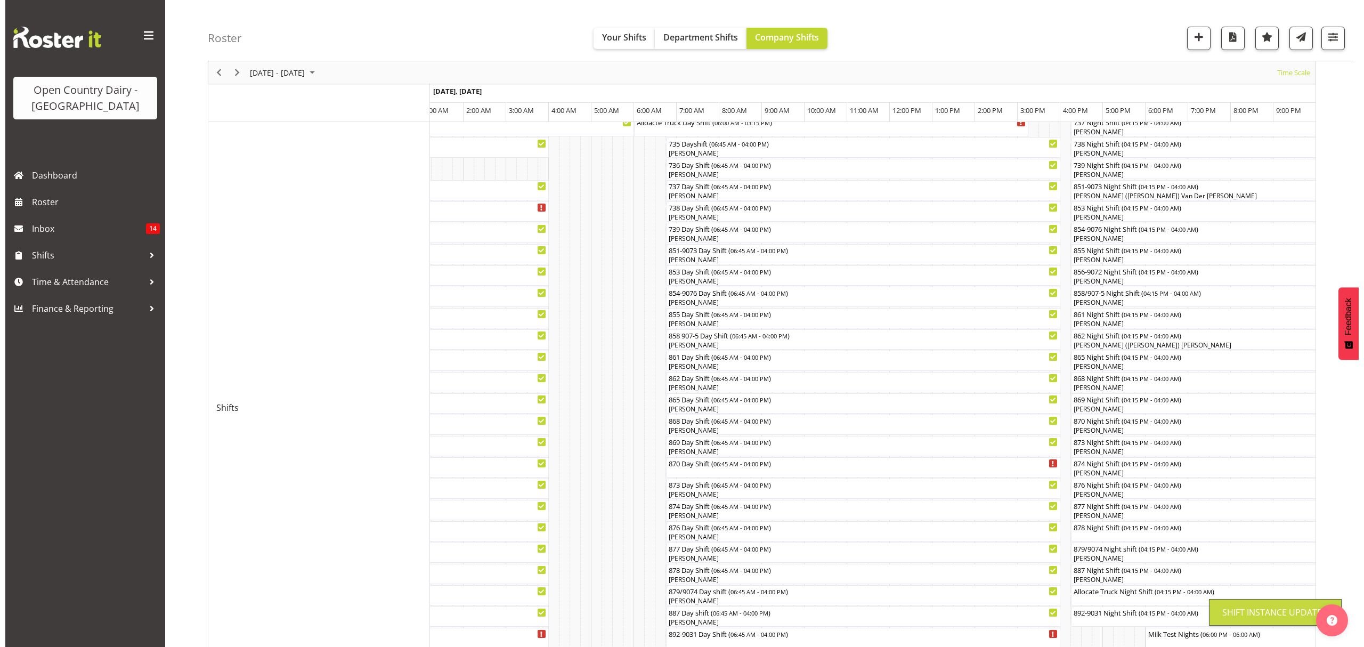
scroll to position [0, 0]
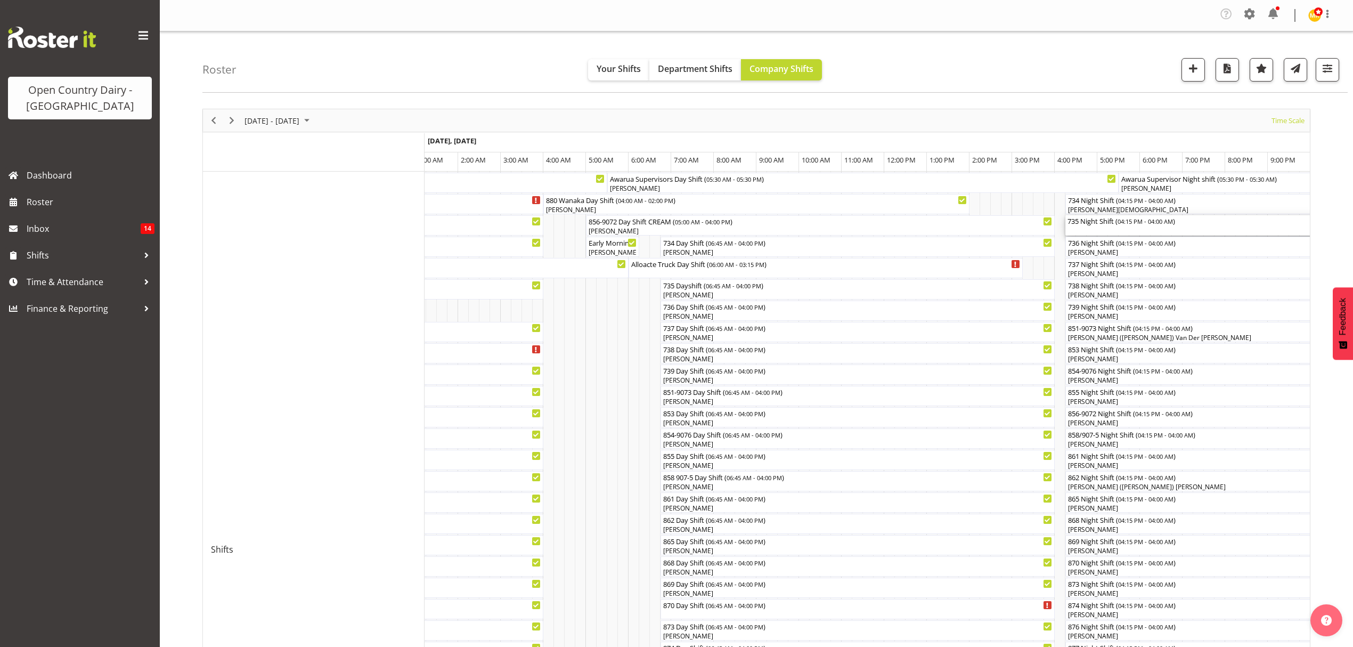
click at [1103, 220] on div "735 Night Shift ( 04:15 PM - 04:00 AM )" at bounding box center [1315, 220] width 496 height 11
click at [0, 0] on div at bounding box center [0, 0] width 0 height 0
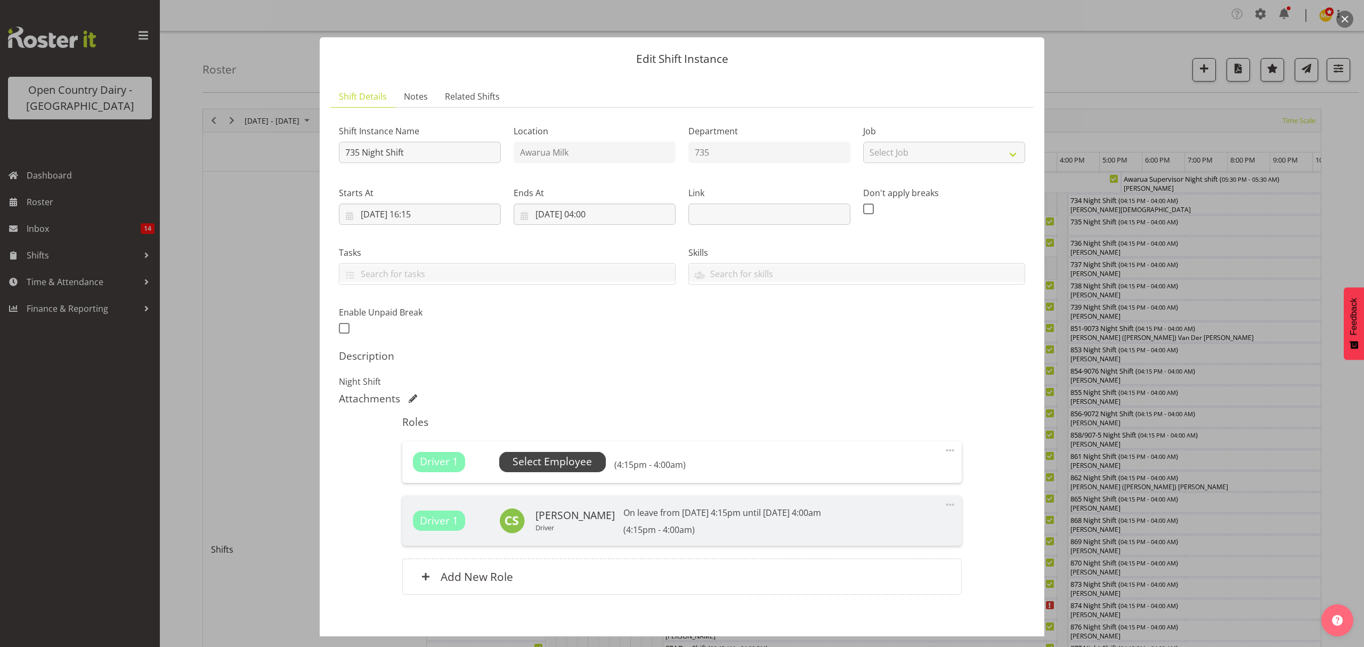
click at [548, 455] on span "Select Employee" at bounding box center [551, 461] width 79 height 15
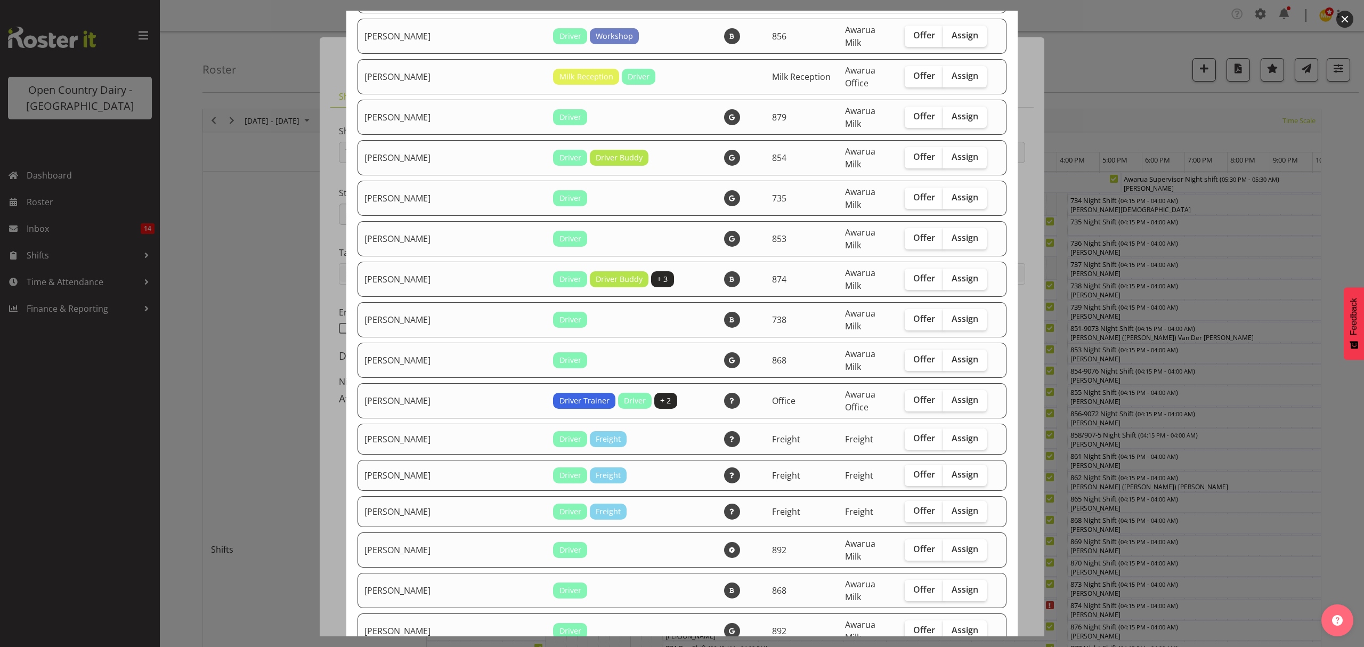
scroll to position [568, 0]
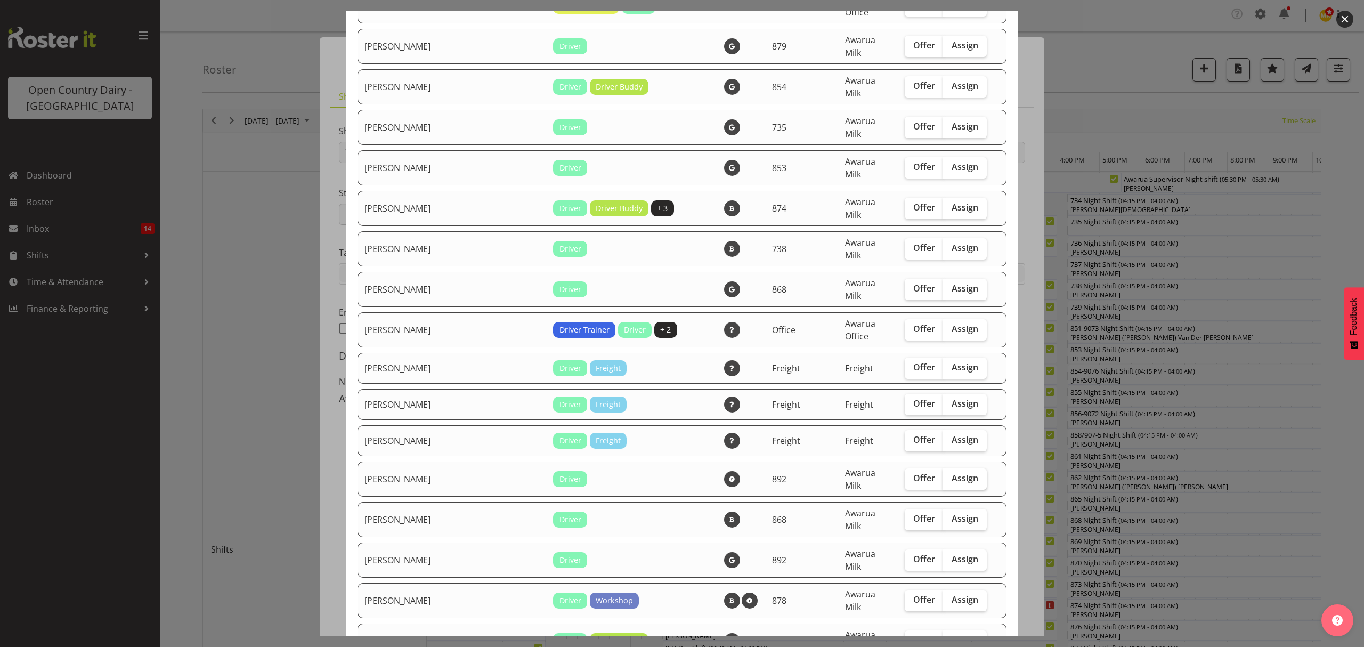
click at [951, 472] on span "Assign" at bounding box center [964, 477] width 27 height 11
click at [944, 475] on input "Assign" at bounding box center [946, 478] width 7 height 7
checkbox input "true"
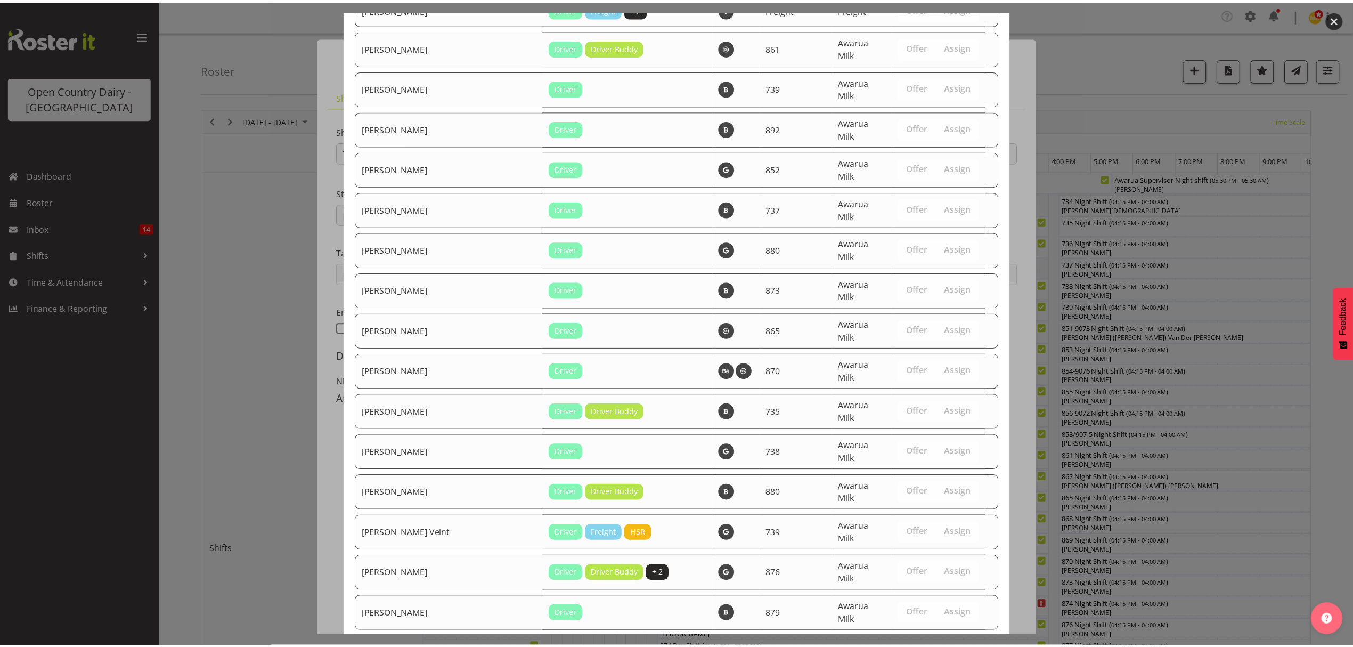
scroll to position [1802, 0]
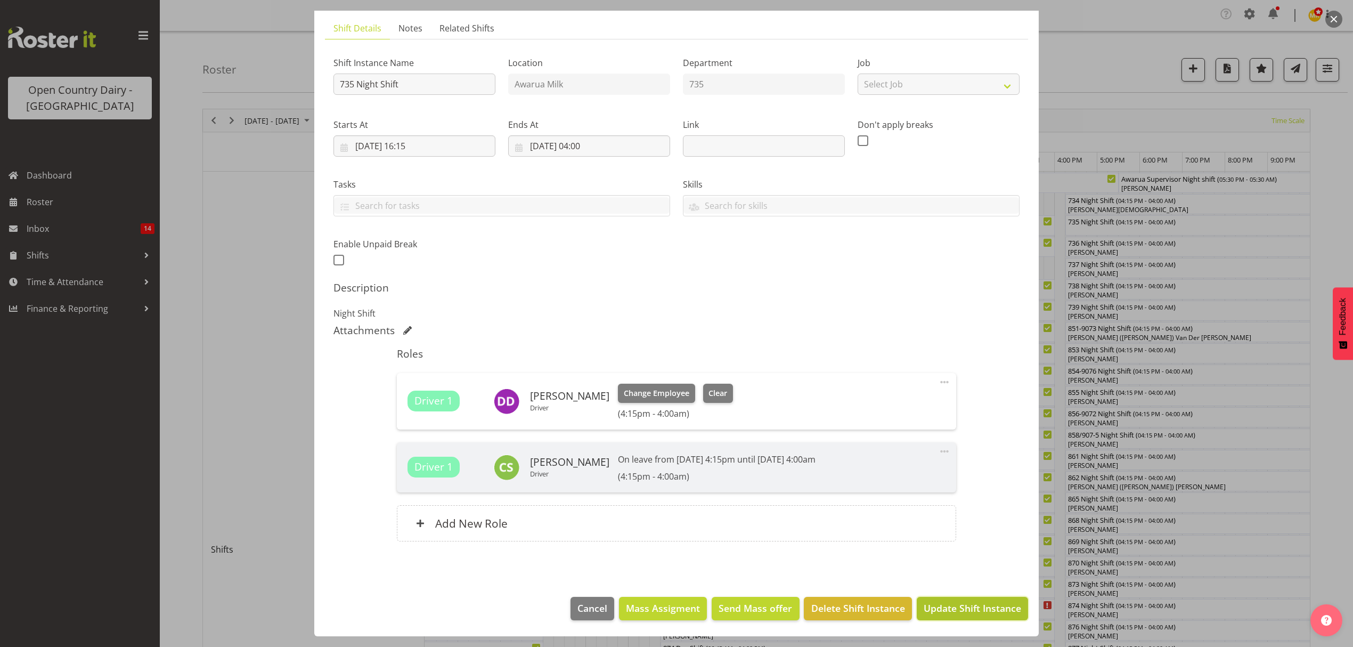
click at [970, 602] on span "Update Shift Instance" at bounding box center [972, 608] width 97 height 14
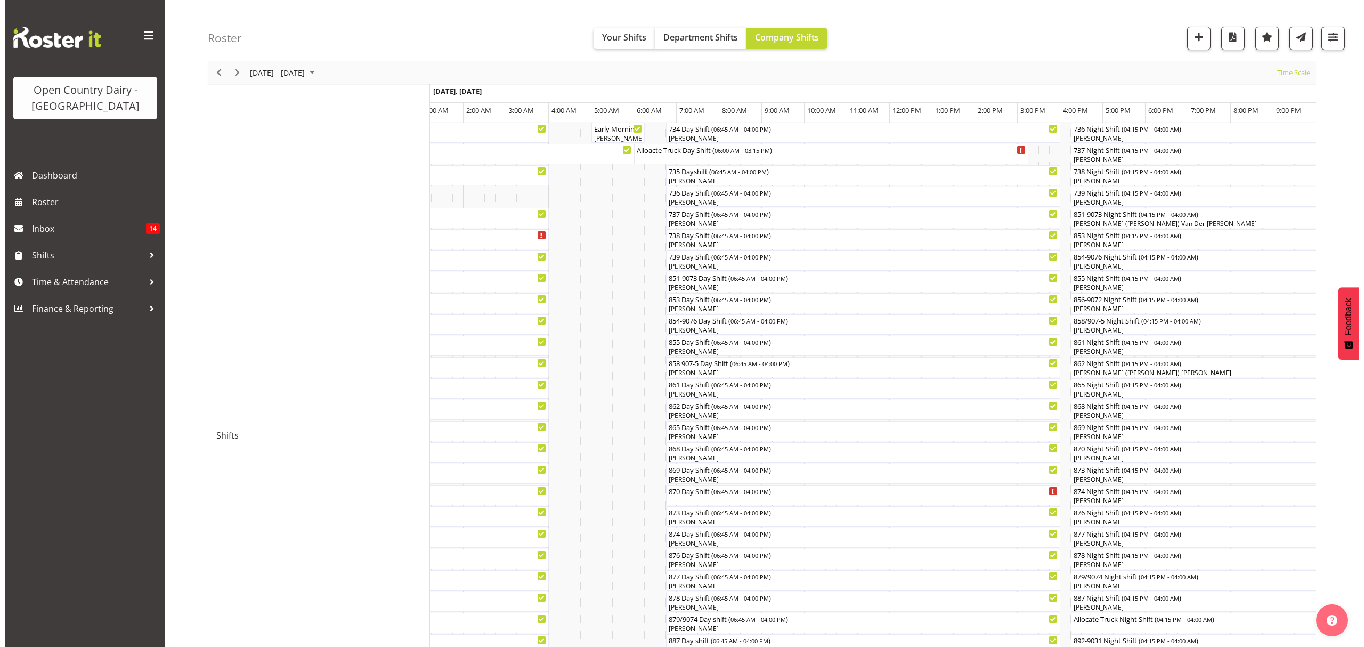
scroll to position [142, 0]
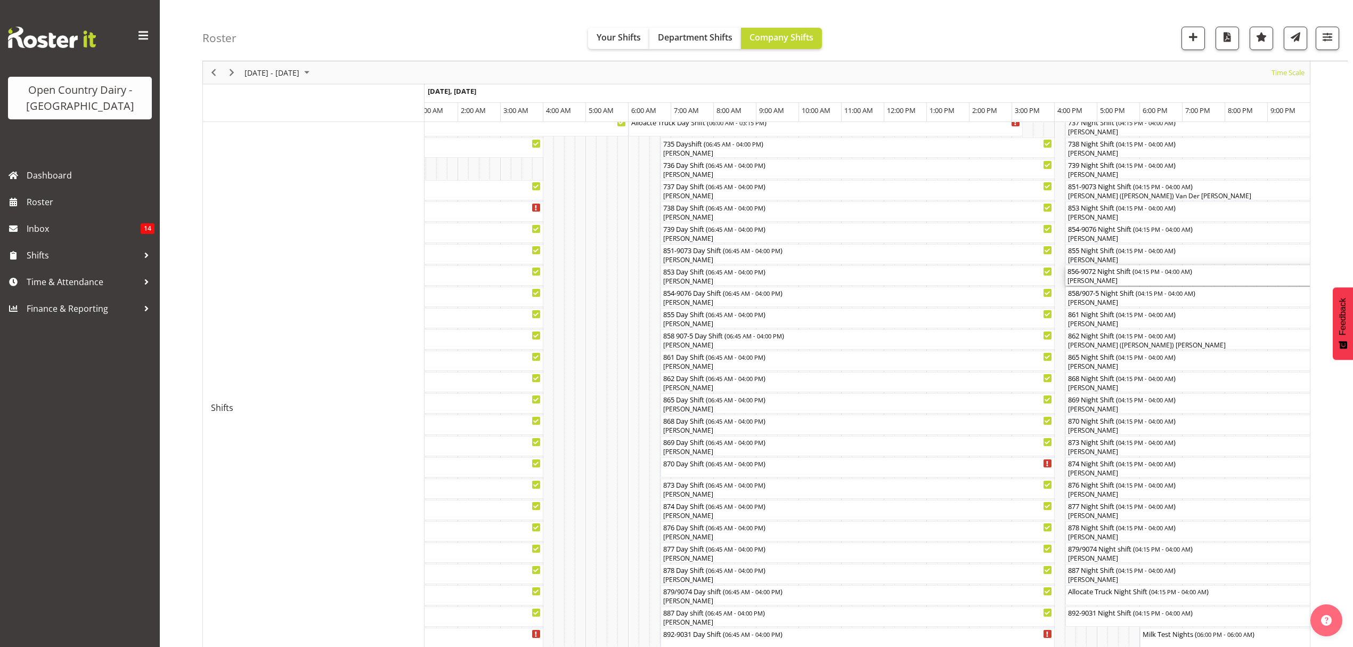
click at [1105, 272] on div "856-9072 Night Shift ( 04:15 PM - 04:00 AM )" at bounding box center [1315, 270] width 496 height 11
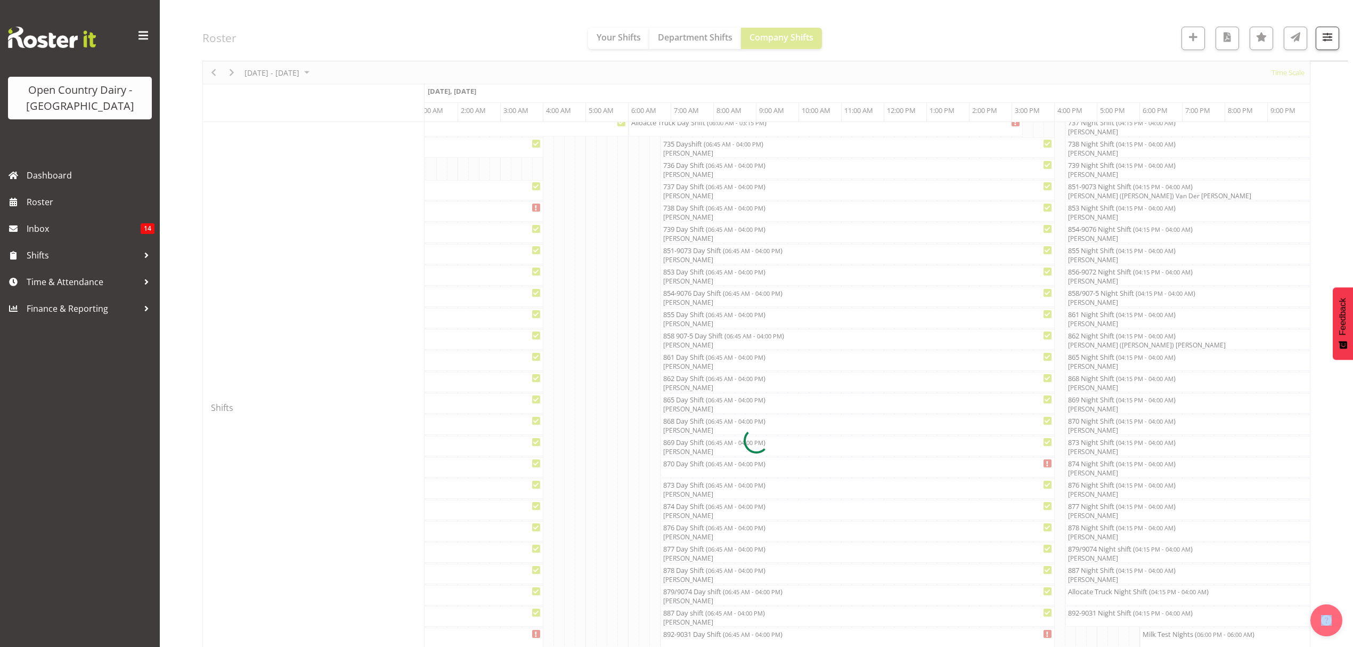
click at [1105, 272] on div at bounding box center [756, 440] width 1108 height 946
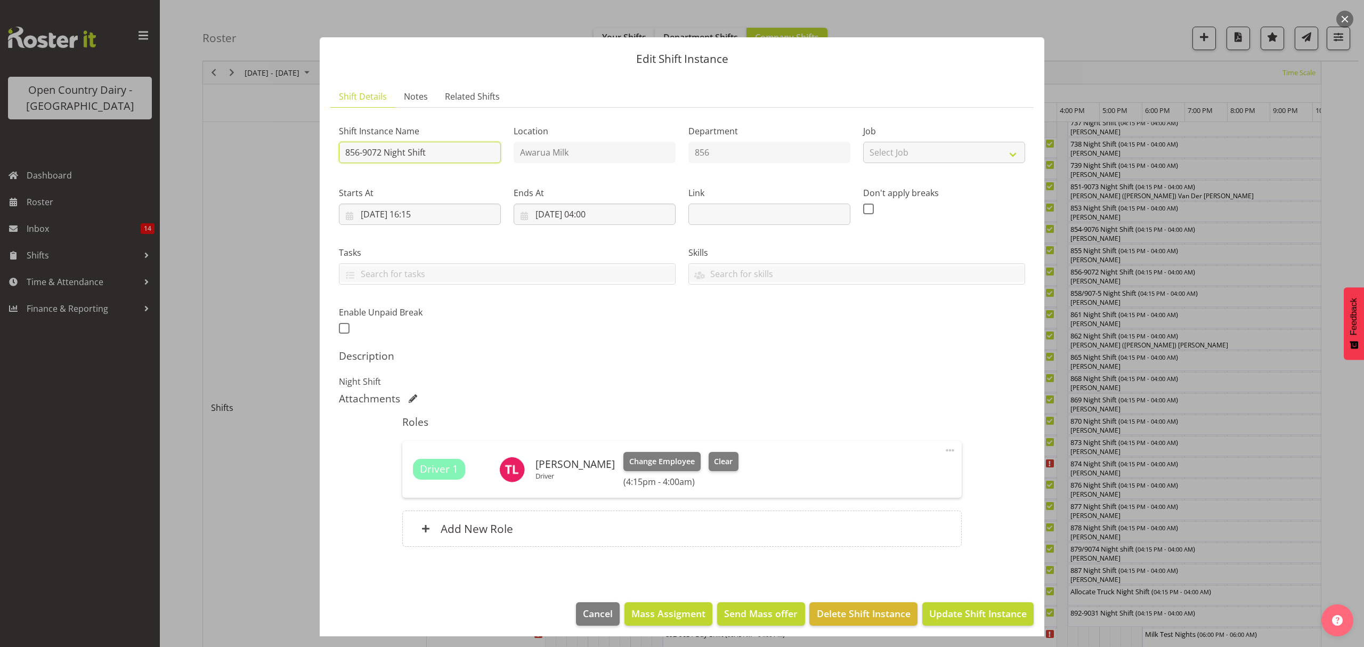
click at [377, 153] on input "856-9072 Night Shift" at bounding box center [420, 152] width 162 height 21
type input "856-9071 Night Shift"
click at [951, 615] on span "Update Shift Instance" at bounding box center [977, 613] width 97 height 14
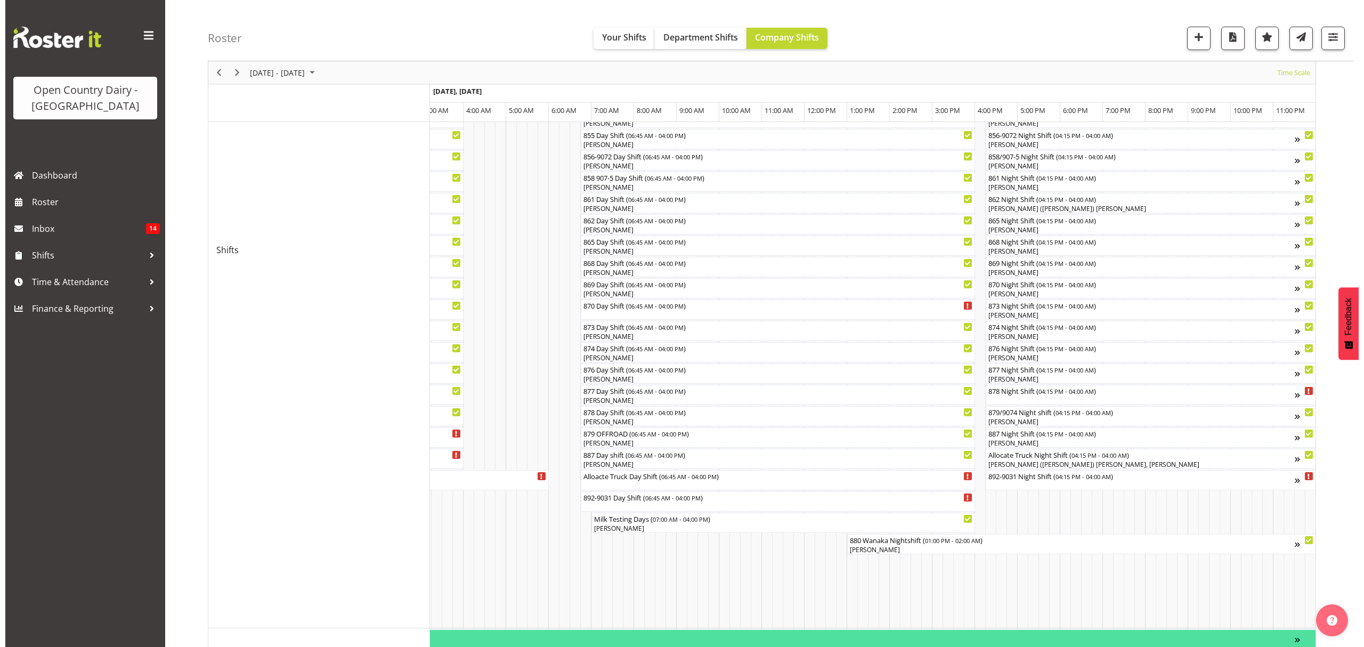
scroll to position [357, 0]
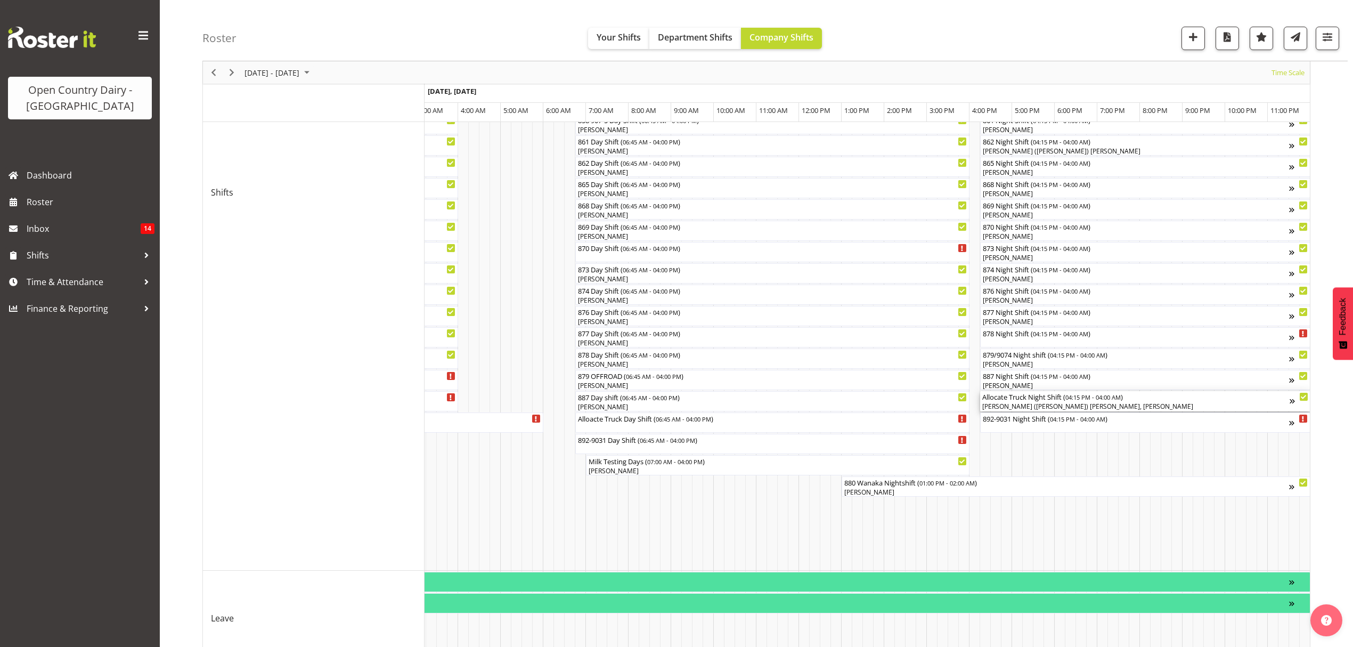
click at [1043, 407] on div "[PERSON_NAME] ([PERSON_NAME]) [PERSON_NAME], [PERSON_NAME]" at bounding box center [1135, 407] width 307 height 10
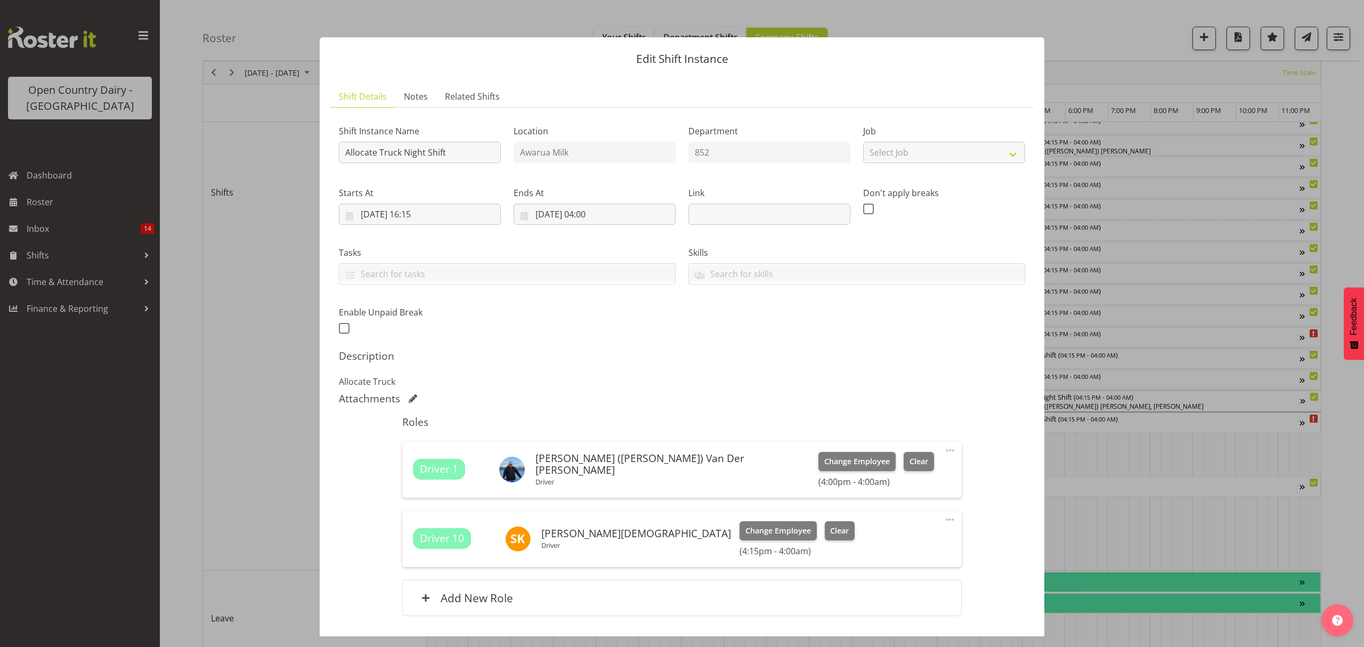
scroll to position [0, 6266]
click at [824, 529] on button "Clear" at bounding box center [839, 530] width 30 height 19
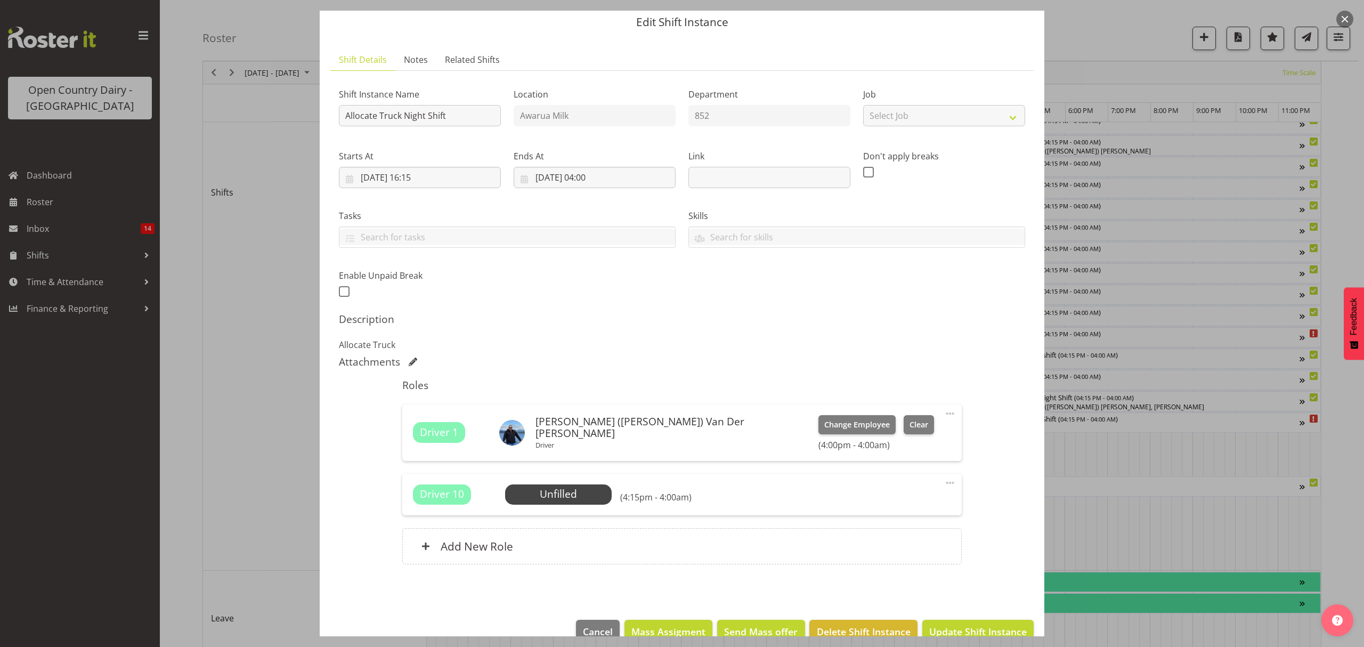
scroll to position [60, 0]
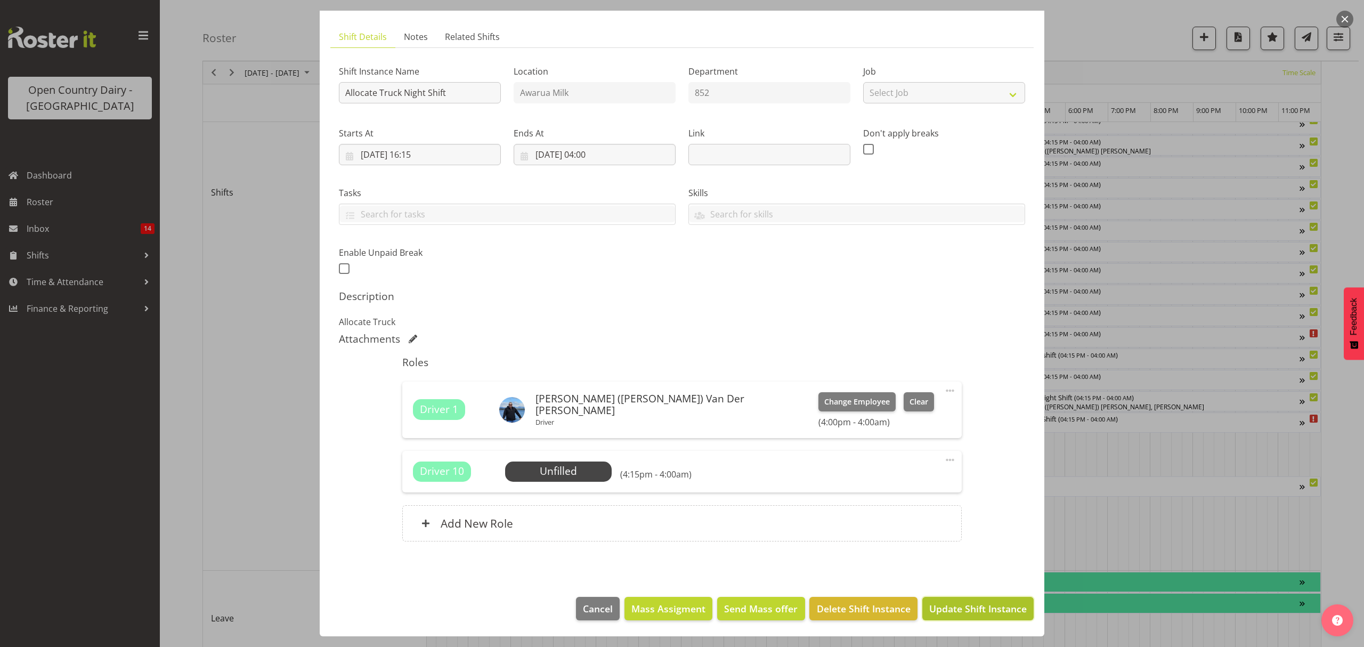
click at [959, 607] on span "Update Shift Instance" at bounding box center [977, 608] width 97 height 14
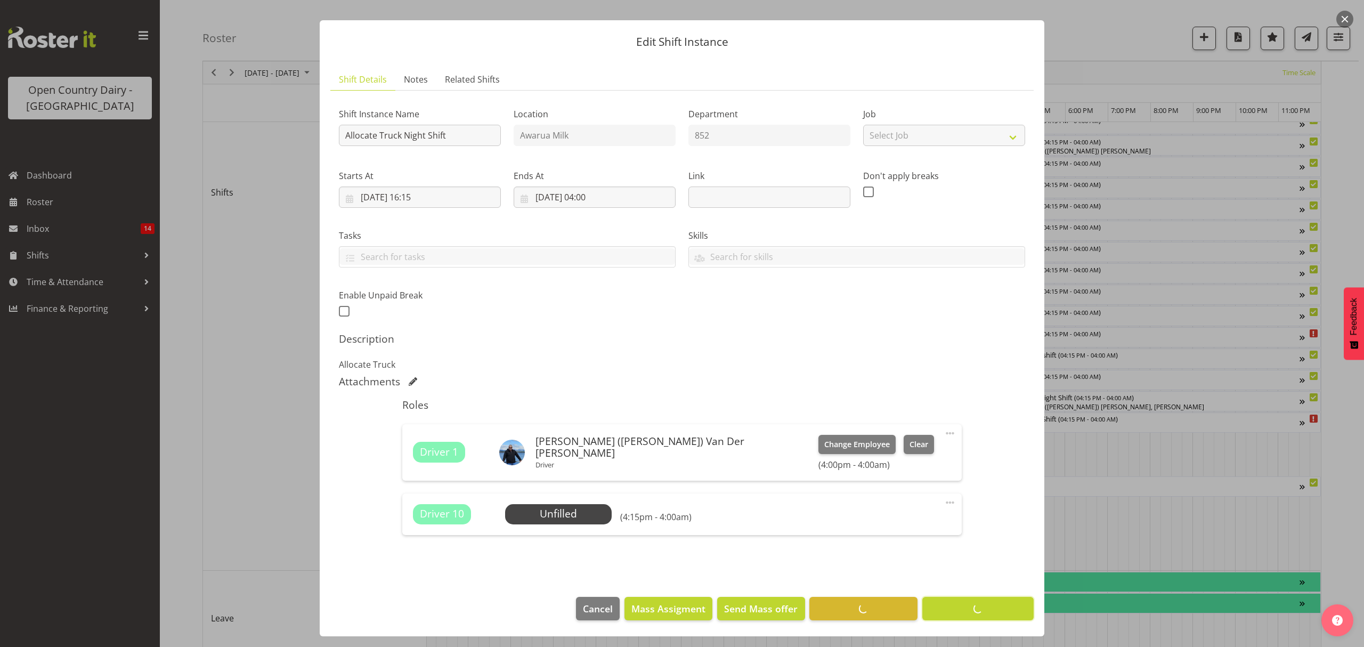
scroll to position [0, 0]
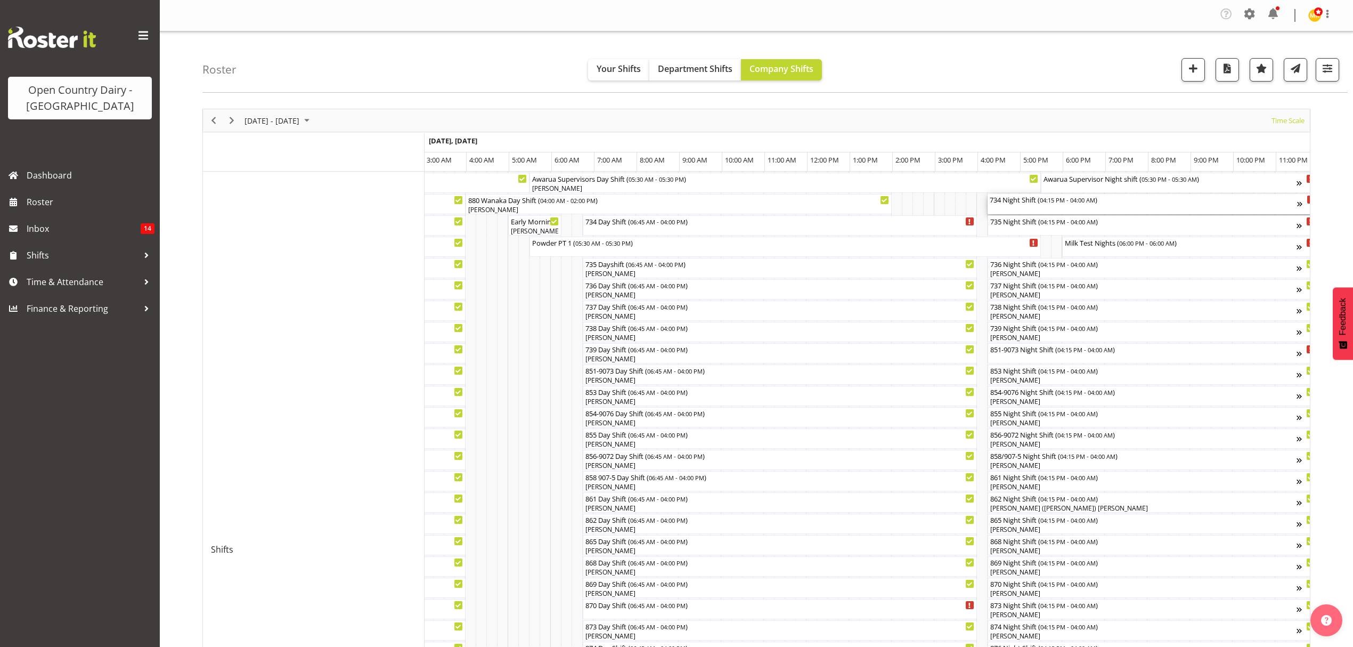
click at [1007, 203] on div "734 Night Shift ( 04:15 PM - 04:00 AM )" at bounding box center [1143, 199] width 307 height 11
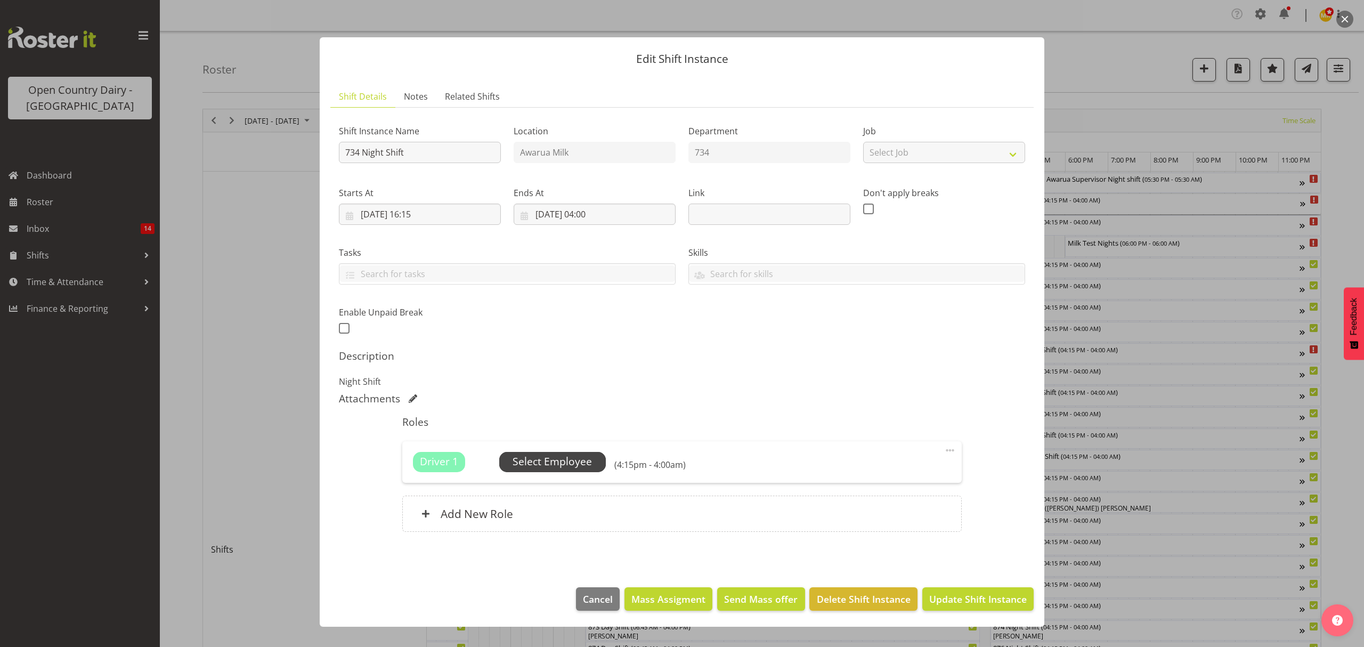
click at [577, 462] on span "Select Employee" at bounding box center [551, 461] width 79 height 15
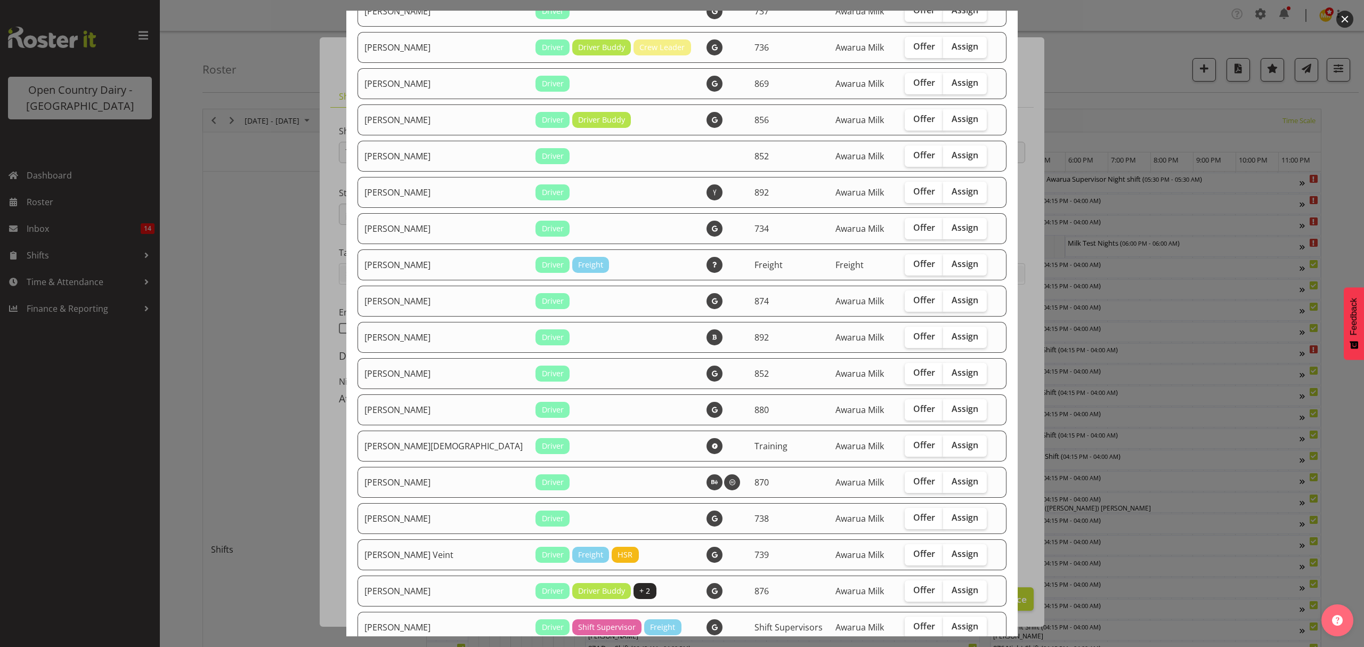
scroll to position [639, 0]
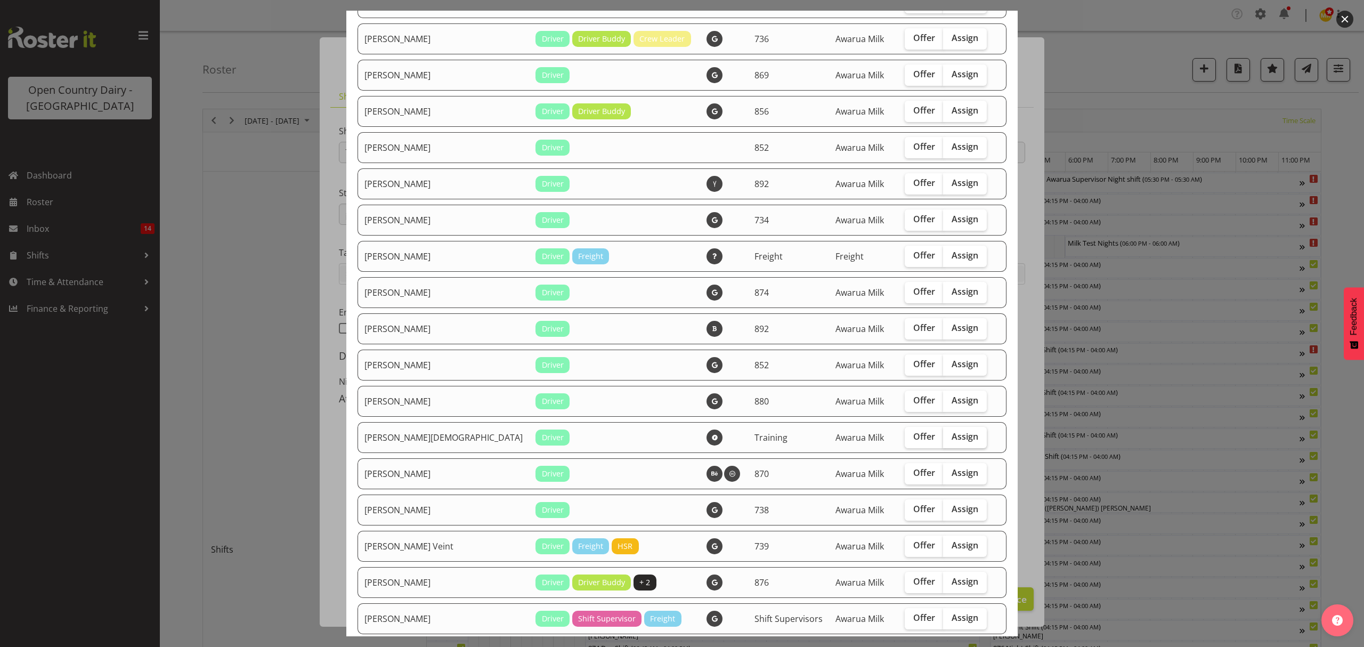
click at [951, 438] on span "Assign" at bounding box center [964, 436] width 27 height 11
click at [943, 438] on input "Assign" at bounding box center [946, 436] width 7 height 7
checkbox input "true"
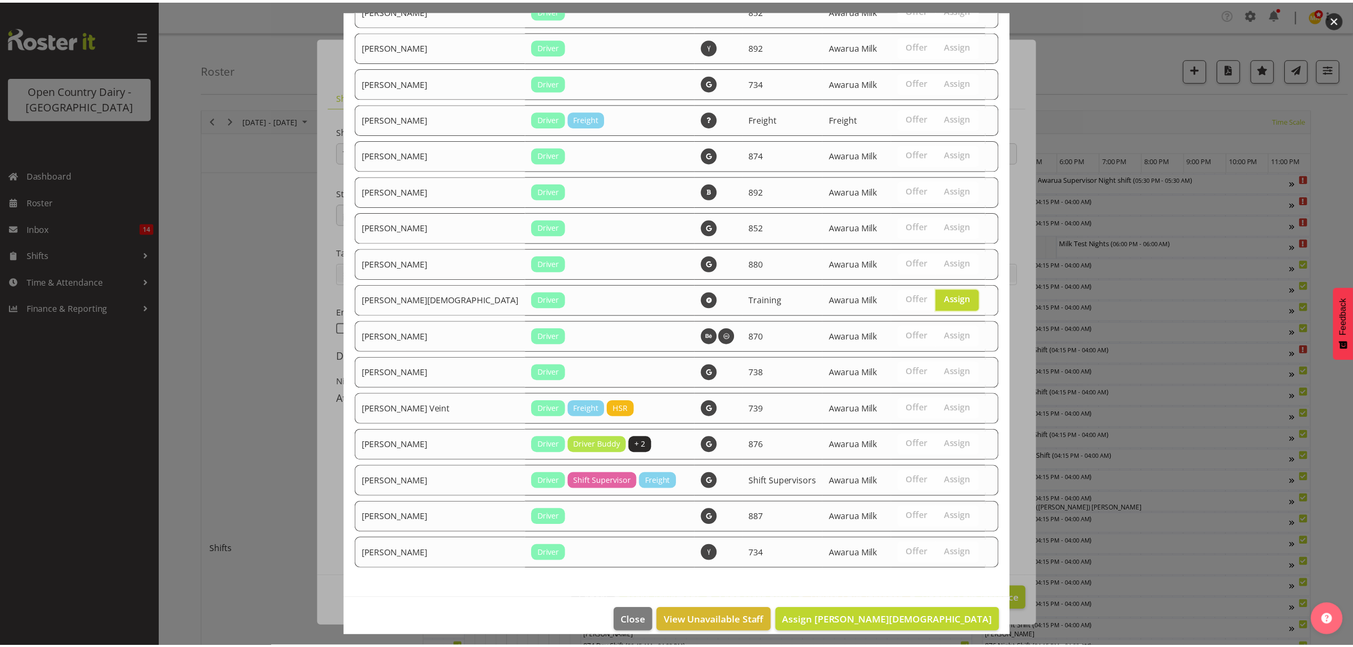
scroll to position [788, 0]
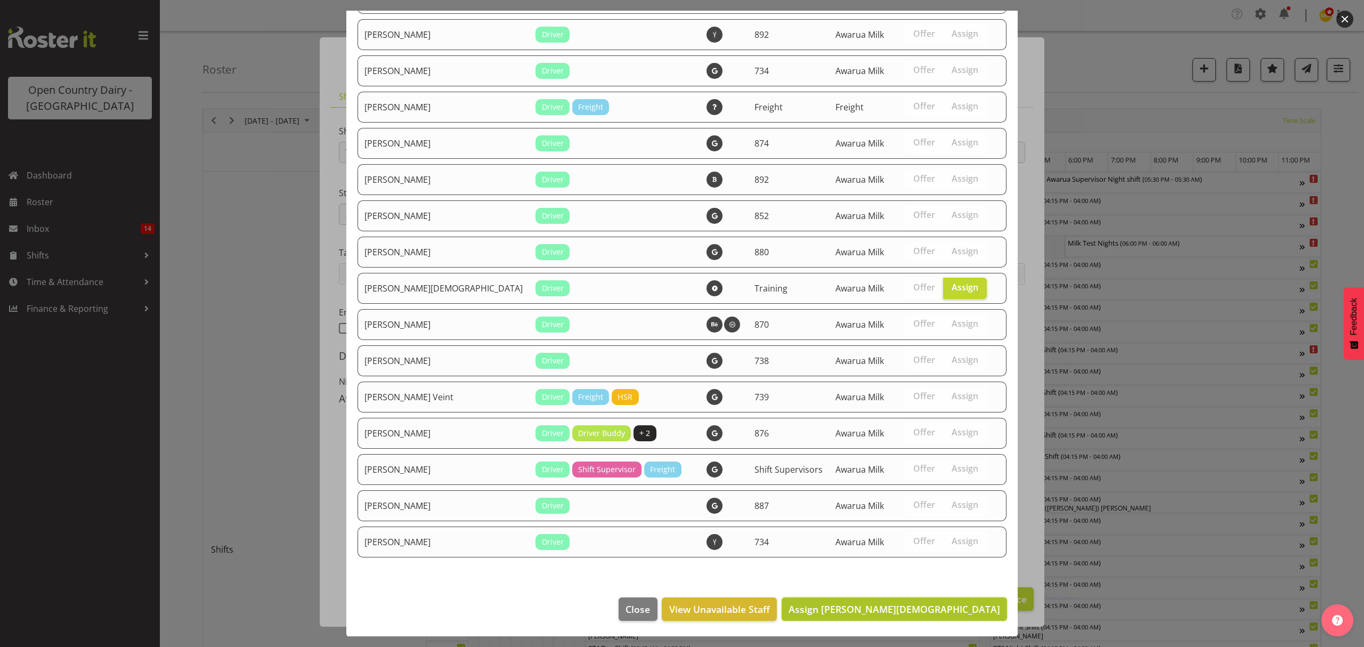
click at [942, 606] on span "Assign [PERSON_NAME][DEMOGRAPHIC_DATA]" at bounding box center [893, 608] width 211 height 13
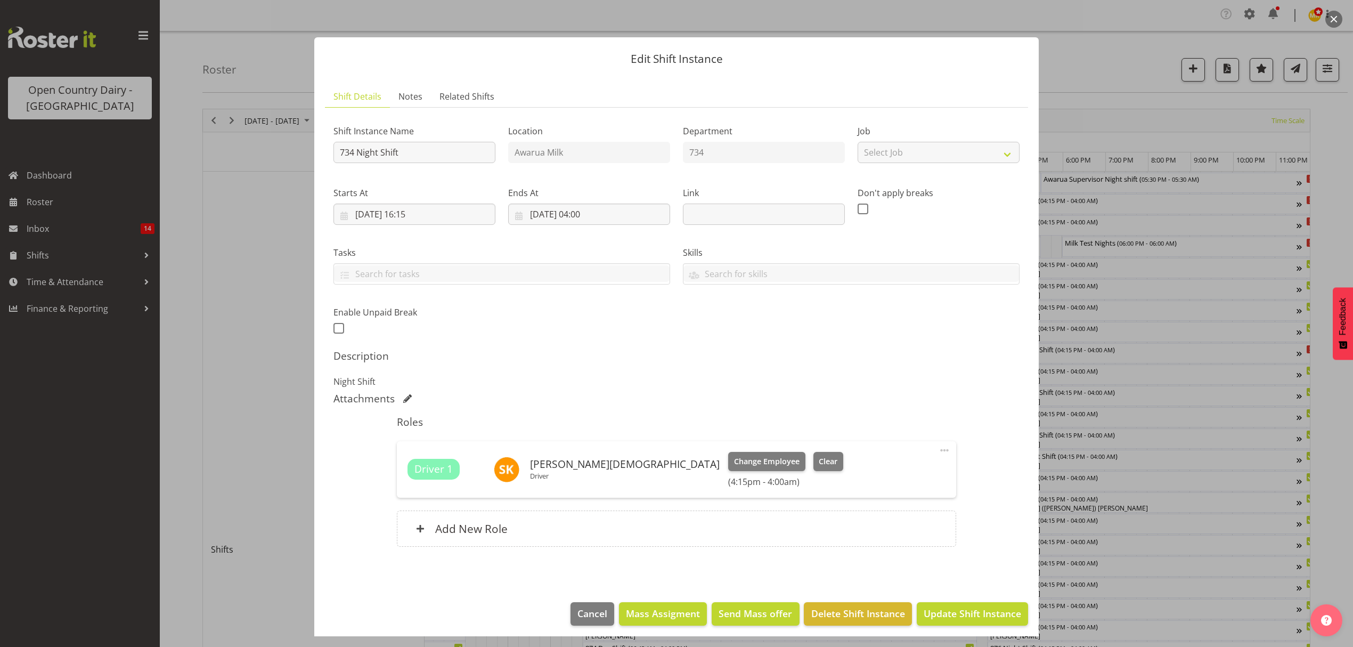
scroll to position [6, 0]
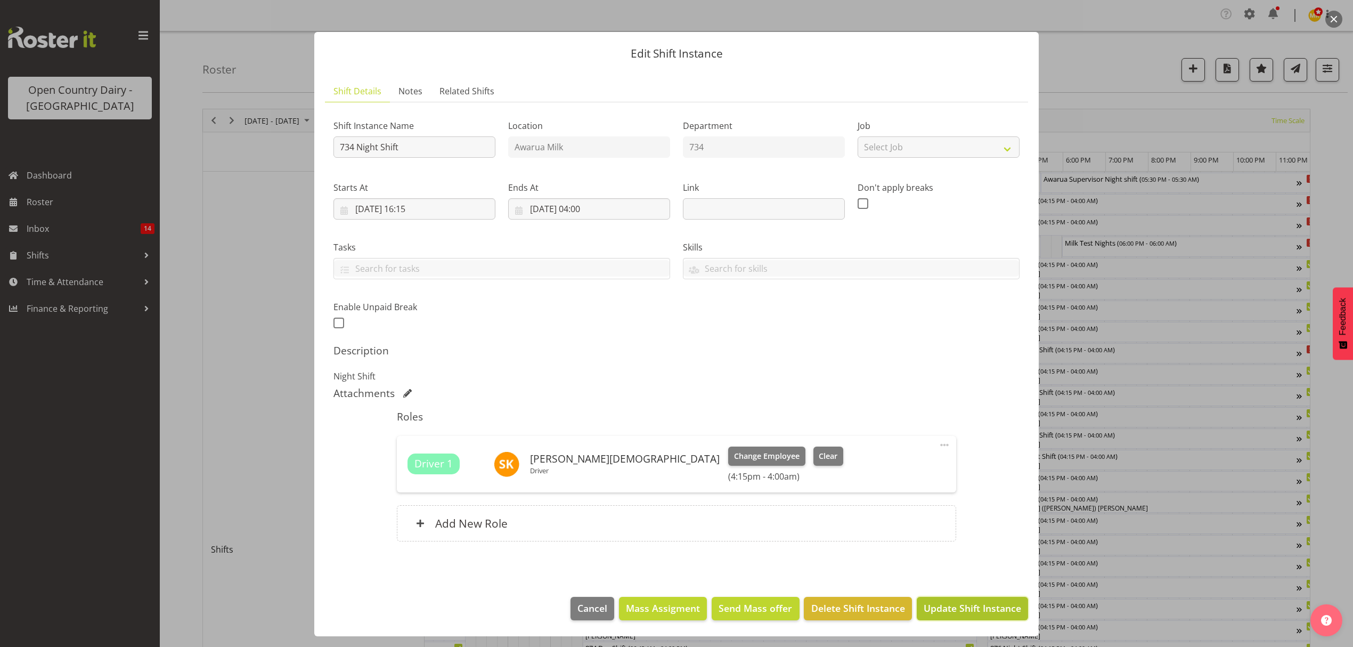
click at [963, 606] on span "Update Shift Instance" at bounding box center [972, 608] width 97 height 14
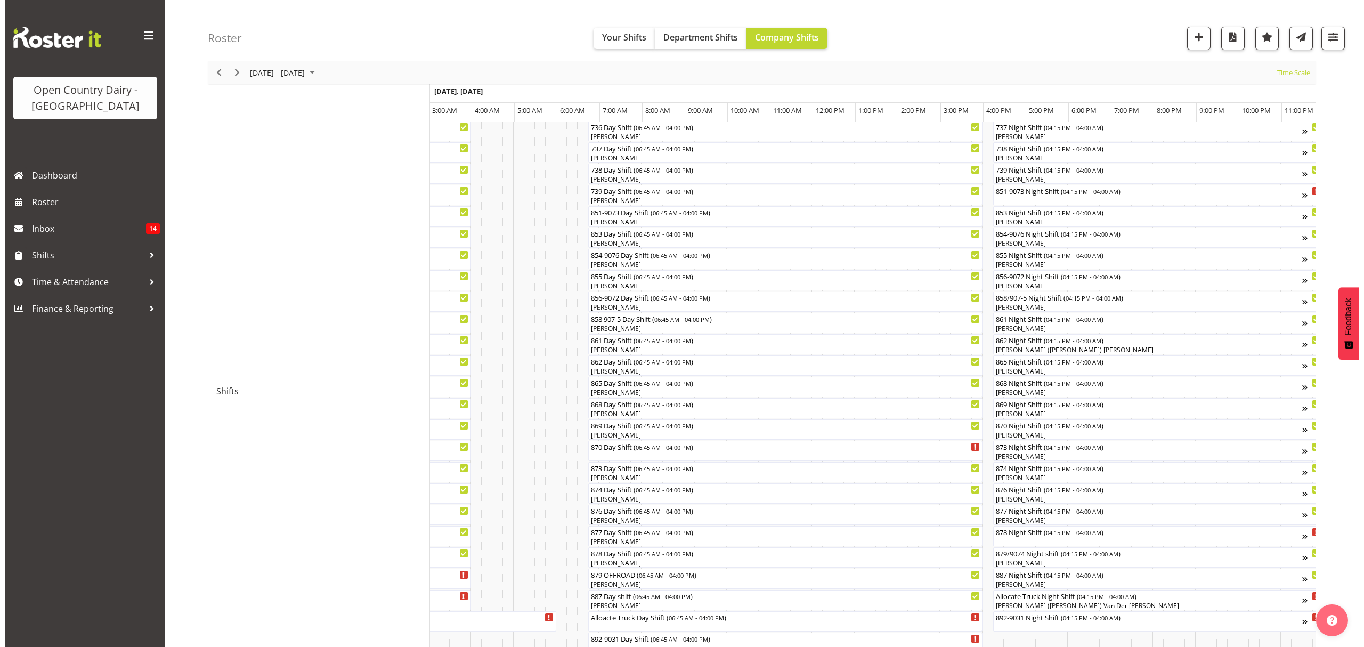
scroll to position [284, 0]
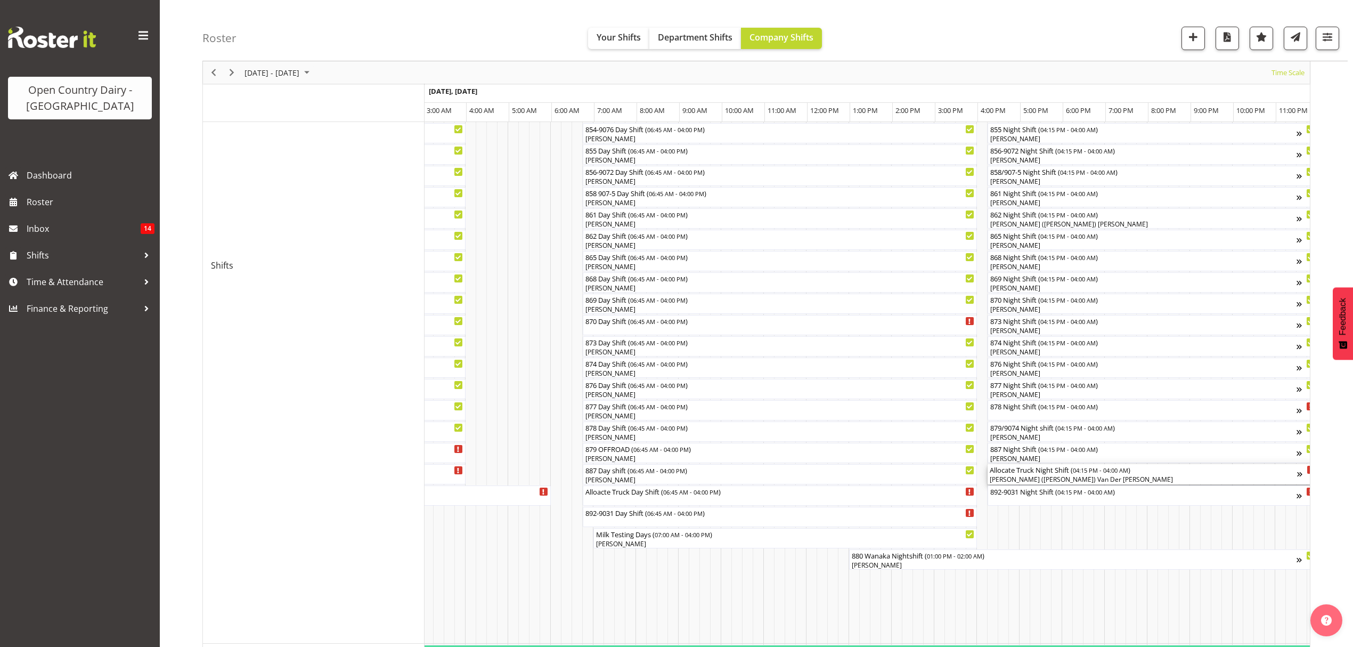
click at [1022, 471] on div "Allocate Truck Night Shift ( 04:15 PM - 04:00 AM )" at bounding box center [1143, 469] width 307 height 11
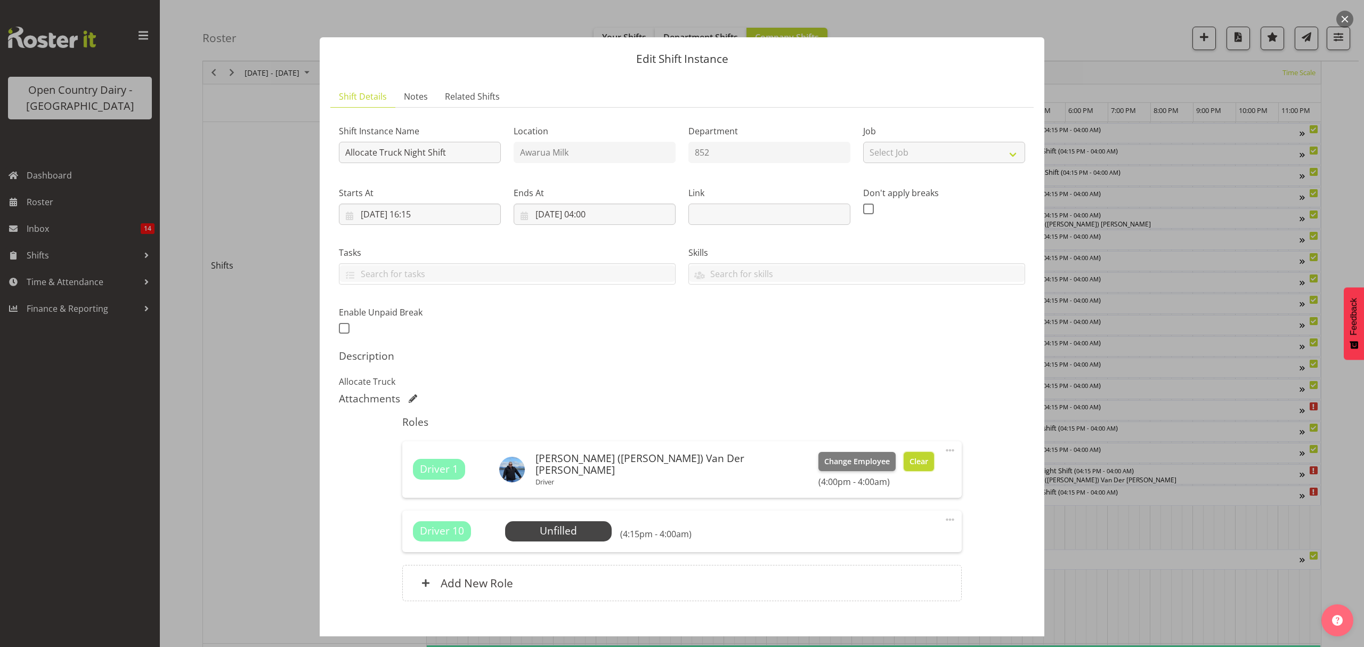
click at [909, 456] on span "Clear" at bounding box center [918, 461] width 19 height 12
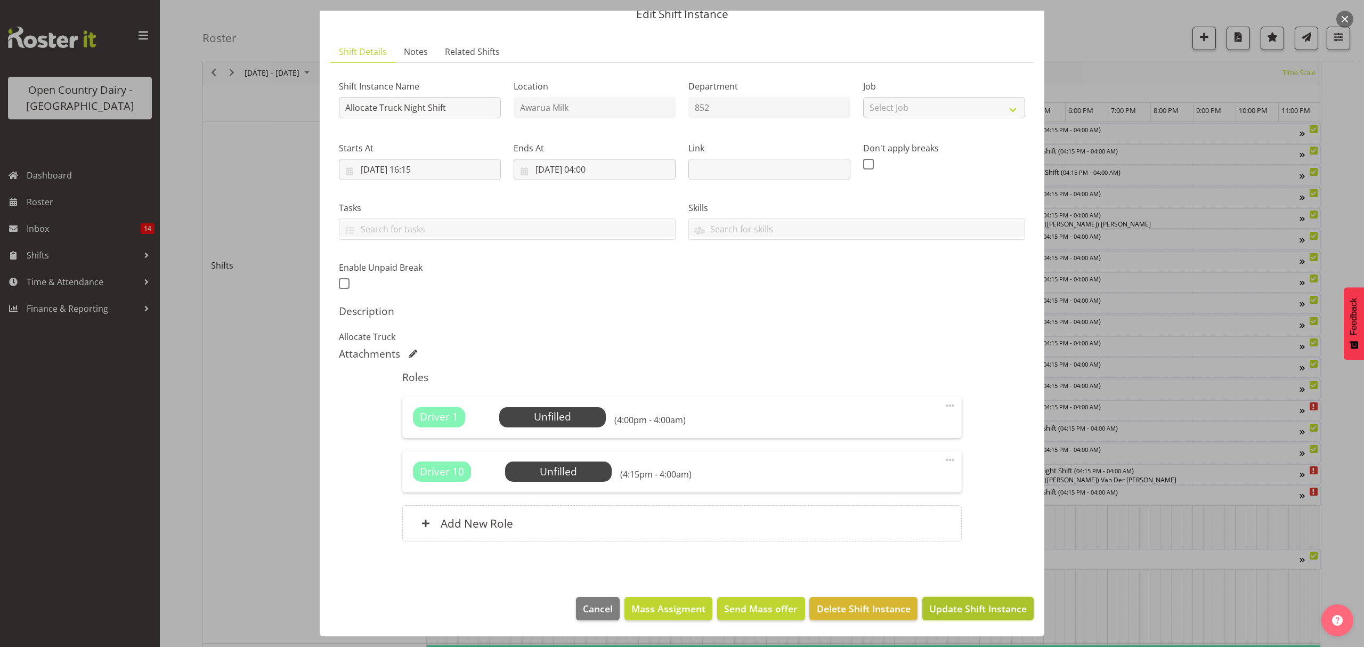
click at [986, 605] on span "Update Shift Instance" at bounding box center [977, 608] width 97 height 14
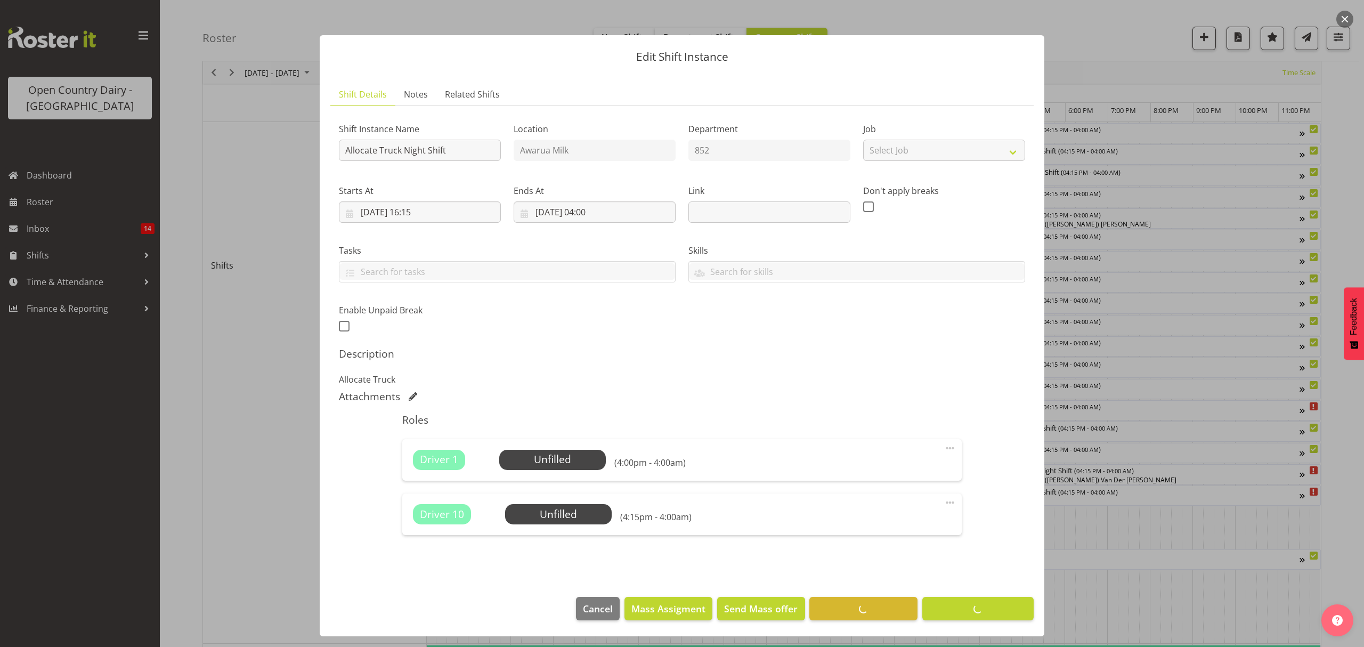
scroll to position [0, 0]
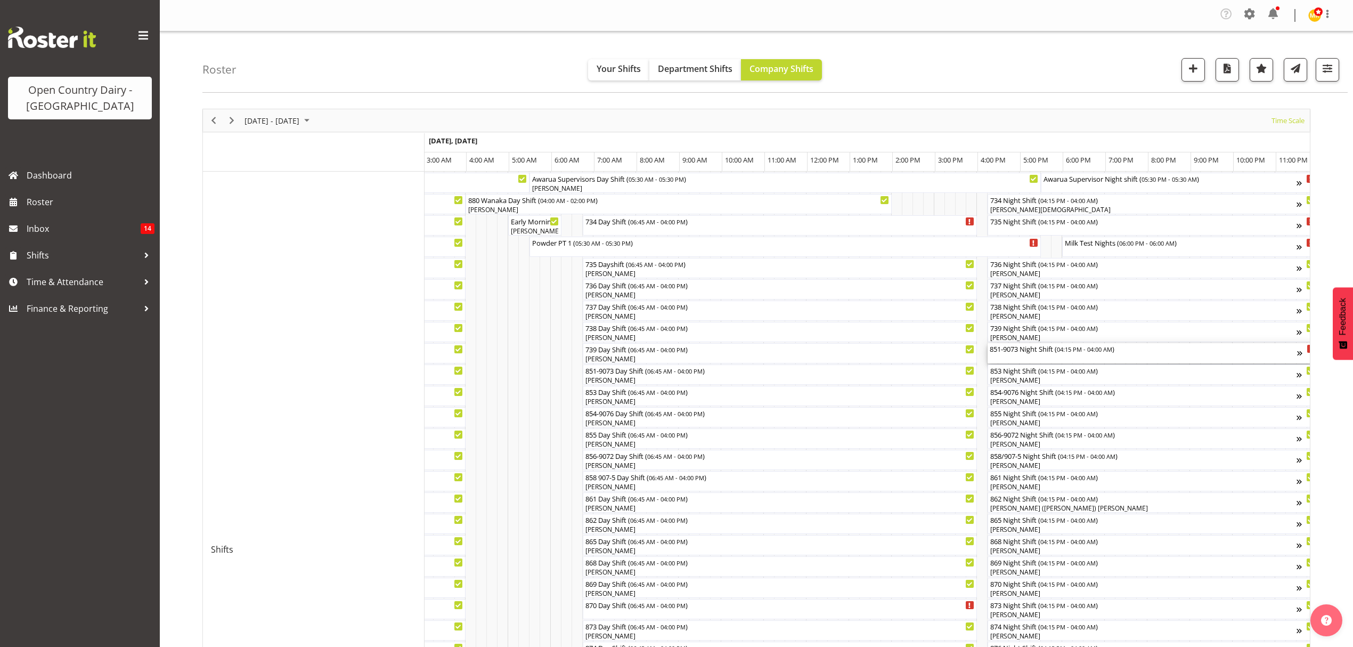
click at [1030, 354] on div "851-9073 Night Shift ( 04:15 PM - 04:00 AM )" at bounding box center [1143, 353] width 307 height 20
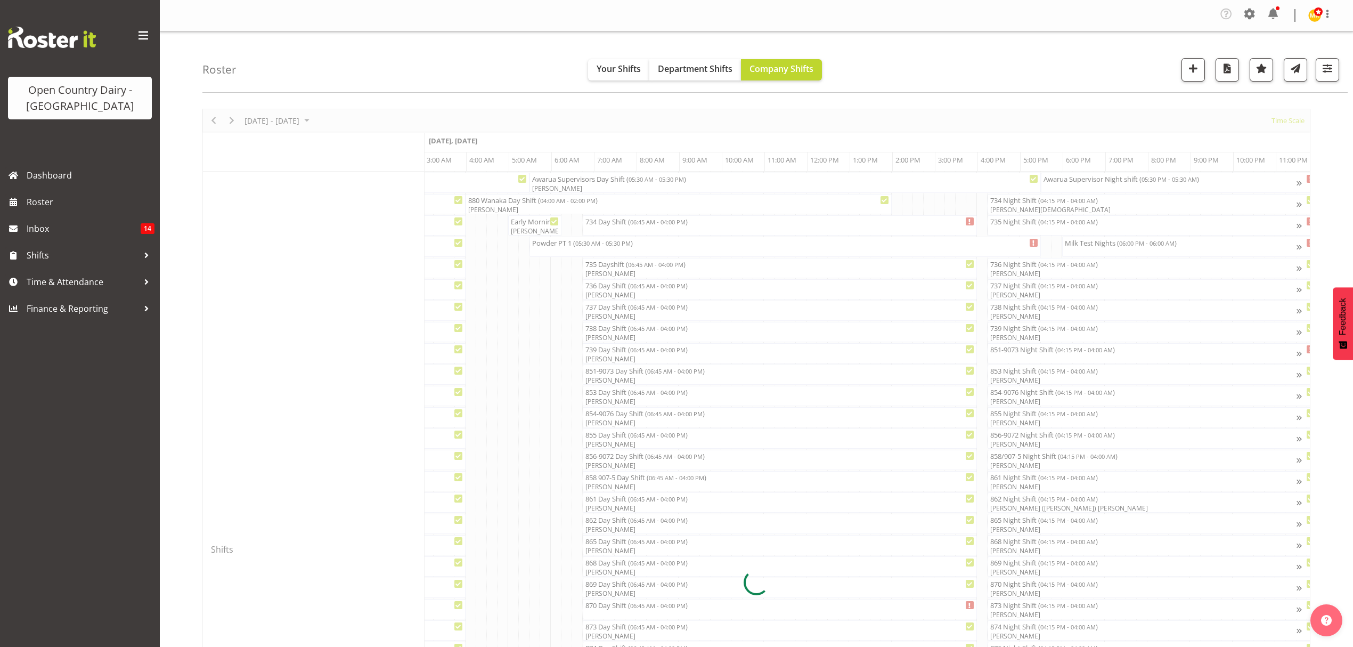
click at [1030, 354] on div at bounding box center [756, 582] width 1108 height 946
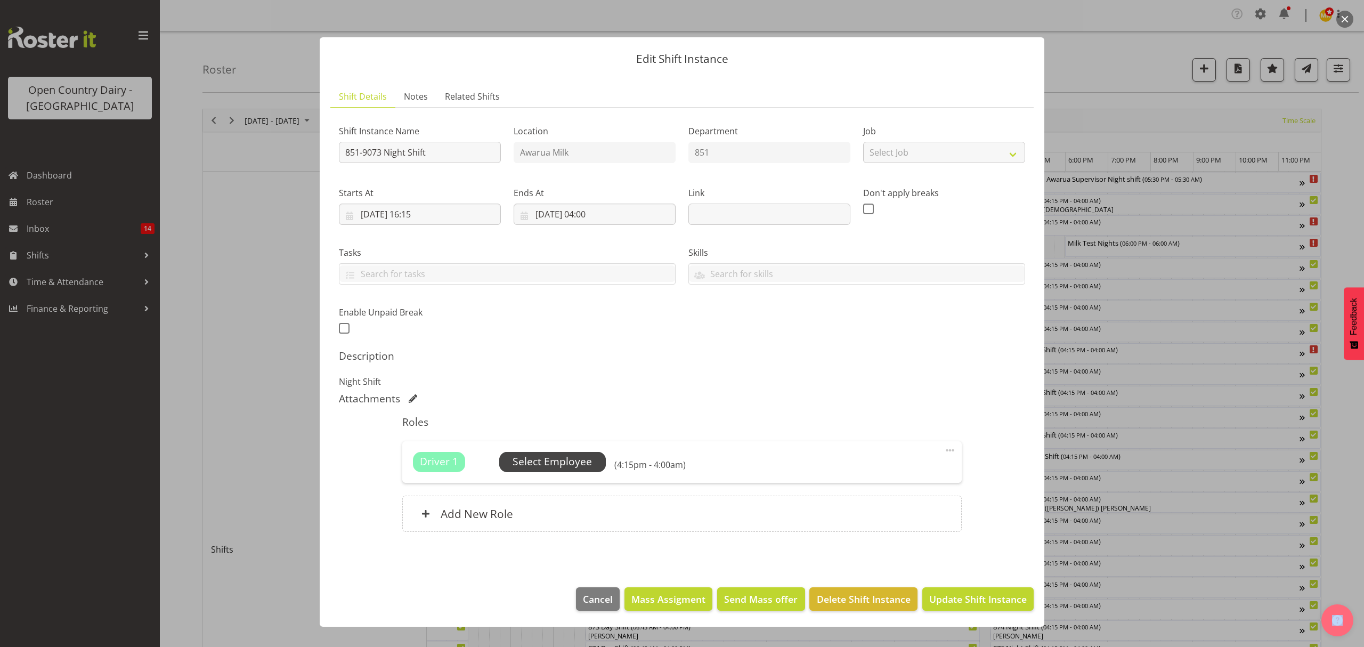
click at [561, 466] on span "Select Employee" at bounding box center [551, 461] width 79 height 15
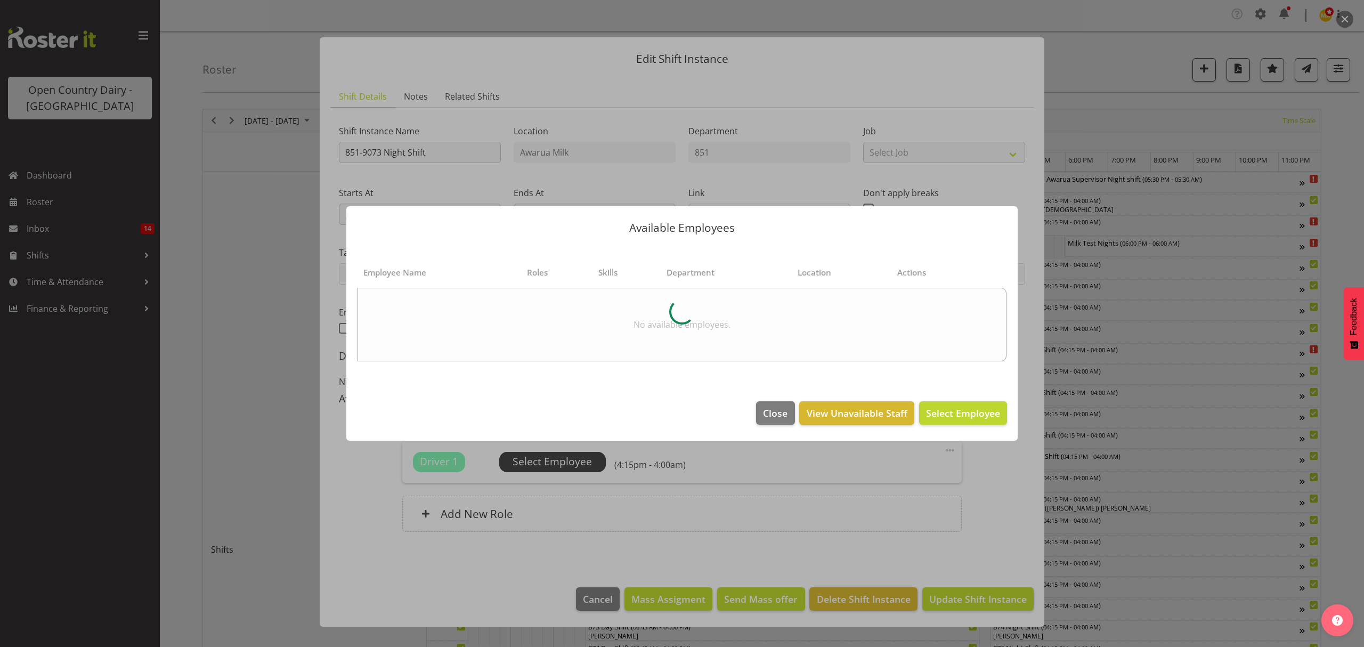
click at [561, 466] on div "Available Employees Employee Name Roles Skills Department Location Actions No a…" at bounding box center [682, 323] width 692 height 288
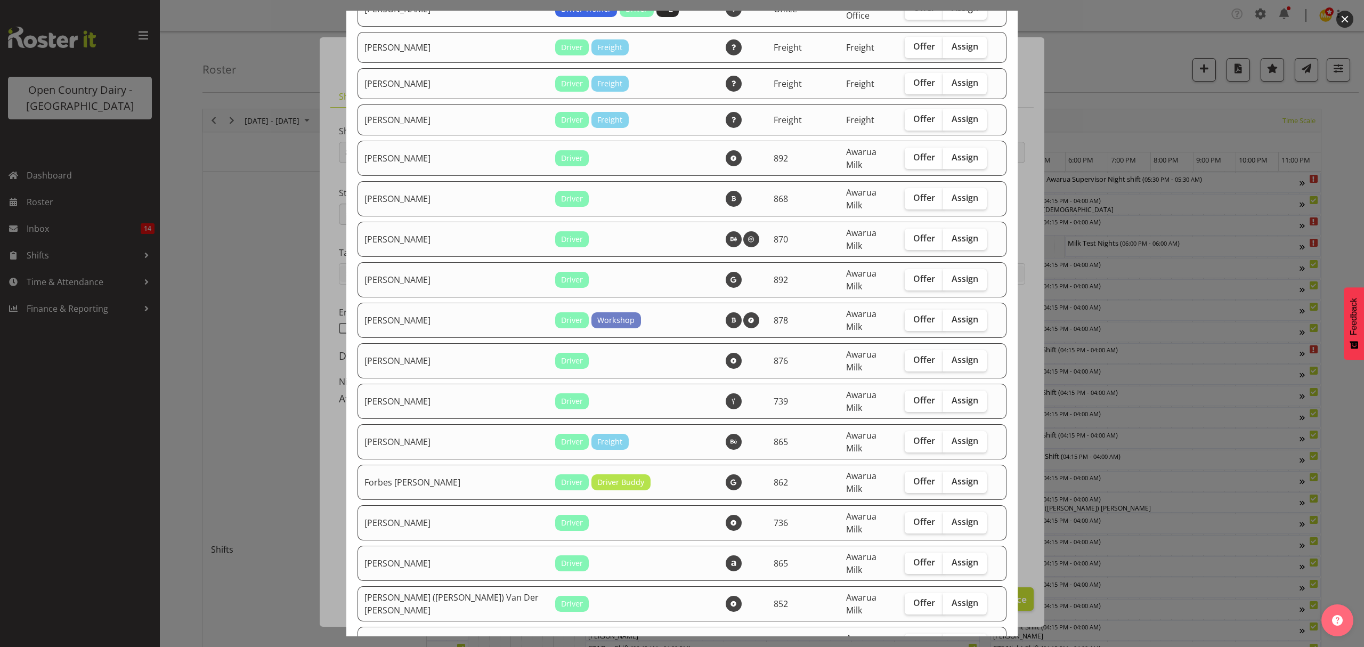
scroll to position [1562, 0]
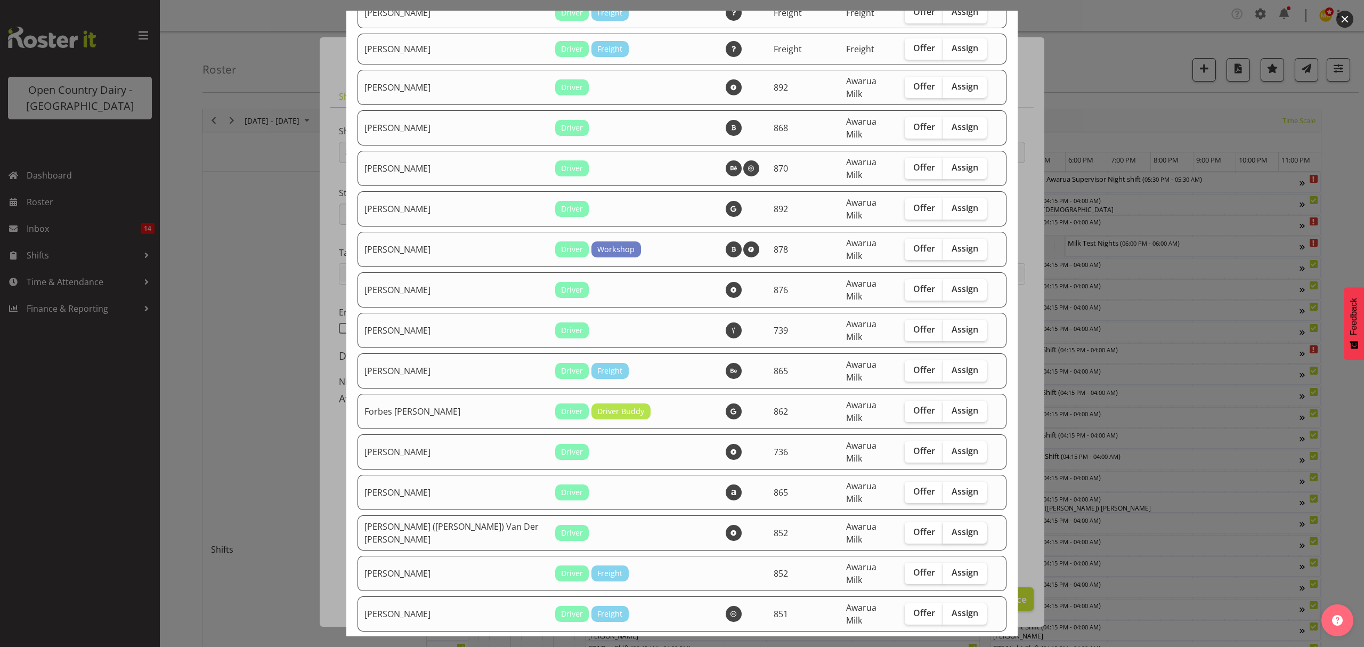
click at [954, 526] on span "Assign" at bounding box center [964, 531] width 27 height 11
click at [950, 528] on input "Assign" at bounding box center [946, 531] width 7 height 7
click at [954, 526] on span "Assign" at bounding box center [964, 531] width 27 height 11
click at [950, 528] on input "Assign" at bounding box center [946, 531] width 7 height 7
click at [951, 526] on span "Assign" at bounding box center [964, 531] width 27 height 11
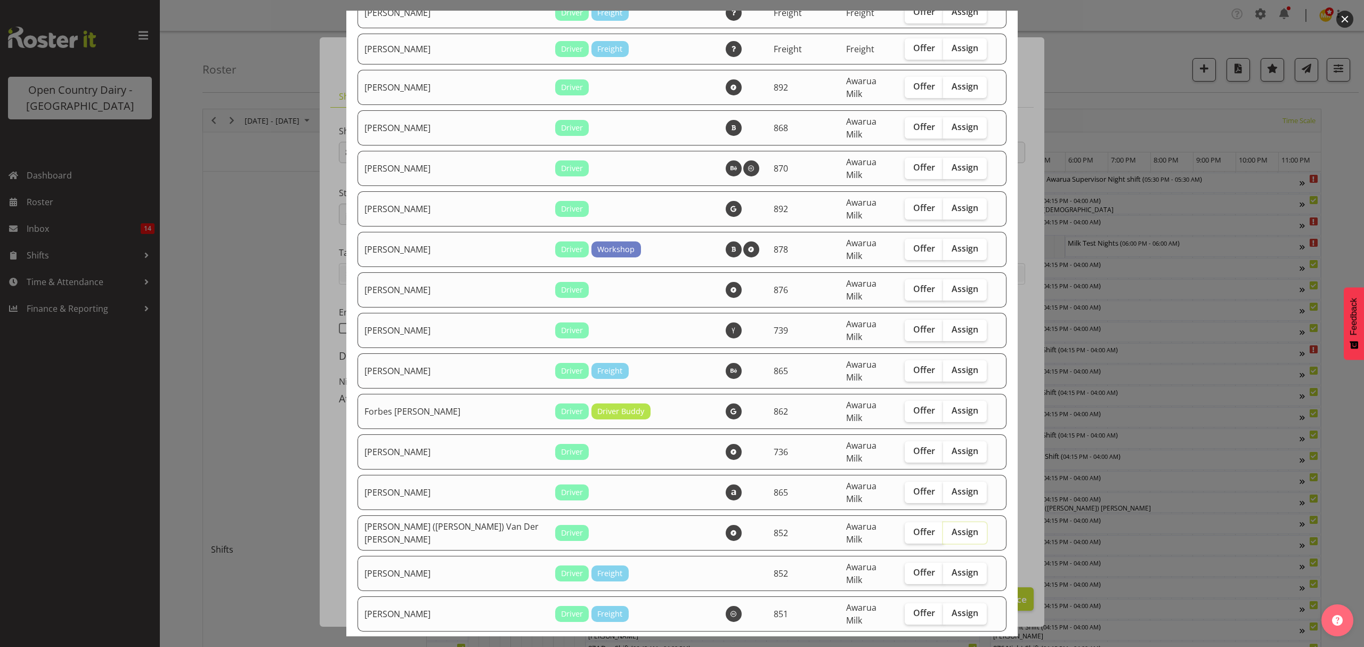
click at [943, 528] on input "Assign" at bounding box center [946, 531] width 7 height 7
click at [951, 526] on span "Assign" at bounding box center [964, 531] width 27 height 11
click at [943, 528] on input "Assign" at bounding box center [946, 531] width 7 height 7
click at [951, 526] on span "Assign" at bounding box center [964, 531] width 27 height 11
click at [944, 528] on input "Assign" at bounding box center [946, 531] width 7 height 7
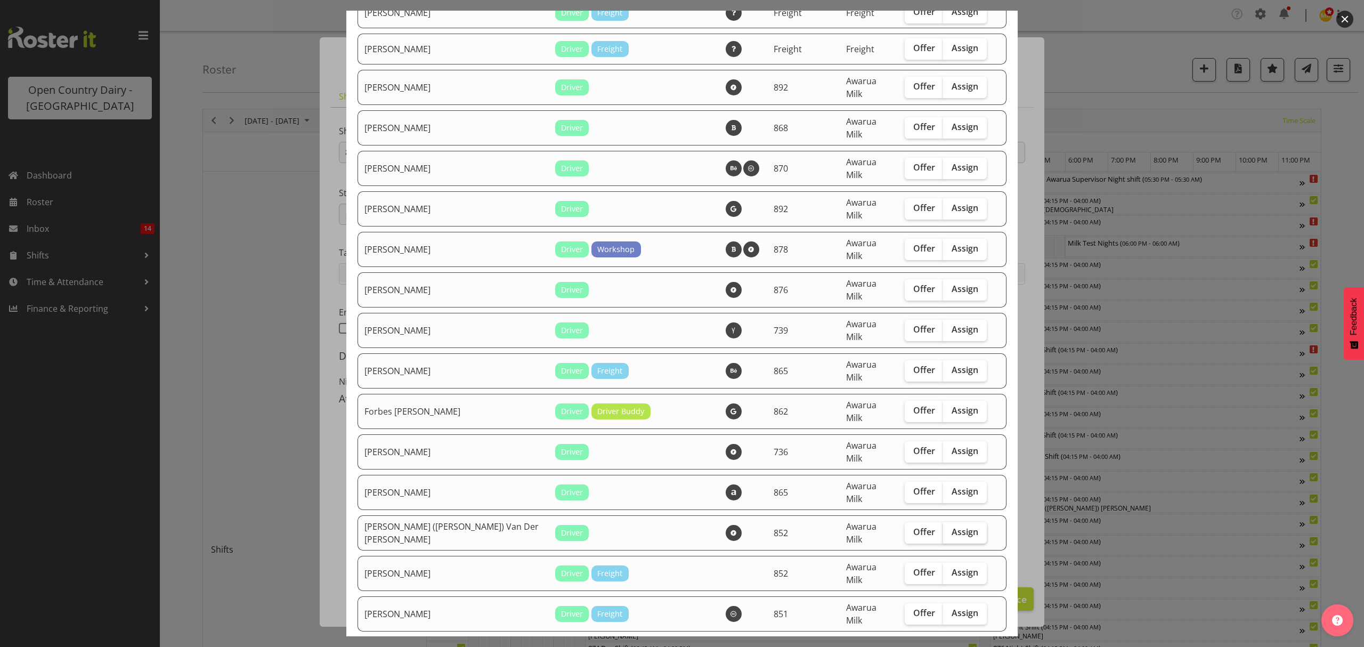
checkbox input "true"
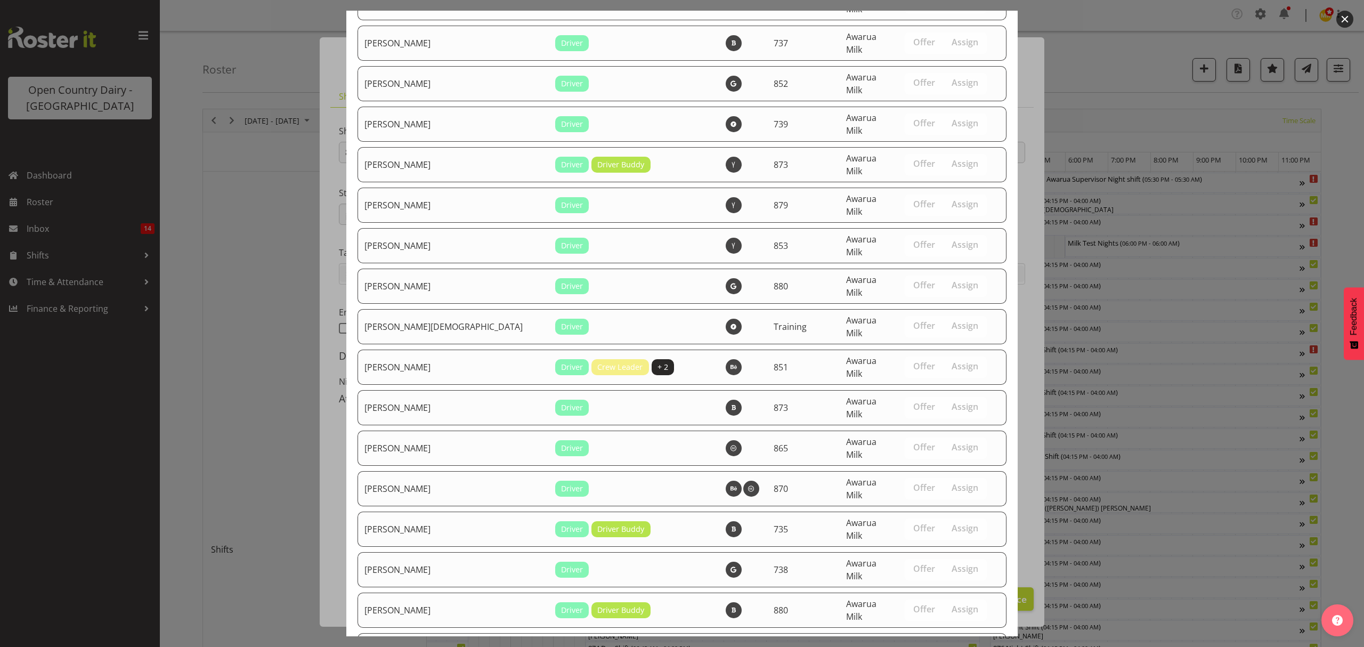
scroll to position [3686, 0]
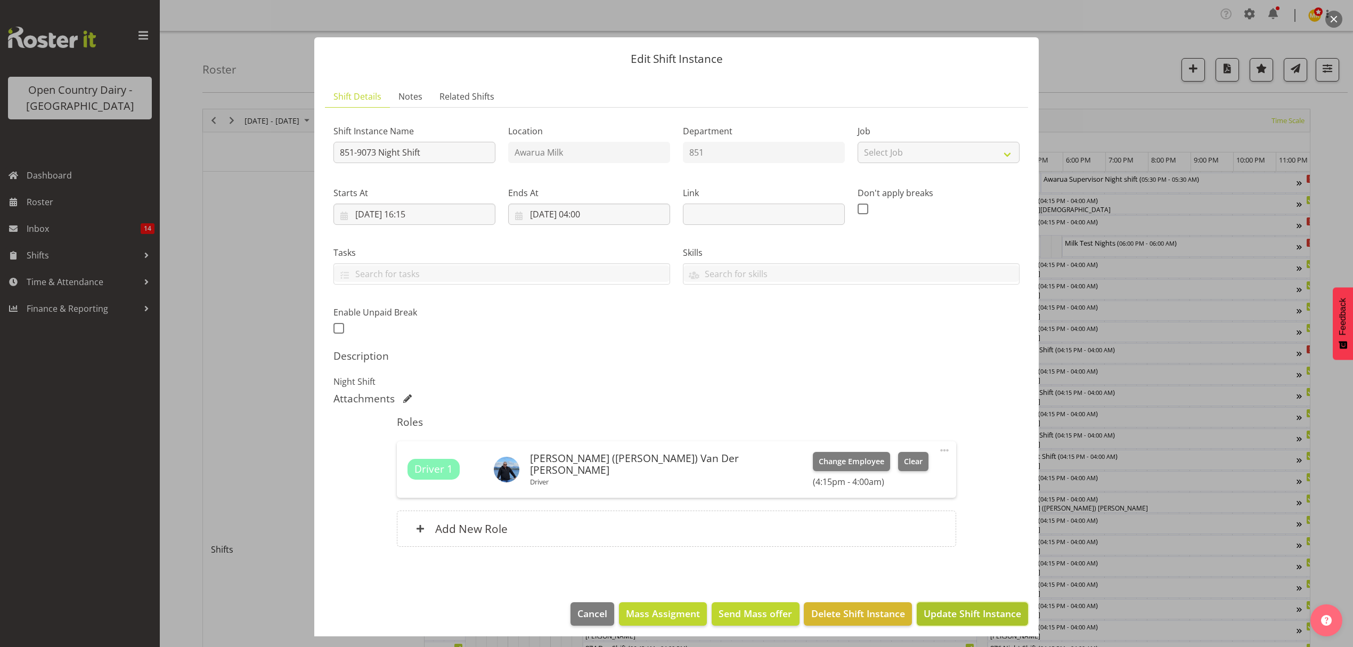
click at [964, 608] on span "Update Shift Instance" at bounding box center [972, 613] width 97 height 14
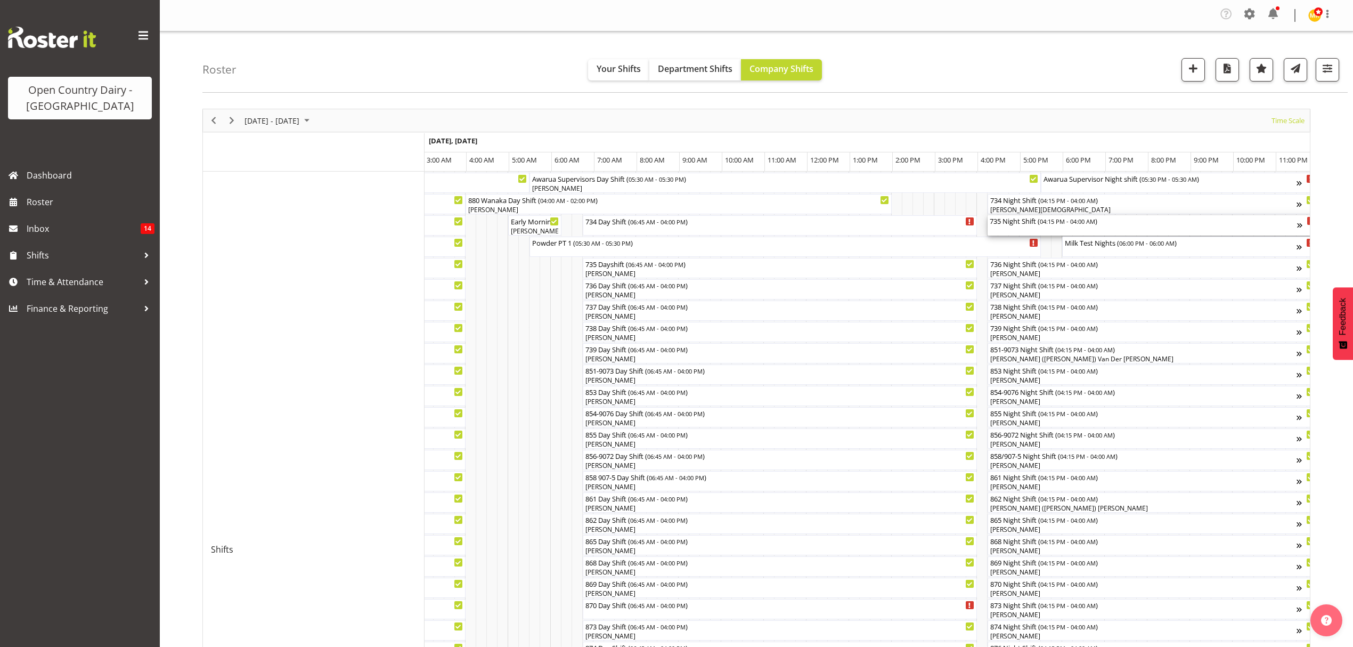
click at [1016, 223] on div "735 Night Shift ( 04:15 PM - 04:00 AM )" at bounding box center [1143, 220] width 307 height 11
click at [0, 0] on div at bounding box center [0, 0] width 0 height 0
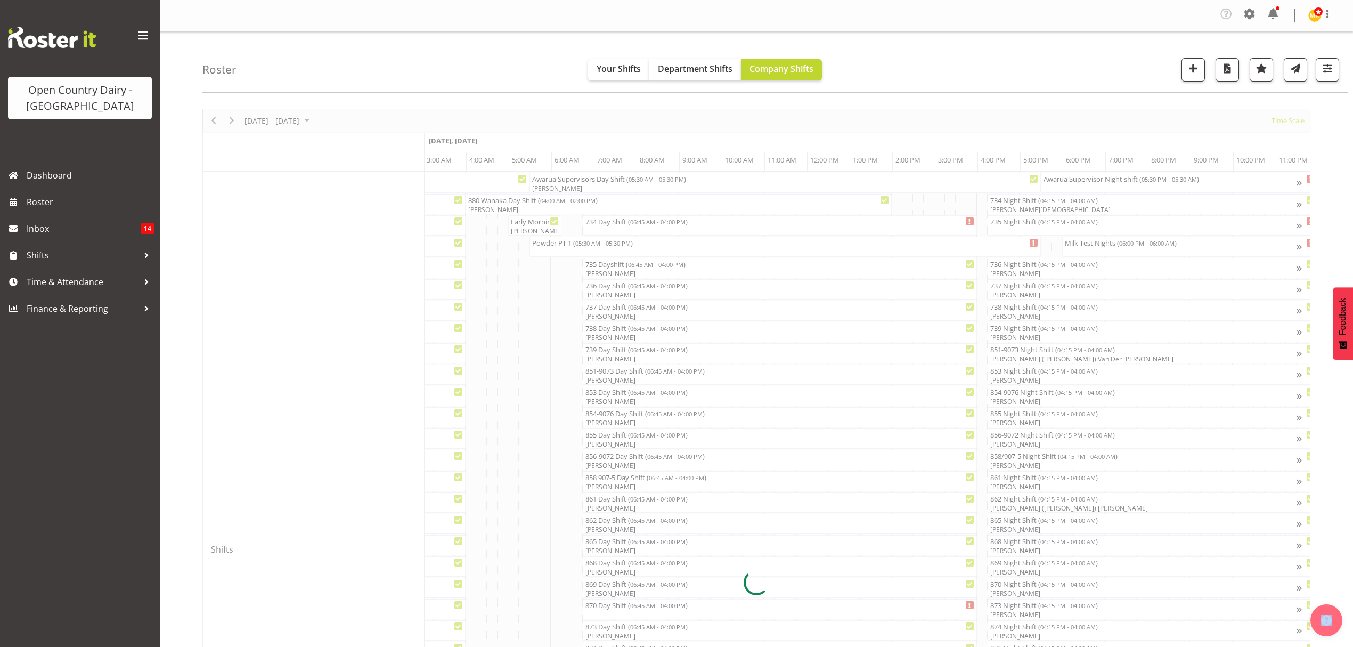
click at [1016, 223] on div at bounding box center [756, 582] width 1108 height 946
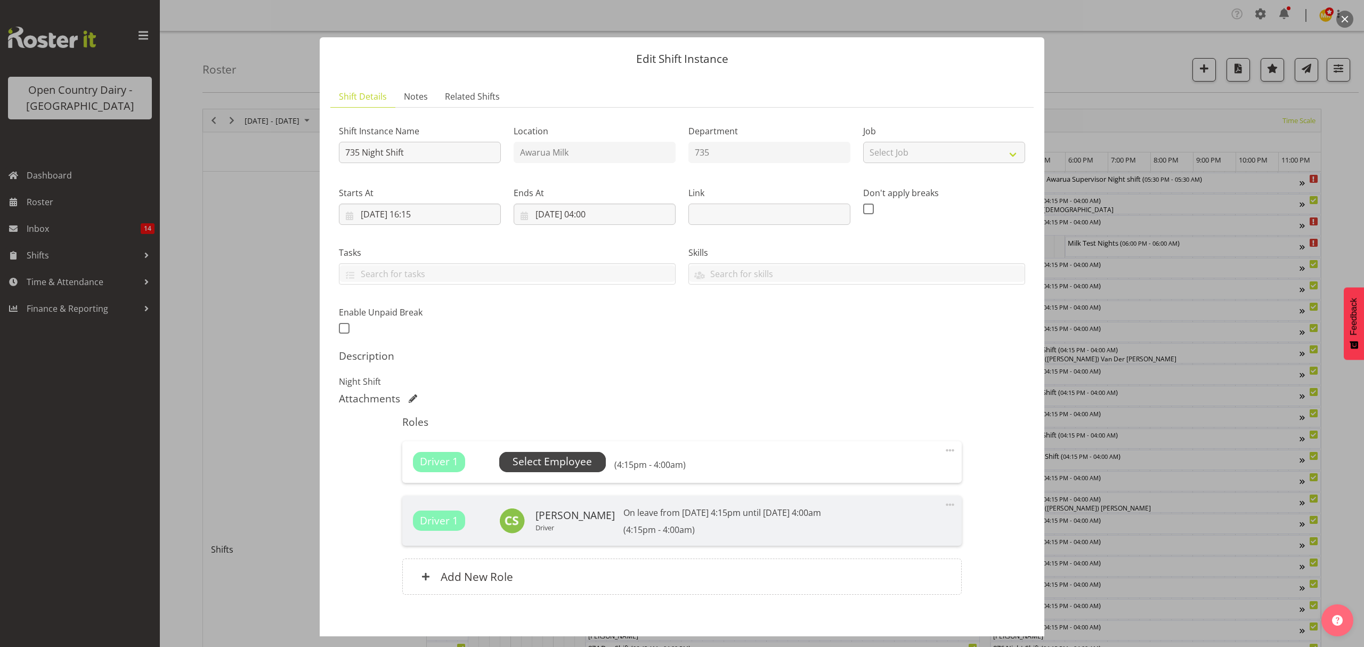
click at [560, 463] on span "Select Employee" at bounding box center [551, 461] width 79 height 15
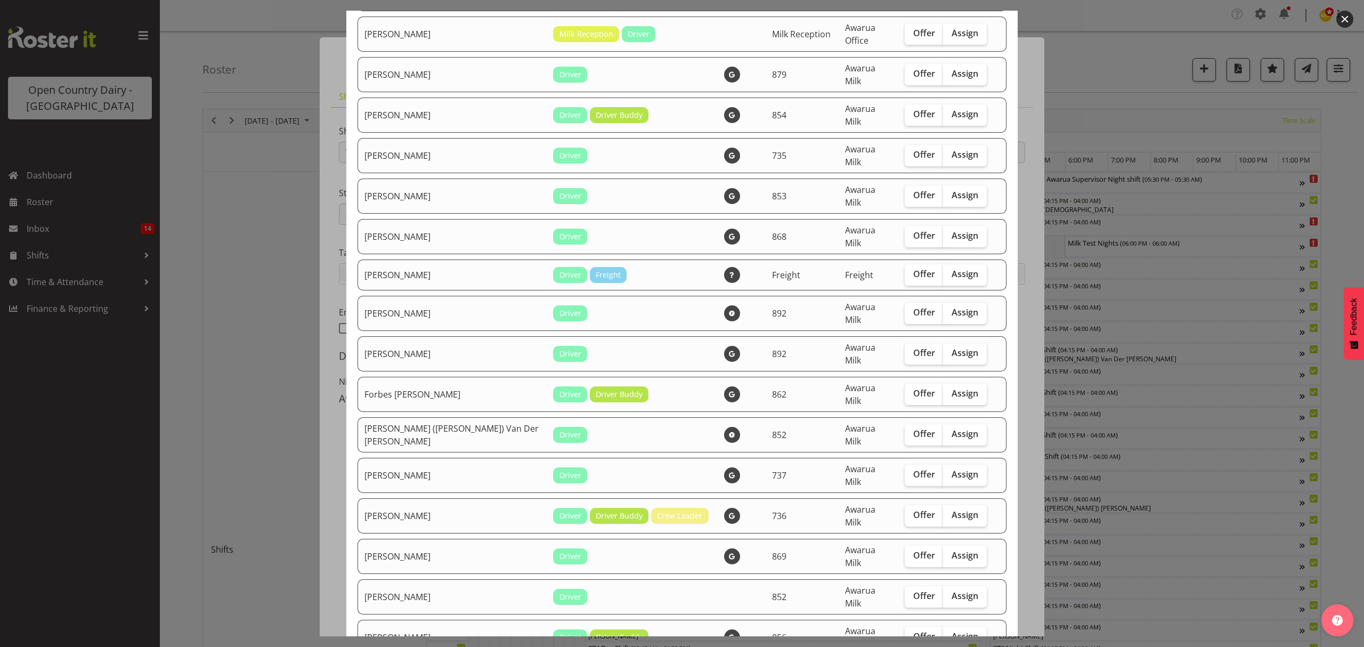
scroll to position [284, 0]
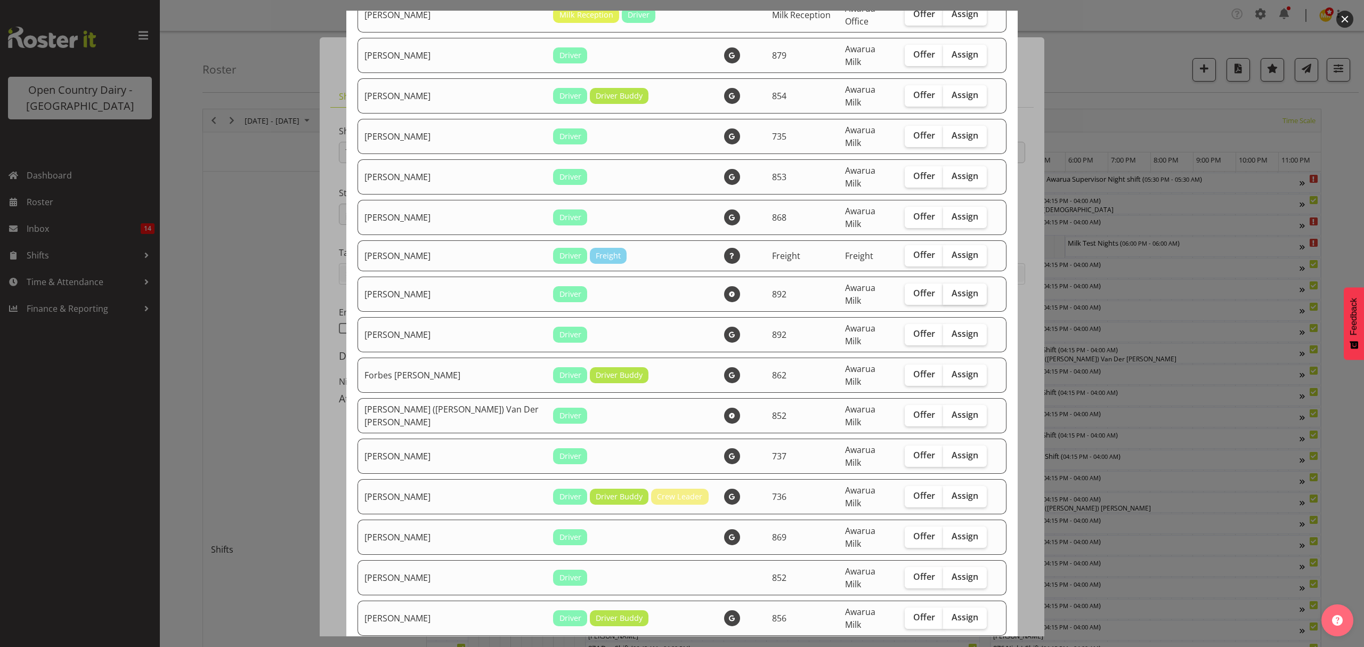
click at [956, 288] on span "Assign" at bounding box center [964, 293] width 27 height 11
click at [950, 290] on input "Assign" at bounding box center [946, 293] width 7 height 7
click at [956, 288] on span "Assign" at bounding box center [964, 293] width 27 height 11
click at [950, 290] on input "Assign" at bounding box center [946, 293] width 7 height 7
click at [956, 288] on span "Assign" at bounding box center [964, 293] width 27 height 11
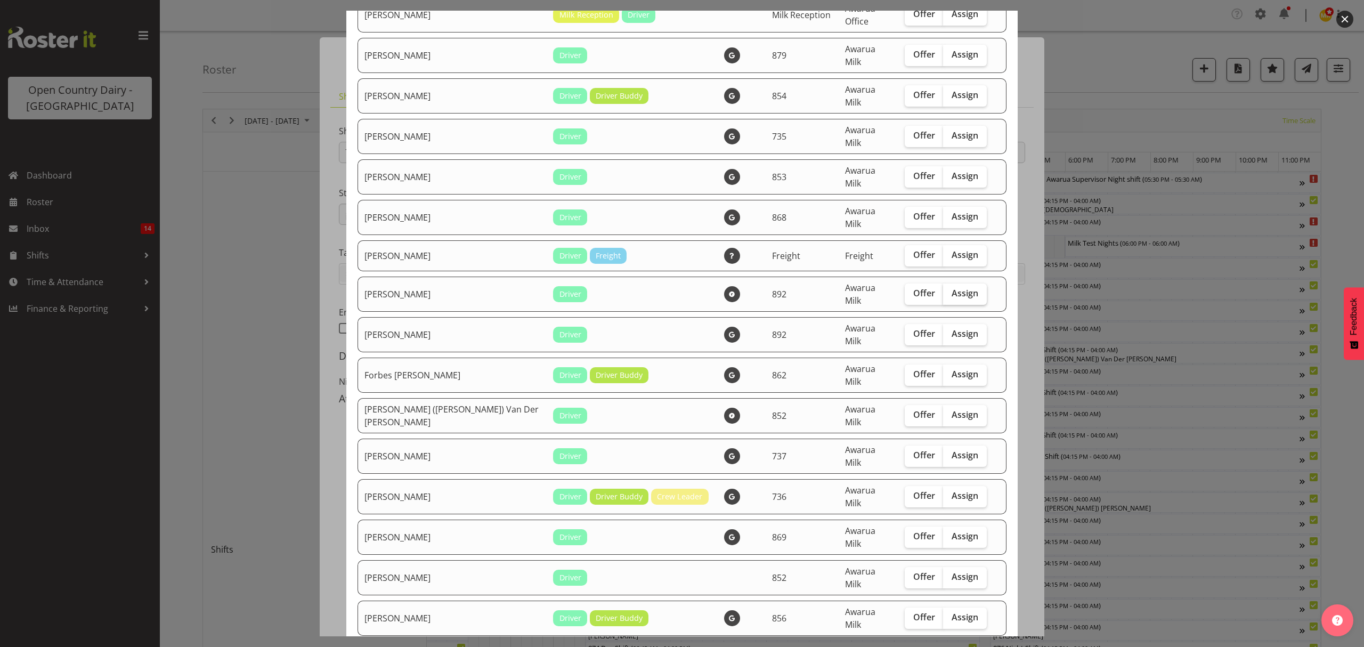
click at [950, 290] on input "Assign" at bounding box center [946, 293] width 7 height 7
checkbox input "true"
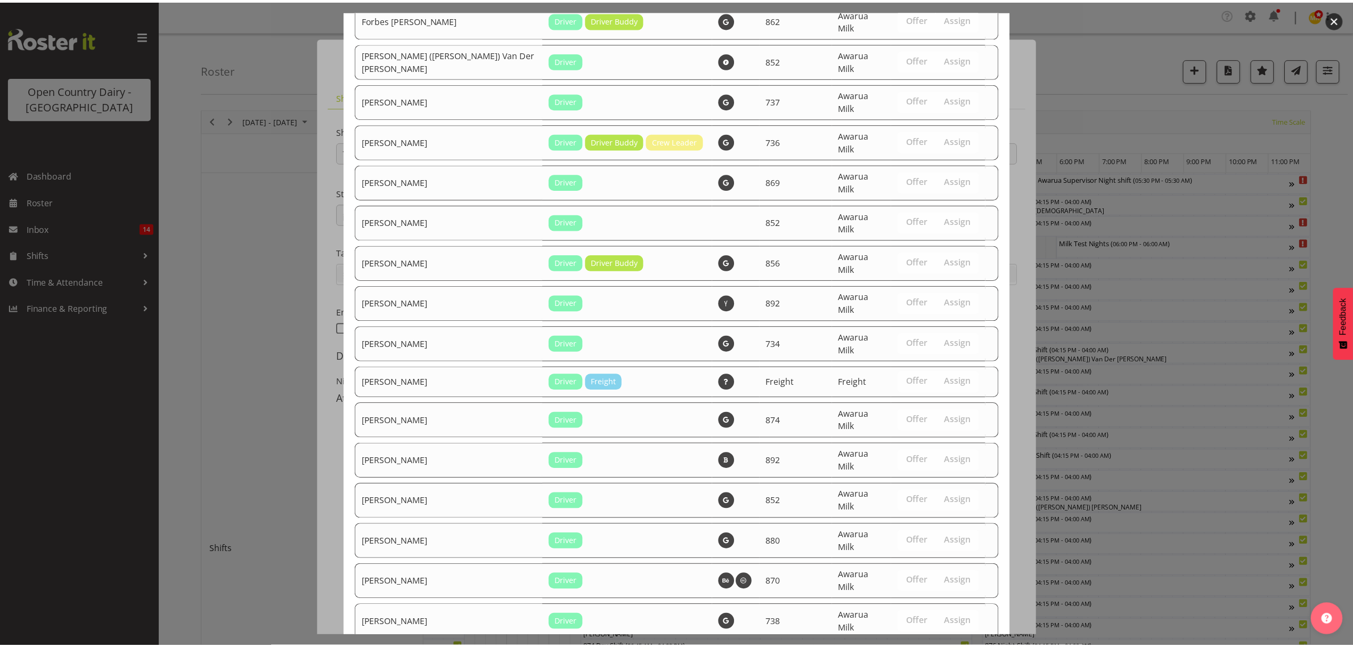
scroll to position [788, 0]
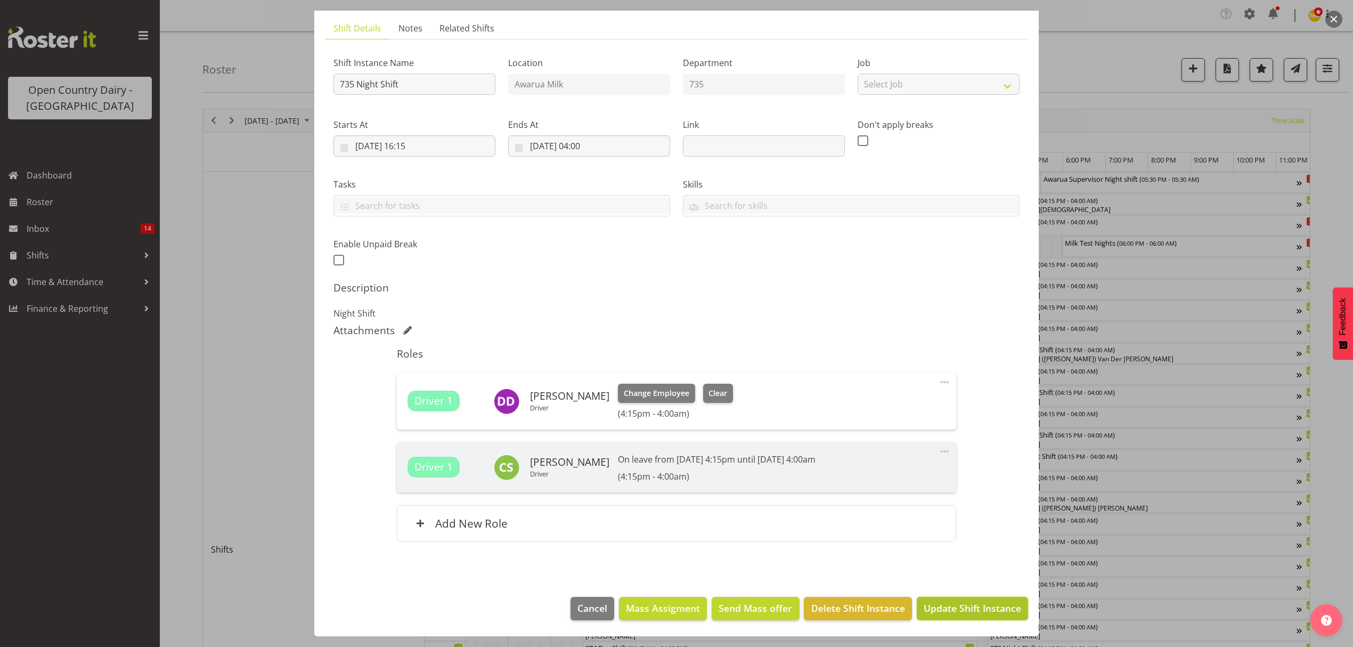
click at [945, 606] on span "Update Shift Instance" at bounding box center [972, 608] width 97 height 14
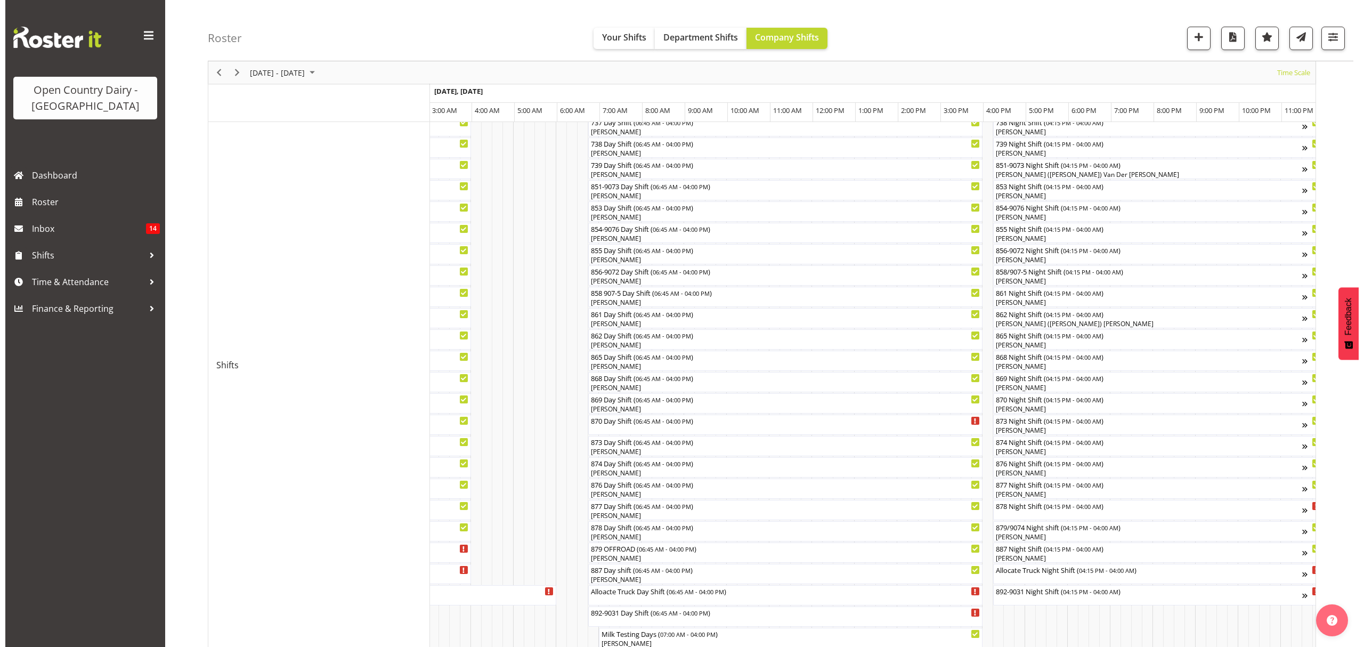
scroll to position [213, 0]
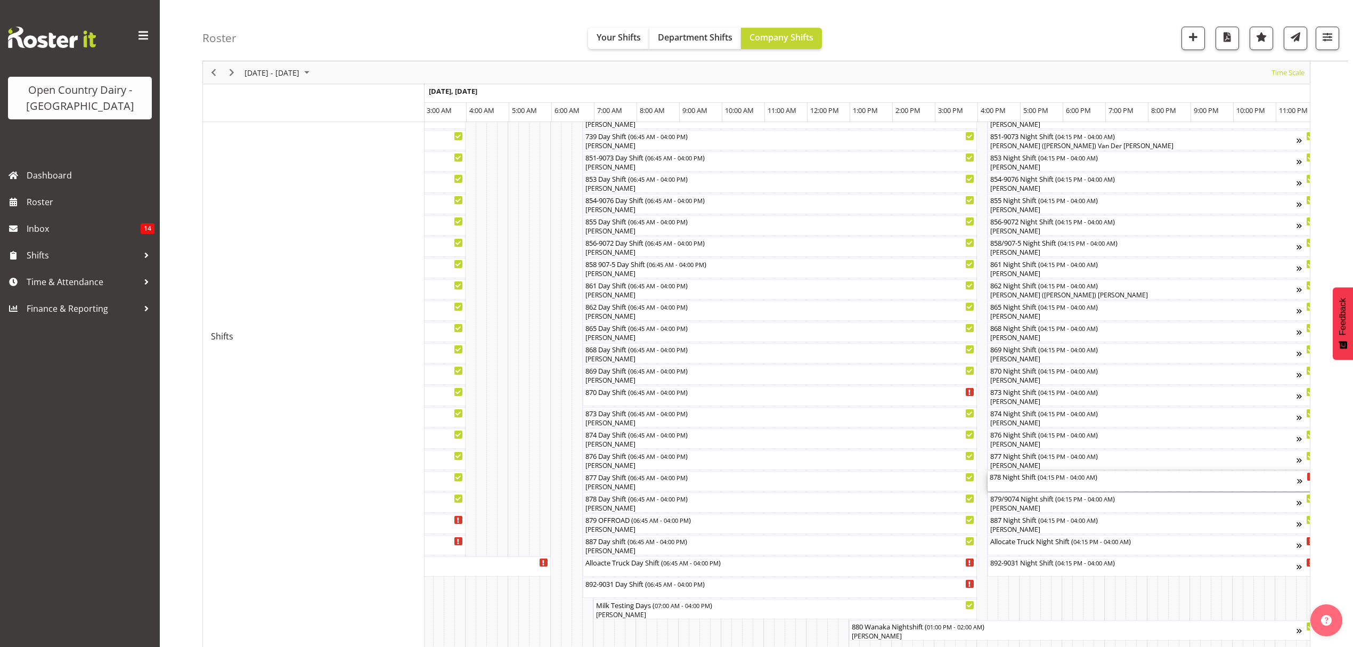
click at [1014, 478] on div "878 Night Shift ( 04:15 PM - 04:00 AM )" at bounding box center [1143, 476] width 307 height 11
click at [0, 0] on div at bounding box center [0, 0] width 0 height 0
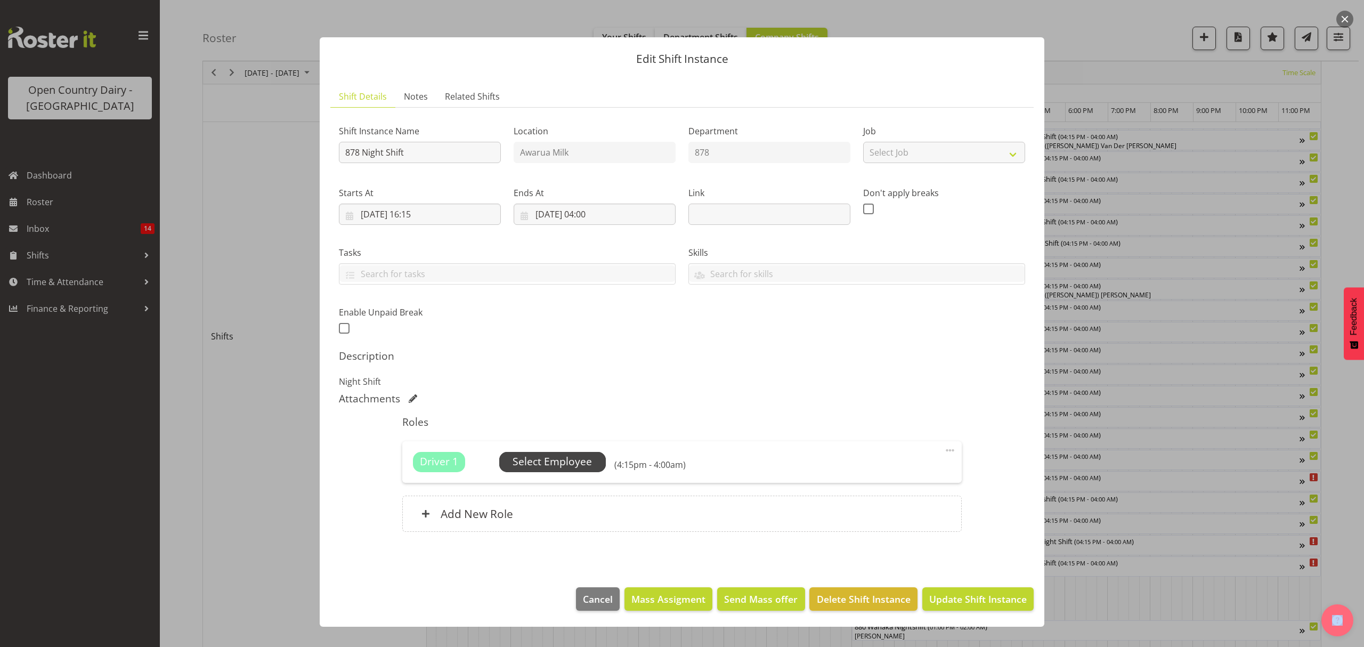
click at [533, 459] on span "Select Employee" at bounding box center [551, 461] width 79 height 15
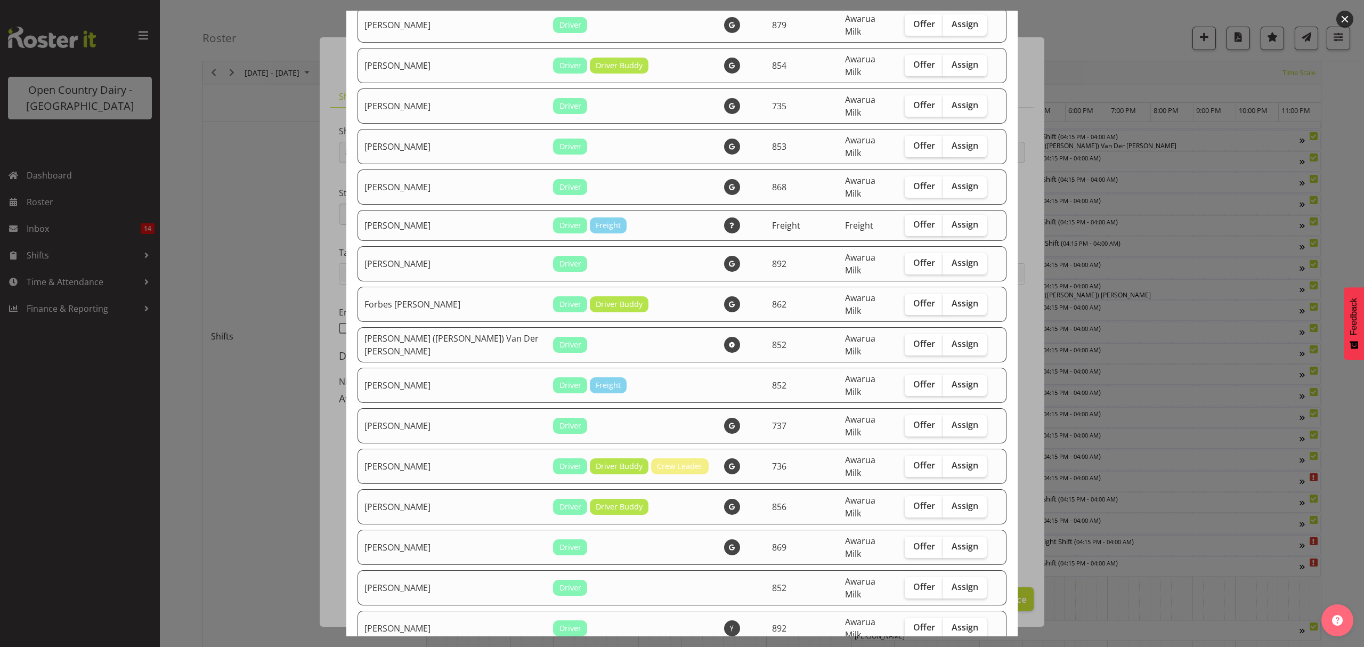
scroll to position [568, 0]
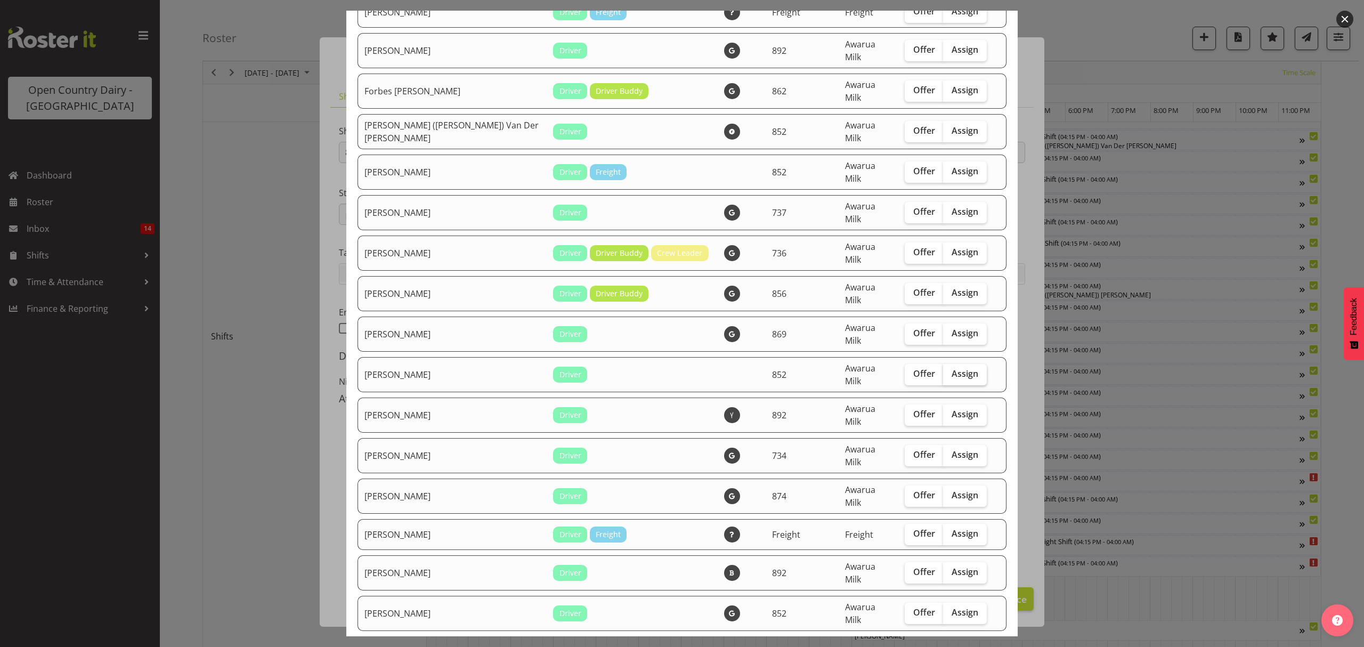
click at [951, 368] on span "Assign" at bounding box center [964, 373] width 27 height 11
click at [943, 370] on input "Assign" at bounding box center [946, 373] width 7 height 7
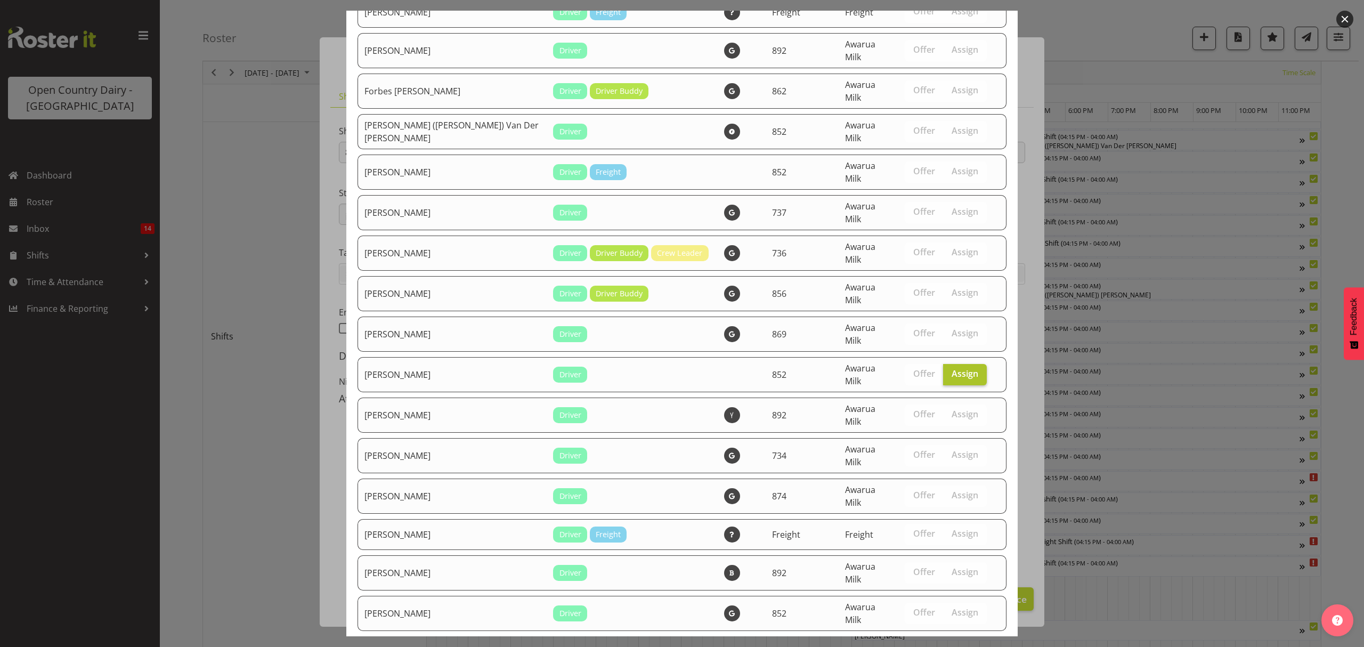
click at [951, 368] on span "Assign" at bounding box center [964, 373] width 27 height 11
click at [943, 370] on input "Assign" at bounding box center [946, 373] width 7 height 7
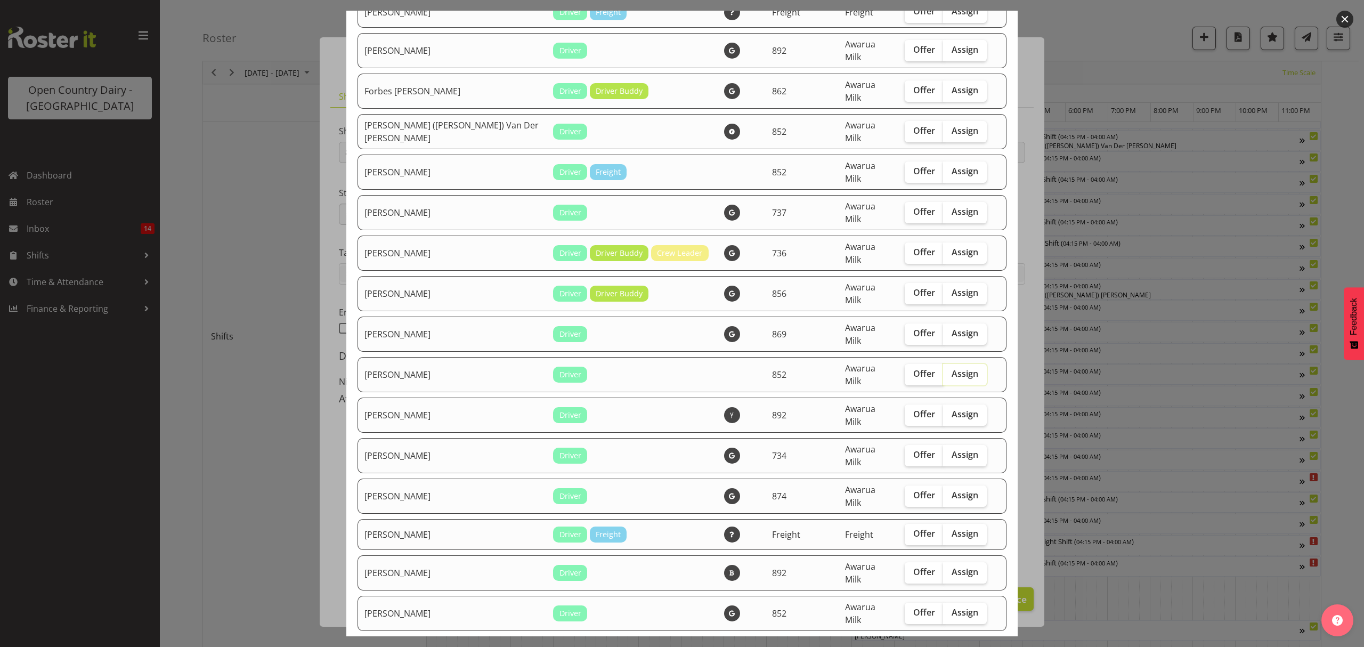
click at [951, 368] on span "Assign" at bounding box center [964, 373] width 27 height 11
click at [947, 370] on input "Assign" at bounding box center [946, 373] width 7 height 7
click at [951, 368] on span "Assign" at bounding box center [964, 373] width 27 height 11
click at [947, 370] on input "Assign" at bounding box center [946, 373] width 7 height 7
click at [951, 368] on span "Assign" at bounding box center [964, 373] width 27 height 11
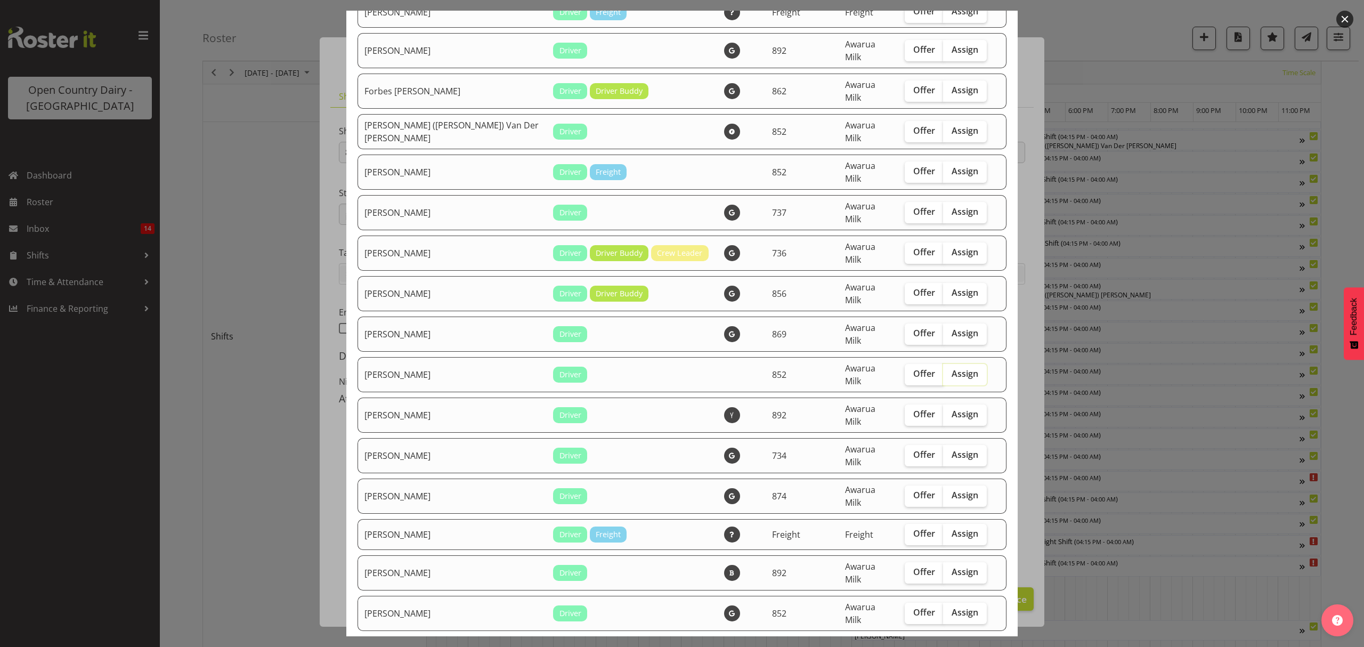
click at [945, 370] on input "Assign" at bounding box center [946, 373] width 7 height 7
checkbox input "true"
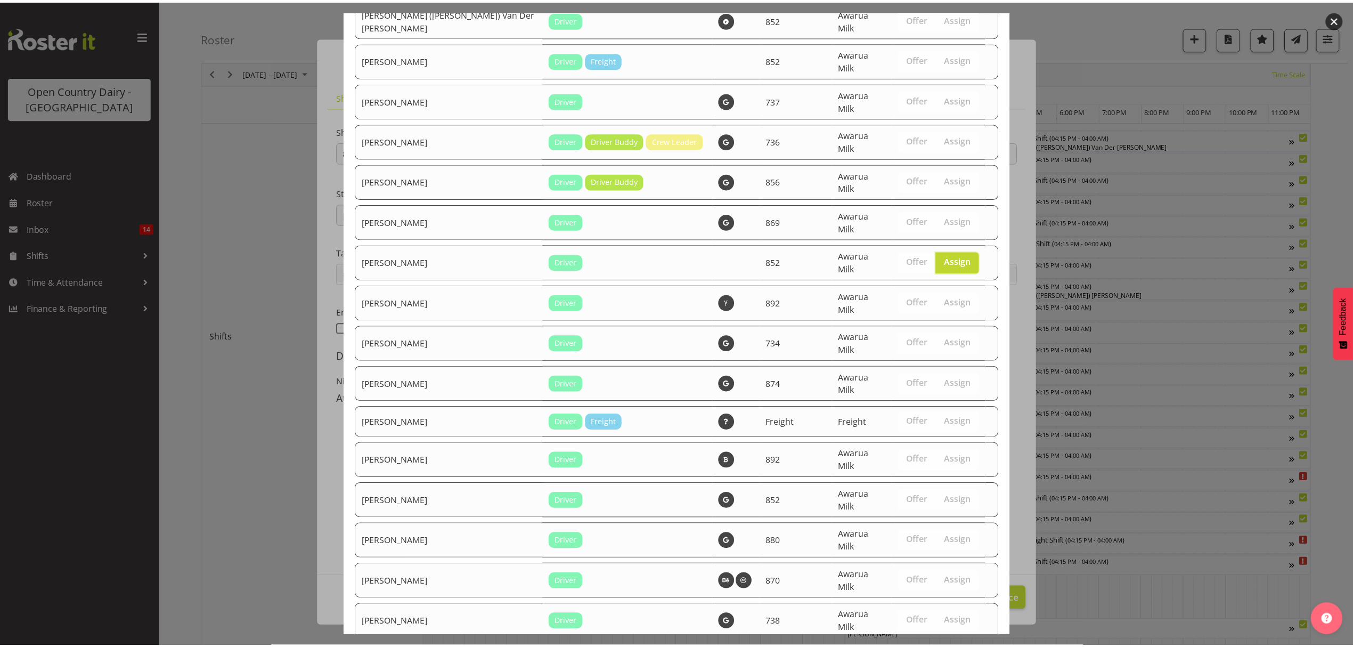
scroll to position [824, 0]
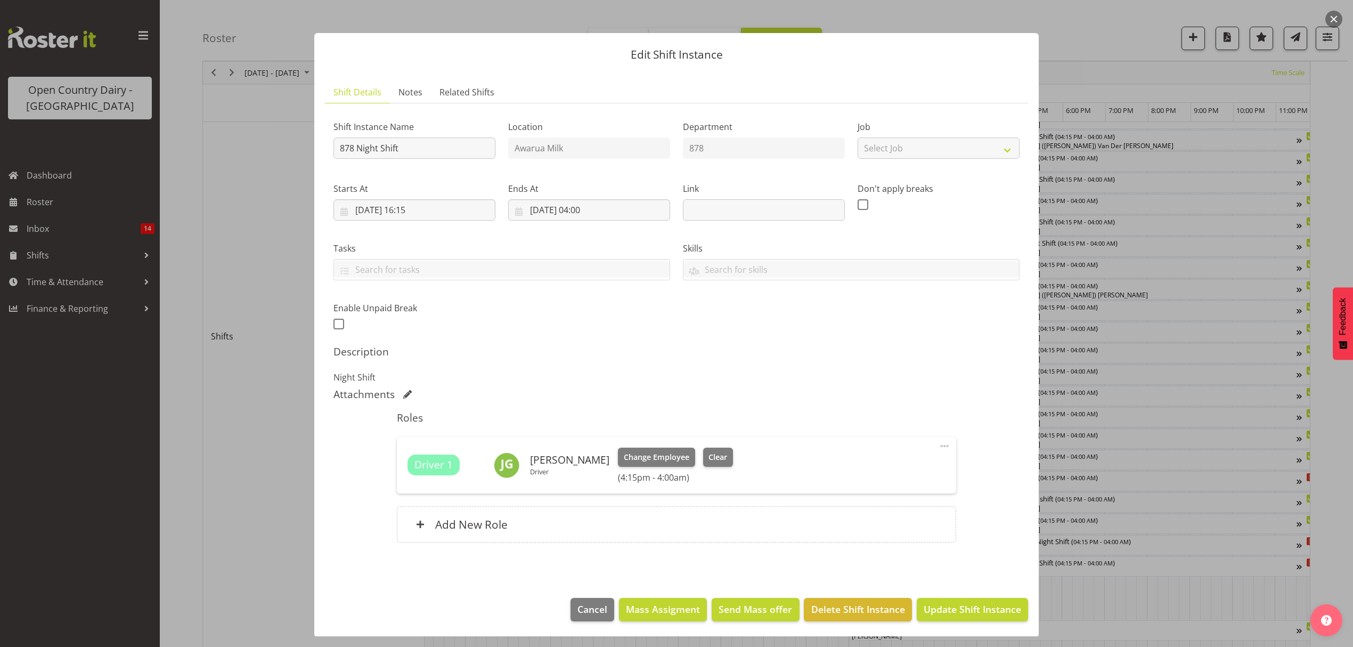
scroll to position [6, 0]
click at [956, 603] on span "Update Shift Instance" at bounding box center [972, 608] width 97 height 14
click at [956, 603] on footer "Cancel Mass Assigment Send Mass offer Delete Shift Instance Update Shift Instan…" at bounding box center [676, 611] width 724 height 50
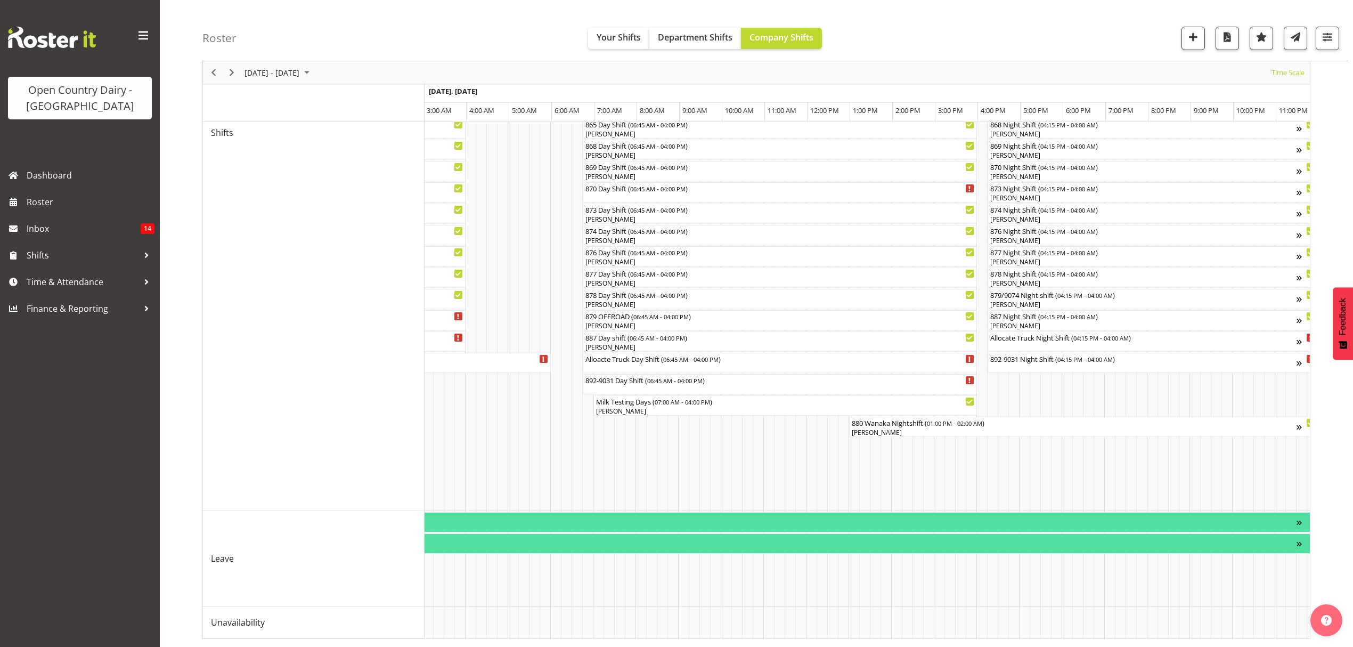
scroll to position [428, 0]
